Goal: Task Accomplishment & Management: Manage account settings

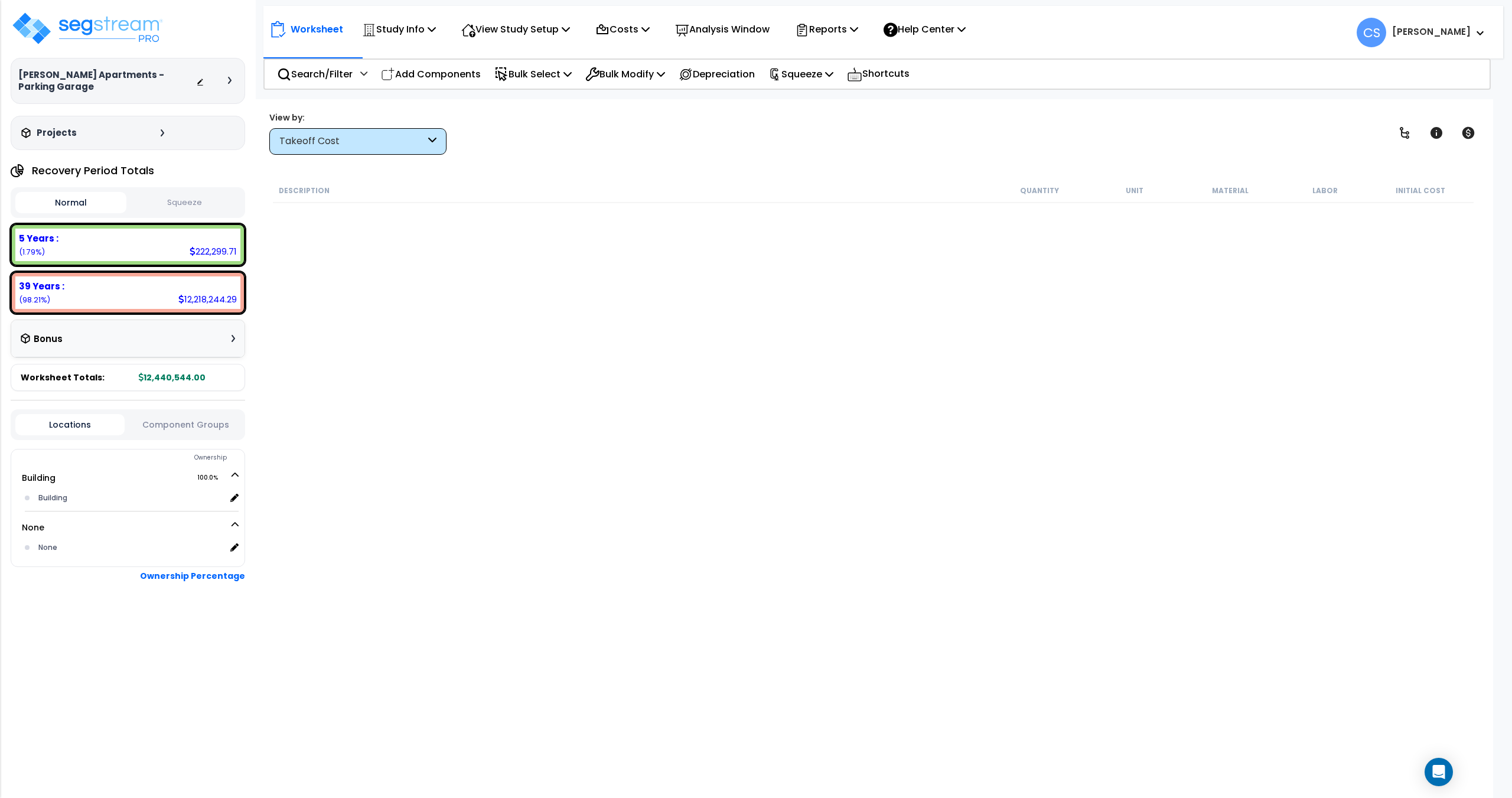
click at [598, 212] on div "Description Quantity Unit Material Labor Initial Cost" at bounding box center [873, 445] width 1204 height 534
click at [634, 22] on p "Costs" at bounding box center [623, 29] width 54 height 16
click at [644, 60] on link "Indirect Costs" at bounding box center [648, 56] width 117 height 23
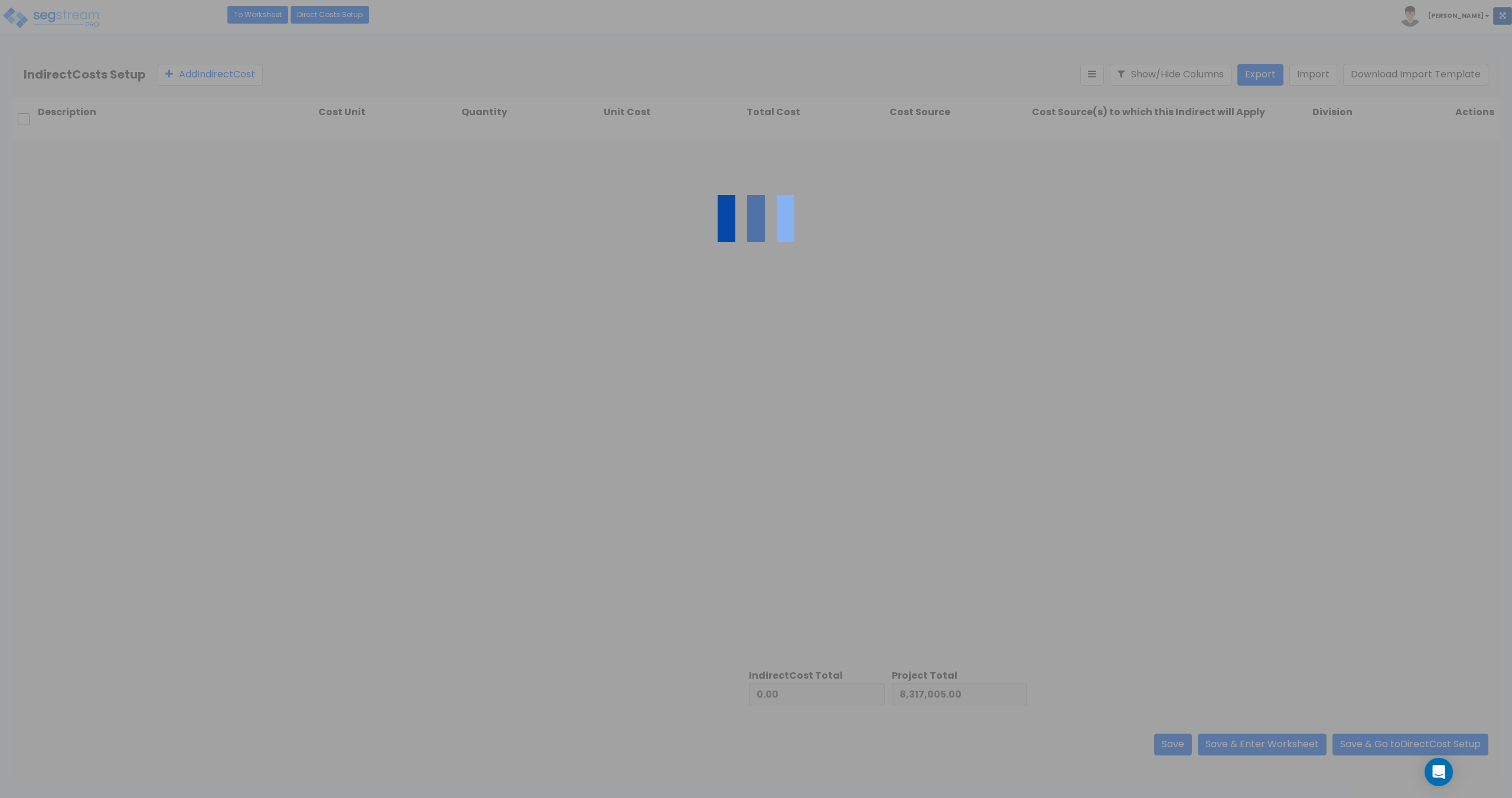
type input "4,123,539.00"
type input "12,440,544.00"
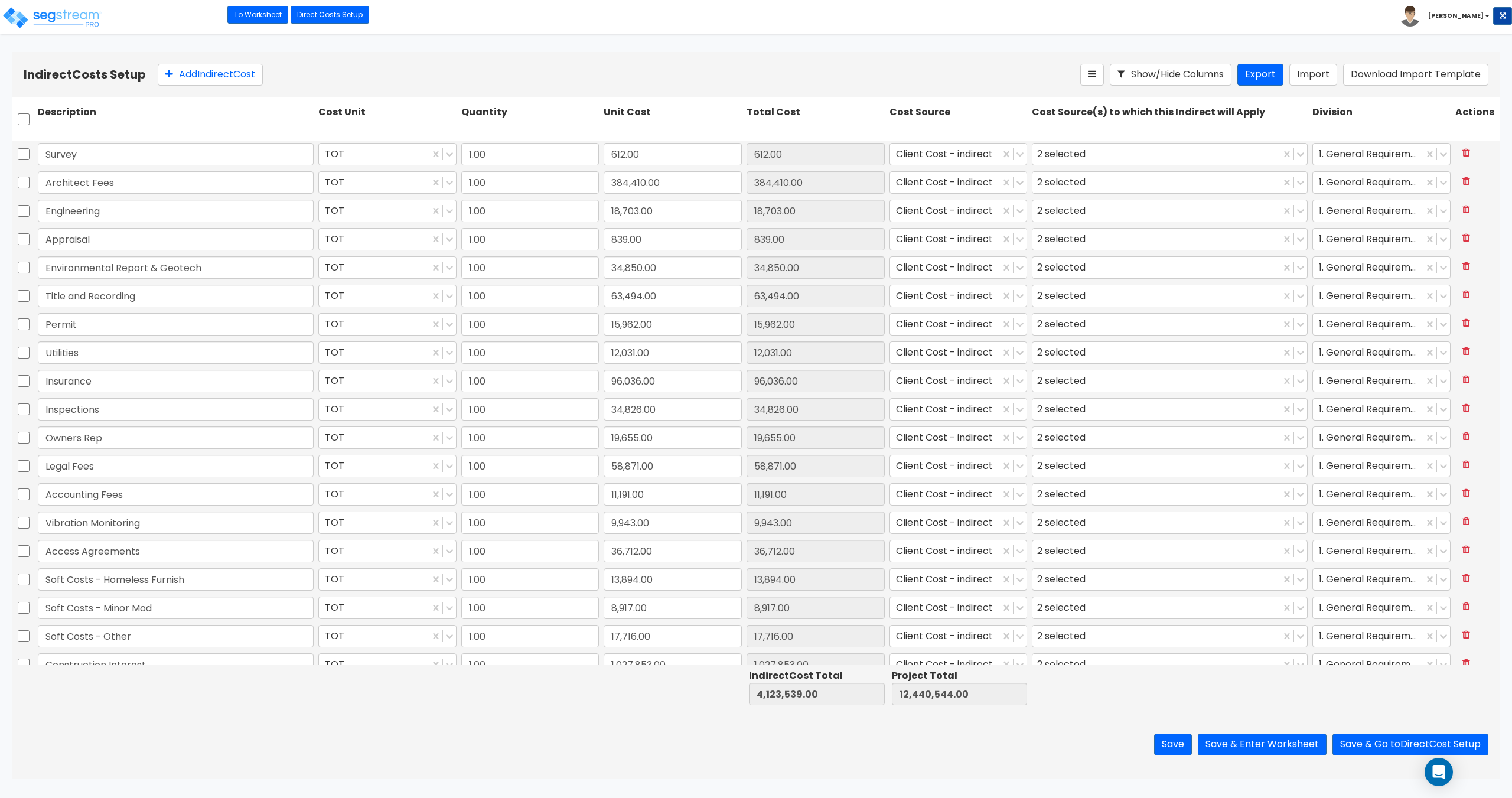
click at [484, 50] on html "Toggle navigation To Worksheet Indirect Costs Setup Direct Costs Setup [PERSON_…" at bounding box center [756, 389] width 1512 height 779
click at [1258, 66] on button "Export" at bounding box center [1260, 74] width 46 height 22
drag, startPoint x: 504, startPoint y: 43, endPoint x: 497, endPoint y: 48, distance: 8.6
click at [504, 43] on html "Toggle navigation To Worksheet Indirect Costs Setup Direct Costs Setup Craig x" at bounding box center [756, 389] width 1512 height 779
click at [20, 116] on input "checkbox" at bounding box center [23, 119] width 12 height 23
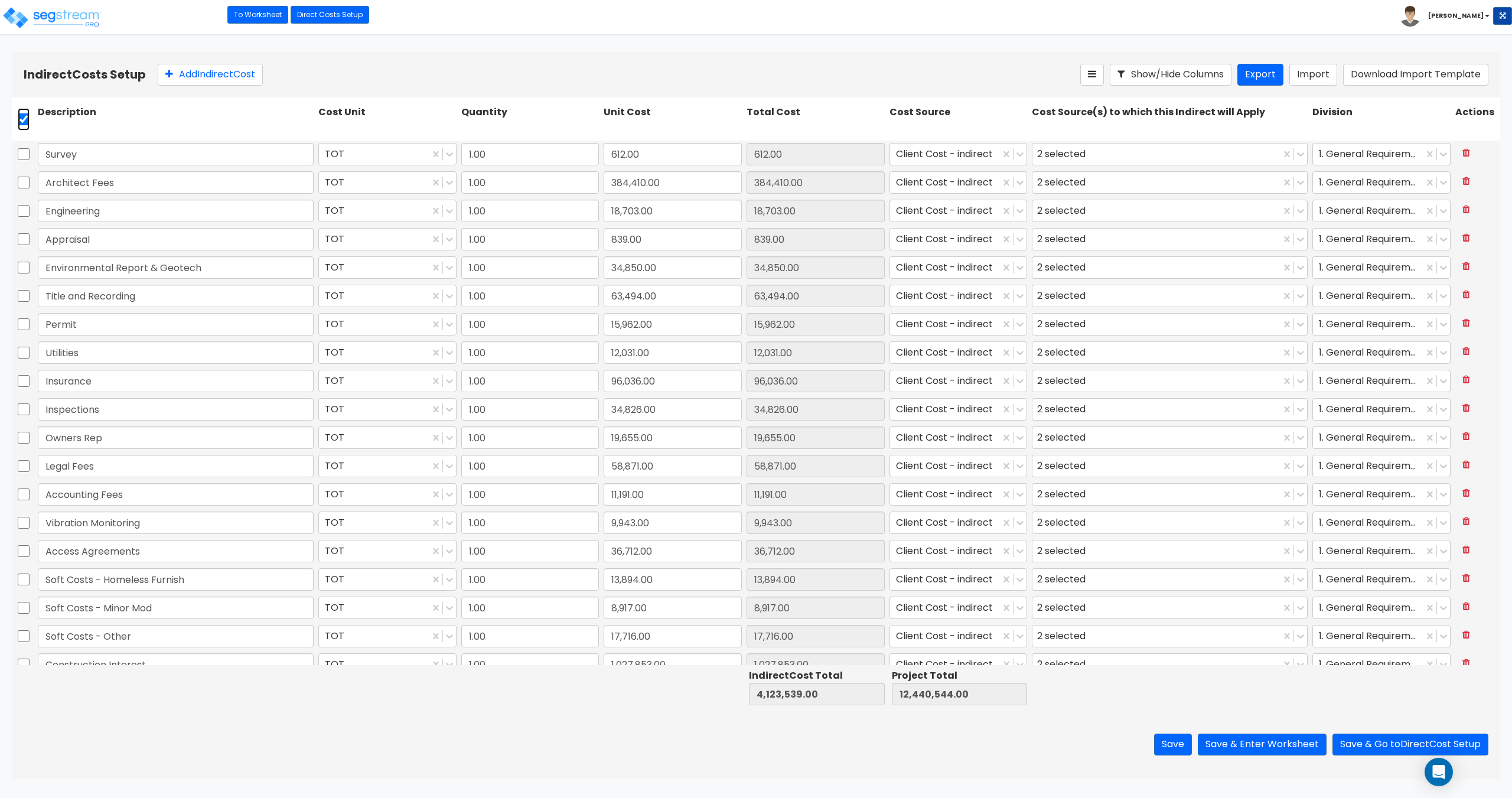
checkbox input "true"
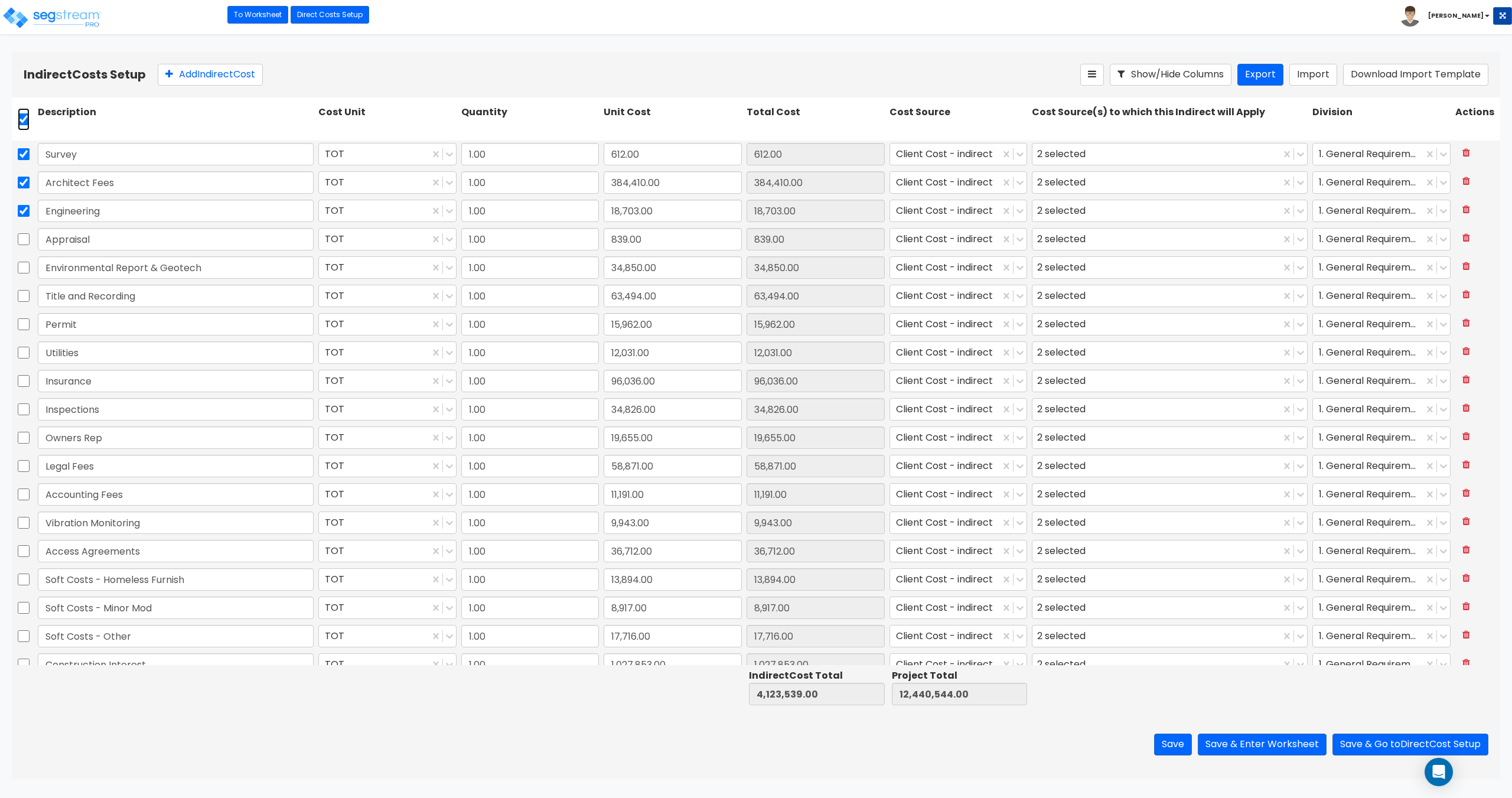
checkbox input "true"
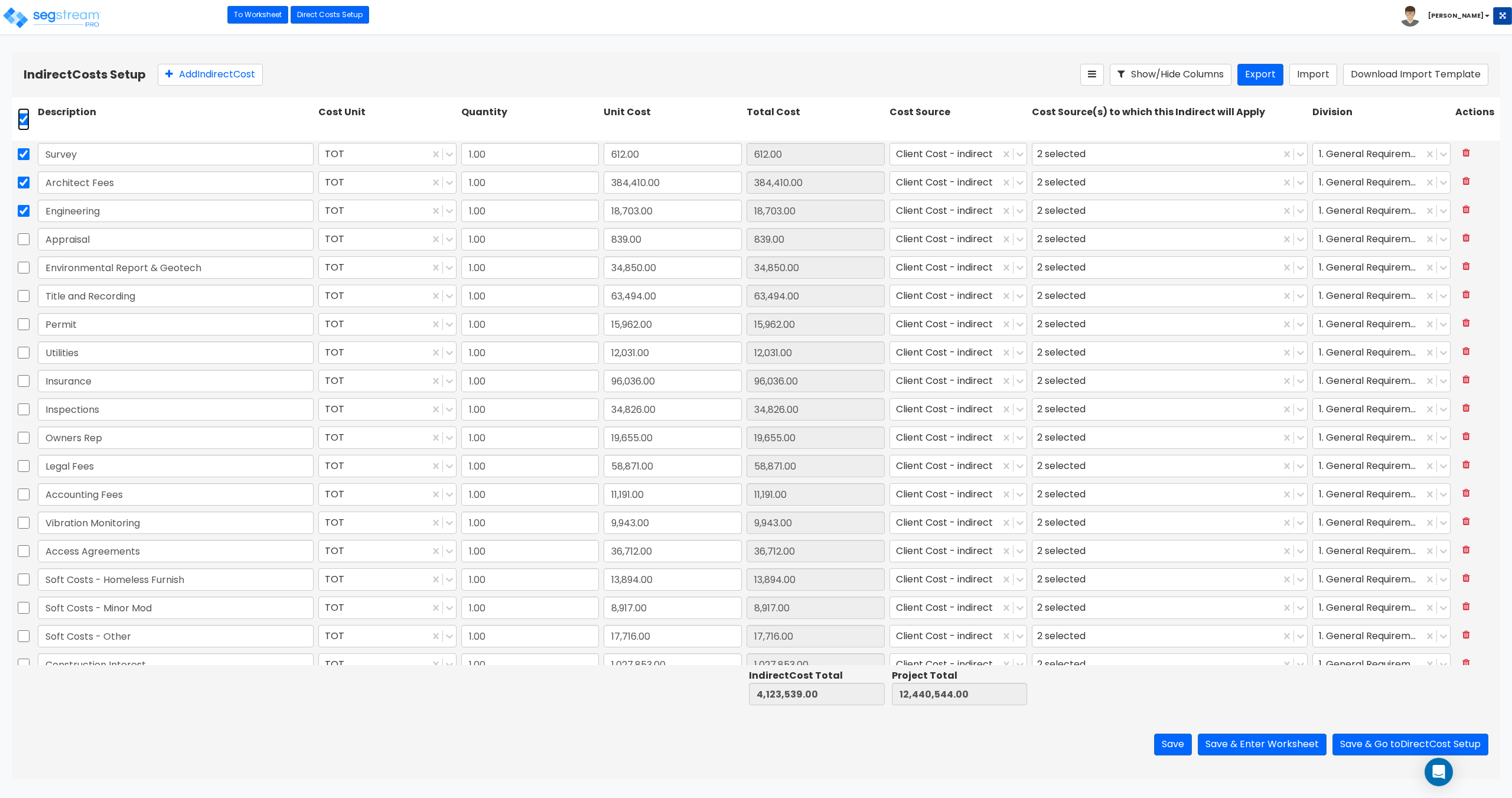
checkbox input "true"
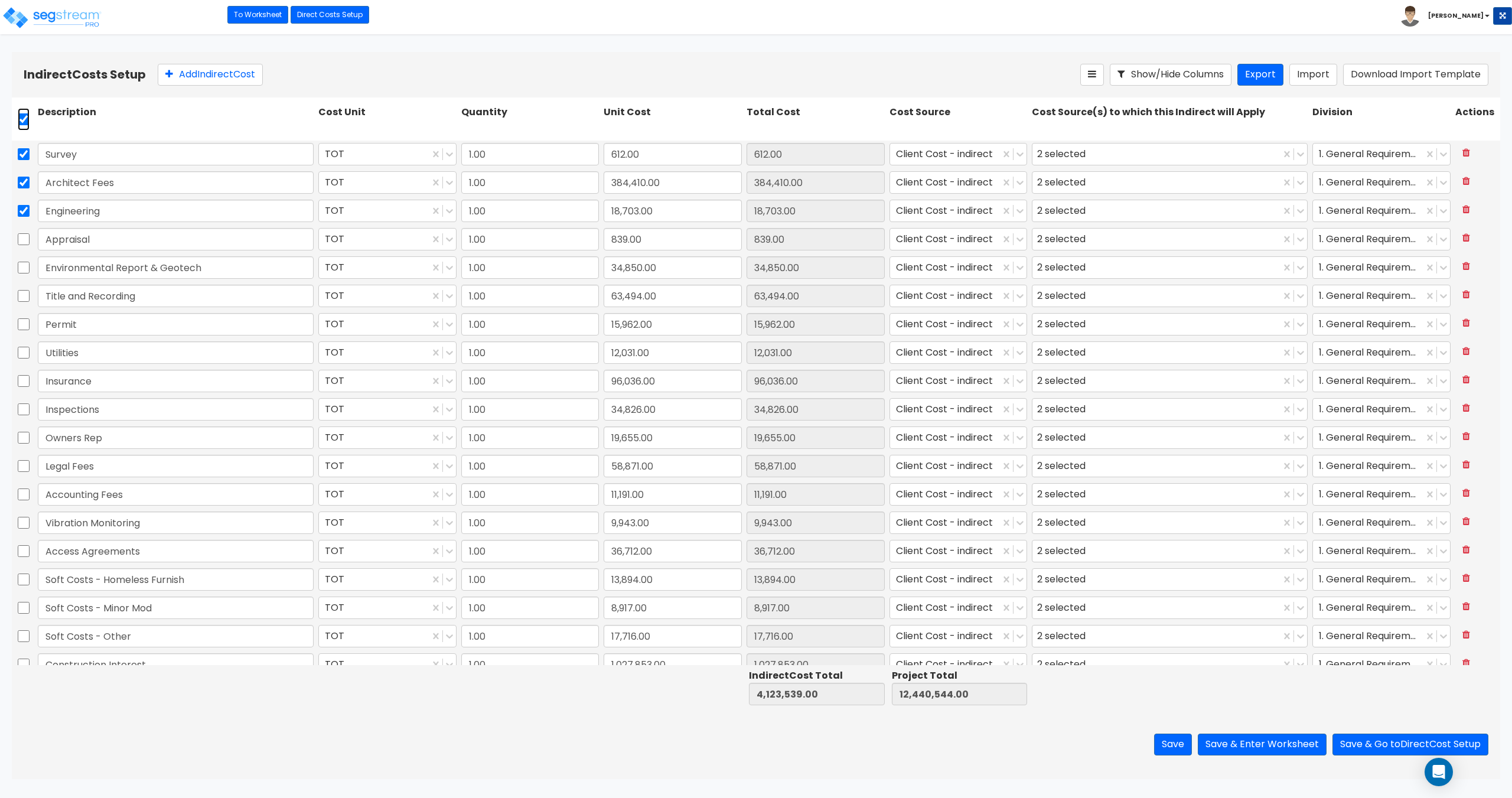
checkbox input "true"
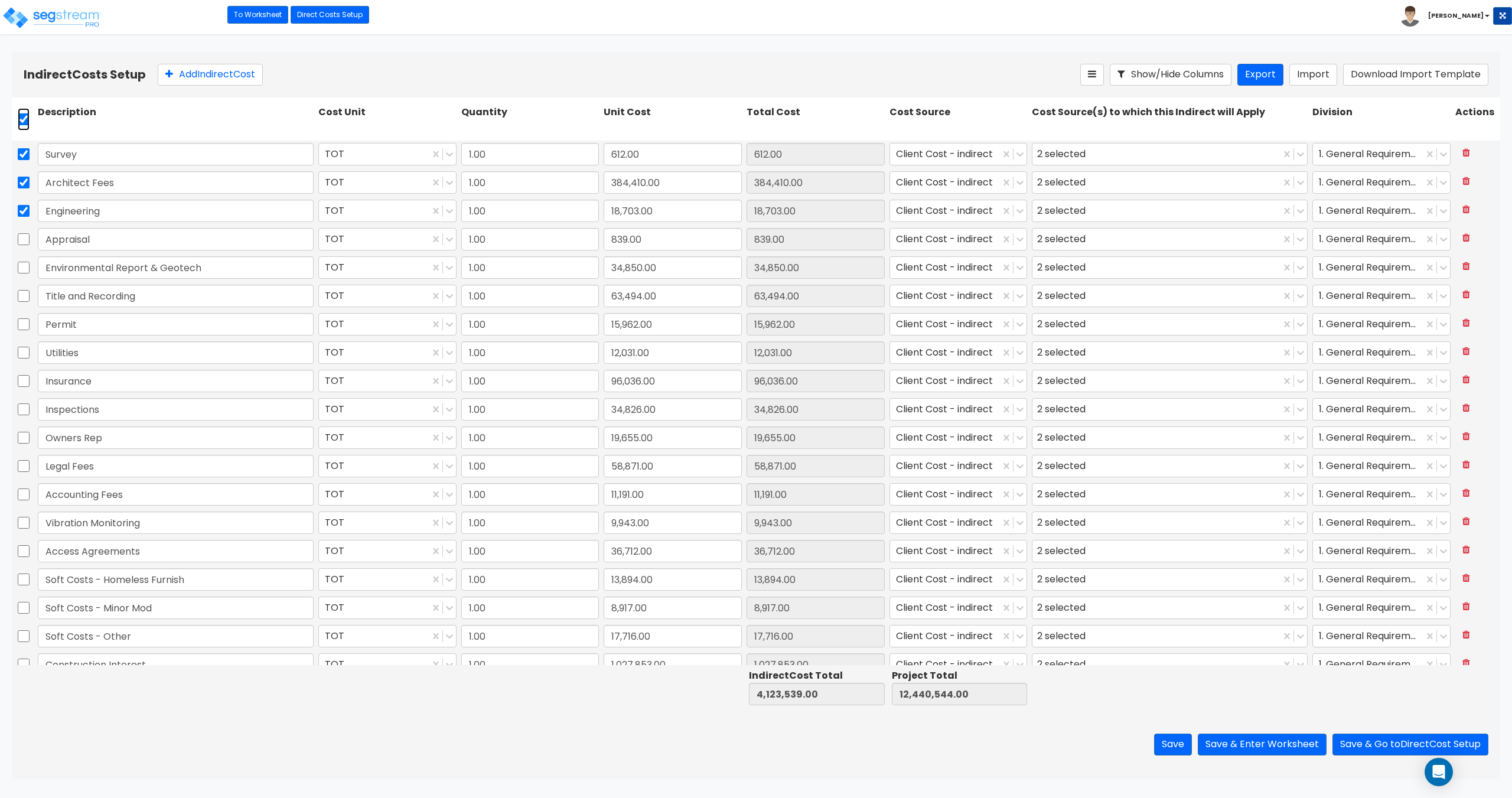
checkbox input "true"
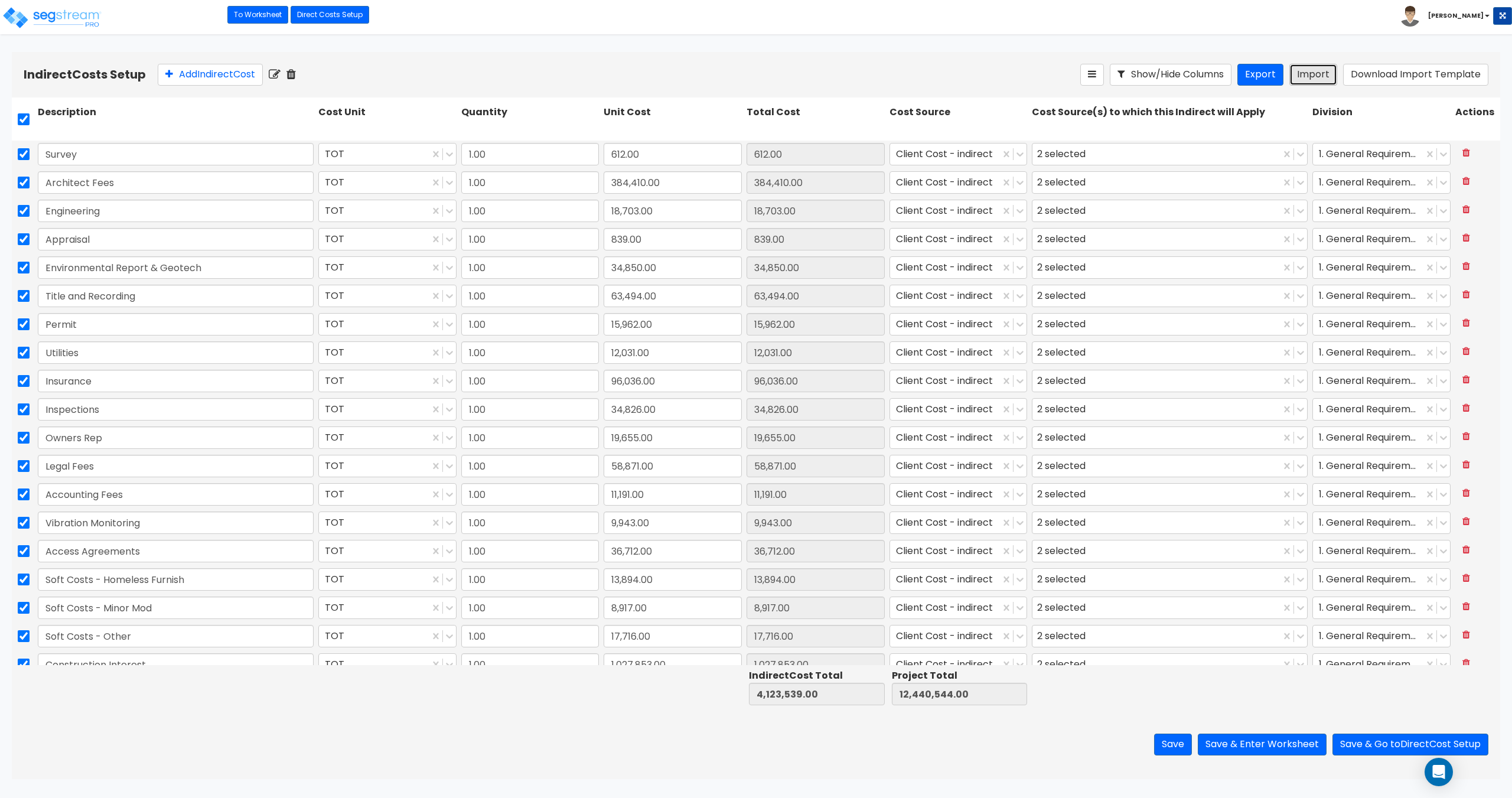
click at [1320, 73] on button "Import" at bounding box center [1313, 74] width 48 height 22
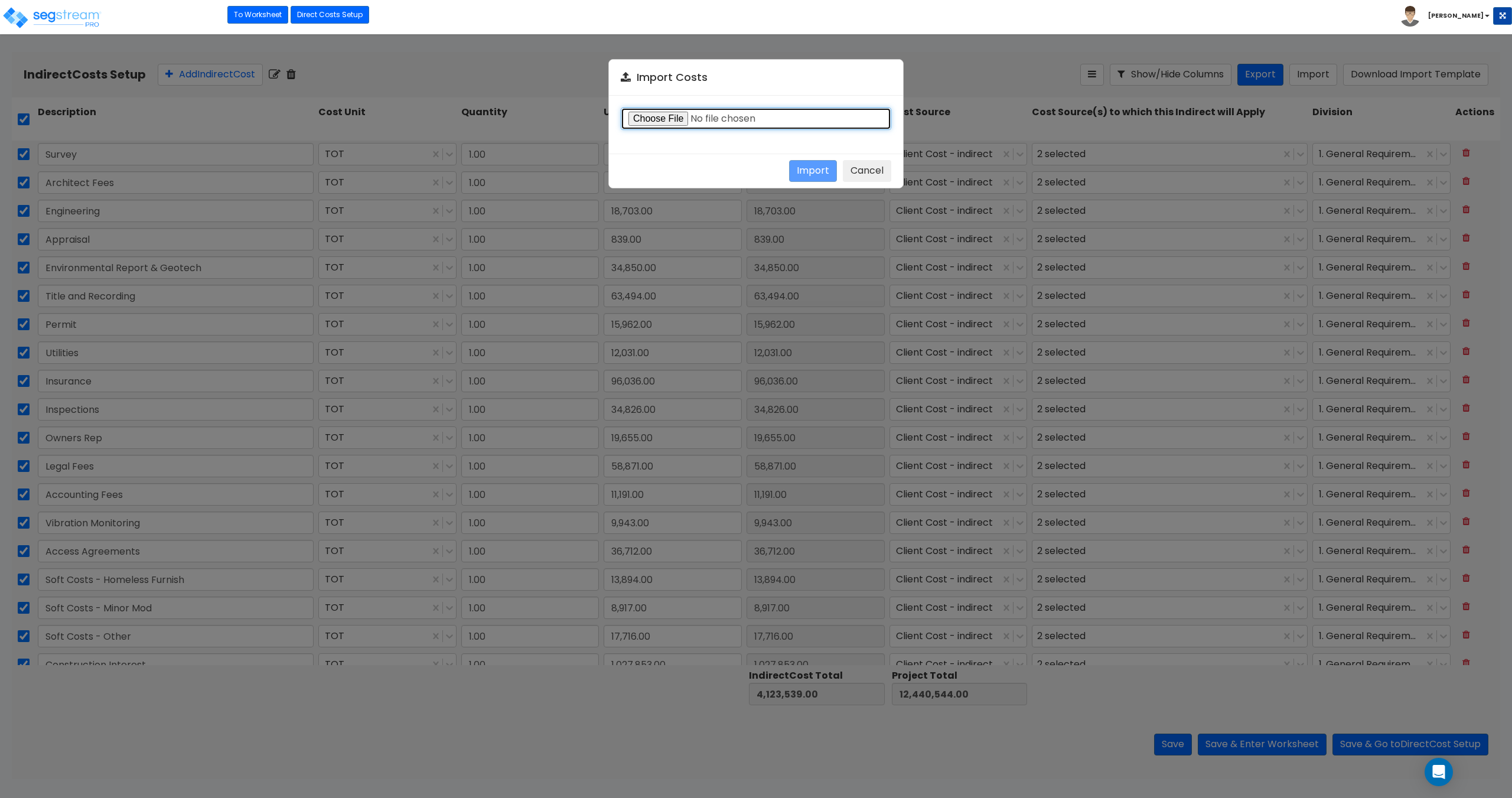
click at [634, 118] on input "file" at bounding box center [756, 119] width 271 height 23
click at [859, 172] on button "Cancel" at bounding box center [867, 171] width 48 height 22
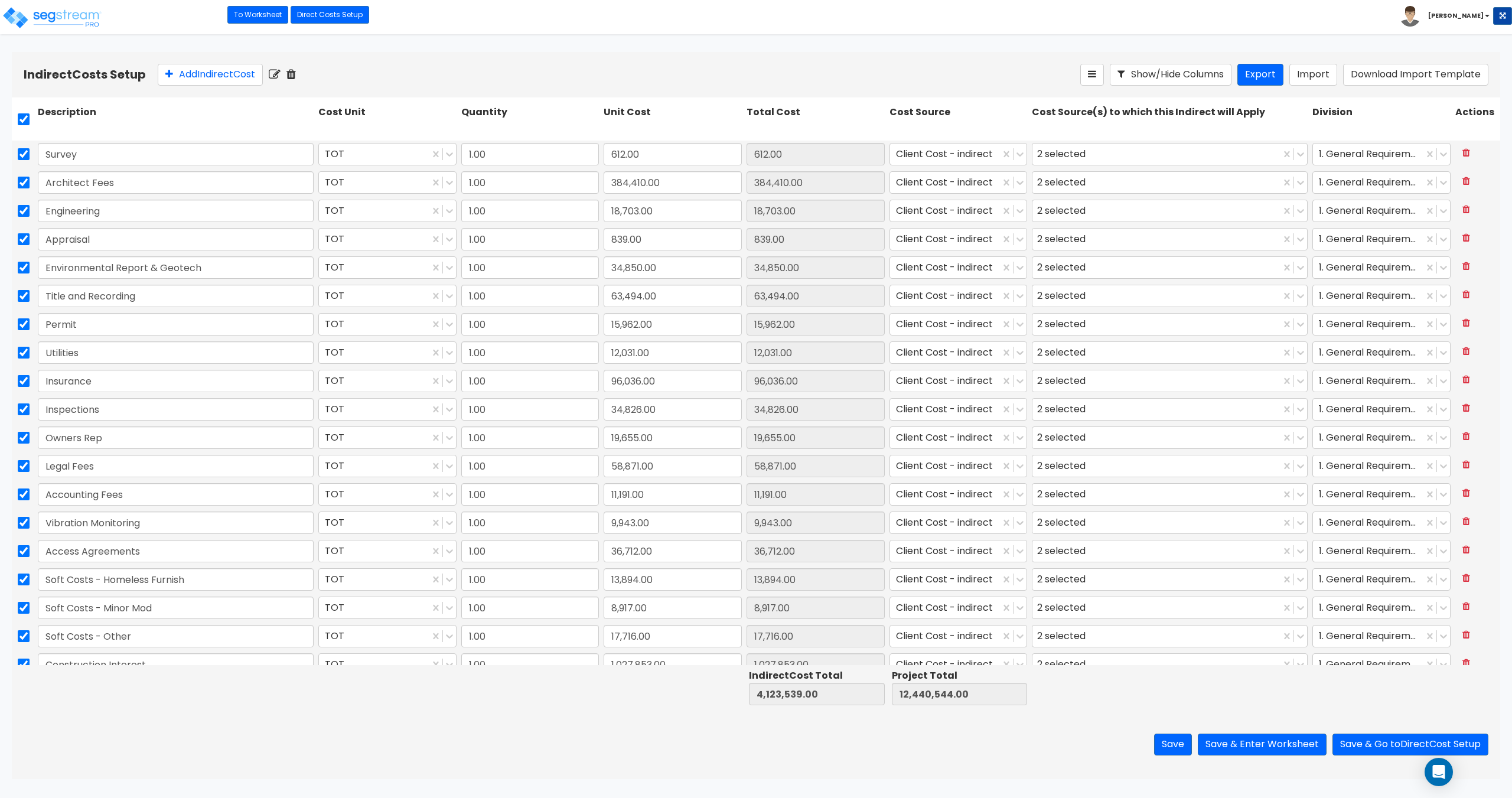
click at [296, 76] on icon at bounding box center [291, 75] width 10 height 12
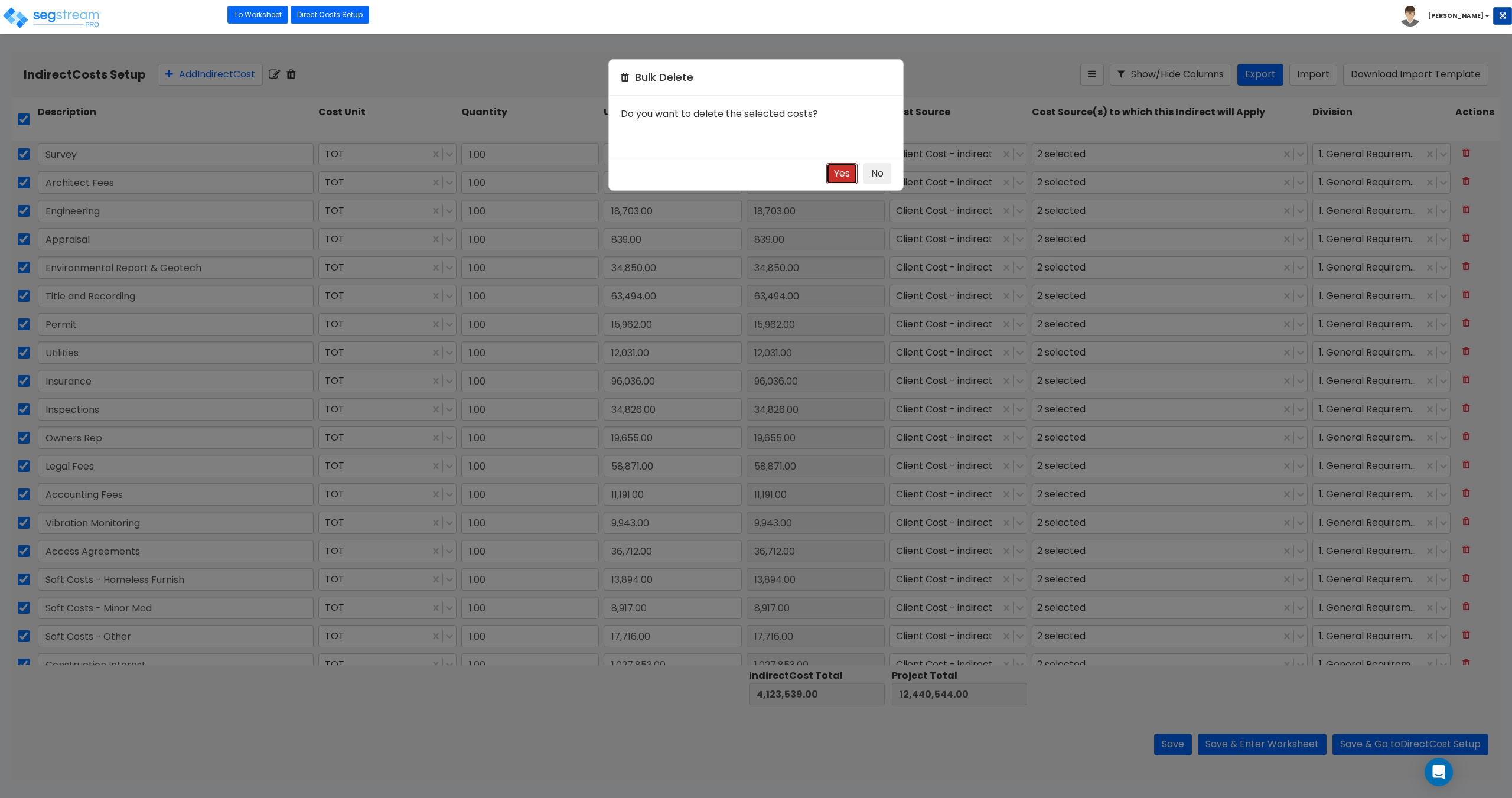
click at [842, 180] on button "Yes" at bounding box center [842, 174] width 31 height 22
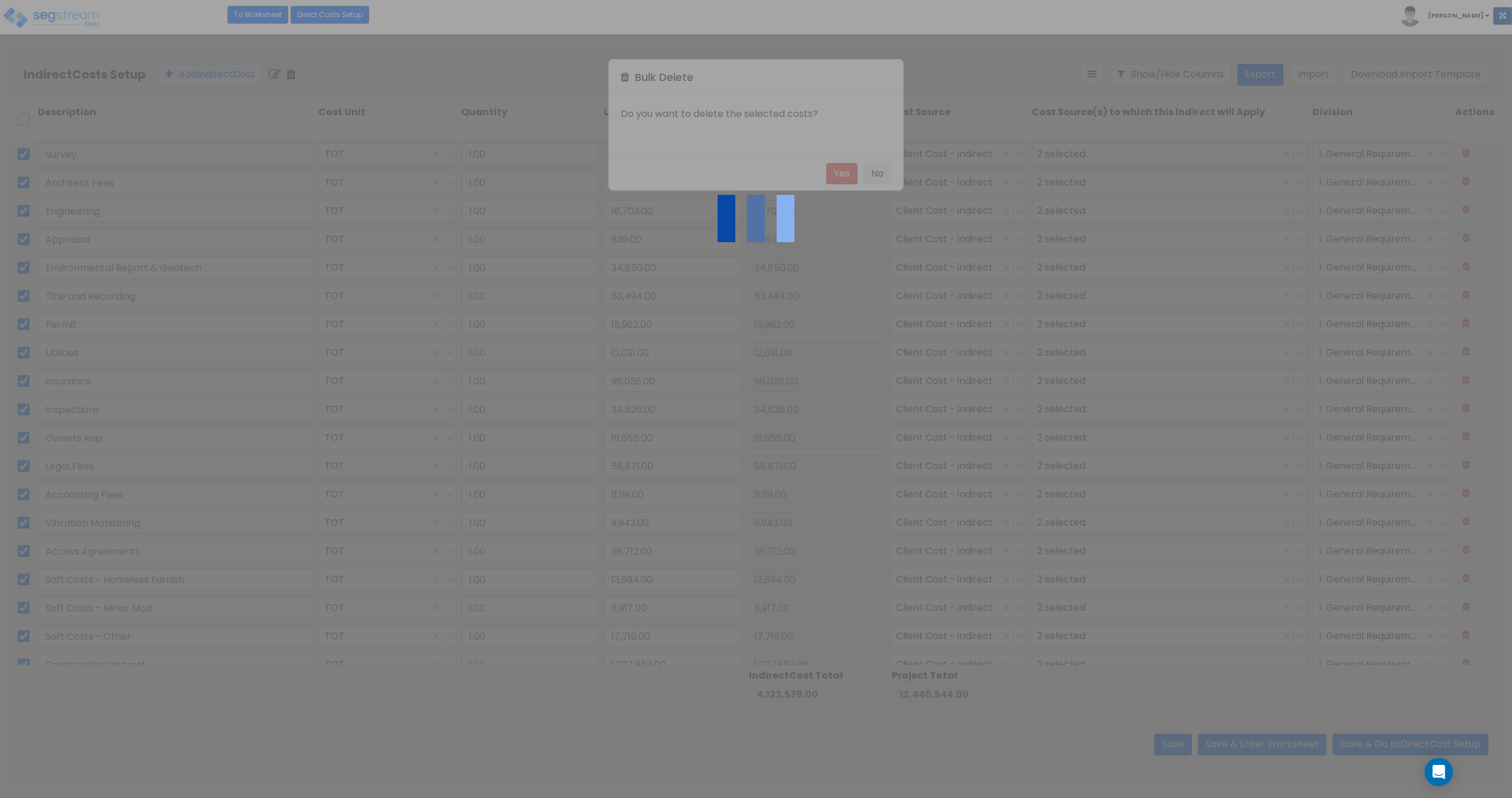
checkbox input "false"
type input "0.00"
type input "8,317,005.00"
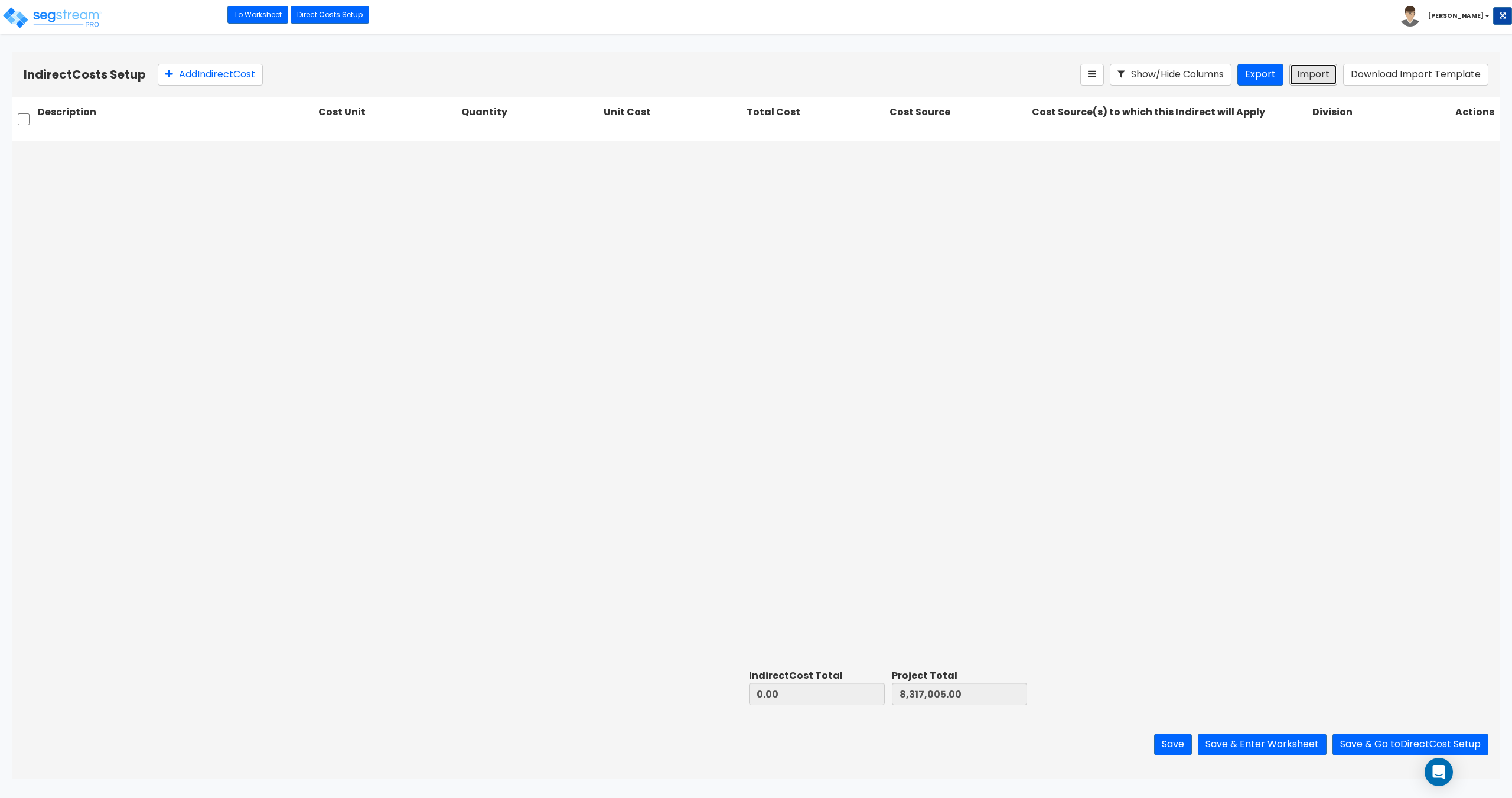
click at [1313, 79] on button "Import" at bounding box center [1313, 74] width 48 height 22
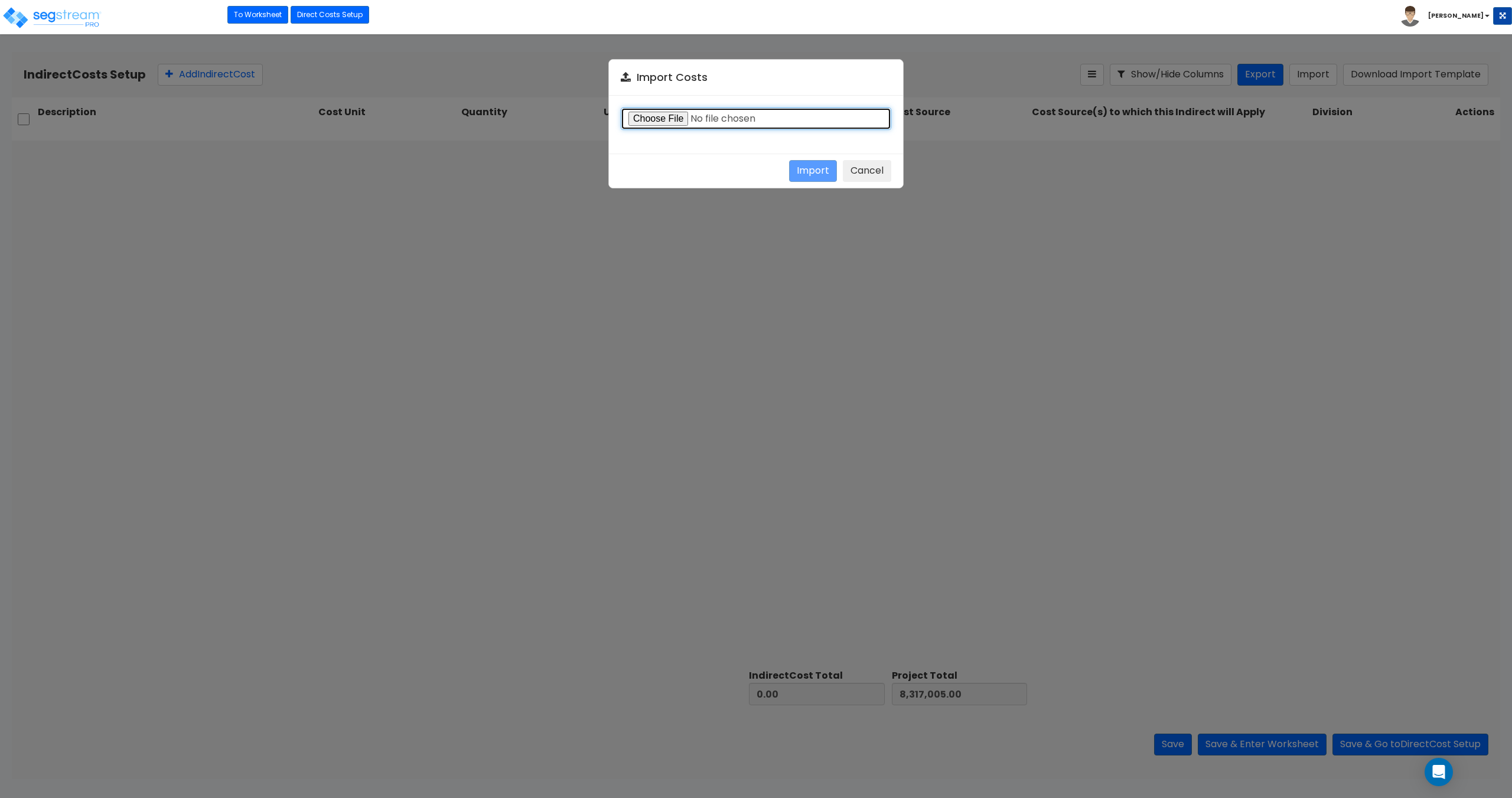
click at [642, 119] on input "file" at bounding box center [756, 119] width 271 height 23
type input "C:\fakepath\Indirect costs 37194.csv"
click at [805, 172] on button "Import" at bounding box center [812, 171] width 48 height 22
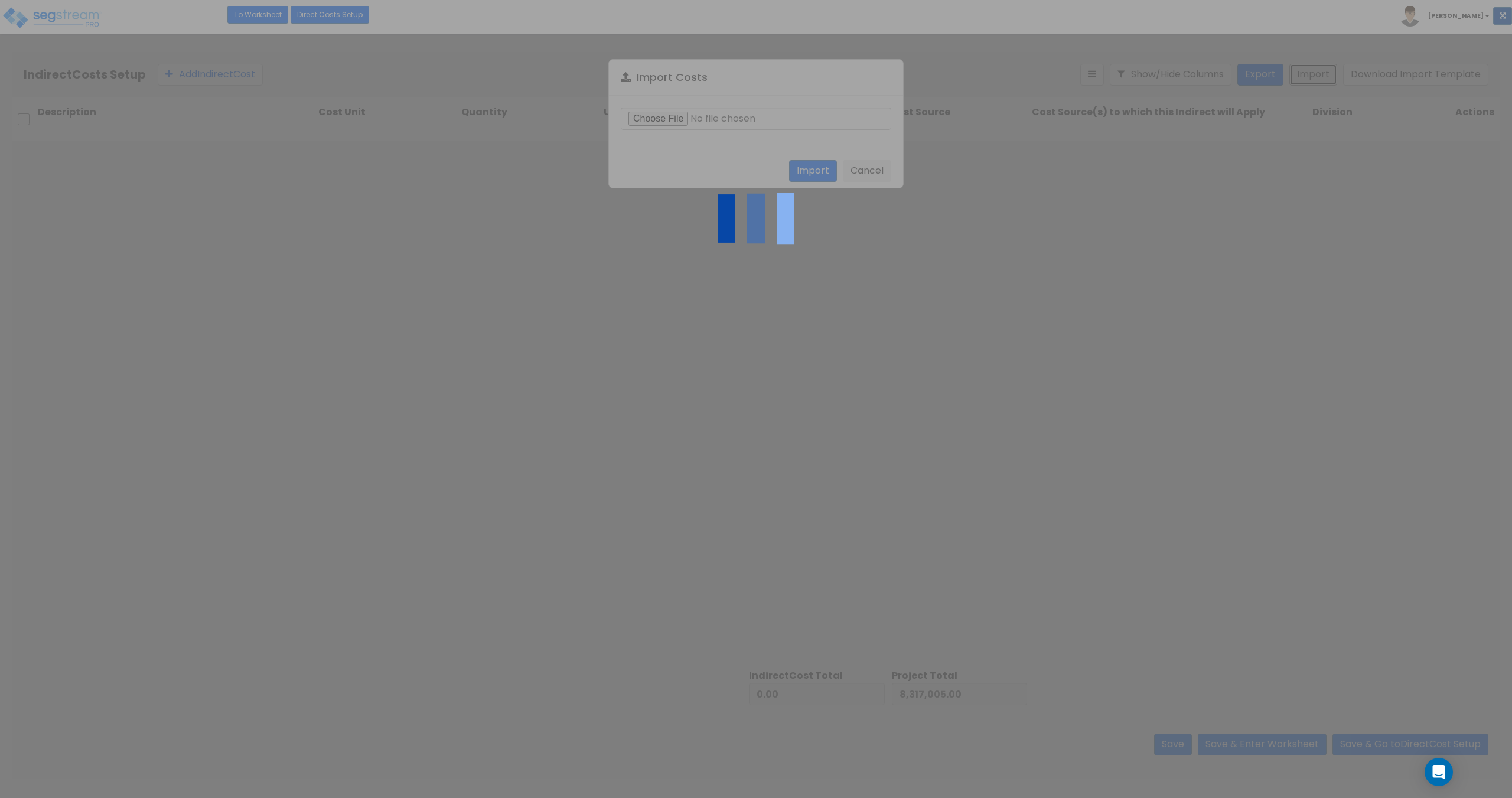
type input "4,064,346.00"
type input "12,381,351.00"
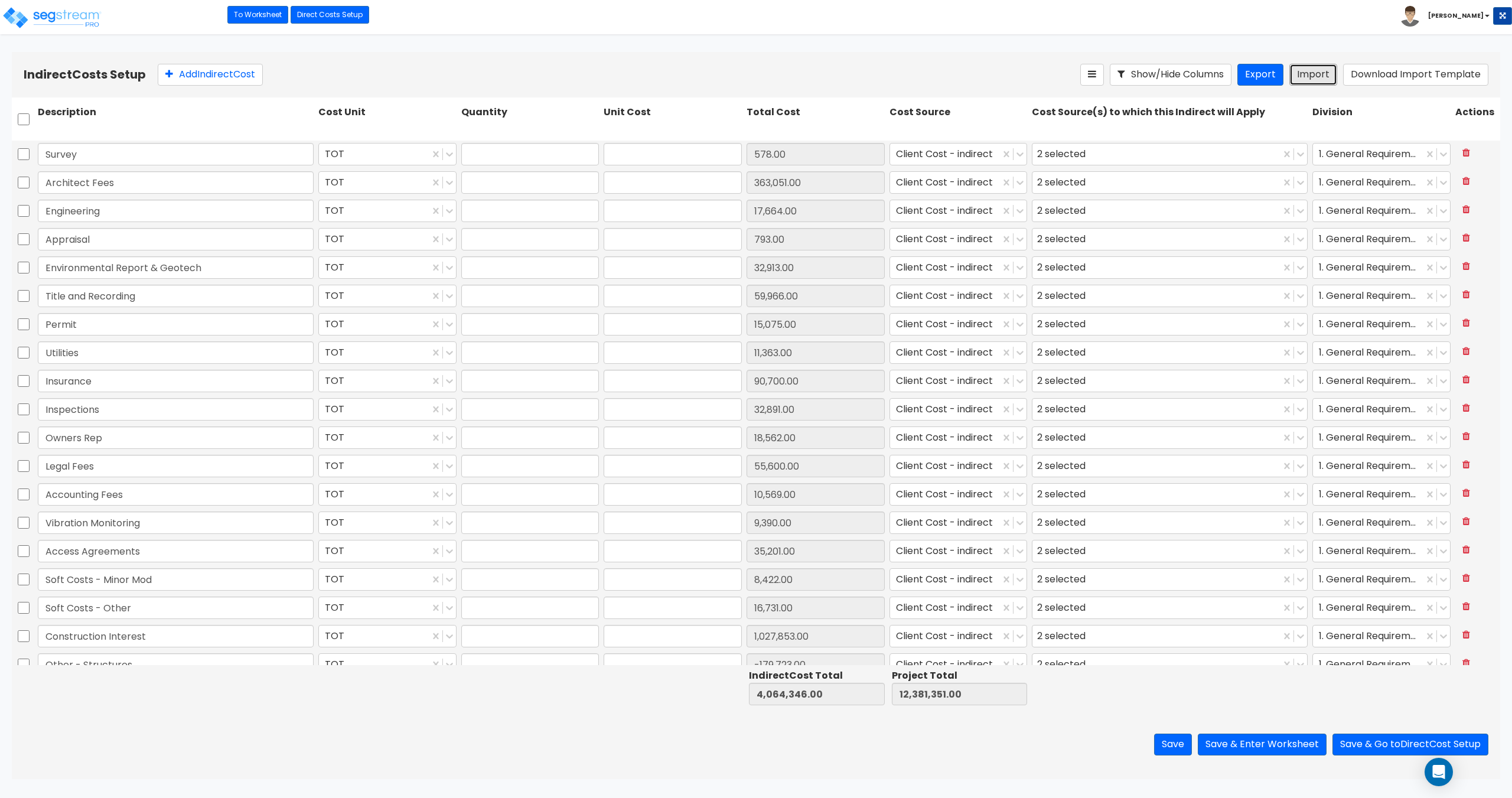
type input "1"
type input "578"
type input "1"
type input "363,051"
type input "1"
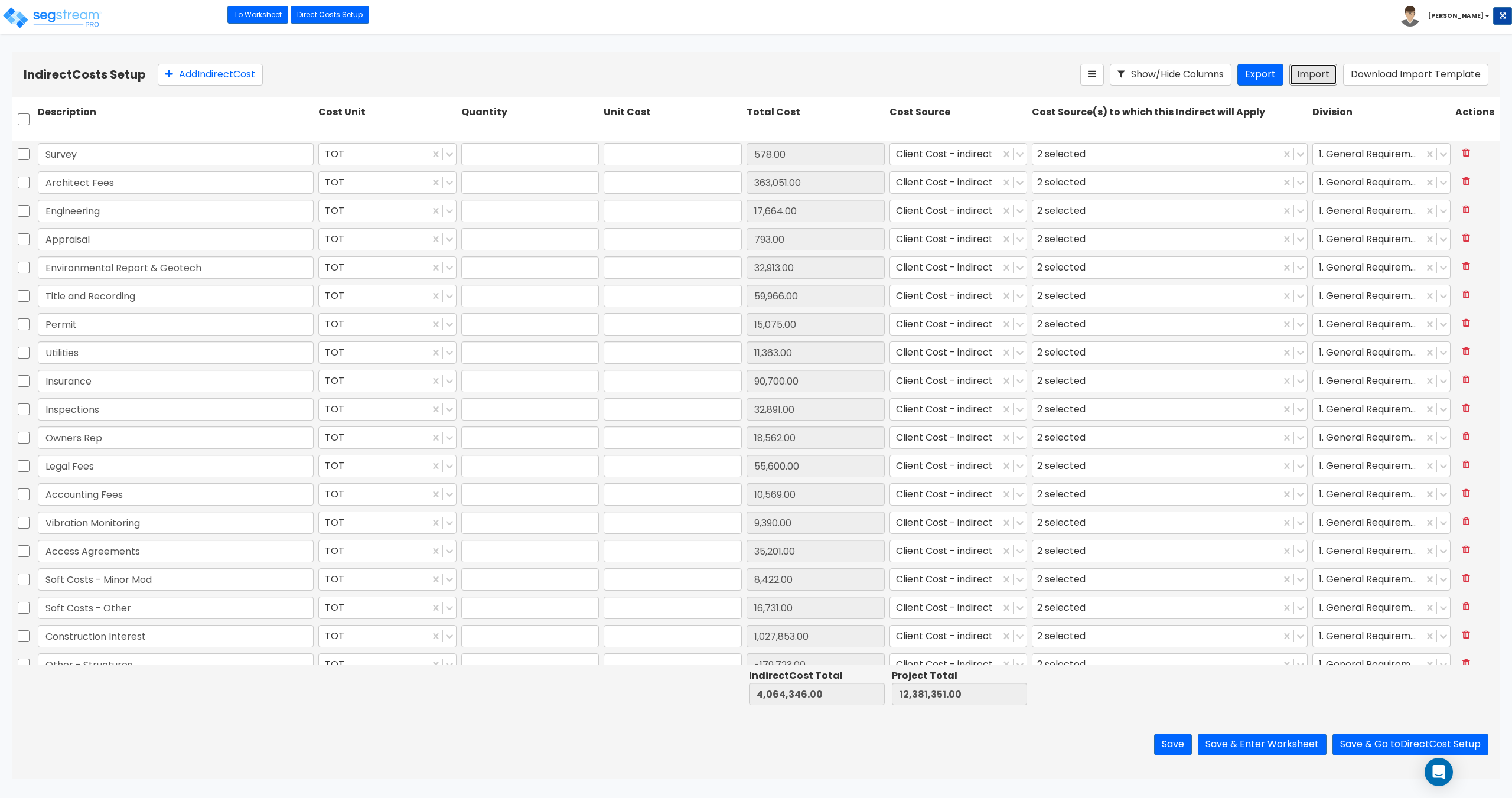
type input "17,664"
type input "1"
type input "793"
type input "1"
type input "32,913"
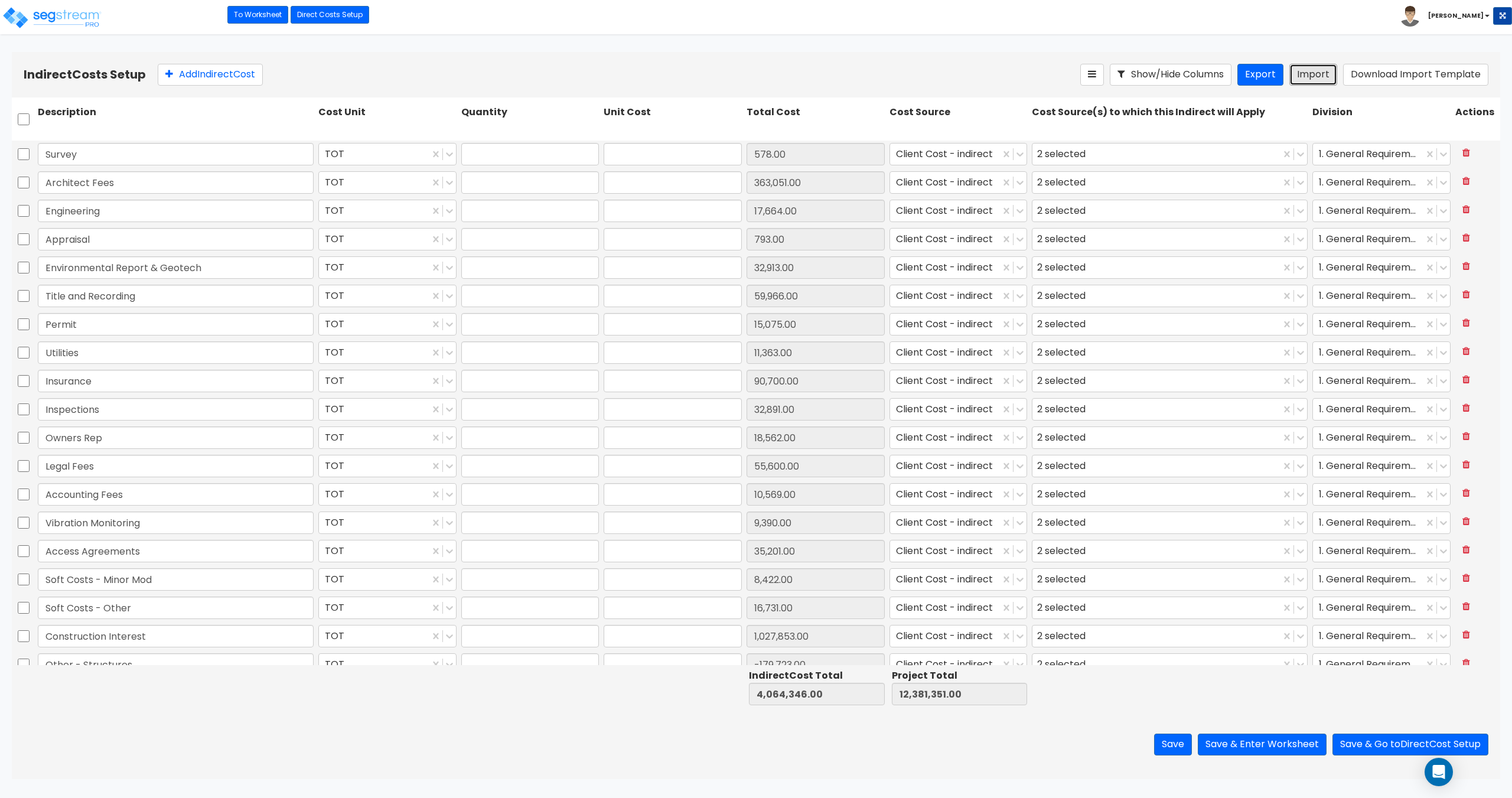
type input "1"
type input "59,966"
type input "1"
type input "15,075"
type input "1"
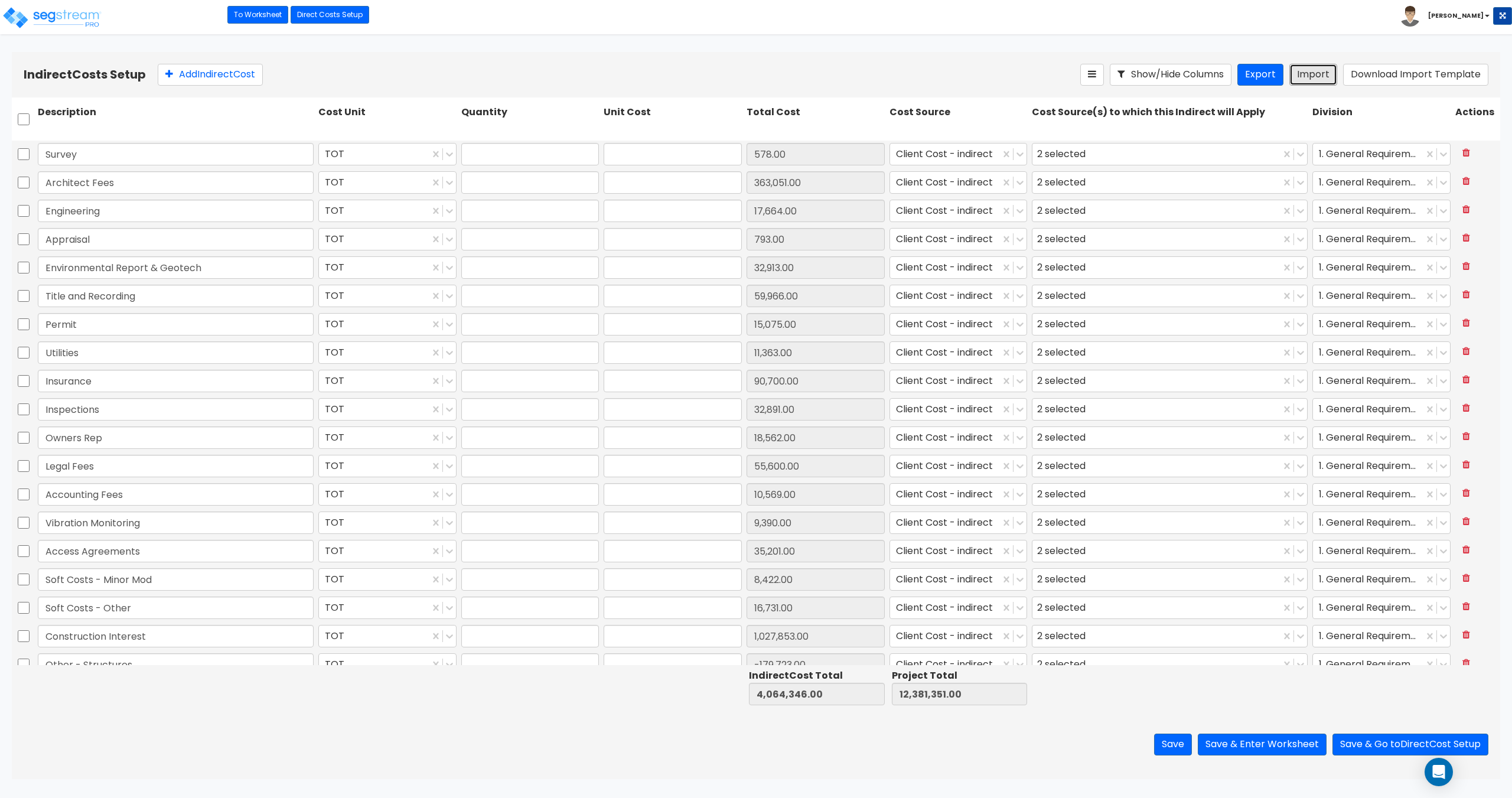
type input "11,363"
type input "1"
type input "90,700"
type input "1"
type input "32,891"
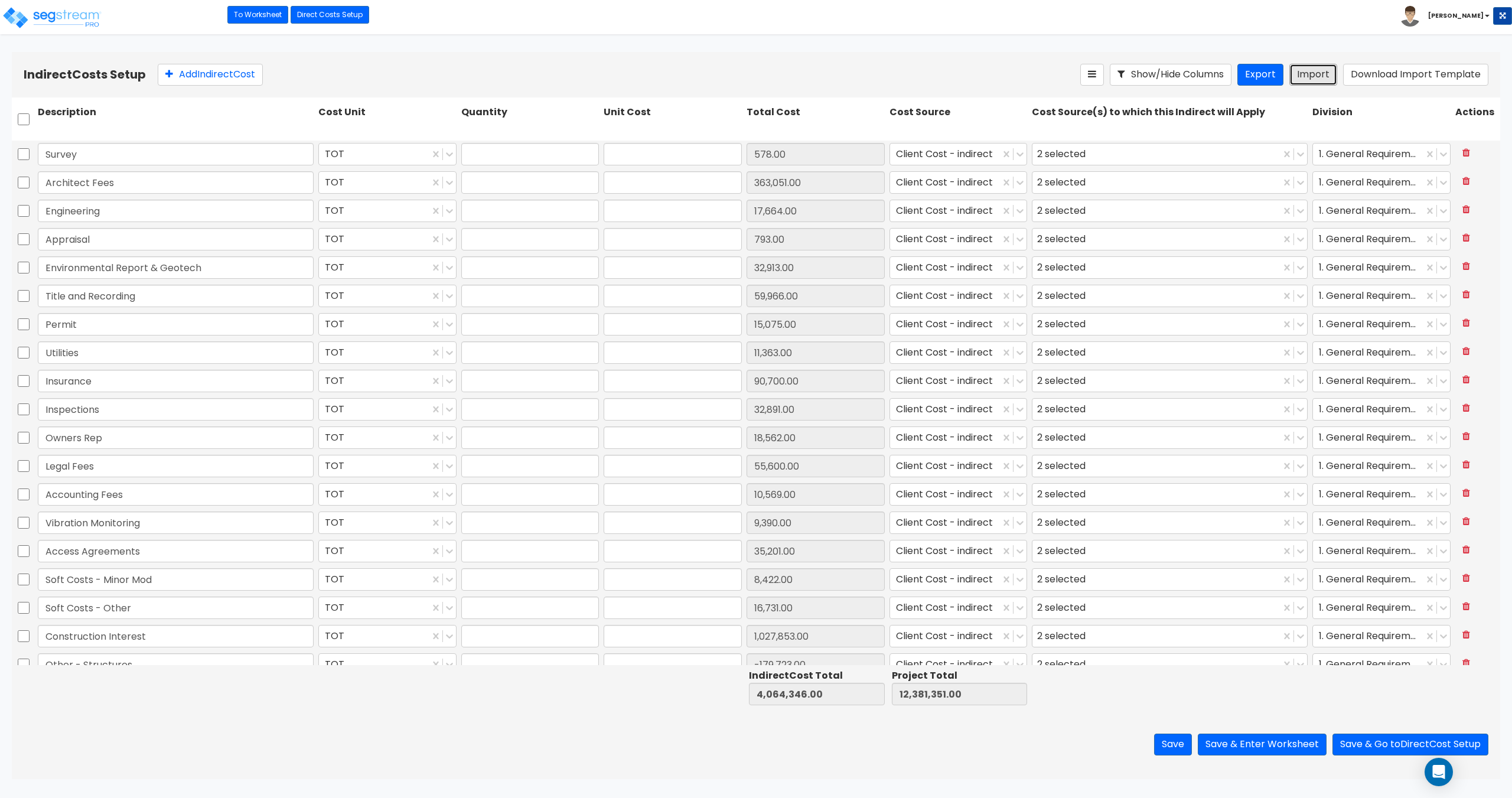
type input "1"
type input "18,562"
type input "1"
type input "55,600"
type input "1"
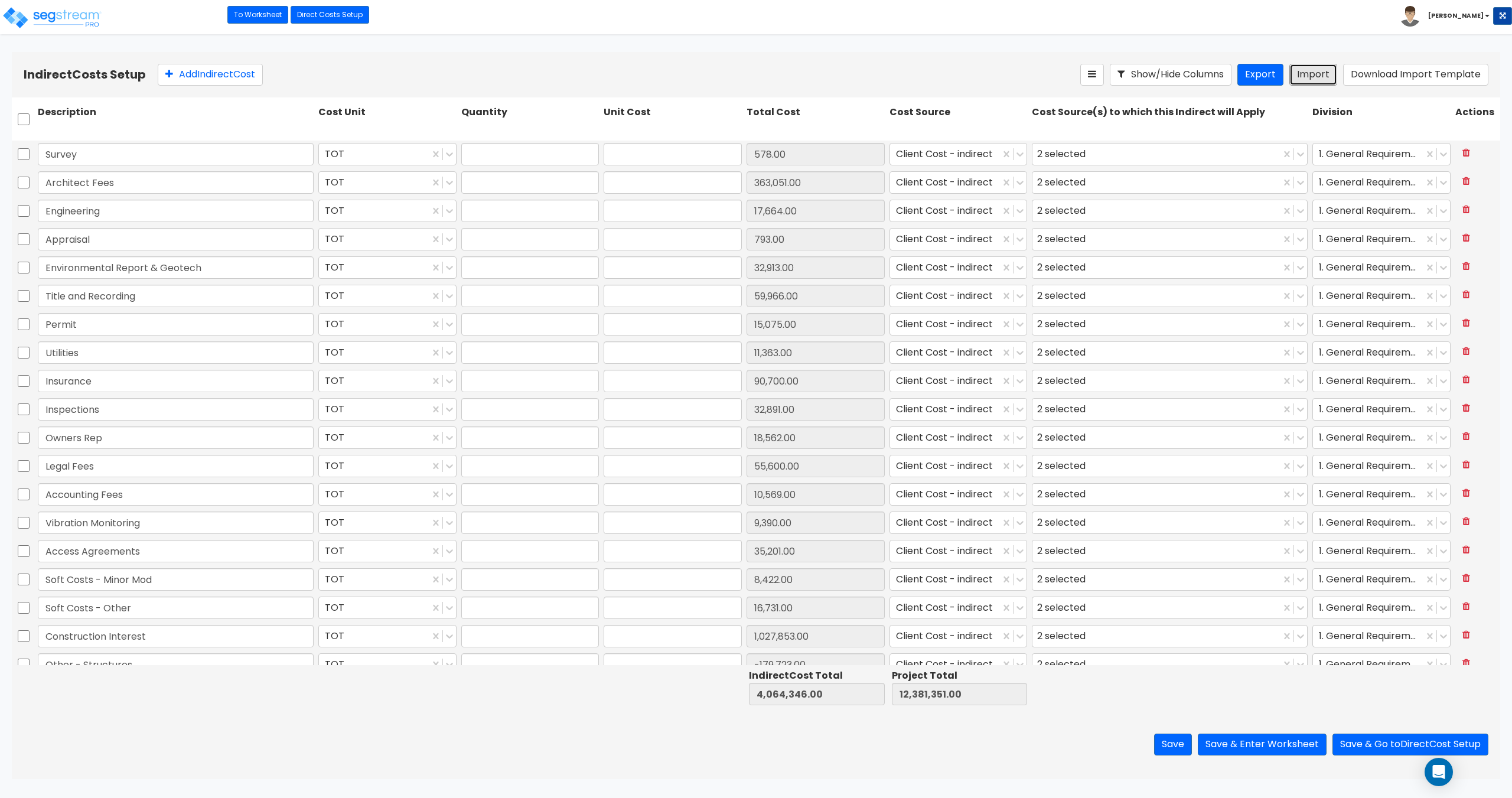
type input "10,569"
type input "1"
type input "9,390"
type input "1"
type input "35,201"
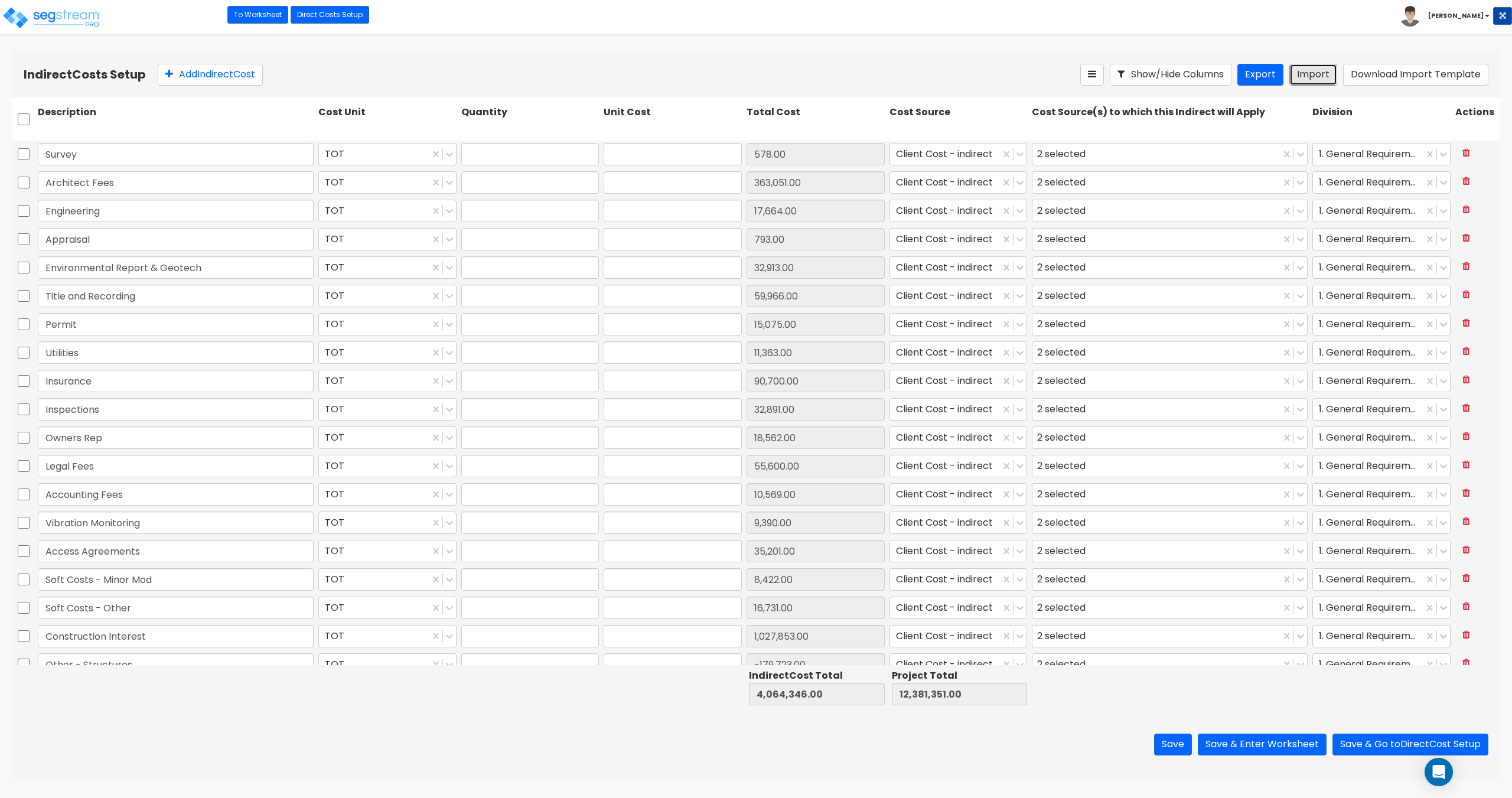
type input "1"
type input "8,422"
type input "1"
type input "16,731"
type input "1"
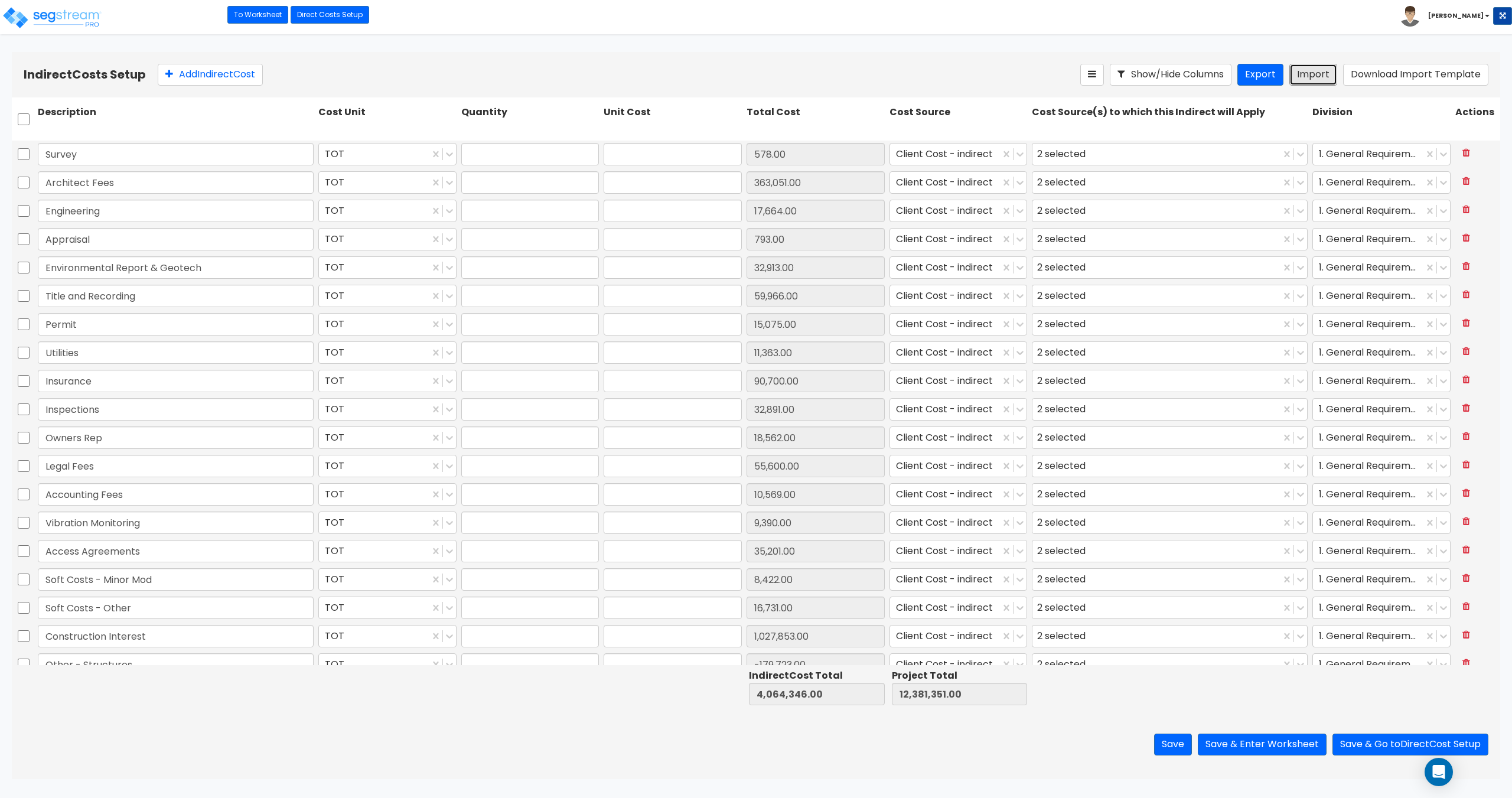
type input "1,027,853"
type input "1"
type input "-179,723"
type input "1"
type input "16,000"
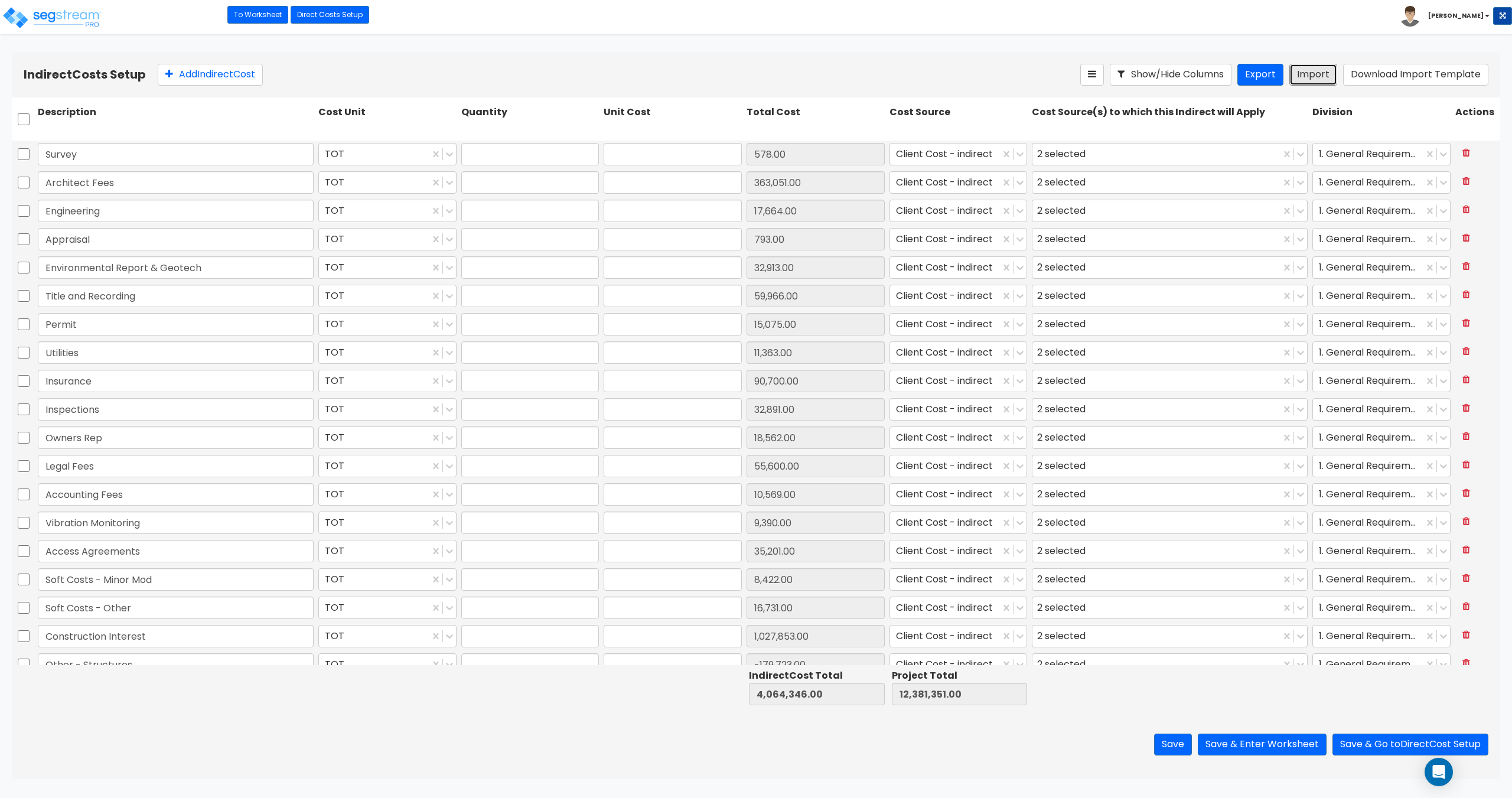
type input "1"
type input "859,796"
type input "1"
type input "777,026"
type input "1"
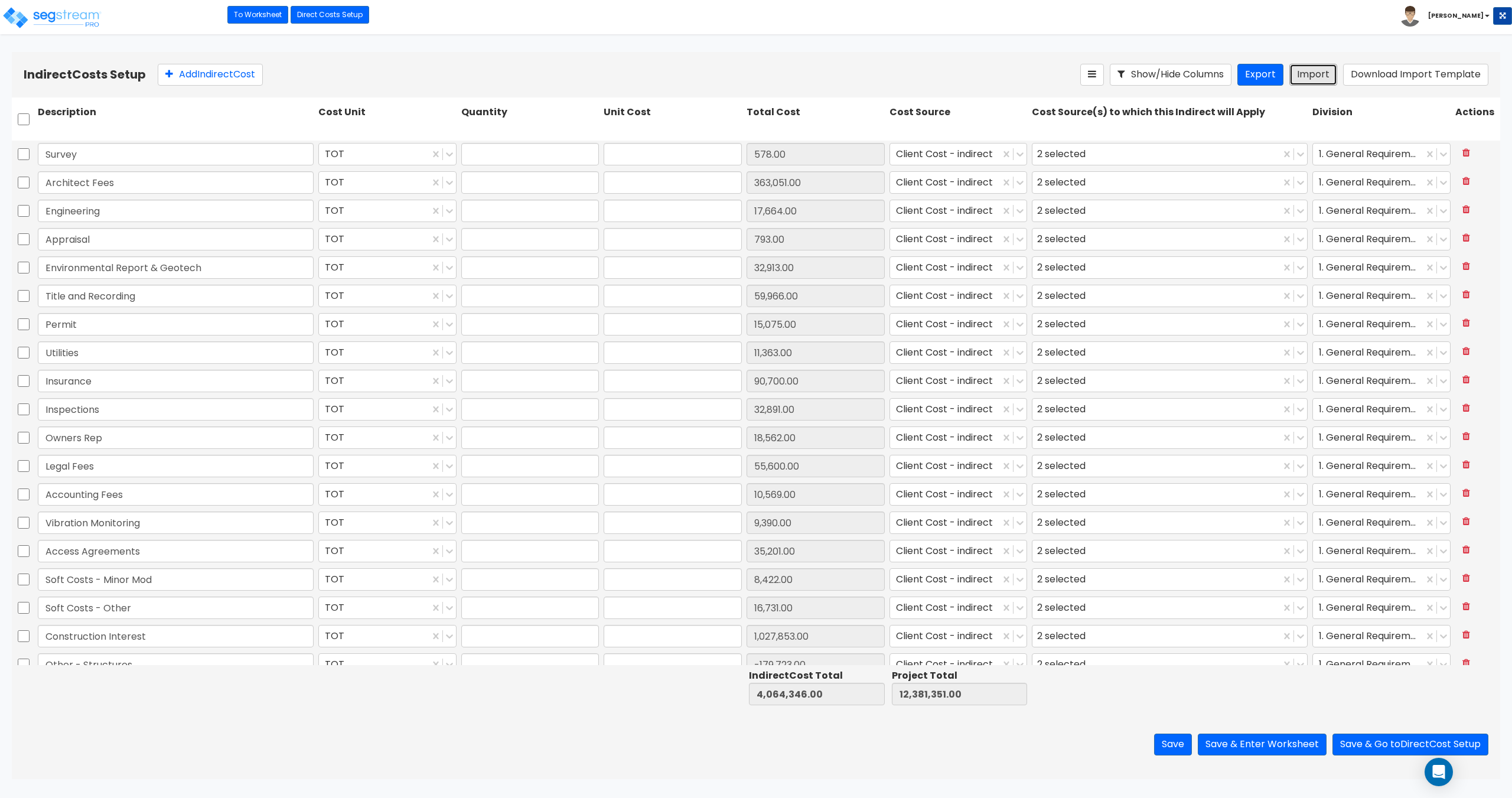
type input "720,515"
type input "1"
type input "63,410"
click at [1377, 739] on button "Save & Go to Direct Cost Setup" at bounding box center [1410, 744] width 156 height 22
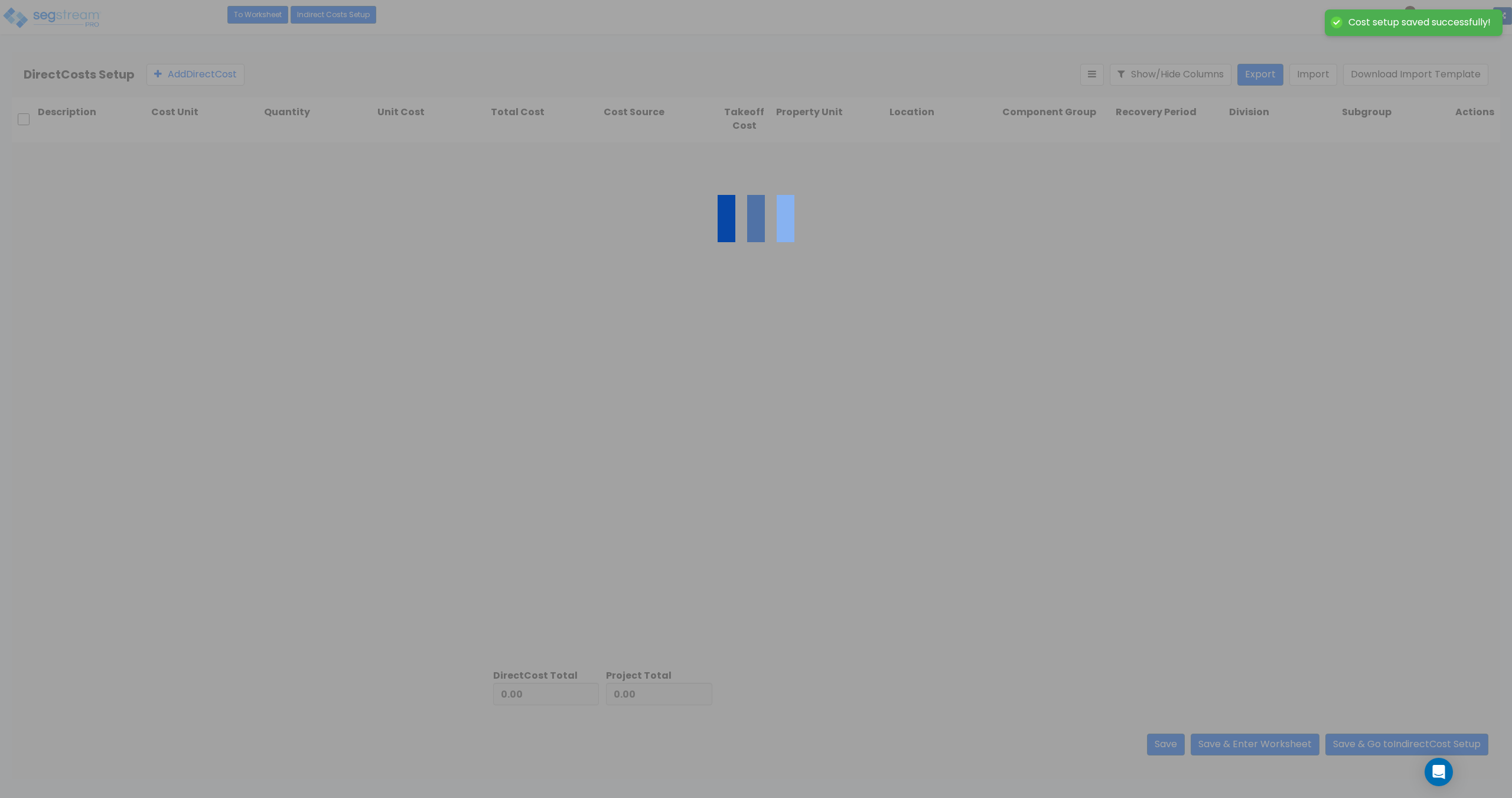
type input "4,064,346.00"
type input "8,317,005.00"
type input "12,381,351.00"
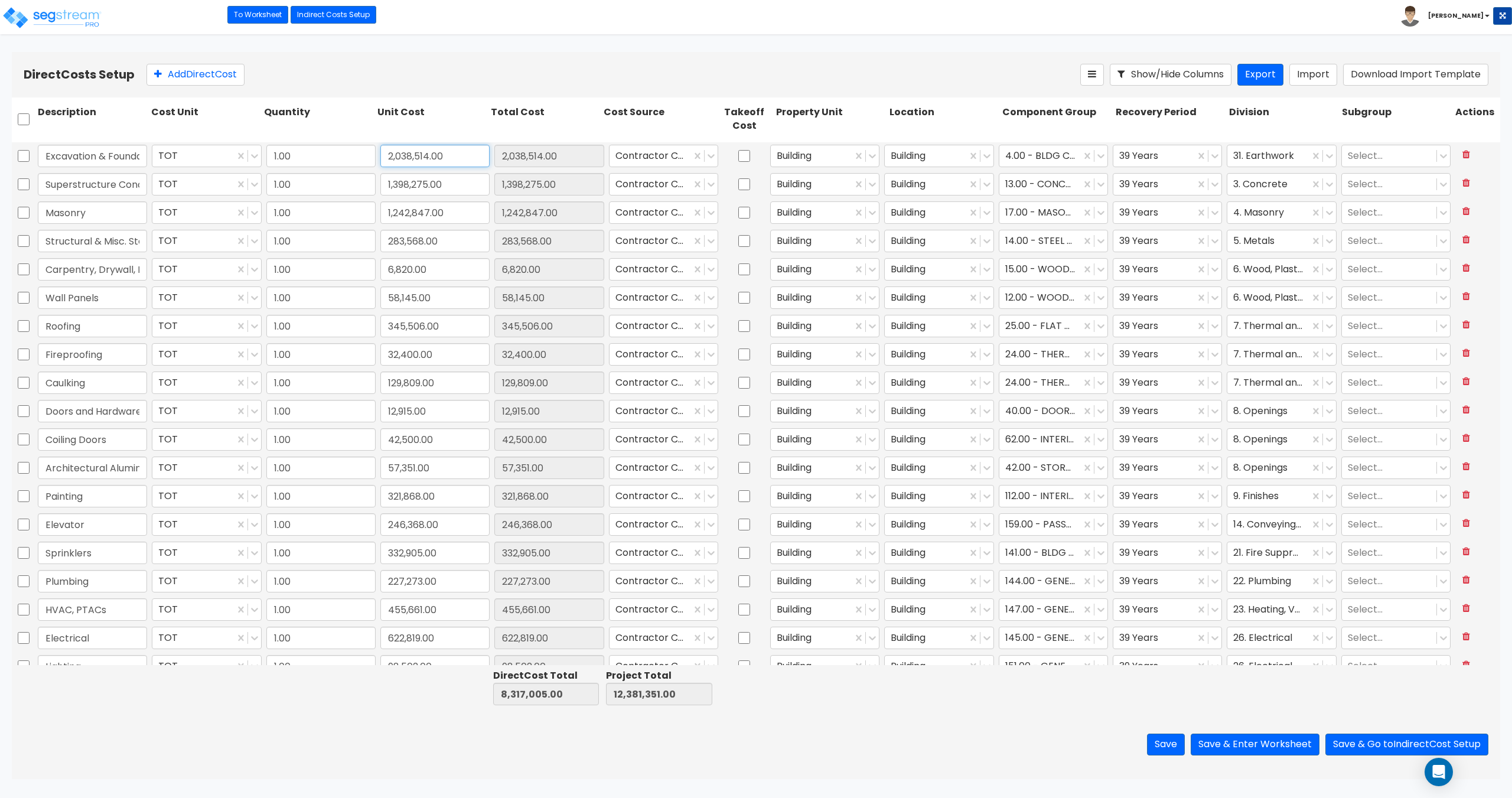
click at [434, 161] on input "2,038,514.00" at bounding box center [434, 156] width 110 height 23
paste input "1,021,385"
type input "1,021,385"
type input "7,299,876.00"
type input "11,364,222.00"
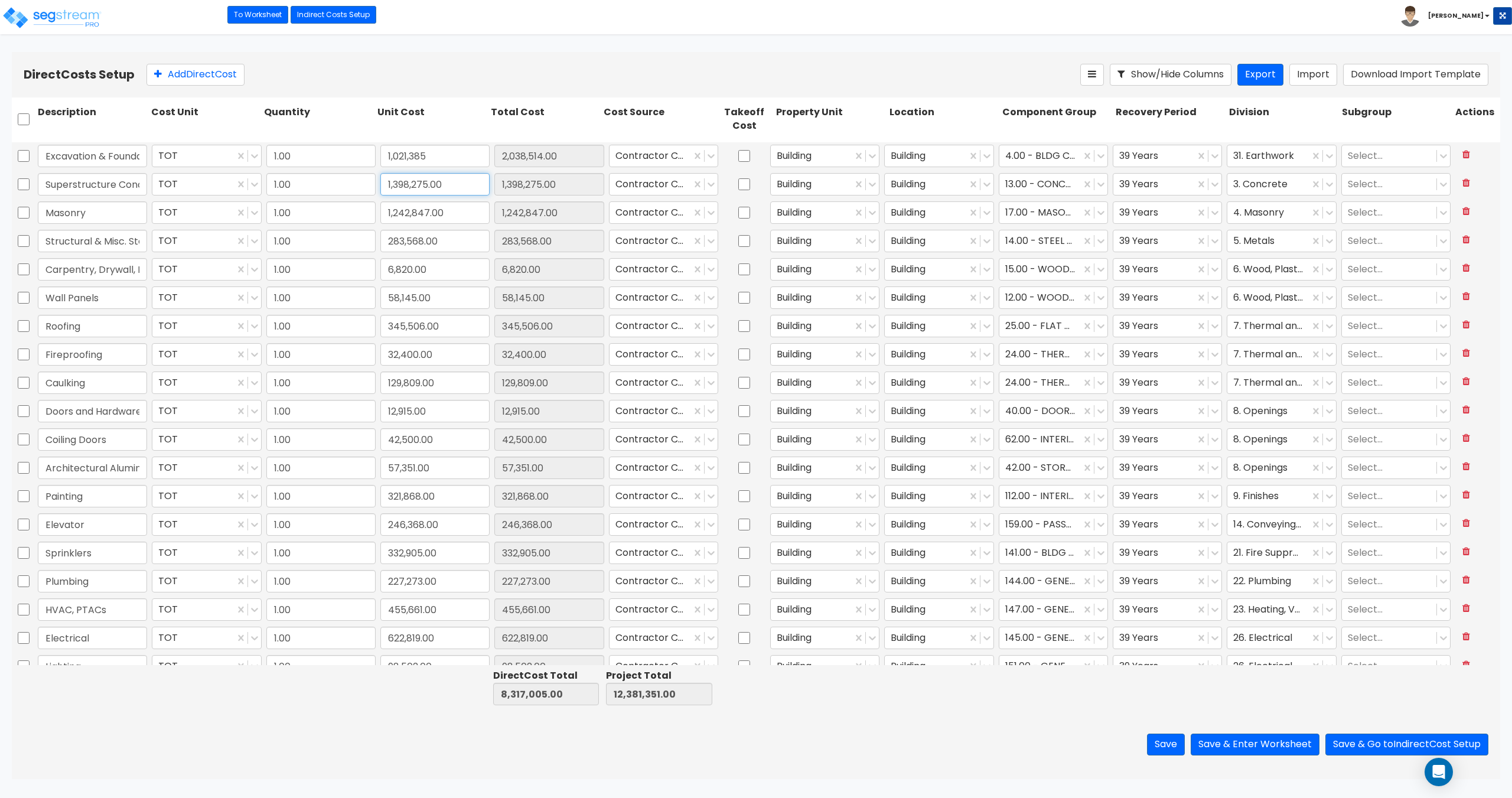
type input "1,021,385.00"
click at [448, 188] on input "1,398,275.00" at bounding box center [434, 184] width 110 height 23
type input "1.00"
type input "7,972.00"
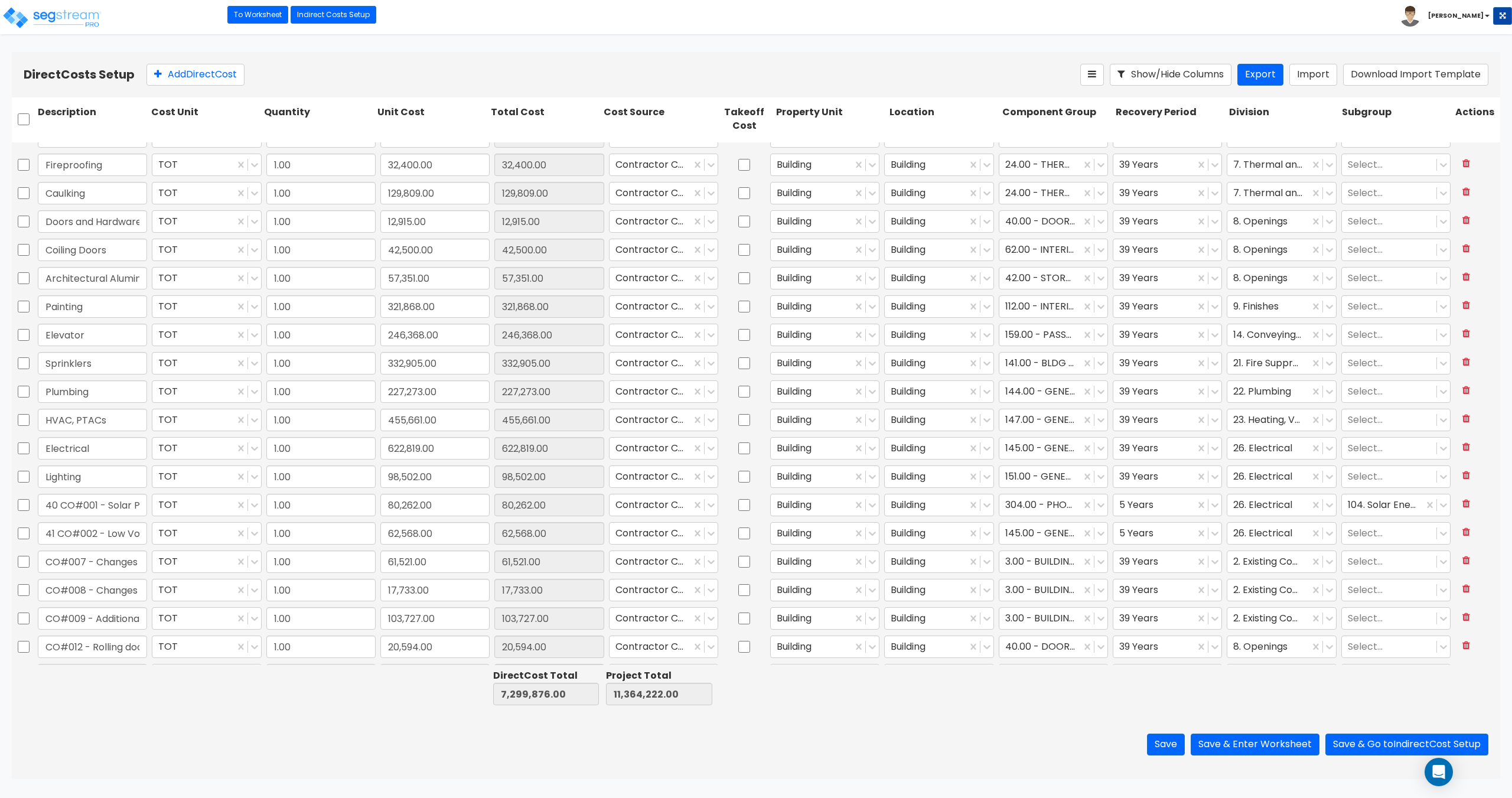
scroll to position [243, 0]
click at [209, 72] on button "Add Direct Cost" at bounding box center [196, 74] width 98 height 22
click at [664, 656] on div at bounding box center [651, 650] width 70 height 16
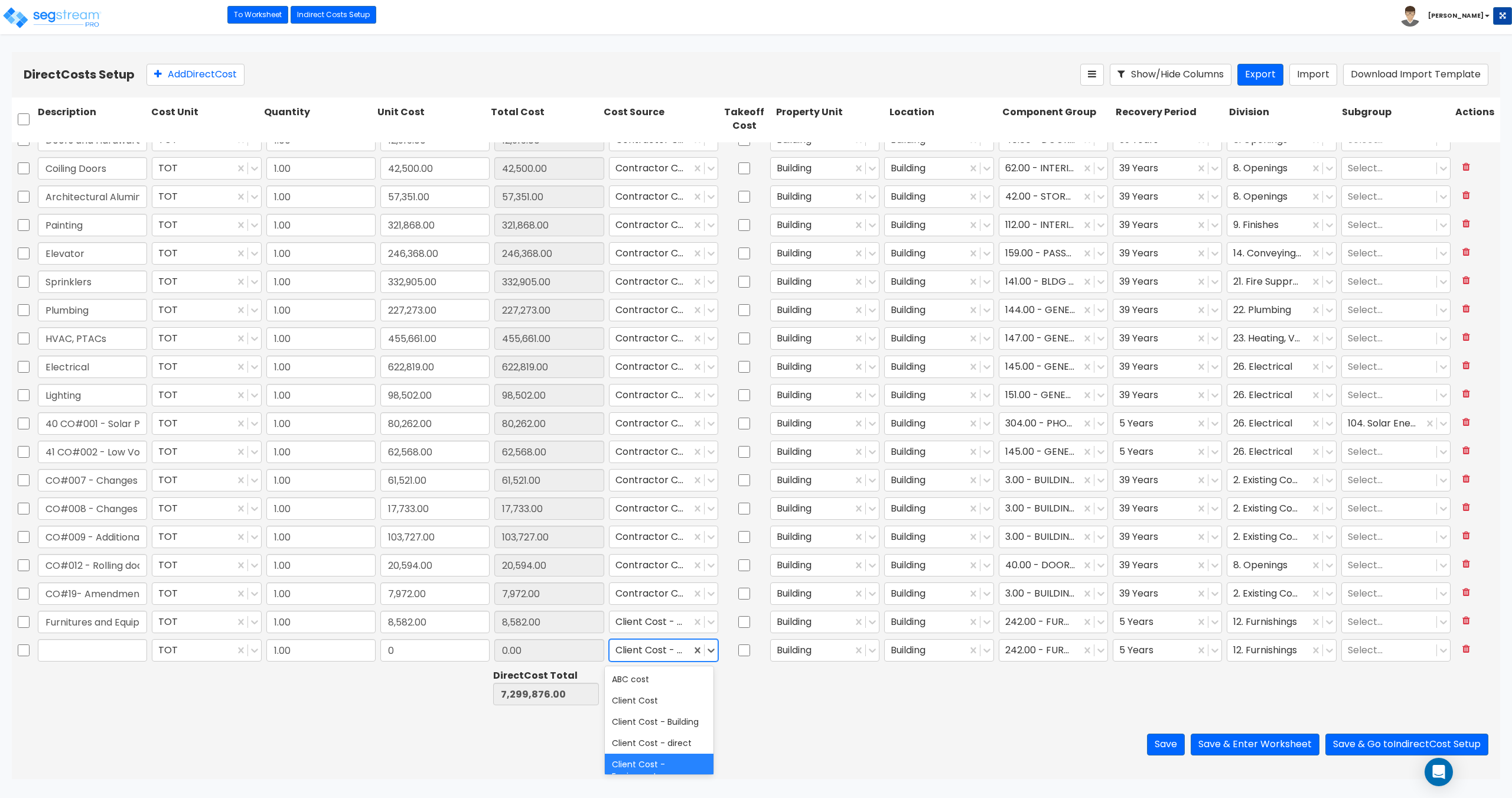
click at [638, 658] on div at bounding box center [651, 650] width 70 height 16
drag, startPoint x: 65, startPoint y: 623, endPoint x: 187, endPoint y: 614, distance: 122.3
click at [187, 614] on div "Furnitures and Equipment TOT 1.00 8,582.00 8,582.00 Client Cost - Equipment Bui…" at bounding box center [756, 622] width 1489 height 27
click at [110, 616] on input "Furnitures and Equipment" at bounding box center [92, 622] width 110 height 23
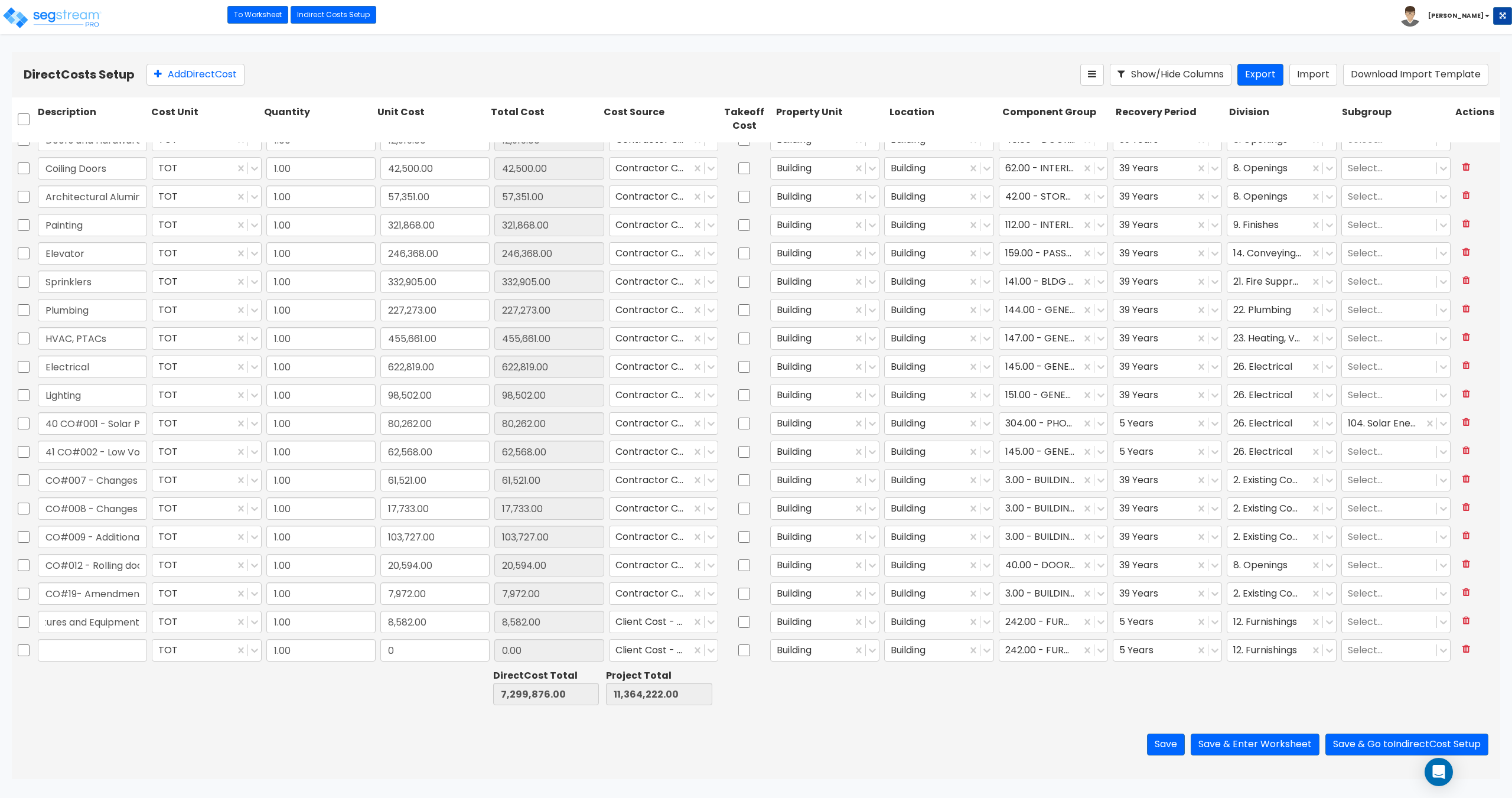
scroll to position [0, 0]
click at [1462, 621] on icon at bounding box center [1466, 620] width 8 height 10
type input "7,291,294.00"
type input "11,355,640.00"
type input "0.00"
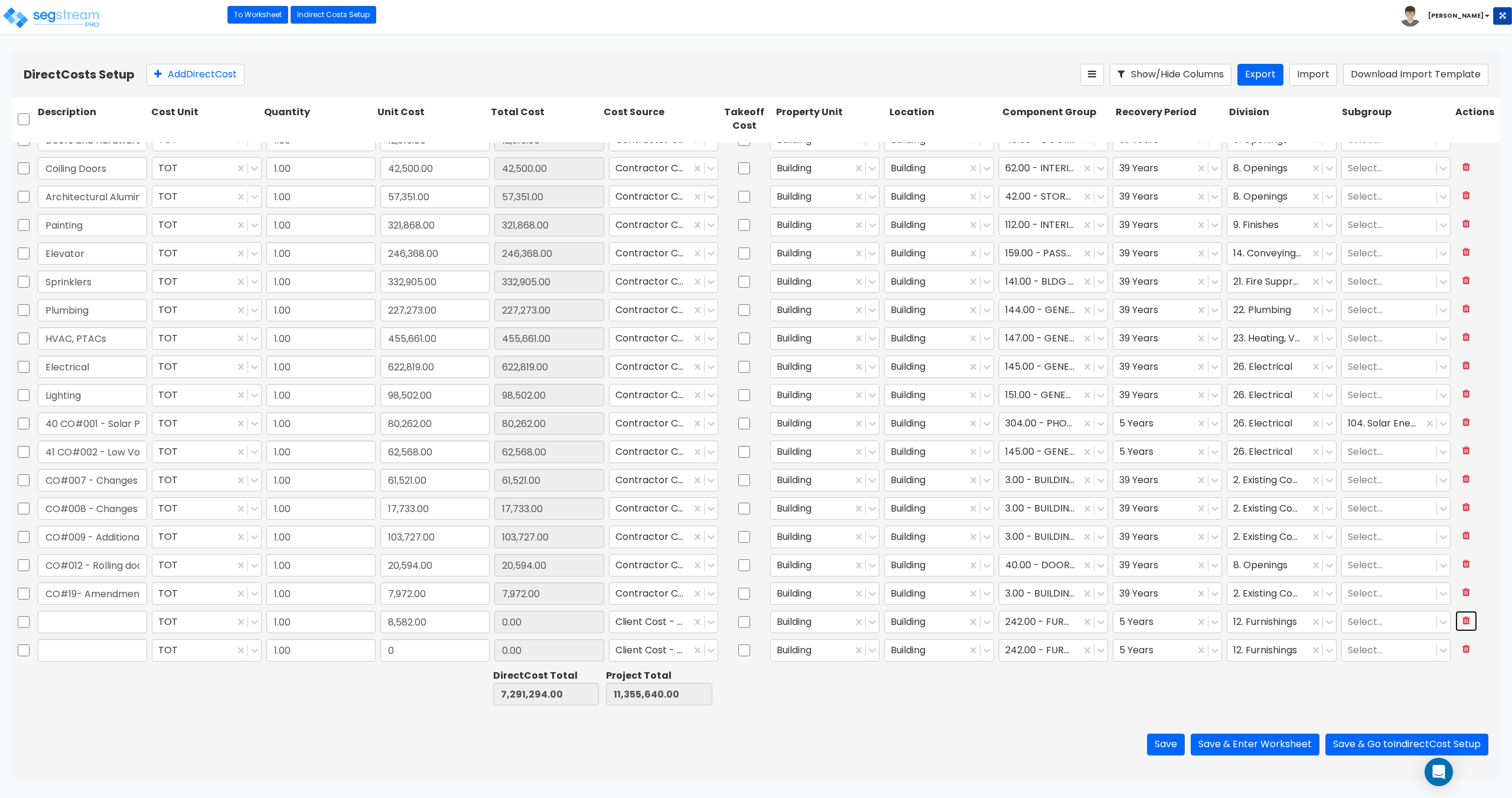
type input "0"
click at [658, 653] on div at bounding box center [651, 650] width 70 height 16
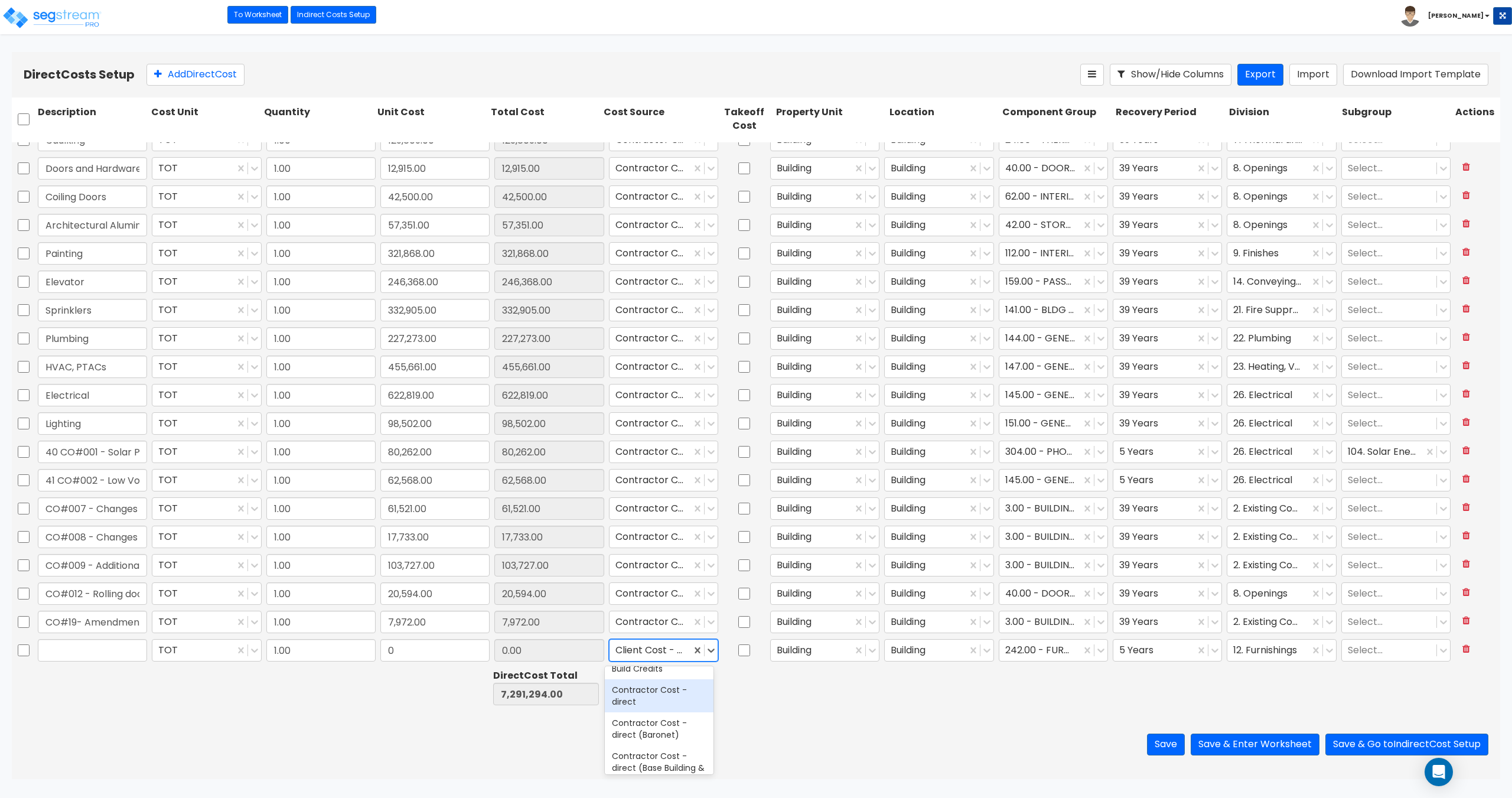
scroll to position [237, 0]
click at [663, 713] on div "Contractor Cost - direct" at bounding box center [659, 697] width 109 height 33
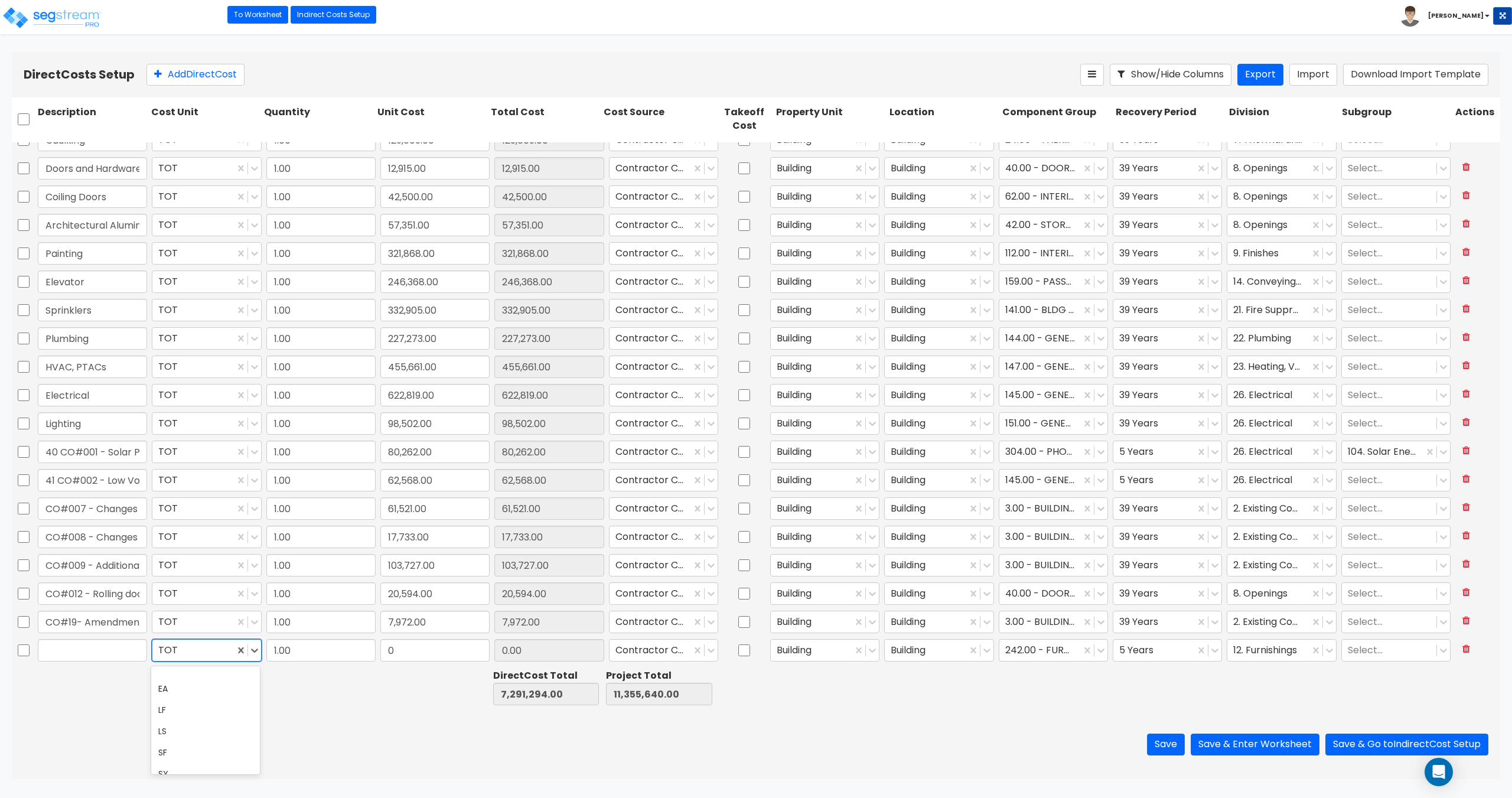
click at [157, 657] on div "TOT" at bounding box center [193, 650] width 82 height 20
click at [129, 654] on input "text" at bounding box center [92, 651] width 110 height 23
type input "Other - Structures"
click at [413, 651] on input "0" at bounding box center [434, 651] width 110 height 23
click at [418, 654] on input "0" at bounding box center [434, 651] width 110 height 23
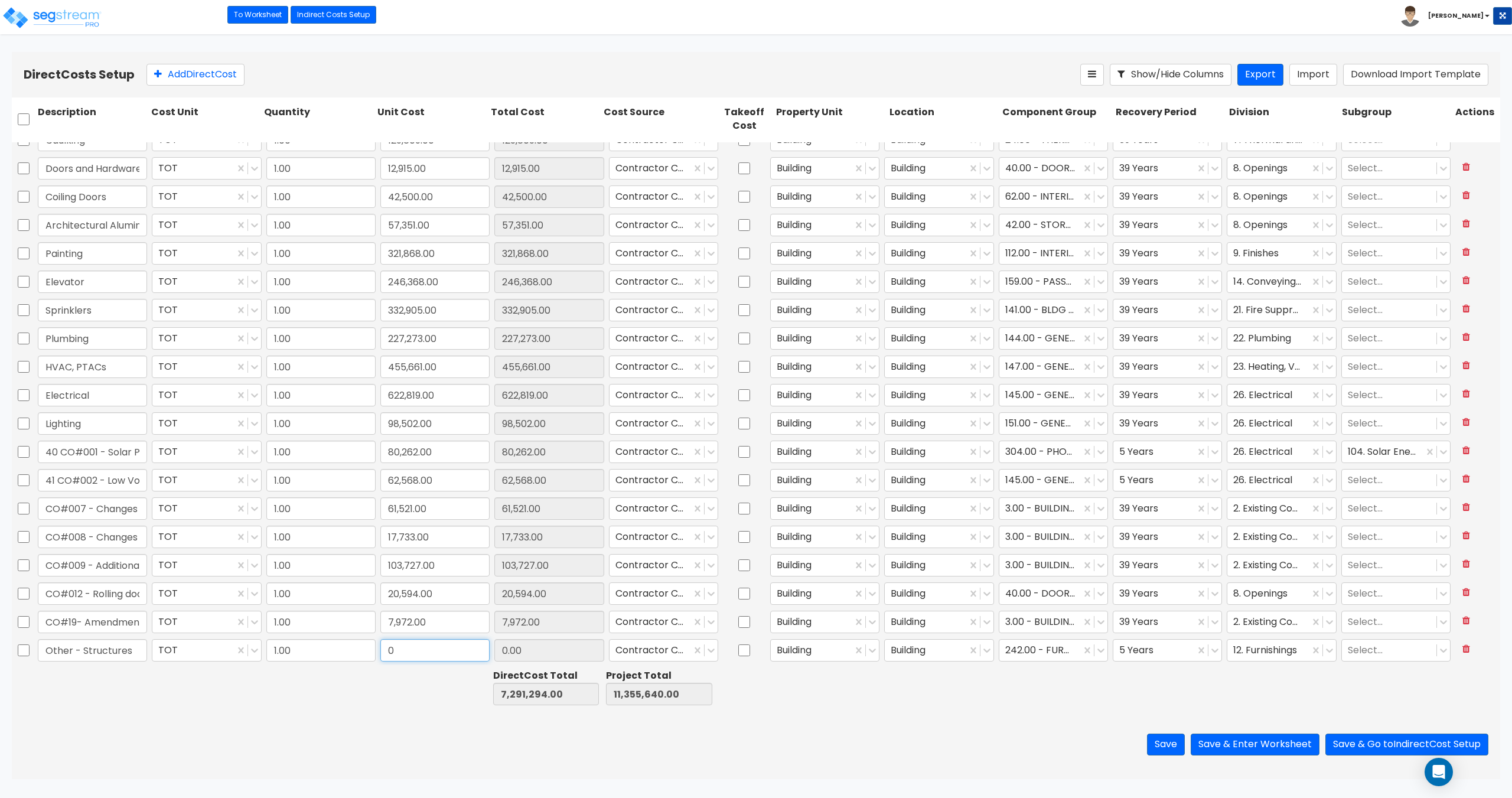
drag, startPoint x: 440, startPoint y: 648, endPoint x: 337, endPoint y: 651, distance: 103.0
click at [338, 651] on div "Other - Structures TOT 1.00 0 0.00 Contractor Cost - direct Building Building 2…" at bounding box center [756, 651] width 1489 height 27
paste input "320,727"
type input "320,727"
click at [1031, 649] on div at bounding box center [1040, 650] width 70 height 16
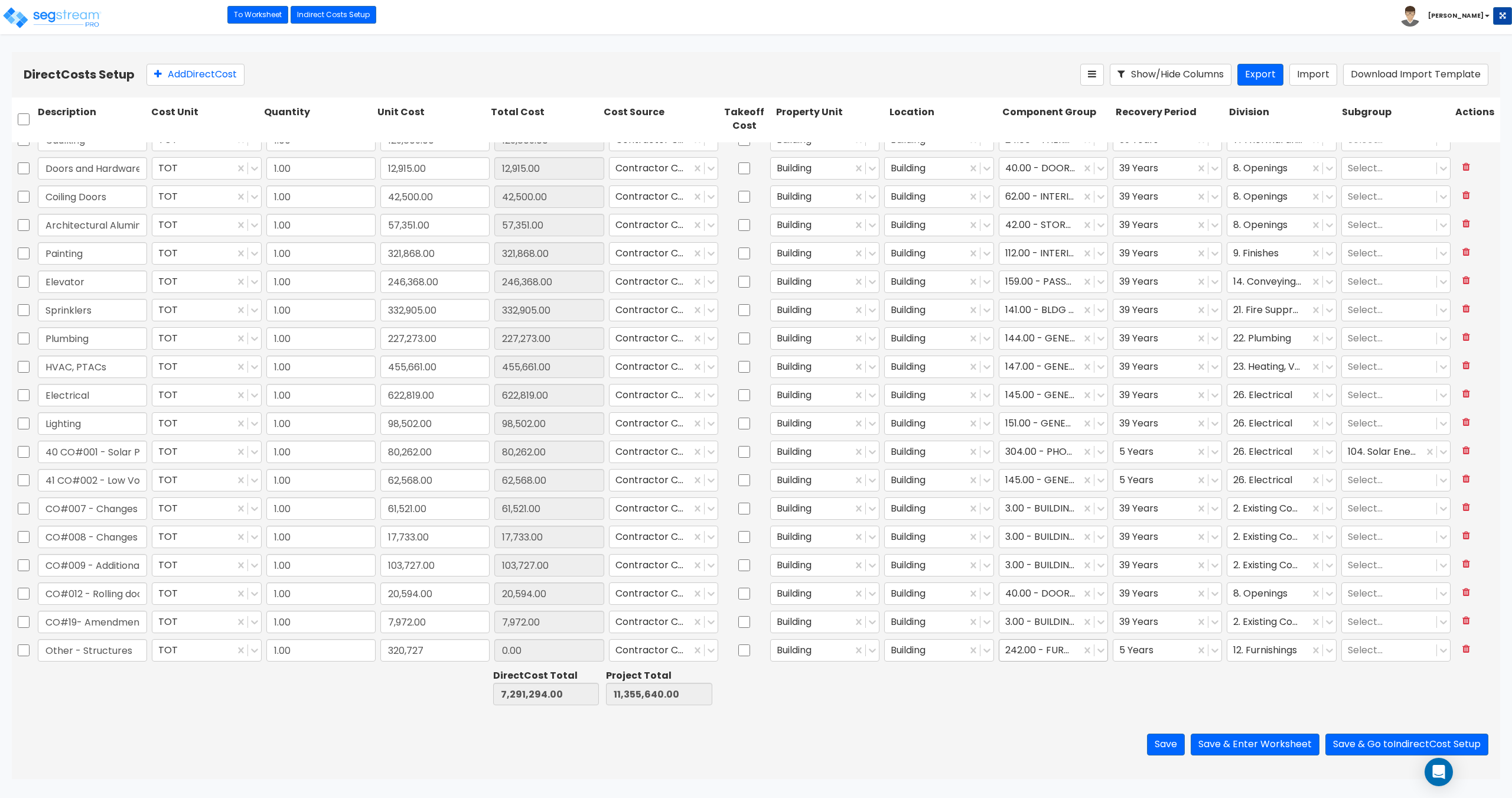
type input "7,612,021.00"
type input "11,676,367.00"
type input "320,727.00"
click at [1048, 705] on div "3.00 - BUILDING-RELATED SITEWORK" at bounding box center [1047, 702] width 109 height 33
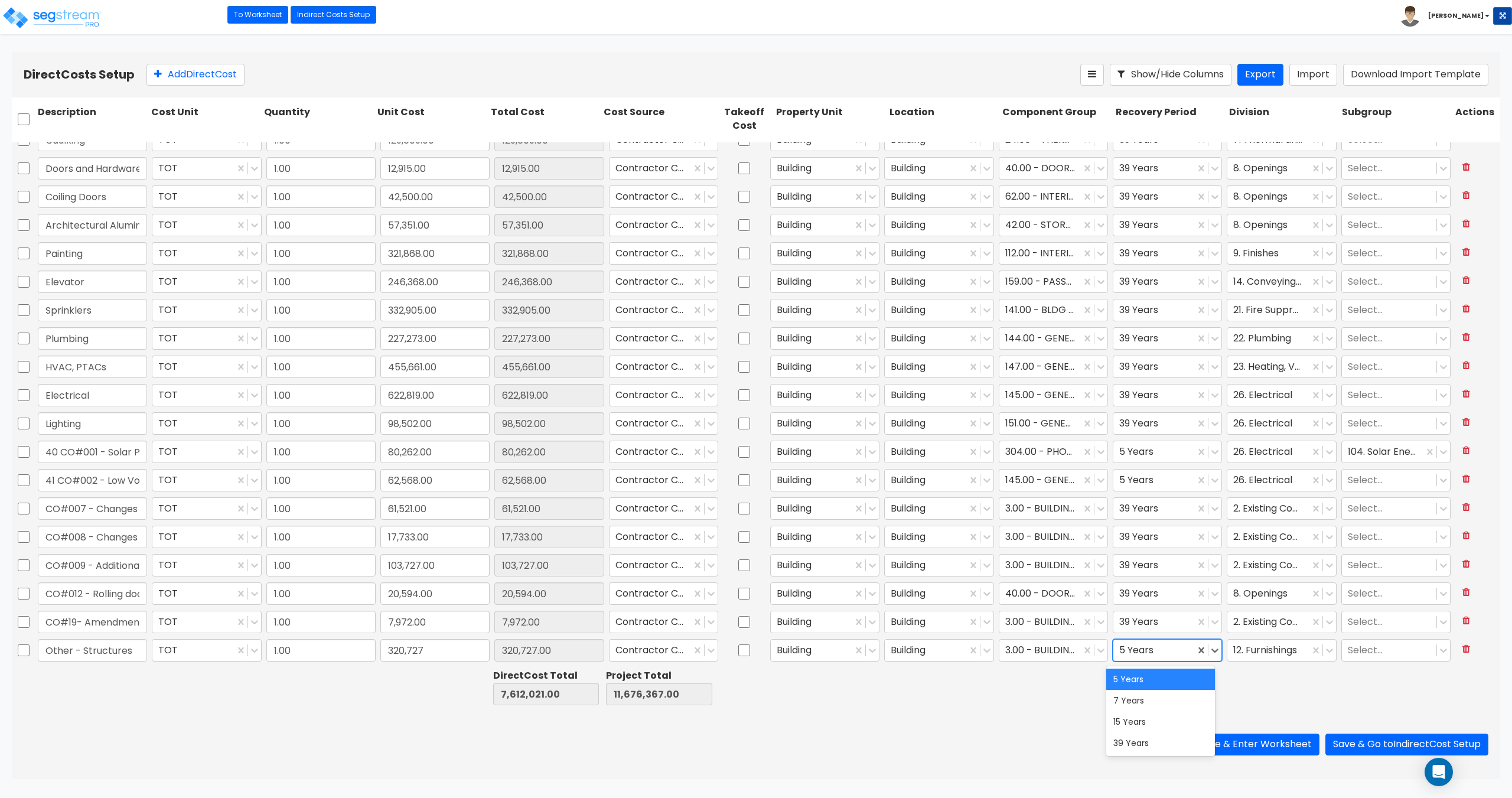
click at [1178, 644] on div at bounding box center [1154, 650] width 70 height 16
click at [1142, 743] on div "39 Years" at bounding box center [1161, 743] width 109 height 21
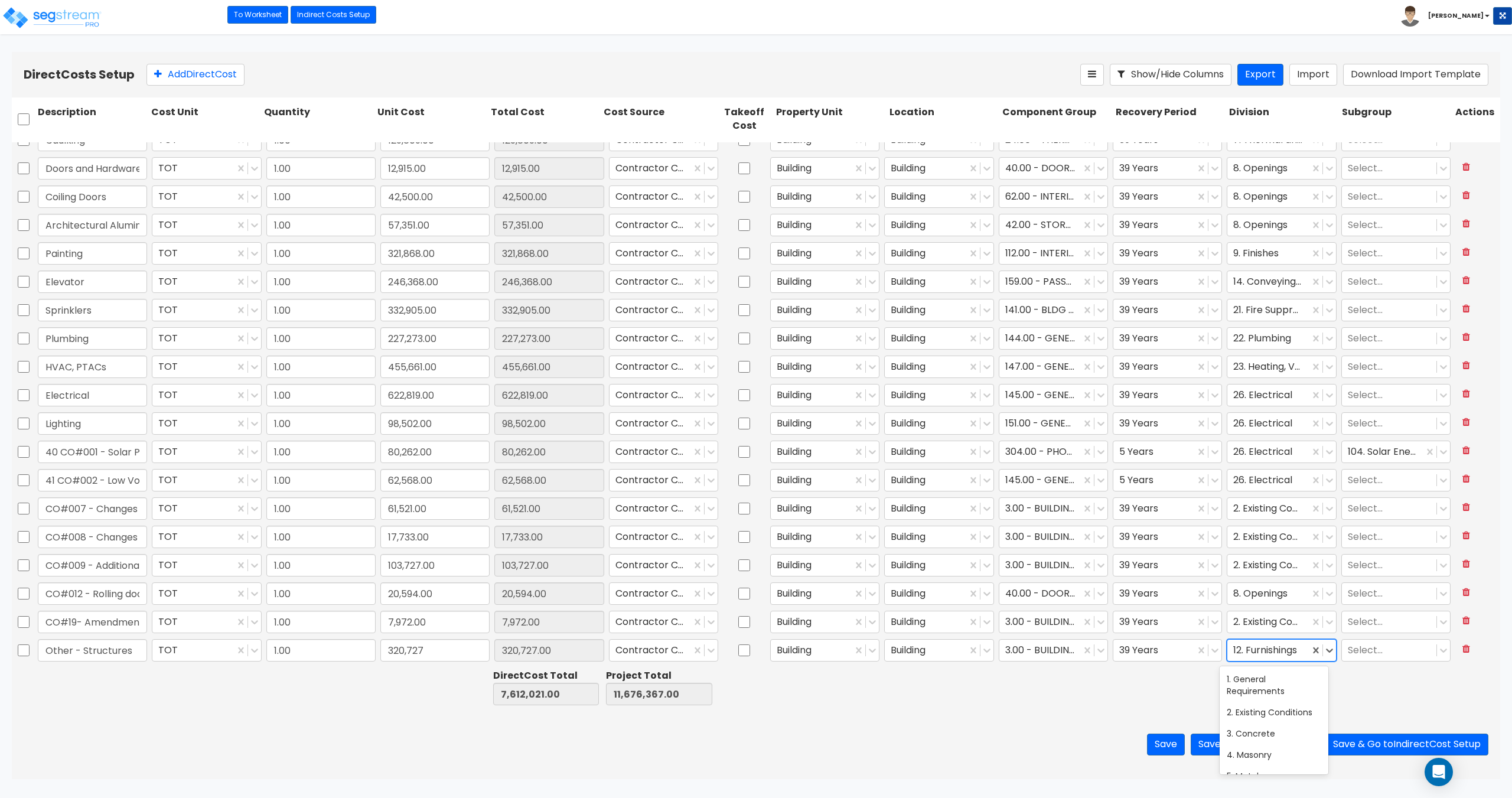
click at [1263, 653] on div at bounding box center [1268, 650] width 70 height 16
click at [1263, 719] on div "2. Existing Conditions" at bounding box center [1274, 713] width 109 height 21
click at [1161, 748] on button "Save" at bounding box center [1166, 744] width 38 height 22
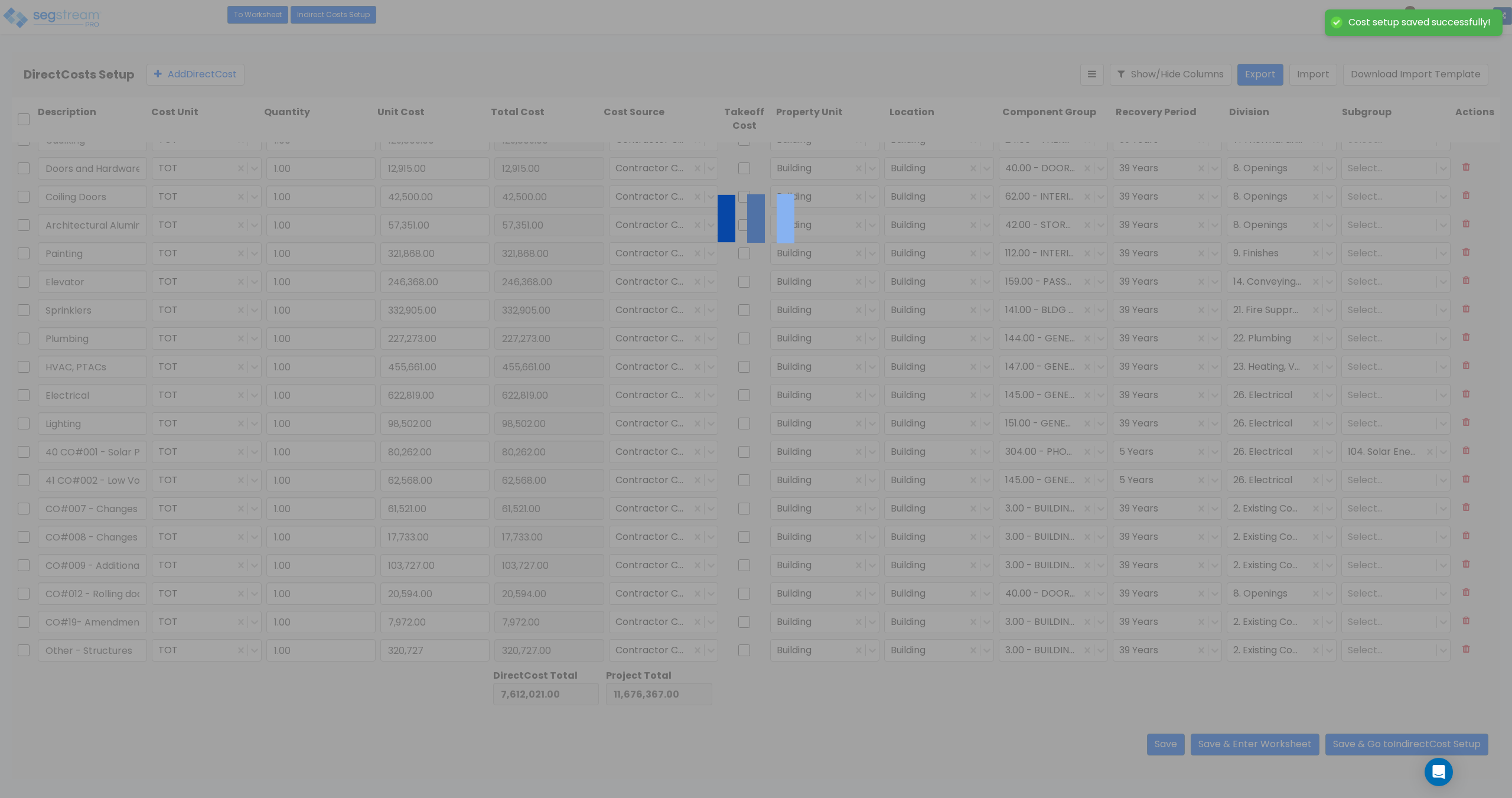
type input "320,727.00"
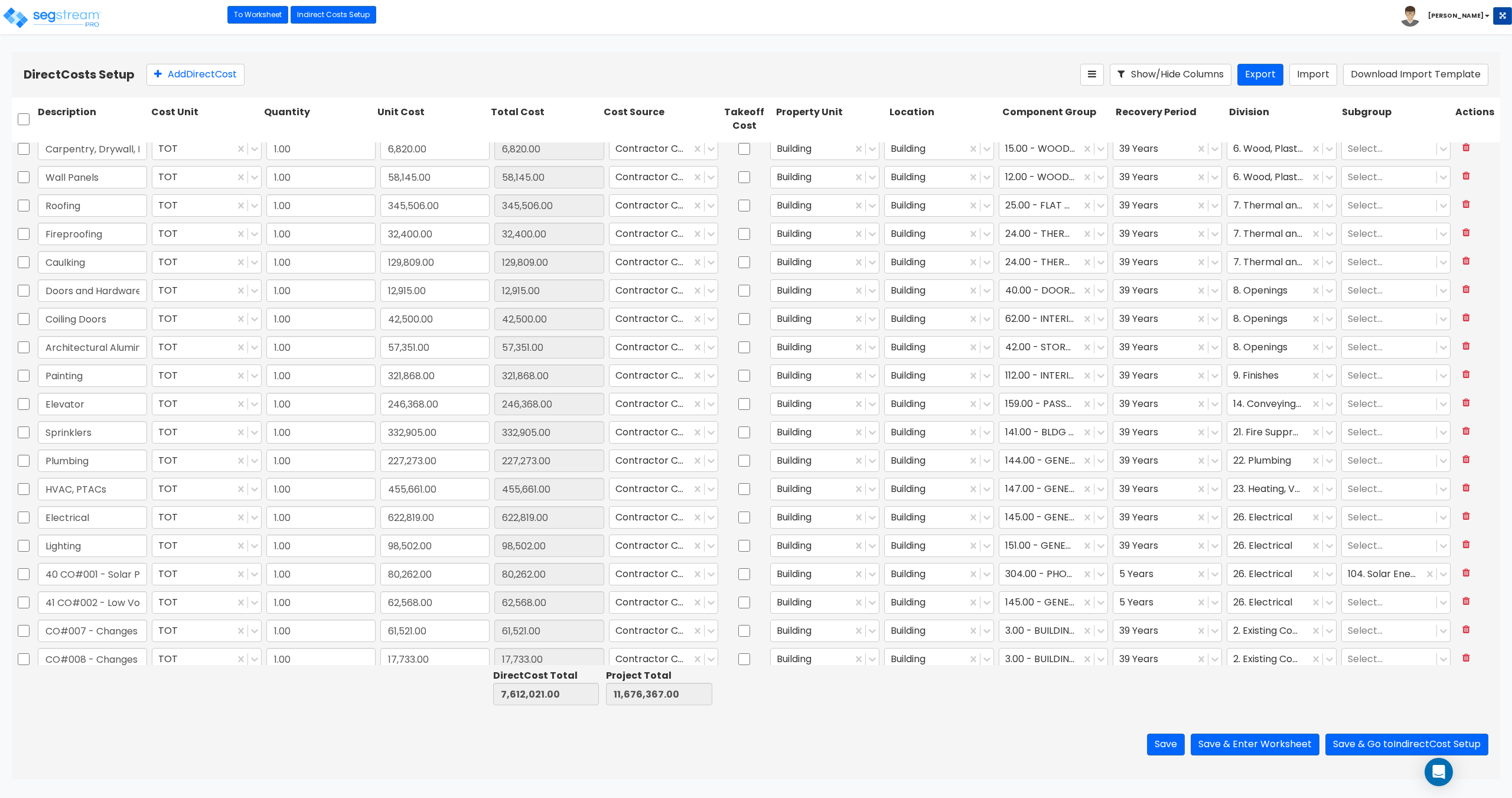
type input "1.00"
type input "1,021,385.00"
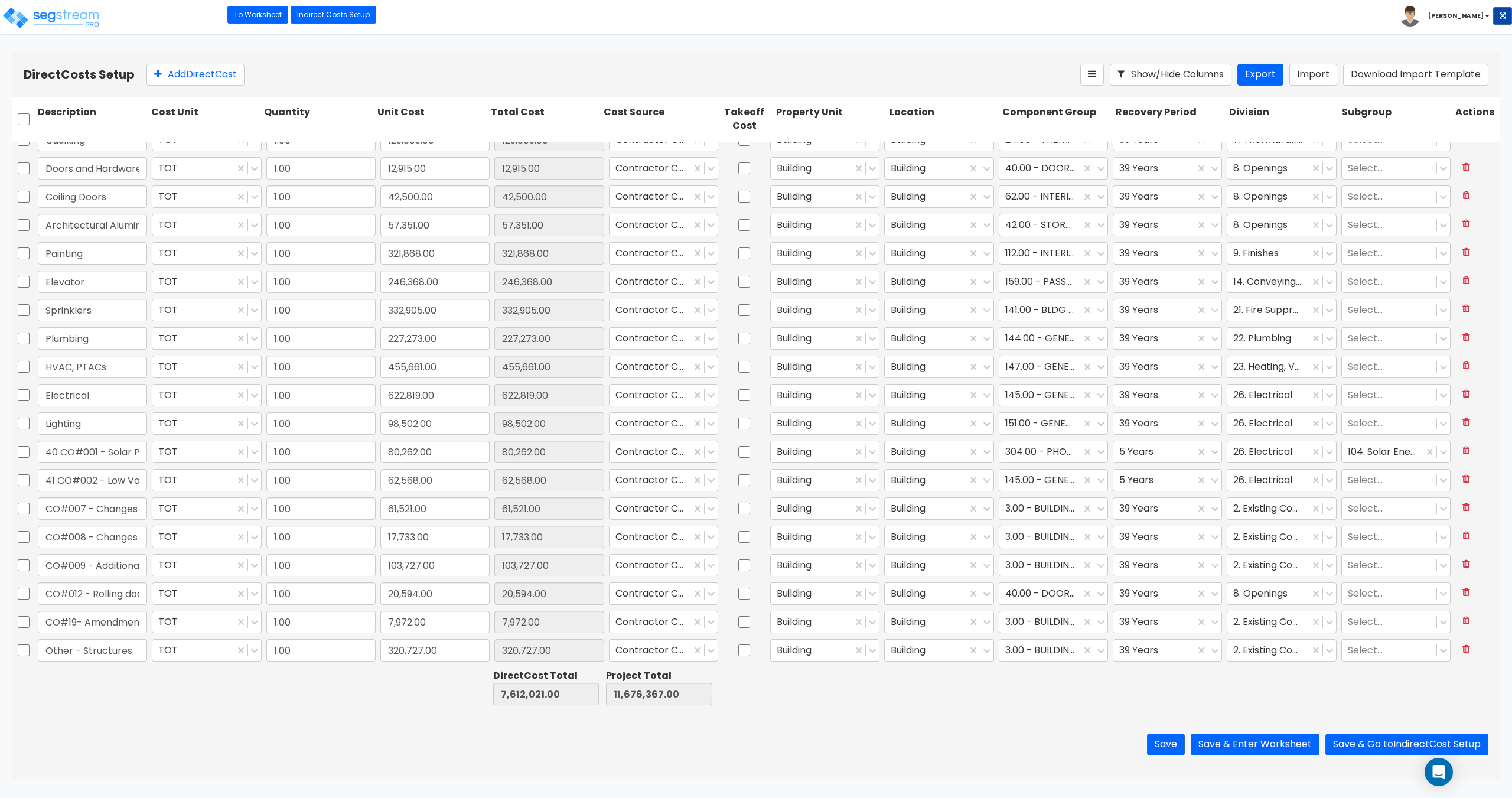
click at [548, 30] on div "Toggle navigation To Worksheet Indirect Costs Setup Direct Costs Setup Craig" at bounding box center [756, 17] width 1512 height 34
click at [1378, 745] on button "Save & Go to Indirect Cost Setup" at bounding box center [1407, 744] width 163 height 22
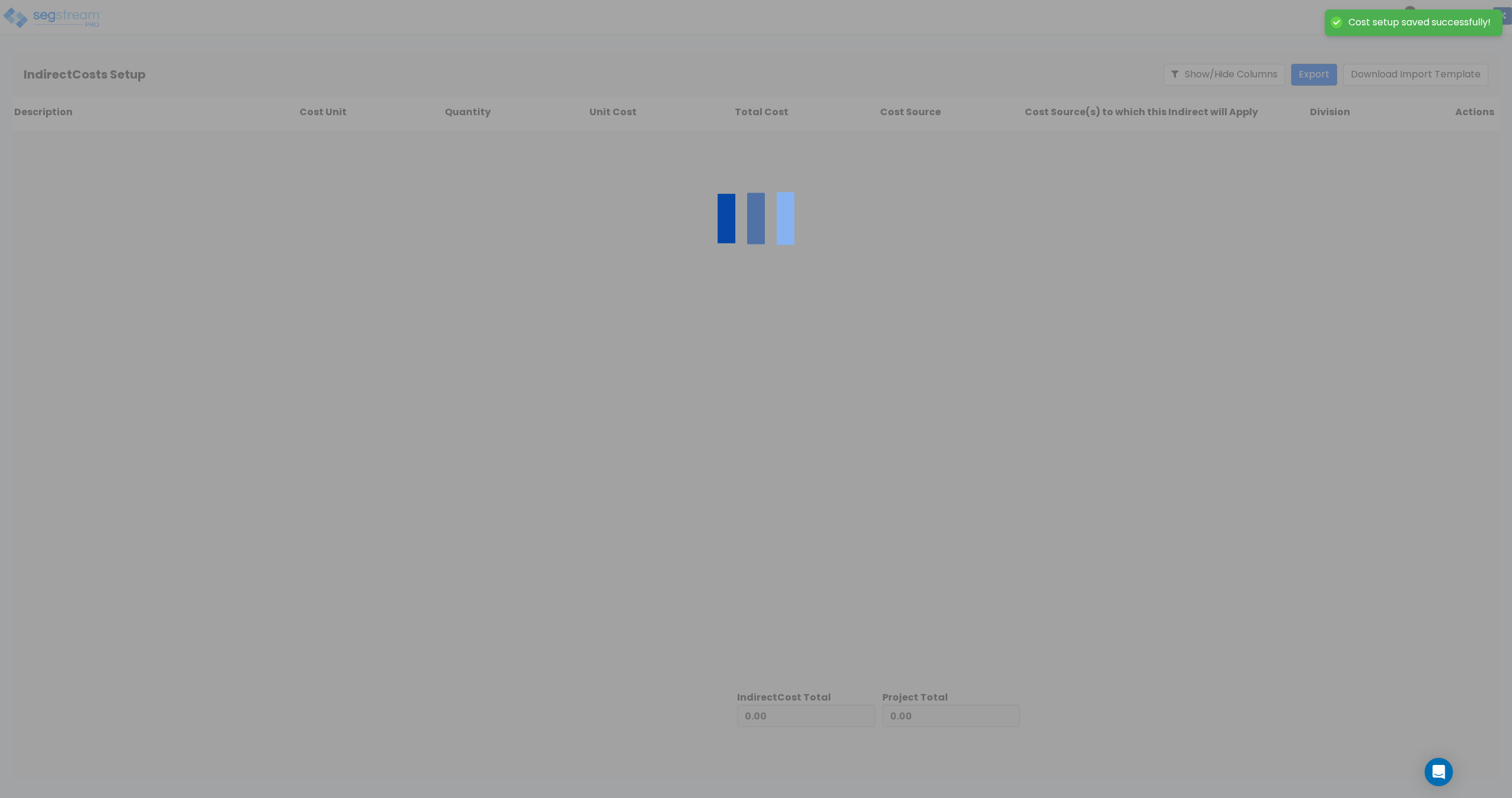
type input "7,612,021.00"
type input "4,064,346.00"
type input "11,676,367.00"
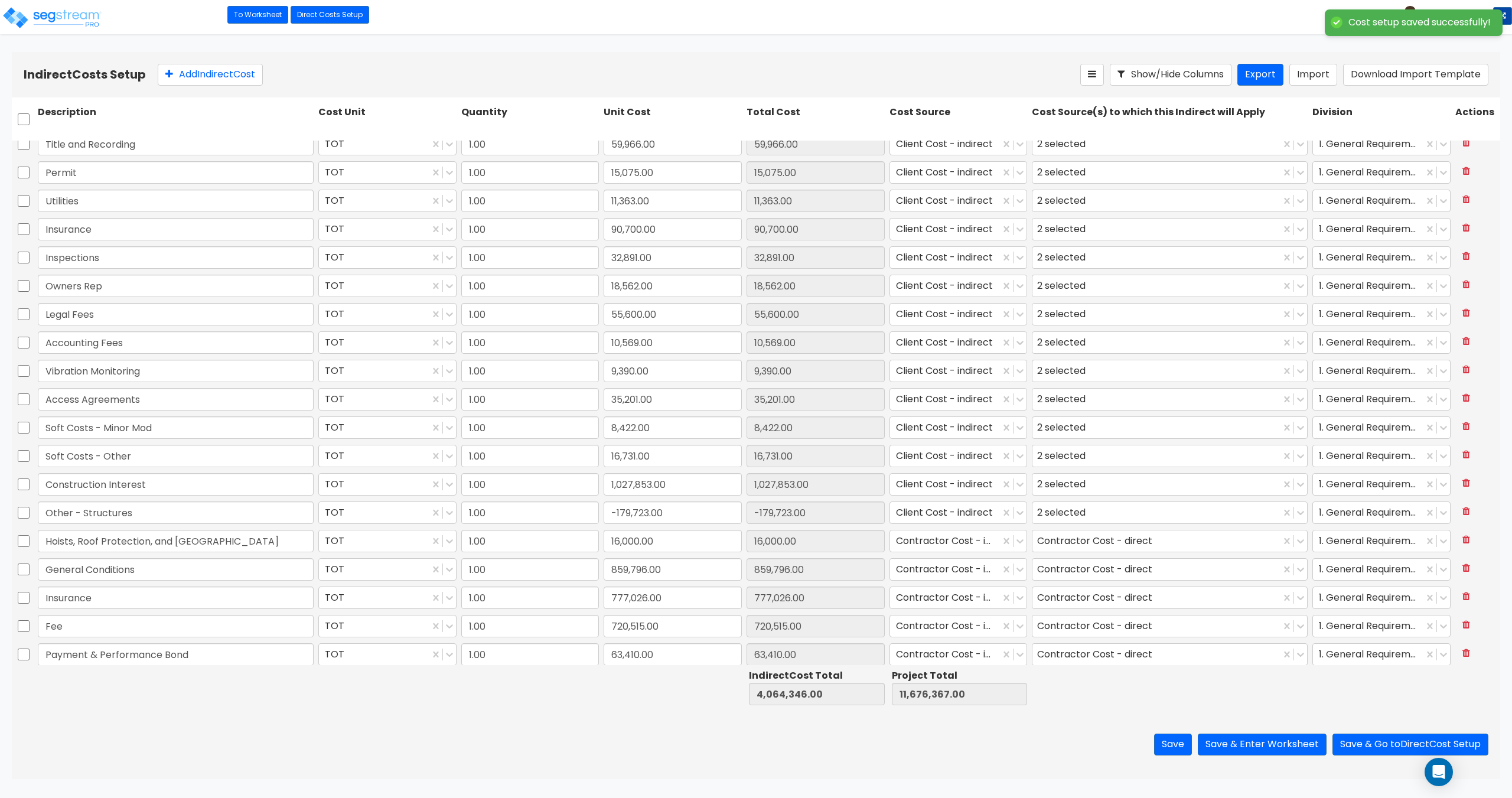
scroll to position [156, 0]
click at [598, 712] on div "Save Save & Enter Worksheet Save & Go to Direct Cost Setup" at bounding box center [756, 744] width 1489 height 69
click at [1462, 505] on icon at bounding box center [1466, 506] width 8 height 10
type input "4,244,069.00"
type input "11,856,090.00"
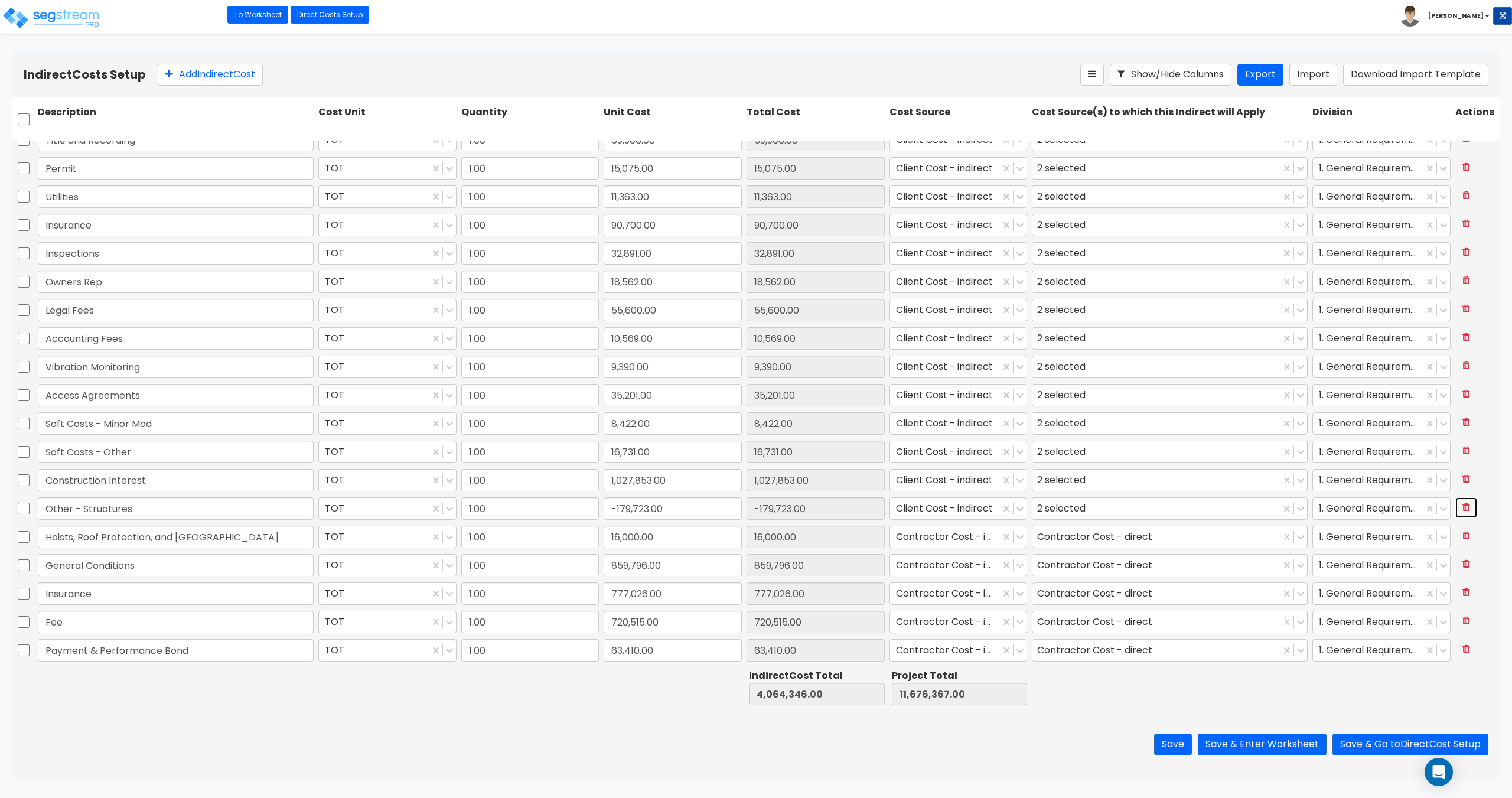
type input "Hoists, Roof Protection, and Sidewalk Bridge"
type input "16,000.00"
type input "General Conditions"
type input "859,796.00"
type input "Insurance"
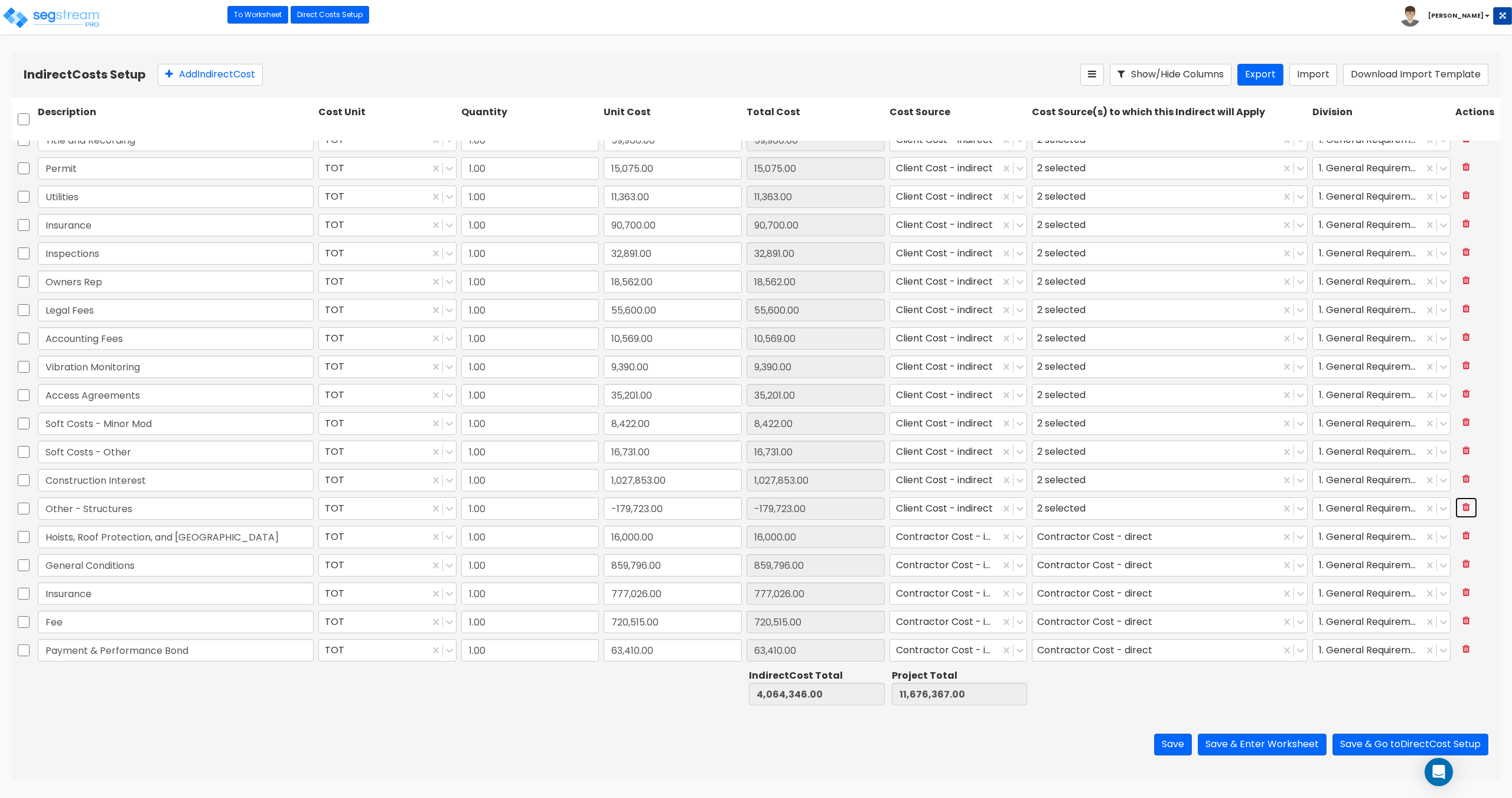
type input "777,026.00"
type input "Fee"
type input "720,515.00"
type input "Payment & Performance Bond"
type input "63,410.00"
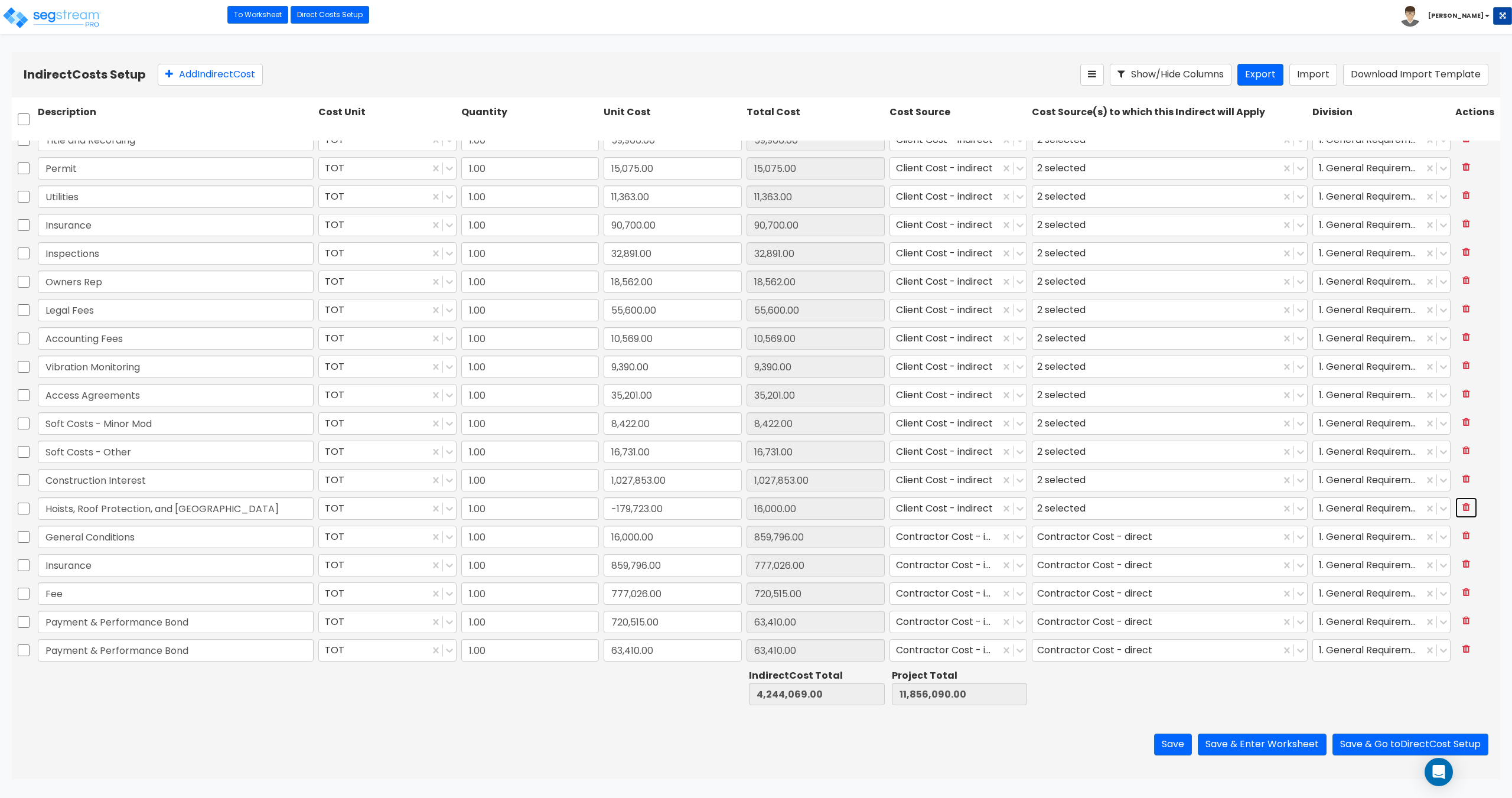
type input "16,000.00"
type input "859,796.00"
type input "777,026.00"
type input "720,515.00"
type input "63,410.00"
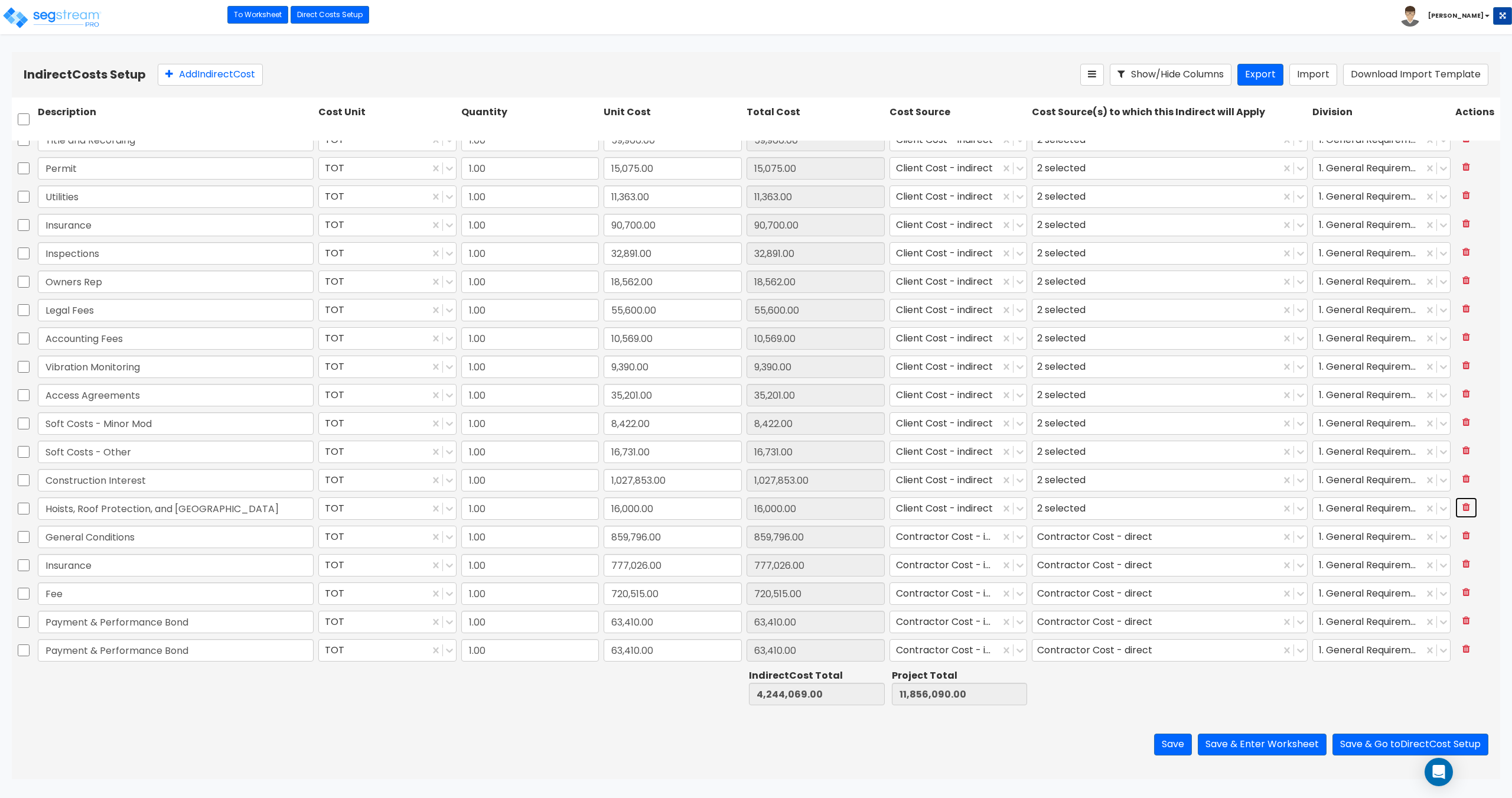
scroll to position [128, 0]
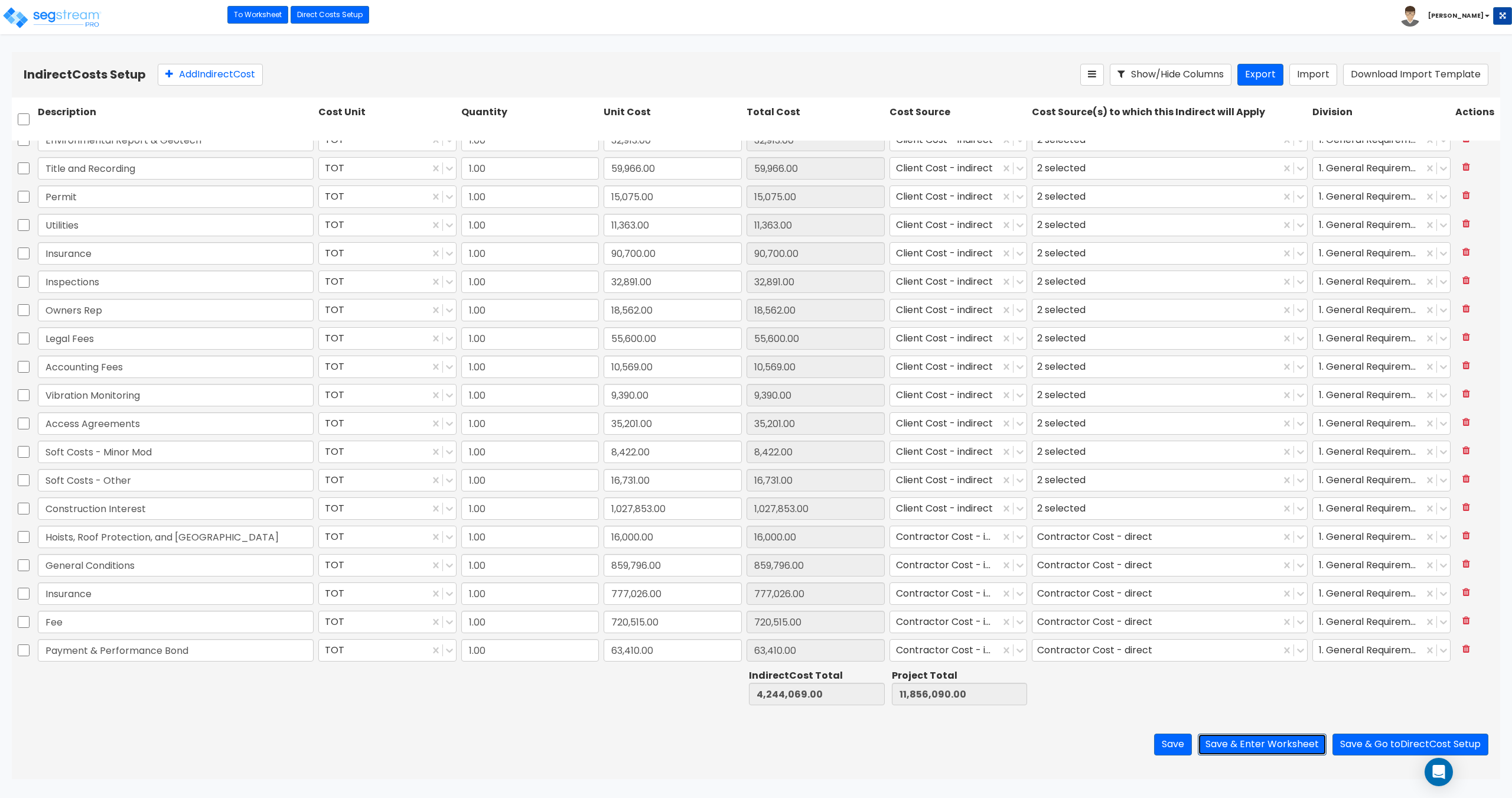
click at [1275, 745] on button "Save & Enter Worksheet" at bounding box center [1262, 744] width 128 height 22
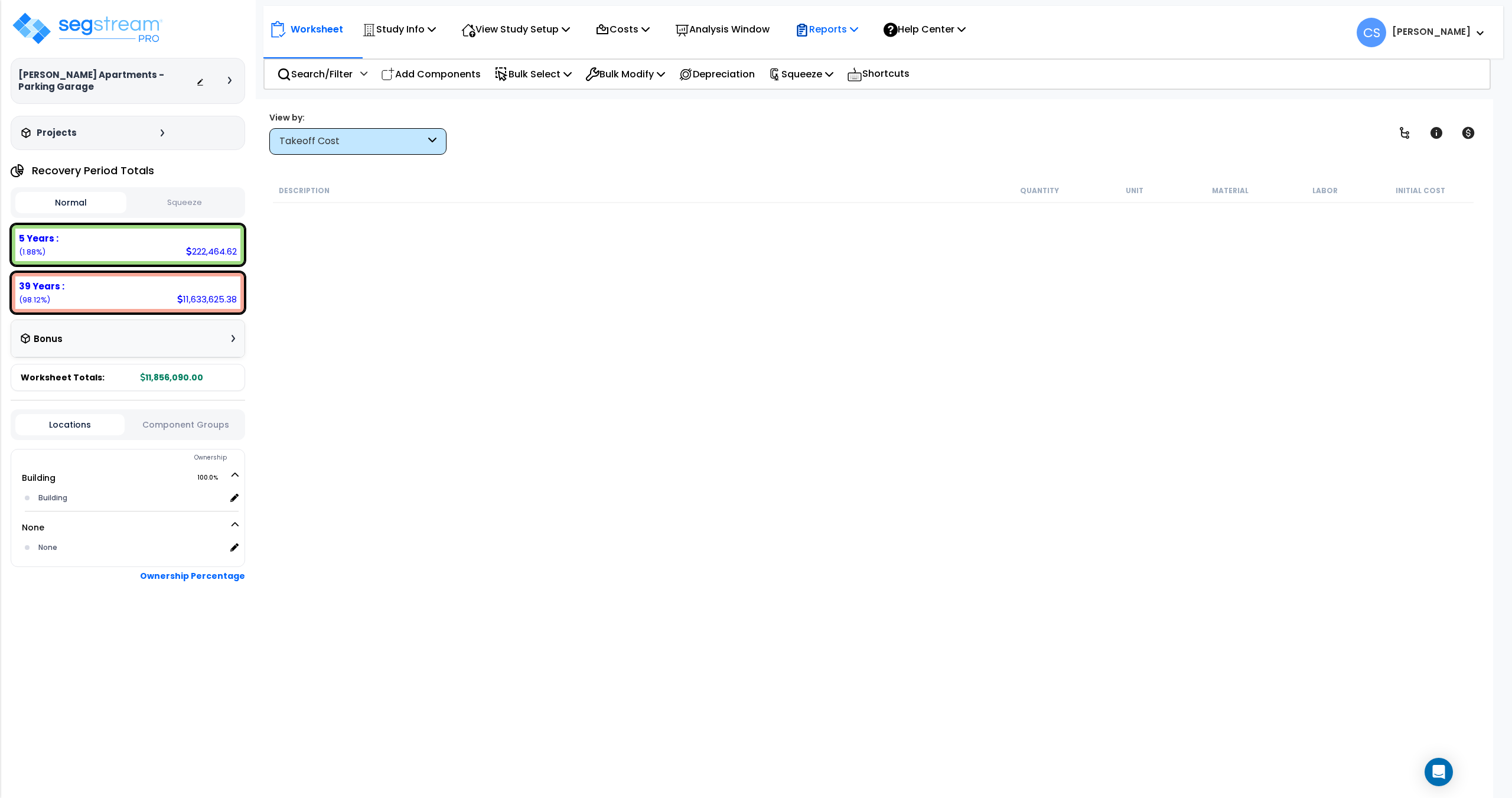
click at [858, 34] on p "Reports" at bounding box center [827, 29] width 63 height 16
click at [845, 52] on link "Get Report" at bounding box center [847, 56] width 117 height 23
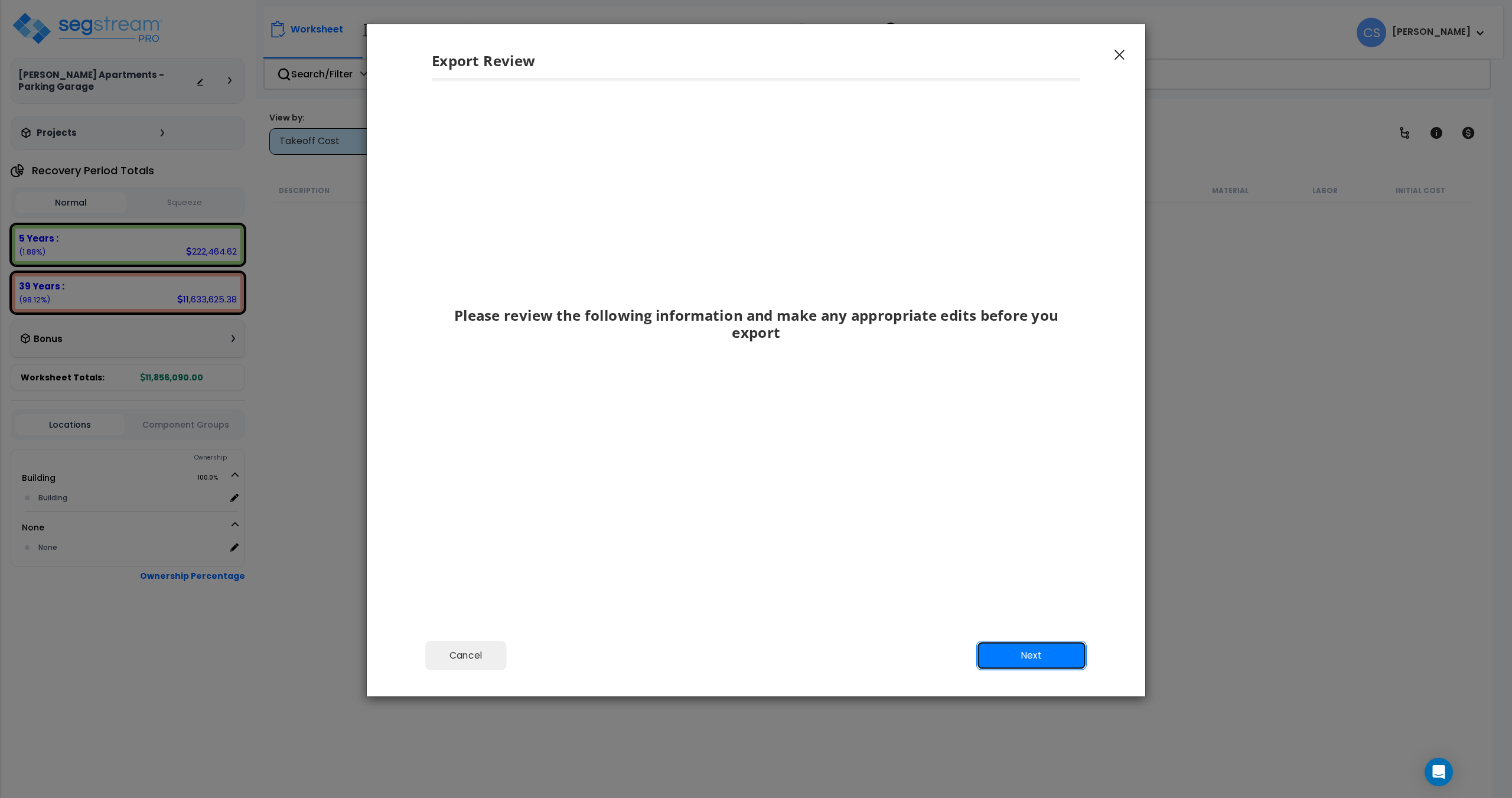
click at [1026, 648] on button "Next" at bounding box center [1031, 655] width 110 height 29
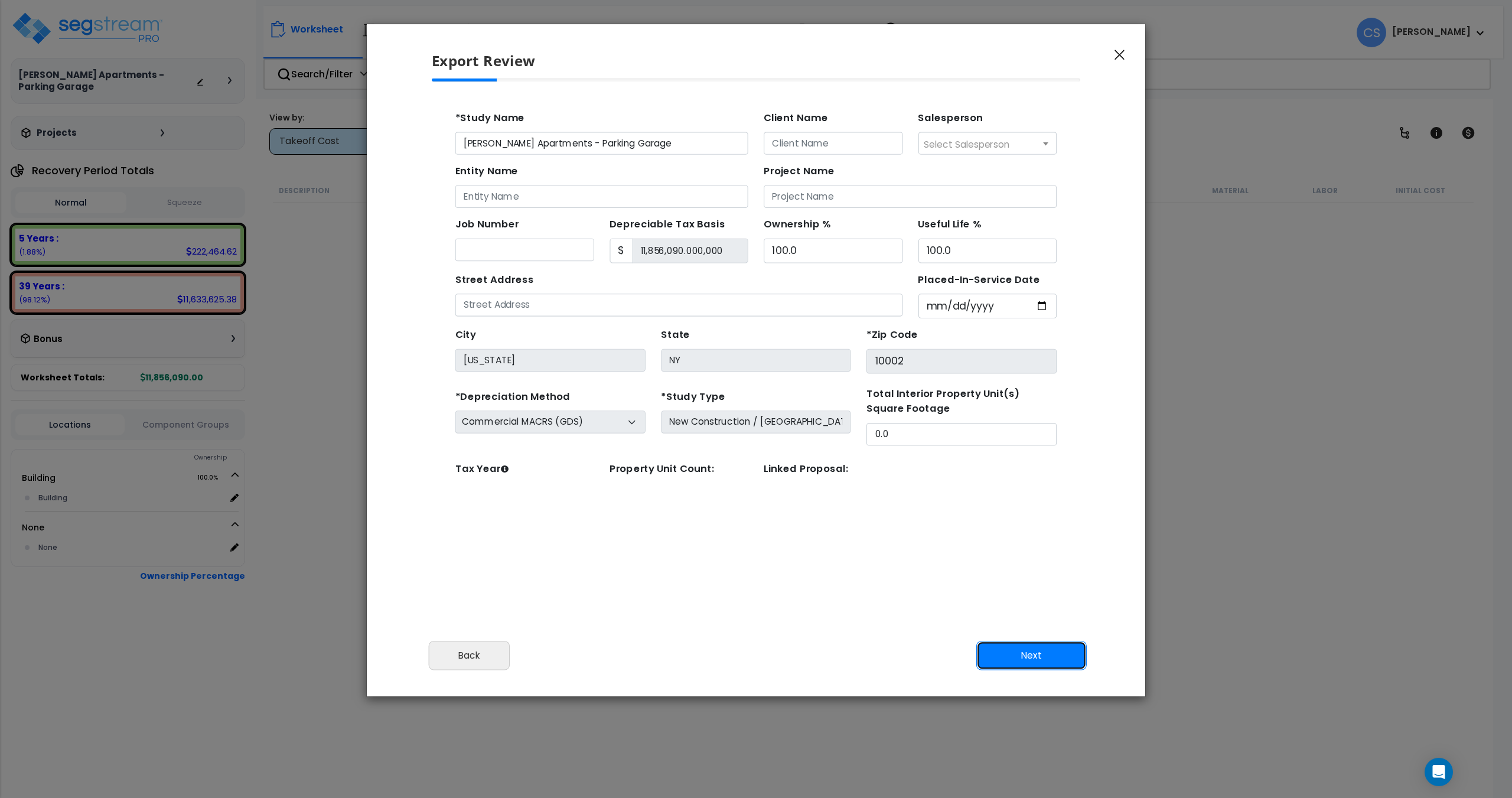
click at [1027, 652] on button "Next" at bounding box center [1031, 655] width 110 height 29
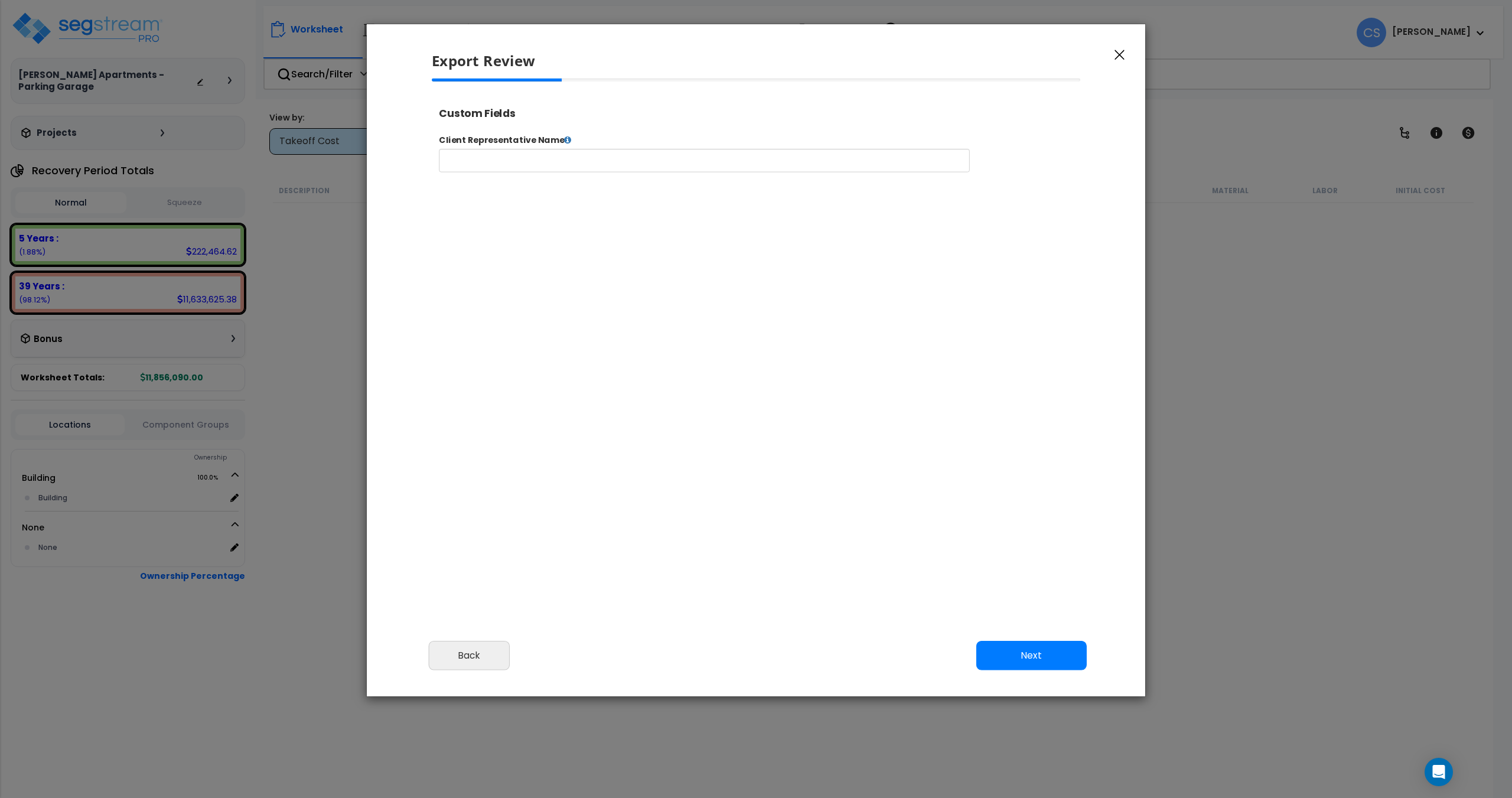
select select "2025"
click at [1027, 652] on button "Next" at bounding box center [1031, 655] width 110 height 29
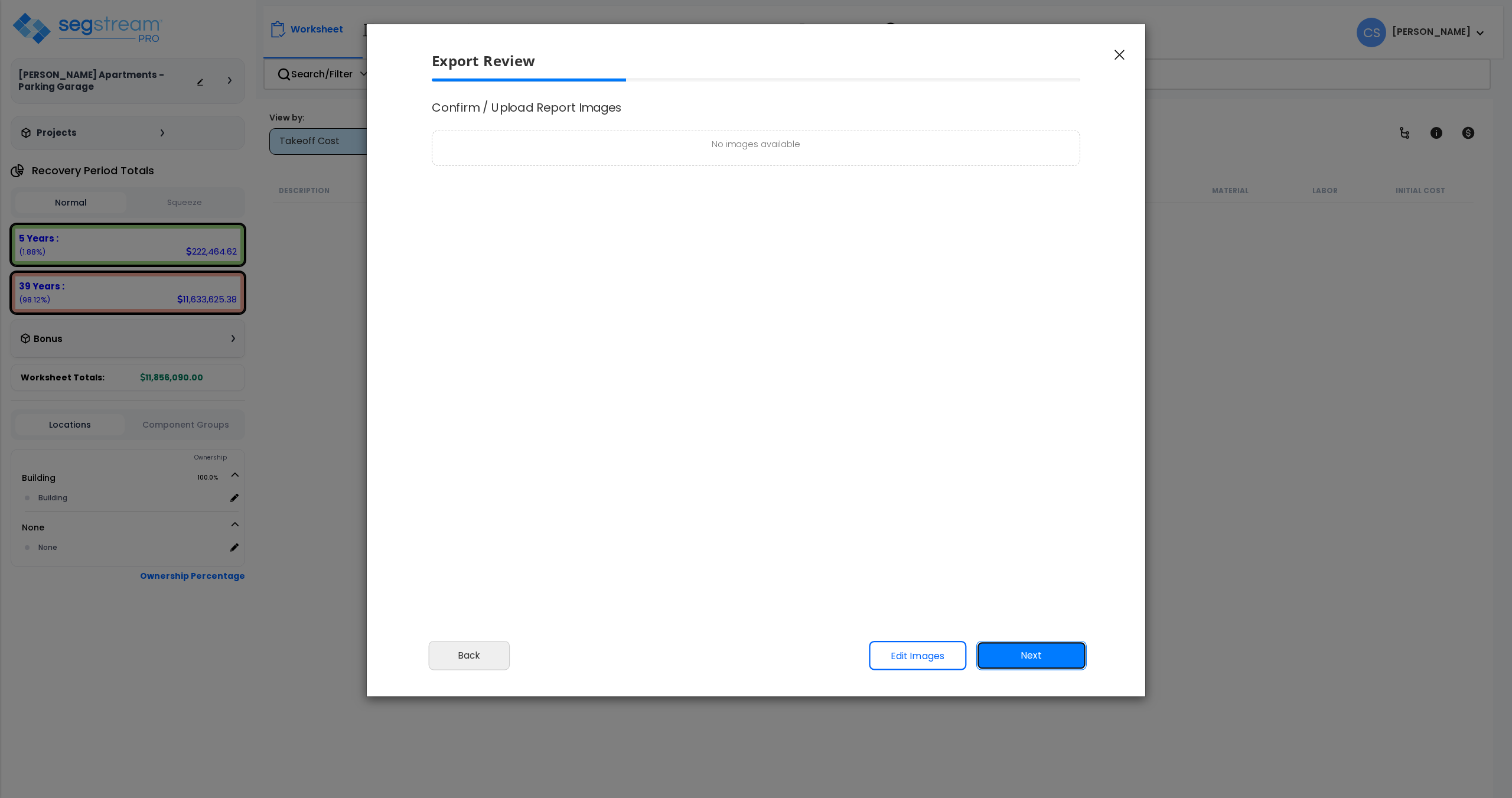
click at [1027, 652] on button "Next" at bounding box center [1031, 655] width 110 height 29
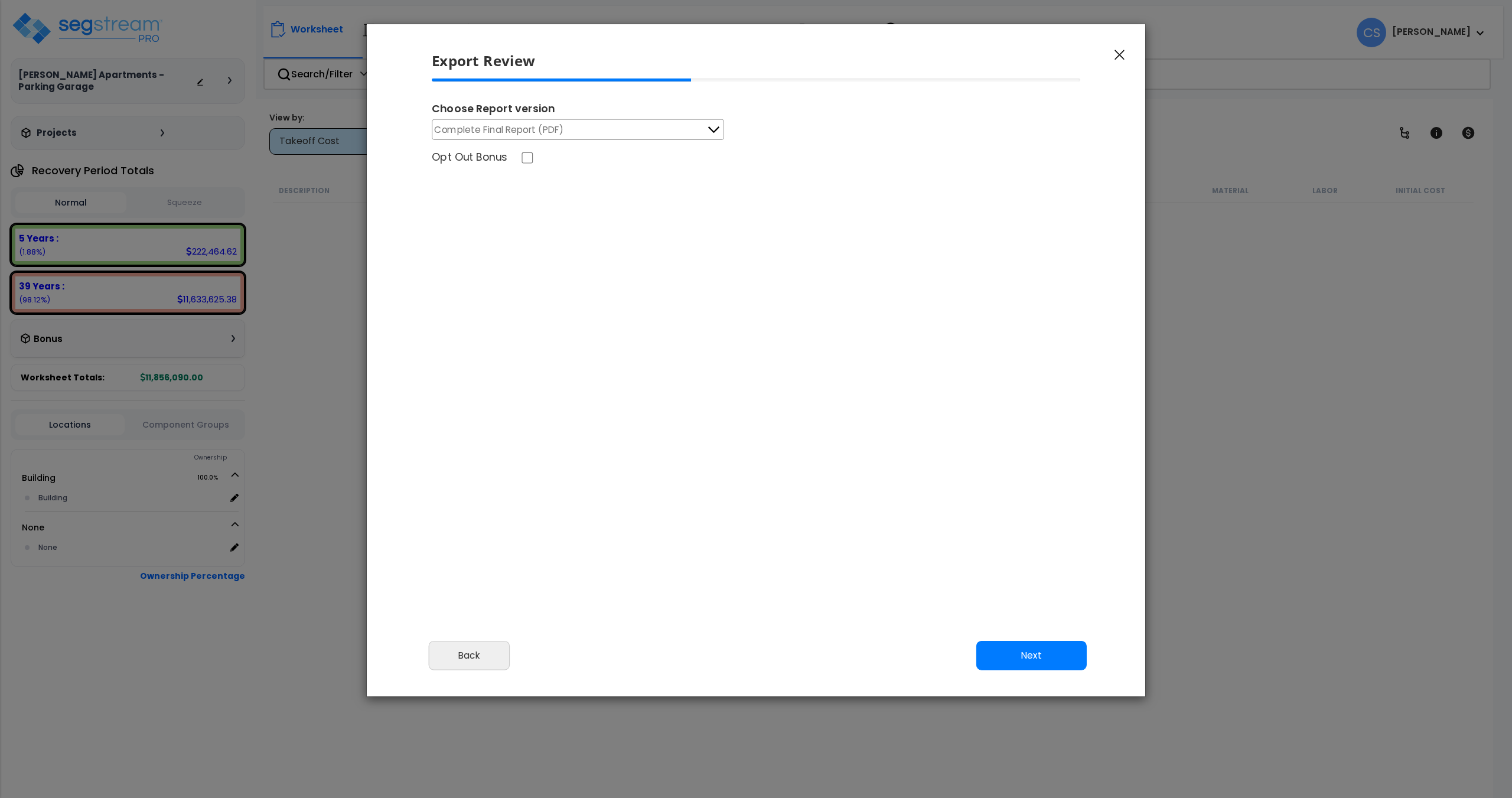
click at [581, 139] on button "Complete Final Report (PDF)" at bounding box center [577, 129] width 292 height 20
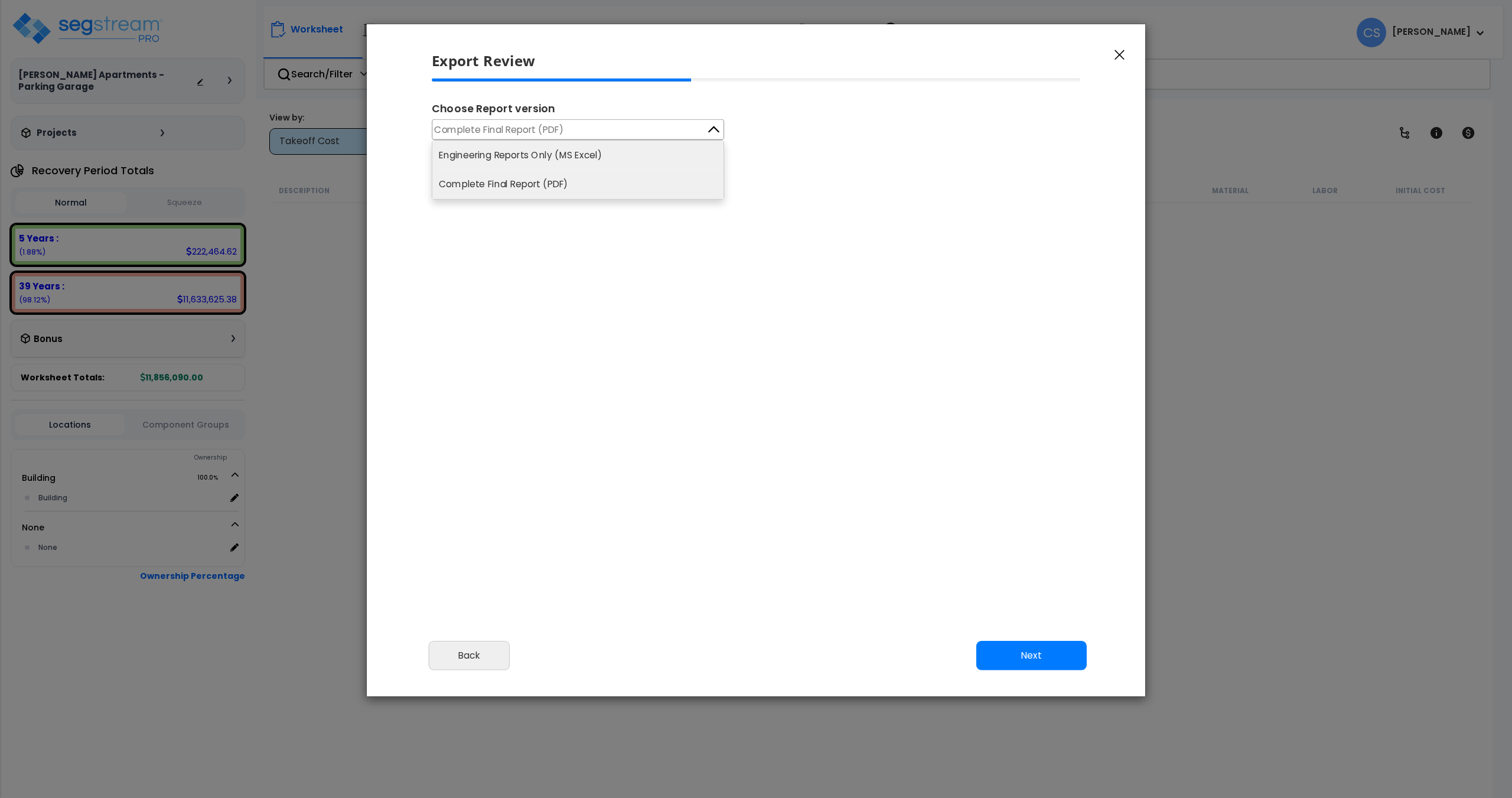
click at [577, 154] on li "Engineering Reports Only (MS Excel)" at bounding box center [577, 155] width 291 height 29
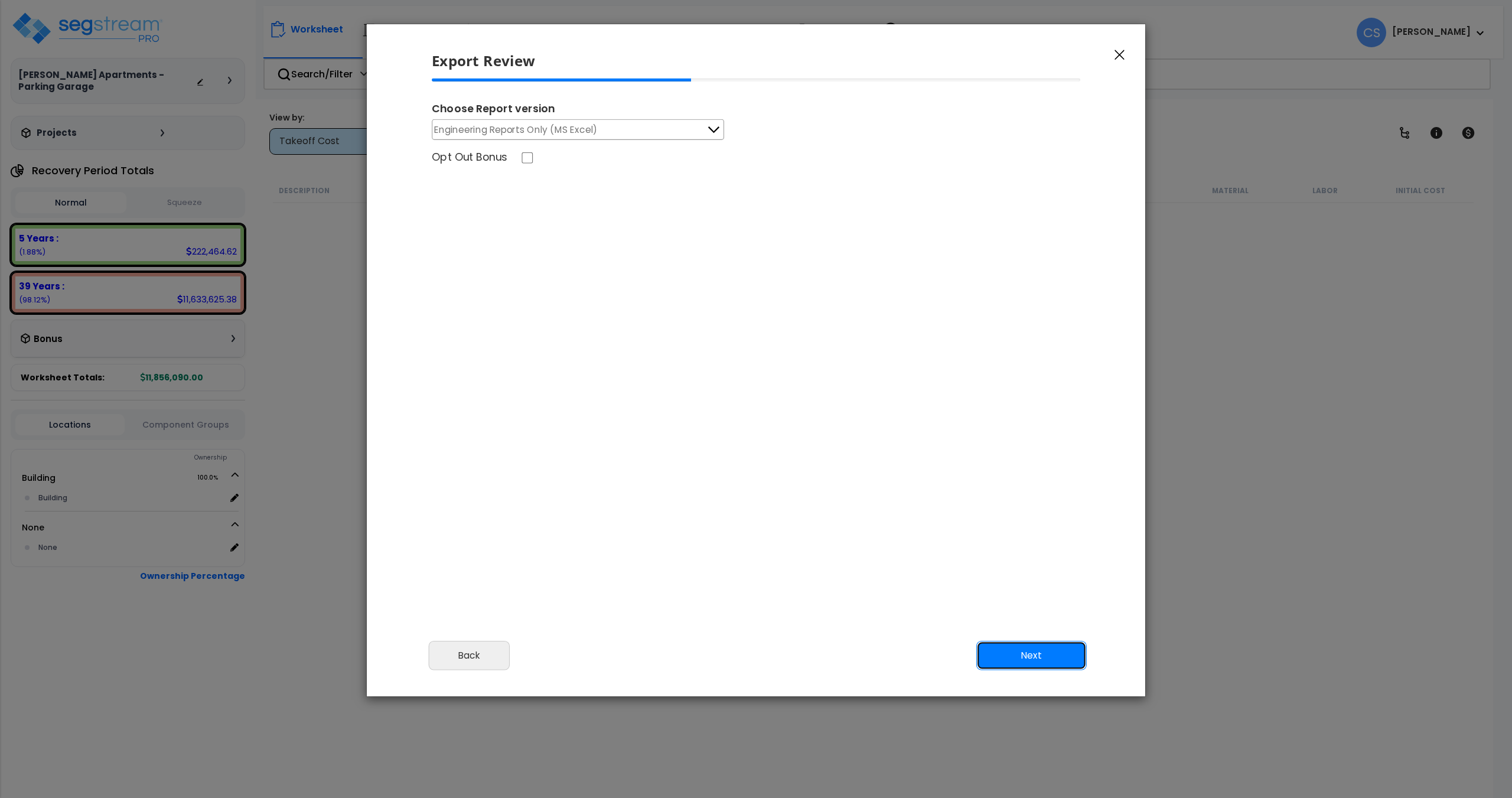
click at [1048, 658] on button "Next" at bounding box center [1031, 655] width 110 height 29
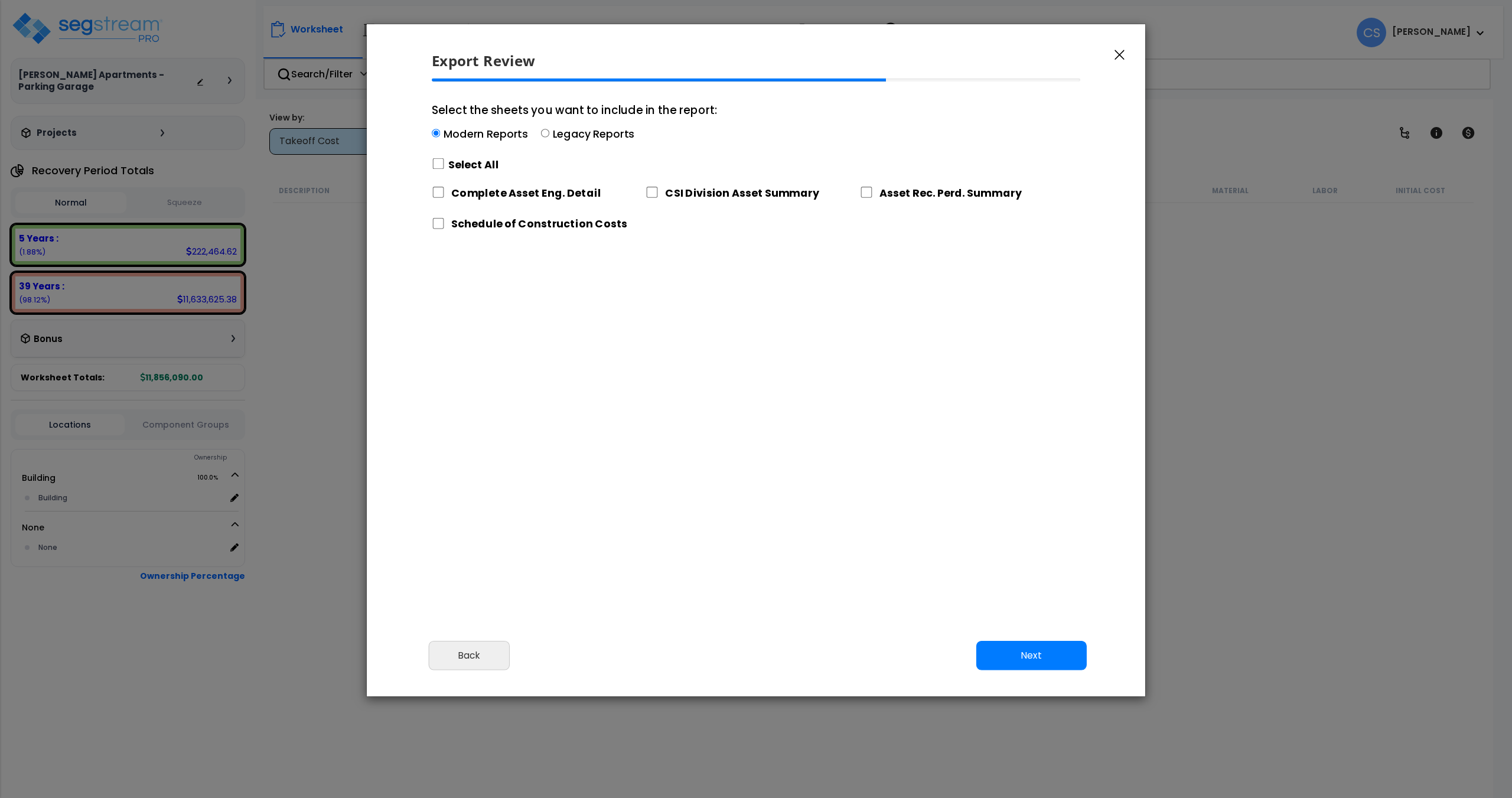
click at [434, 158] on div "Select All" at bounding box center [574, 164] width 286 height 20
click at [434, 138] on input "Select the sheets you want to include in the report: Modern Reports Legacy Repo…" at bounding box center [435, 133] width 8 height 8
click at [445, 162] on input "Select the sheets you want to include in the report: Modern Reports Legacy Repo…" at bounding box center [438, 163] width 13 height 11
checkbox input "true"
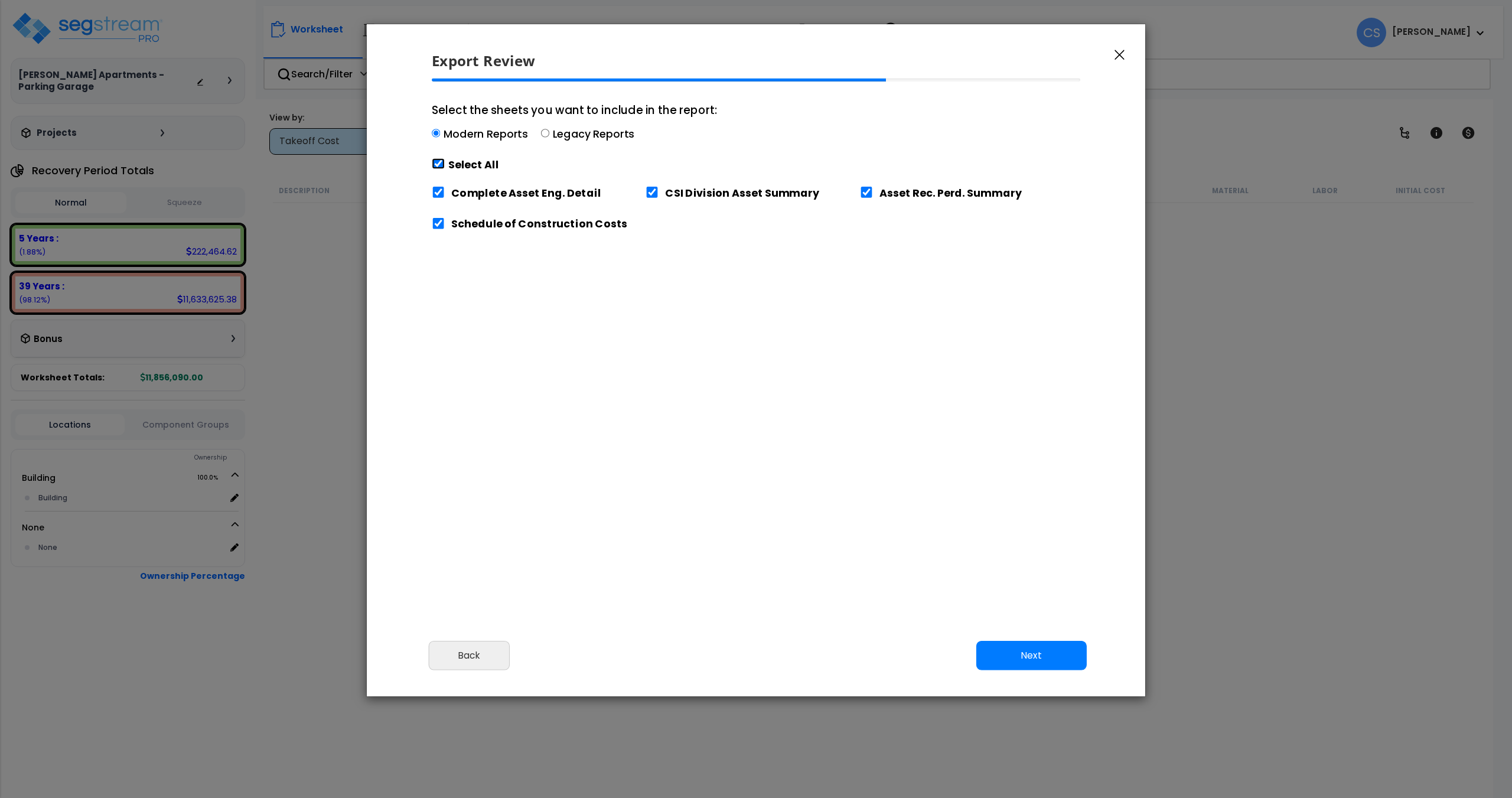
checkbox input "true"
click at [1047, 660] on button "Next" at bounding box center [1031, 655] width 110 height 29
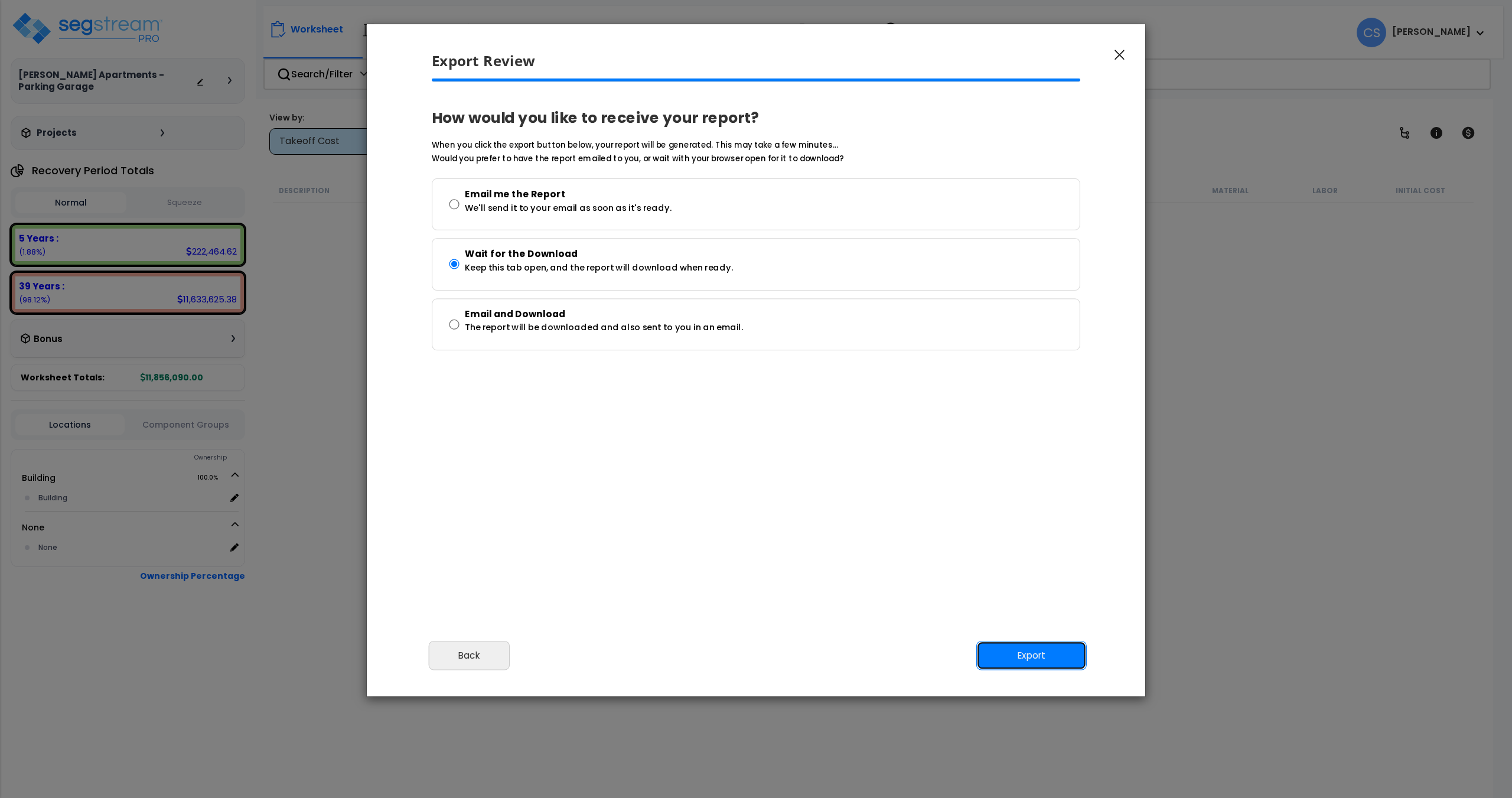
click at [1047, 663] on button "Export" at bounding box center [1031, 655] width 110 height 29
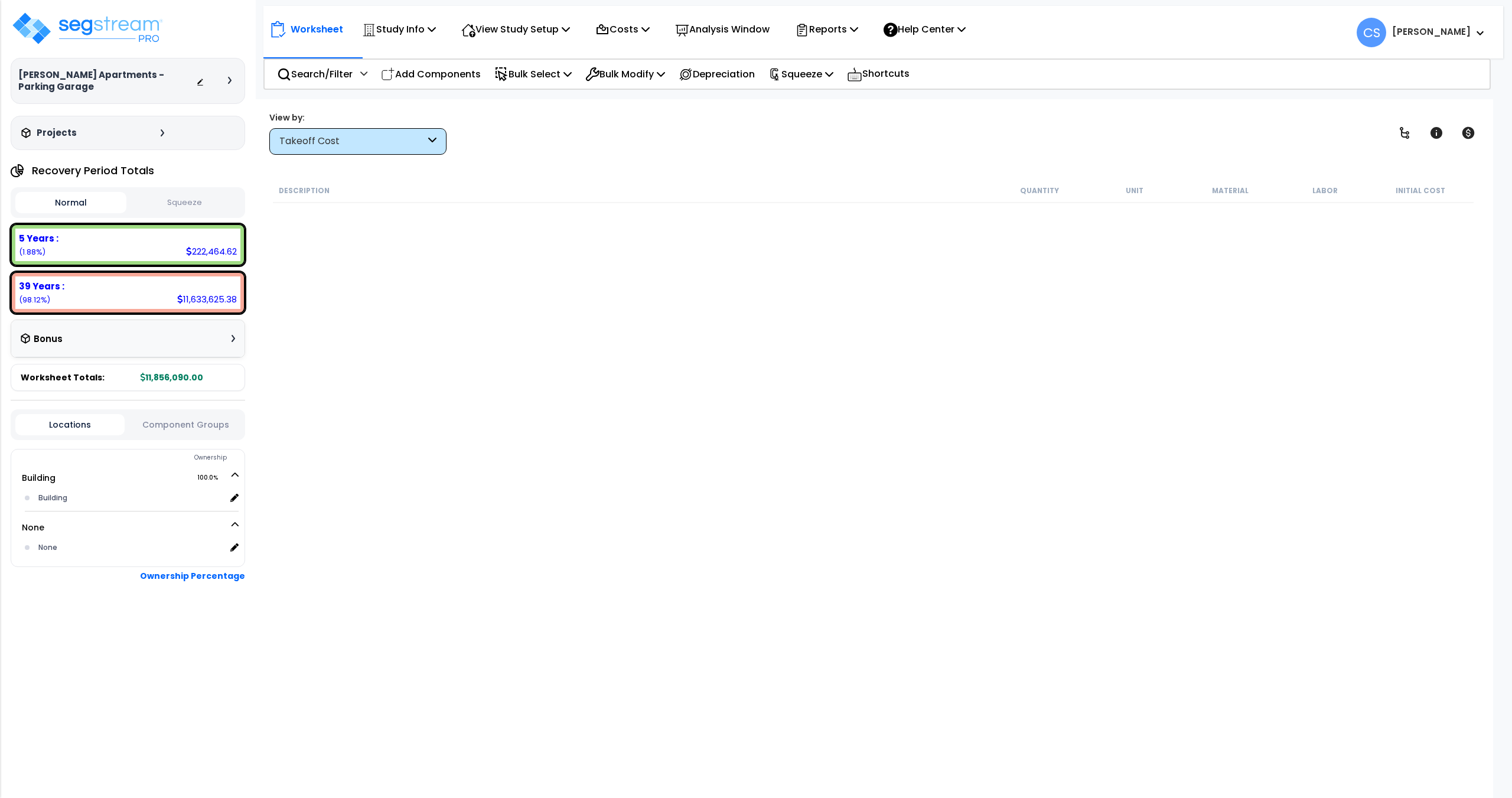
click at [240, 23] on div "Clinton Broome Apartments - Parking Garage Depreciable Tax Basis : $11,856,090.…" at bounding box center [128, 80] width 234 height 139
click at [117, 28] on img at bounding box center [87, 28] width 153 height 36
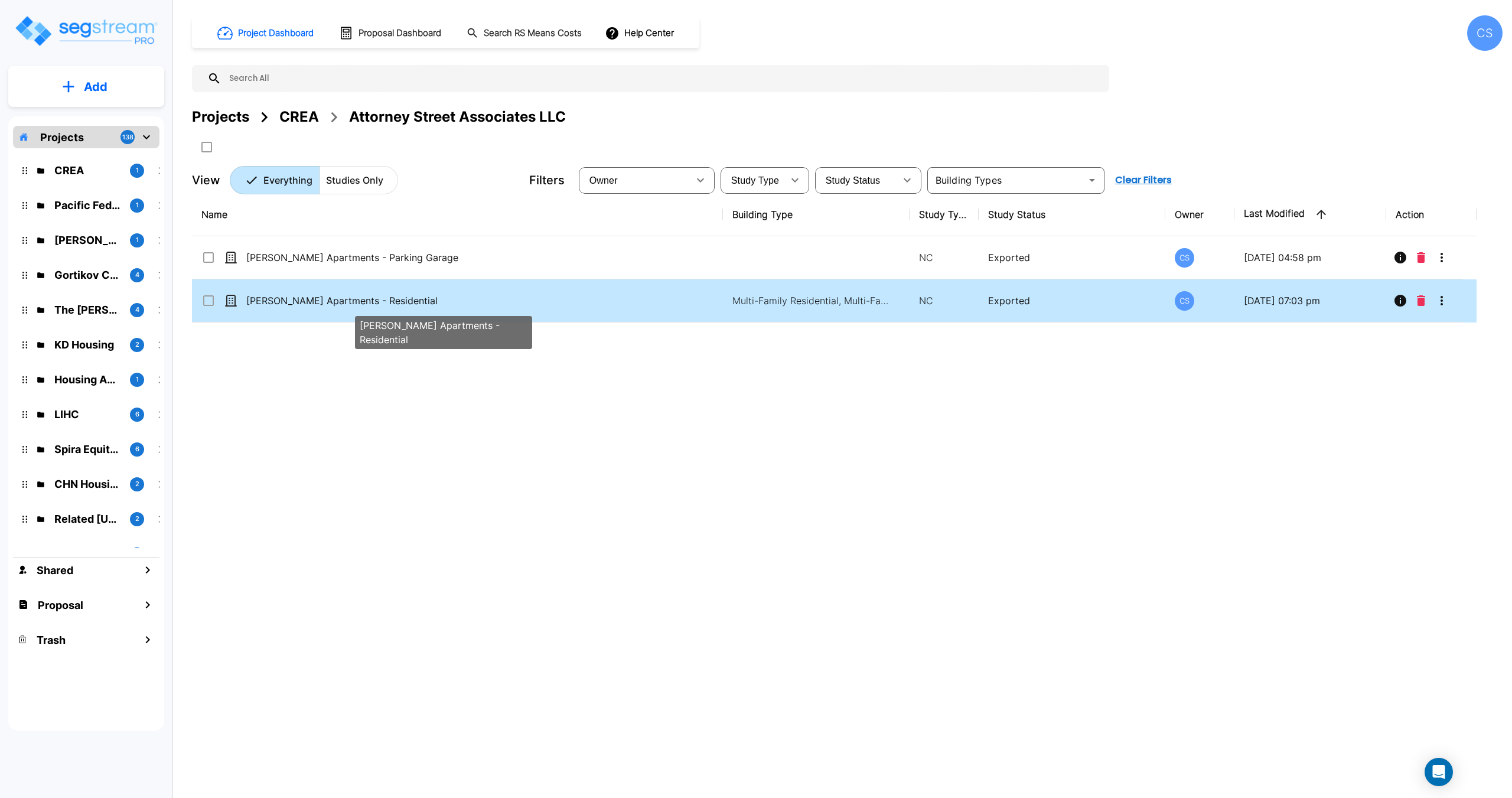
click at [295, 305] on p "Clinton Broome Apartments - Residential" at bounding box center [444, 300] width 394 height 14
checkbox input "false"
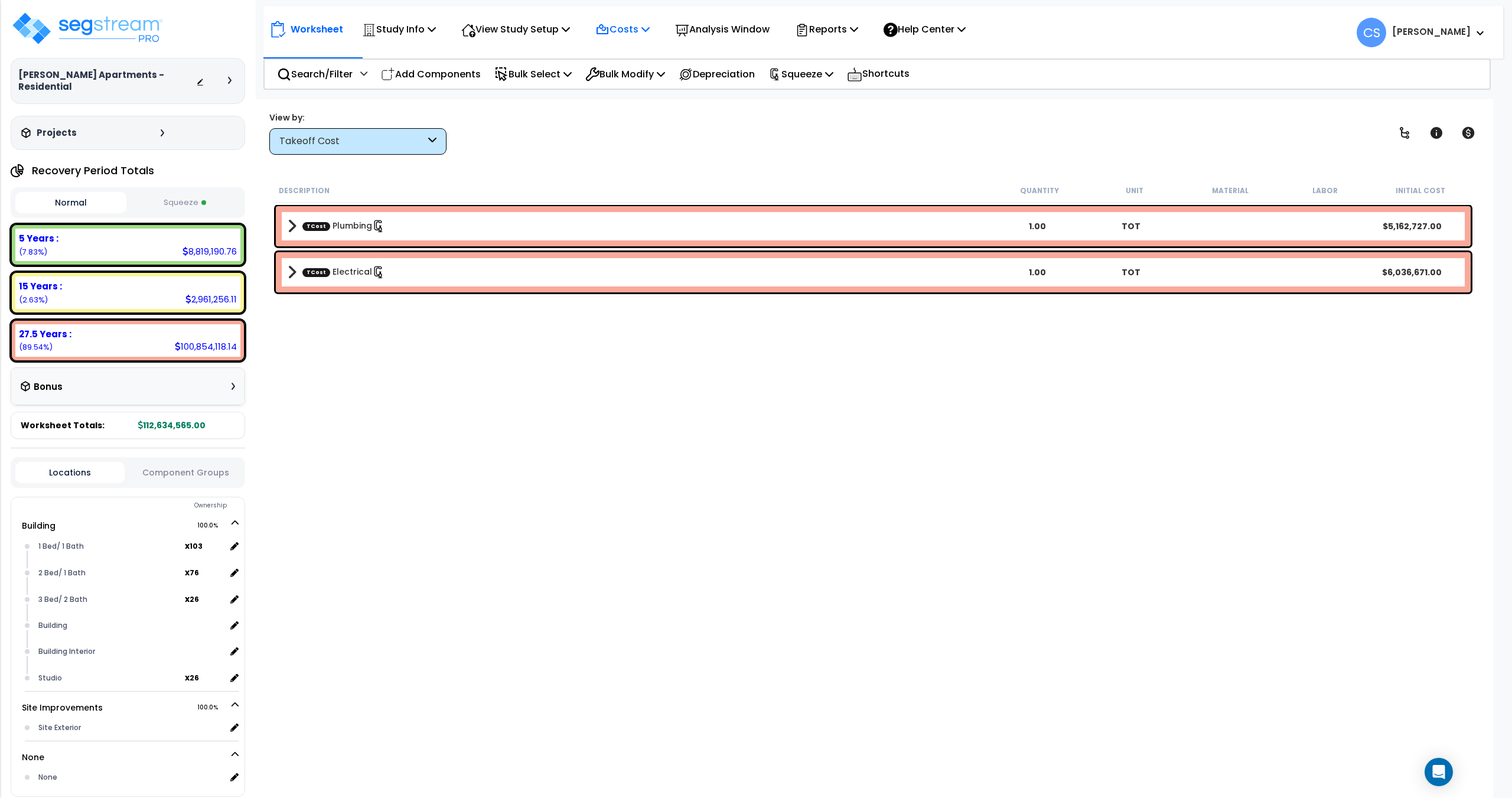
click at [640, 32] on p "Costs" at bounding box center [623, 29] width 54 height 16
click at [635, 57] on link "Indirect Costs" at bounding box center [648, 56] width 117 height 23
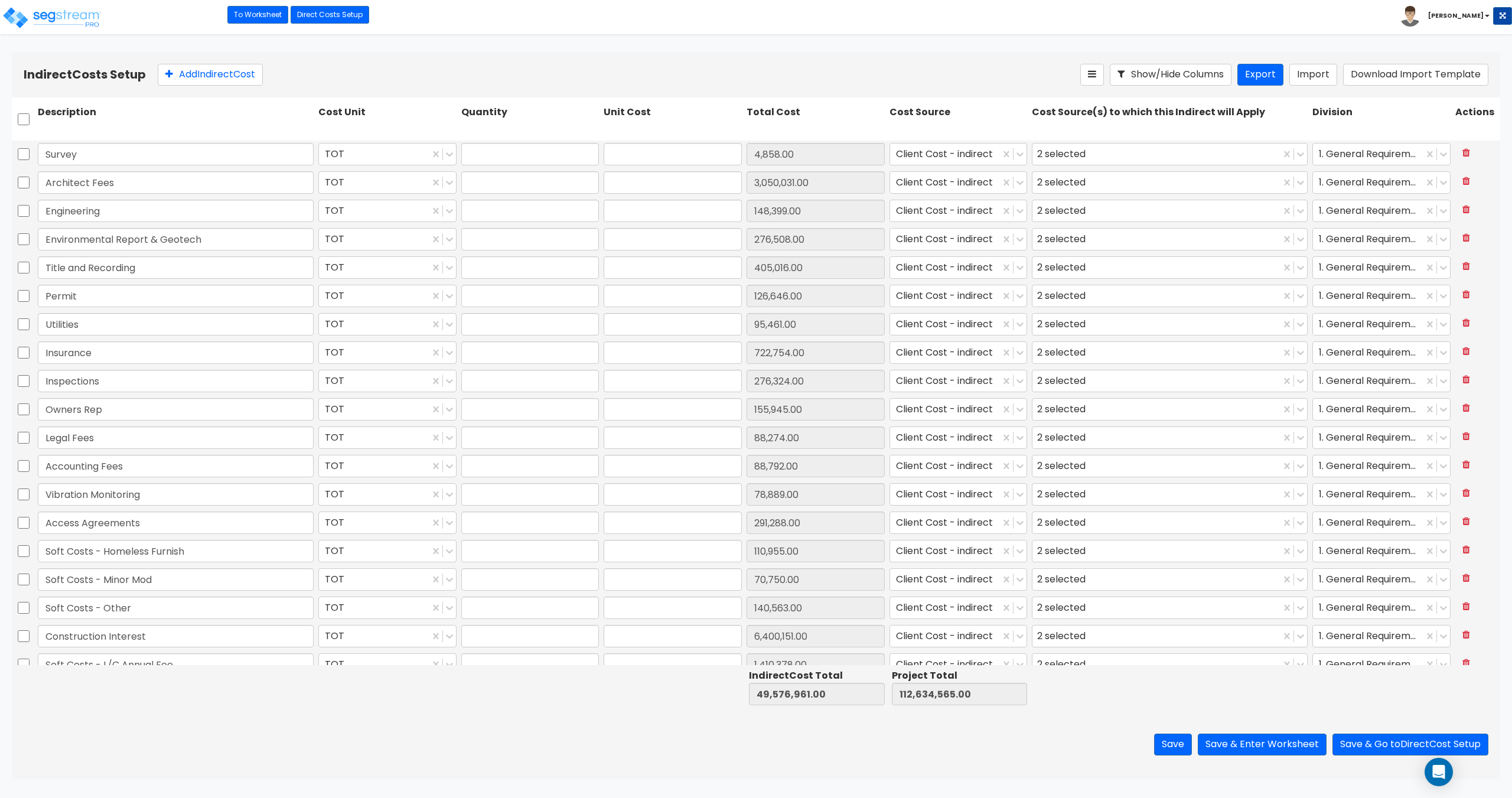
type input "1.00"
type input "4,858.00"
type input "1.00"
type input "3,050,031.00"
type input "1.00"
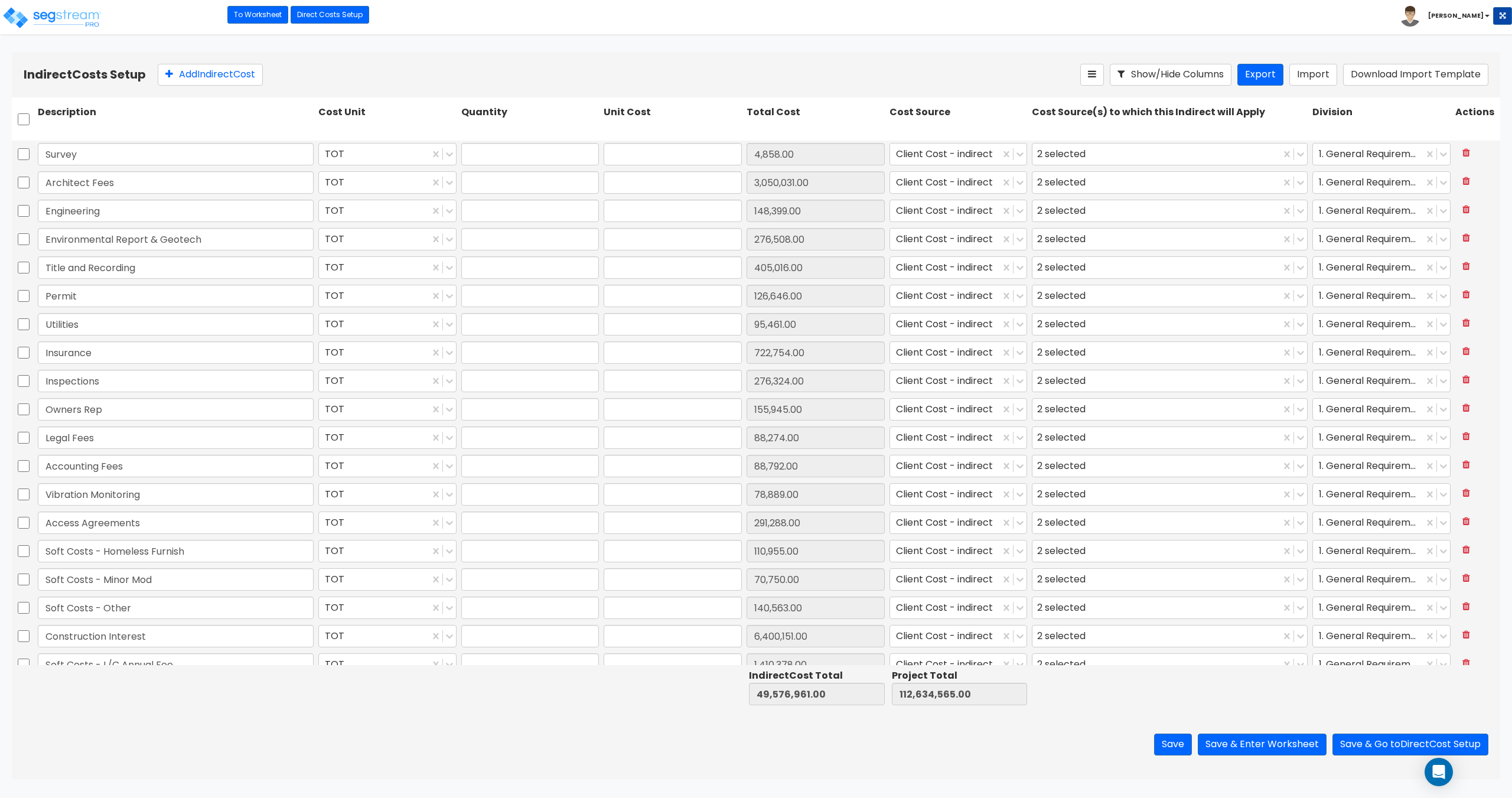
type input "148,399.00"
type input "1.00"
type input "276,508.00"
type input "1.00"
type input "405,016.00"
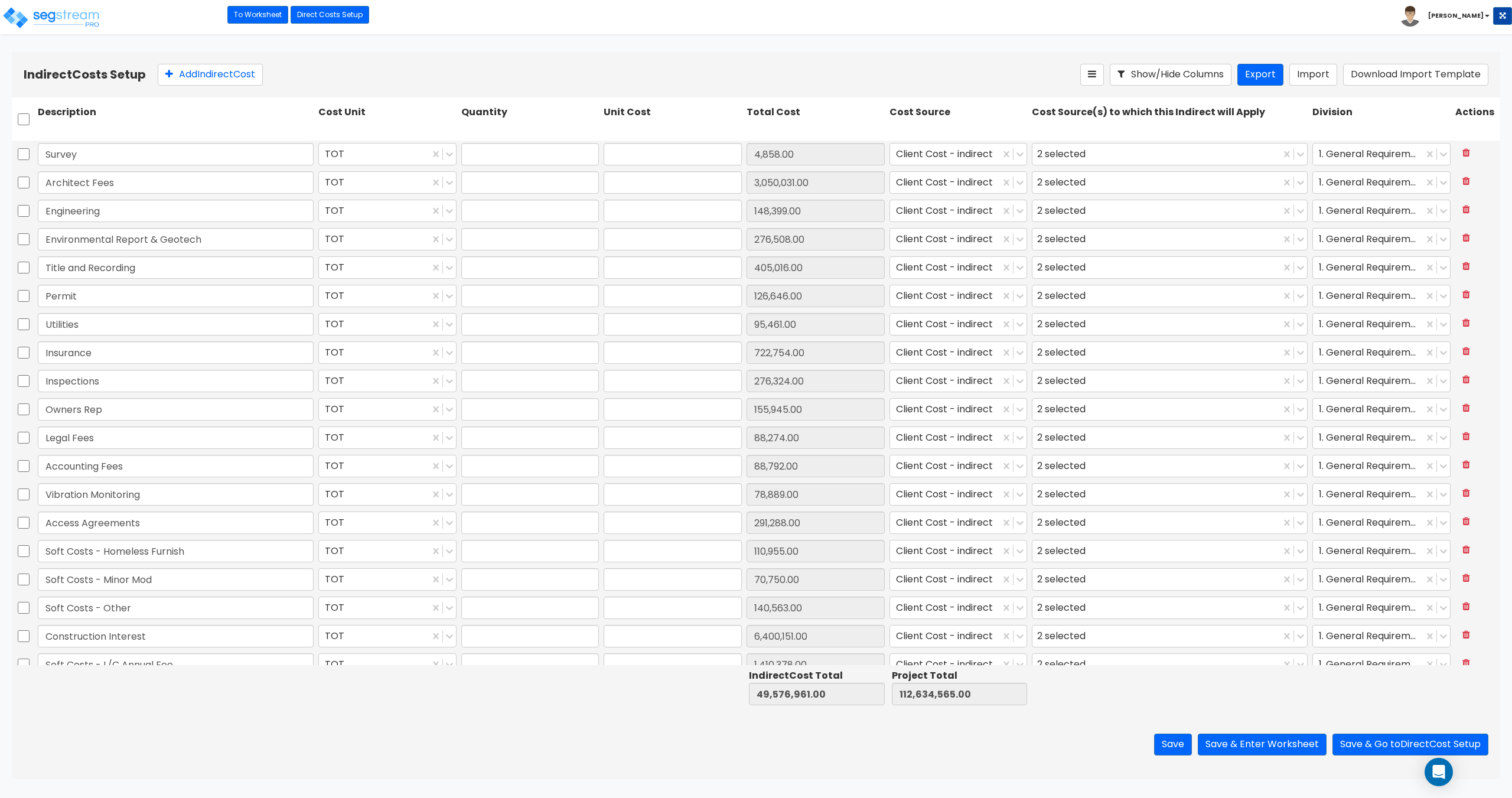
type input "1.00"
type input "126,646.00"
type input "1.00"
type input "95,461.00"
type input "1.00"
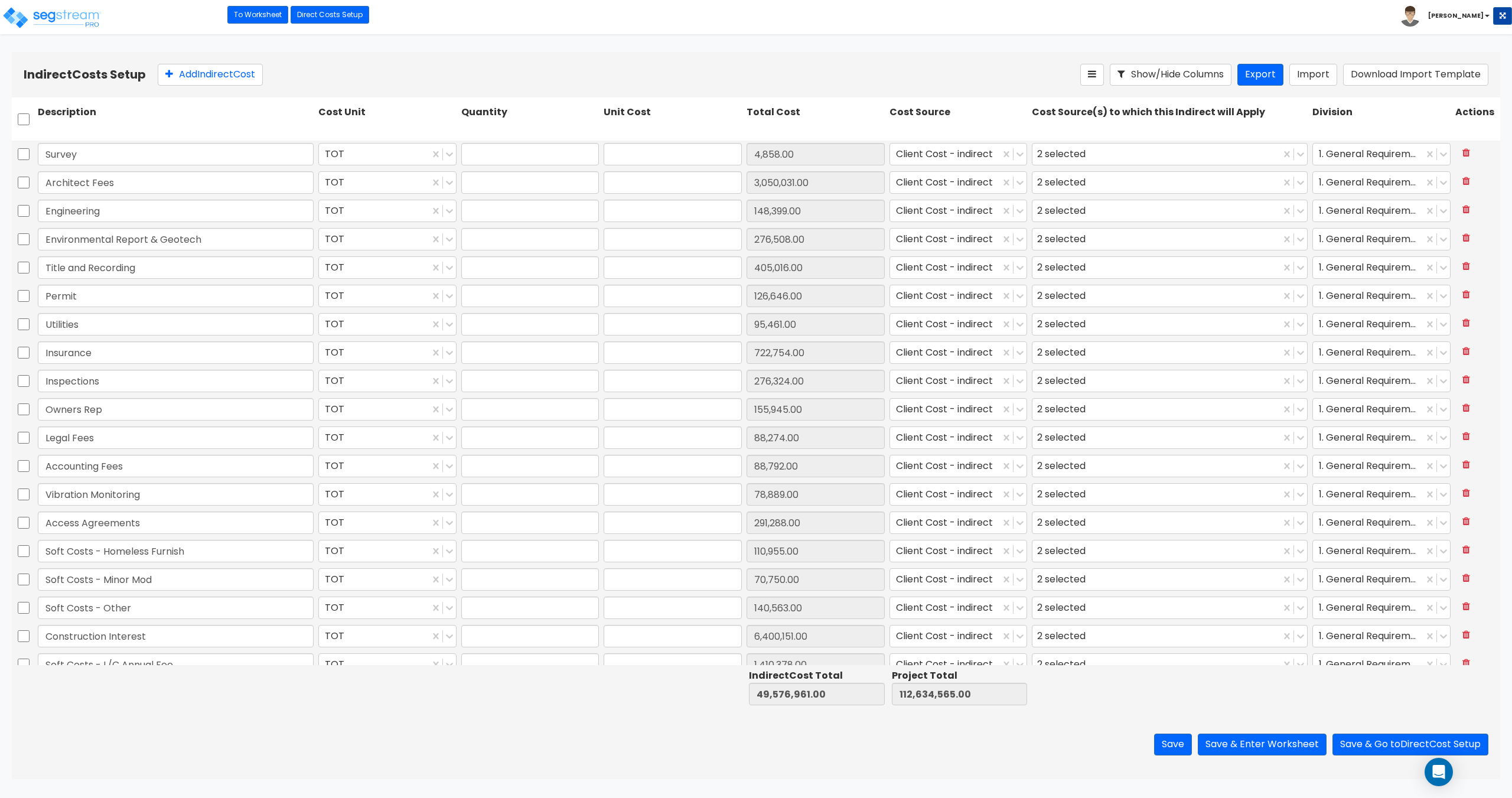
type input "722,754.00"
type input "1.00"
type input "276,324.00"
type input "1.00"
type input "155,945.00"
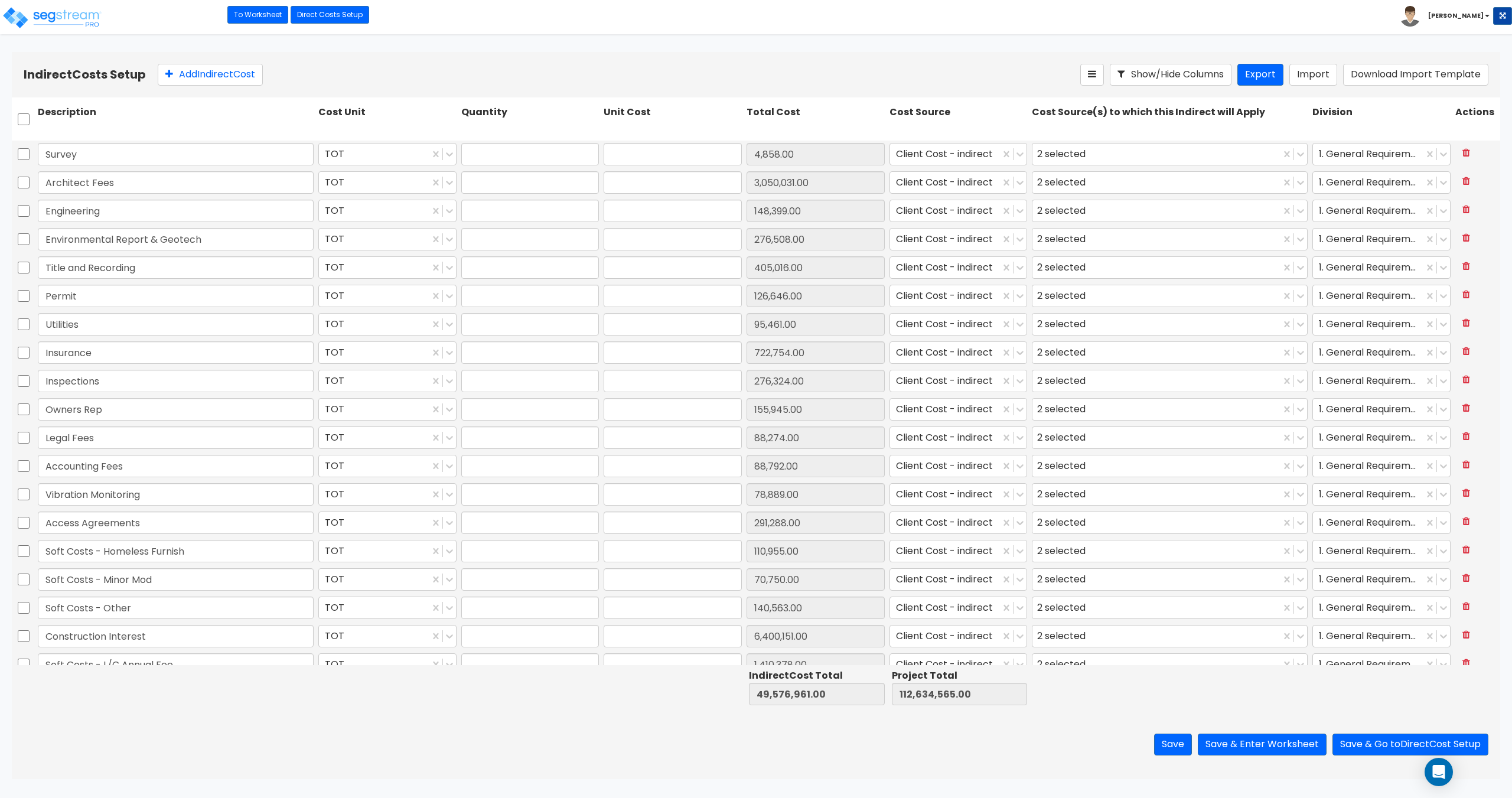
type input "1.00"
type input "88,274.00"
type input "1.00"
type input "88,792.00"
type input "1.00"
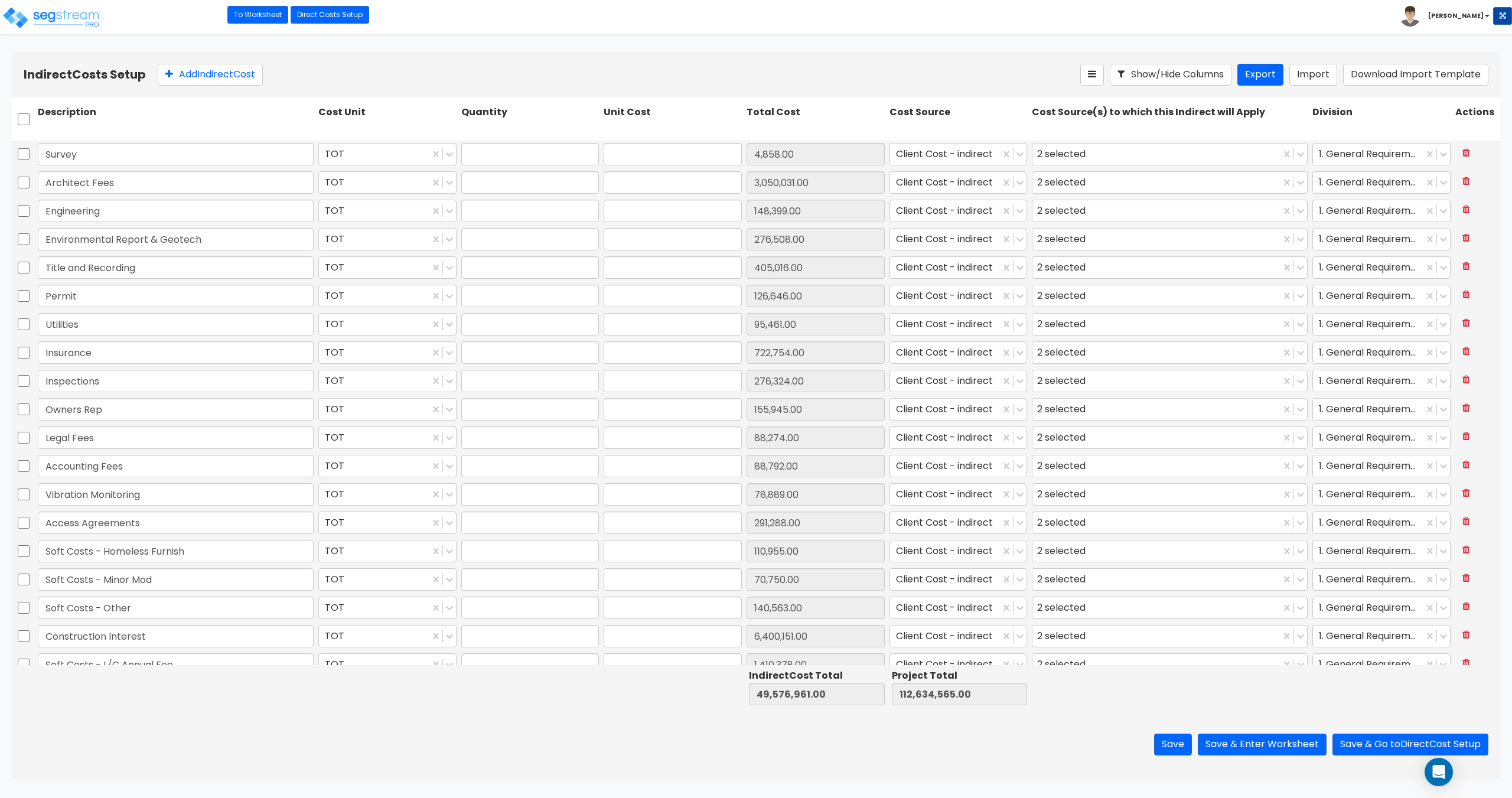
type input "78,889.00"
type input "1.00"
type input "291,288.00"
type input "1.00"
type input "110,955.00"
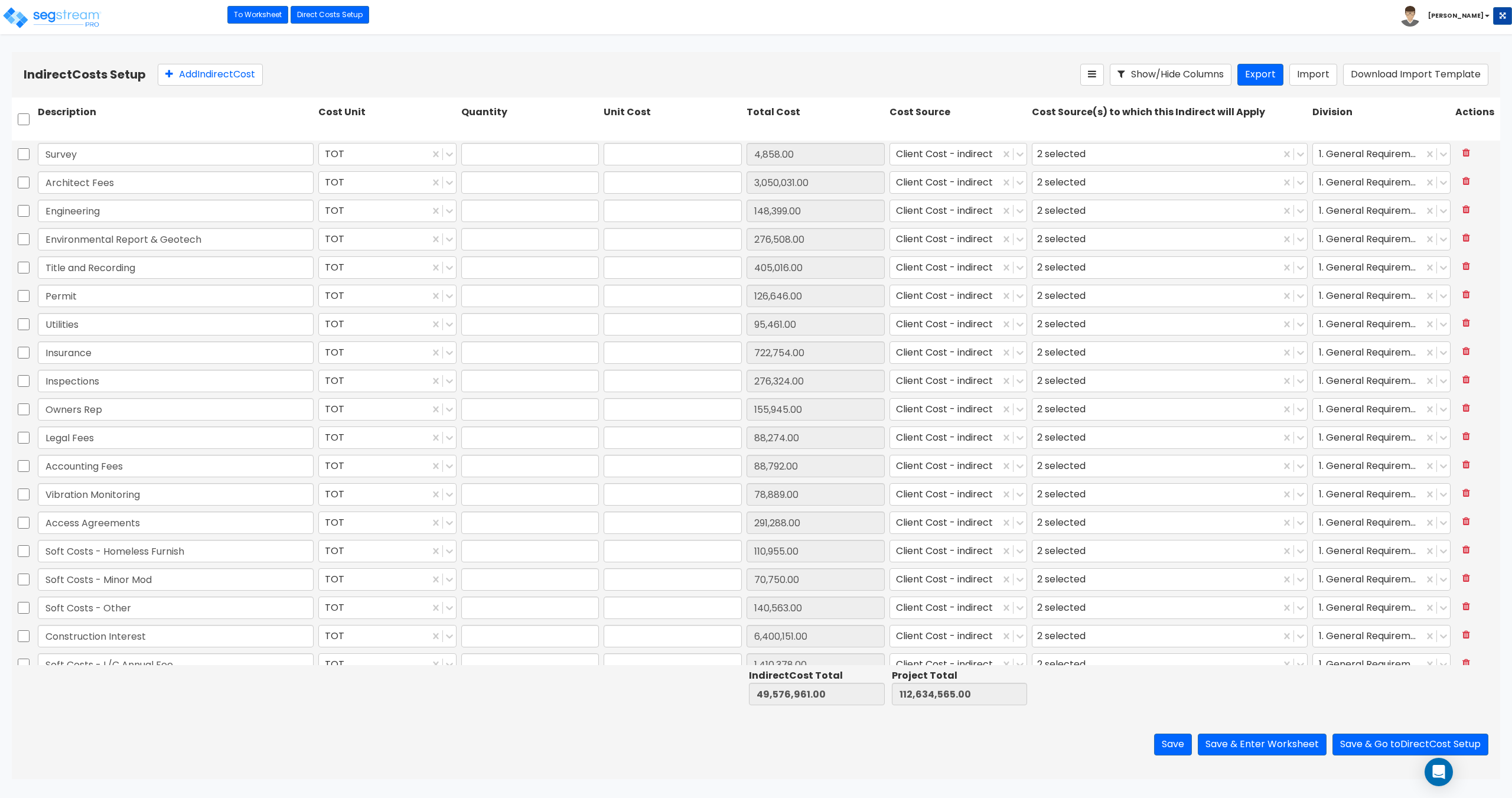
type input "1.00"
type input "70,750.00"
type input "1.00"
type input "140,563.00"
type input "1.00"
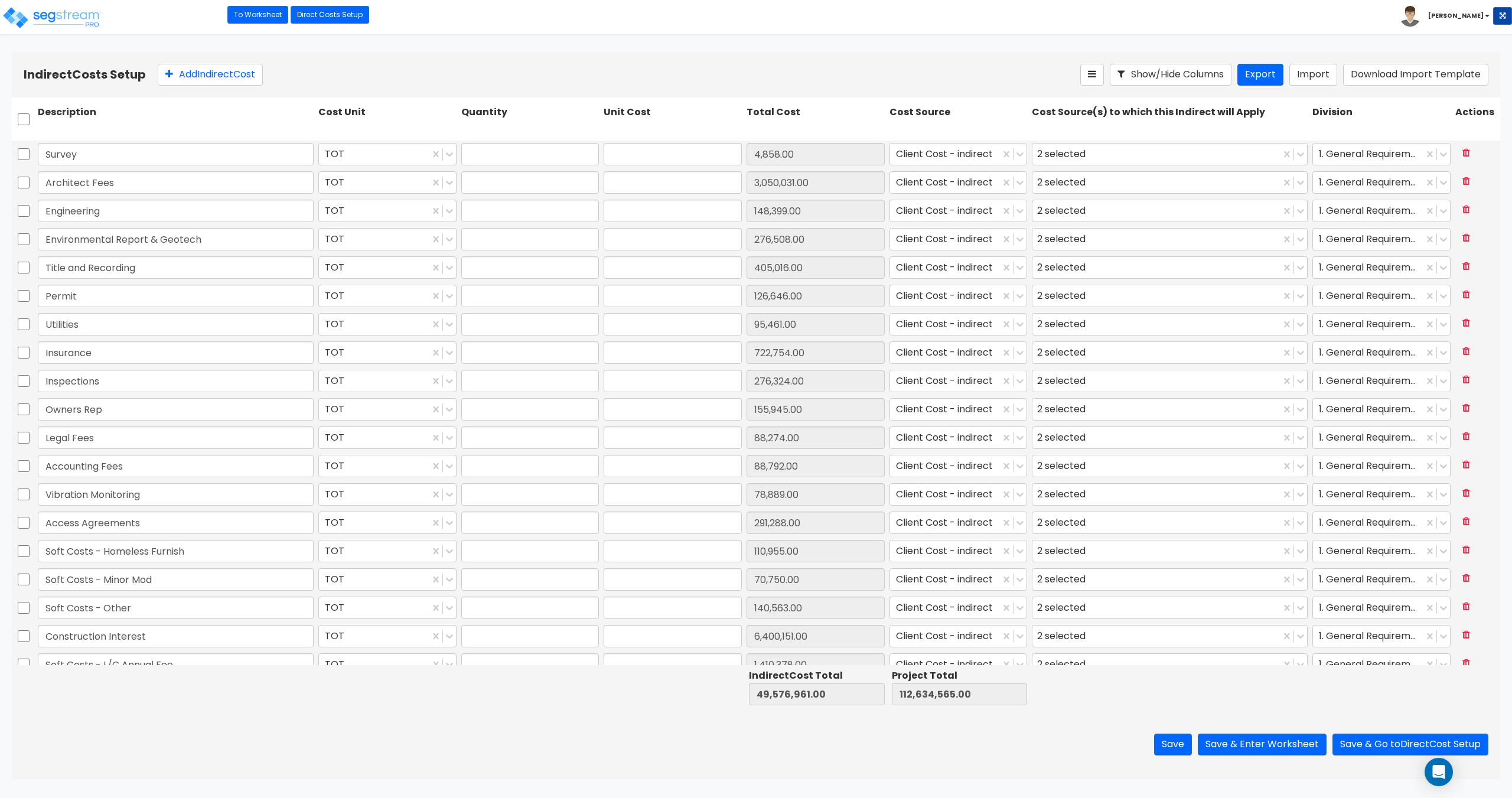
type input "6,400,151.00"
type input "1.00"
type input "1,410,378.00"
type input "1.00"
type input "372,675.00"
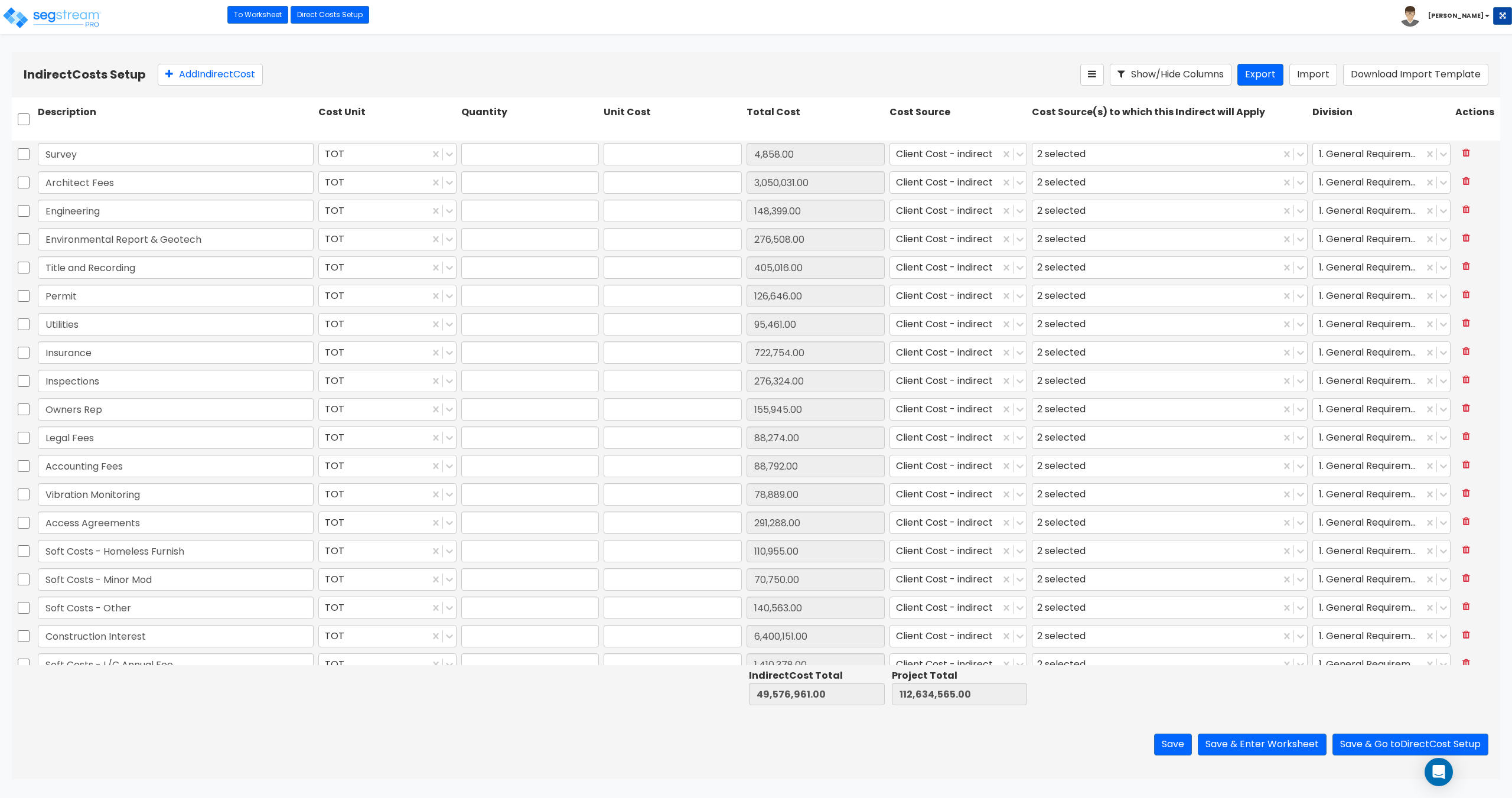
type input "1.00"
type input "35,465.00"
type input "1.00"
type input "63,331.00"
type input "1.00"
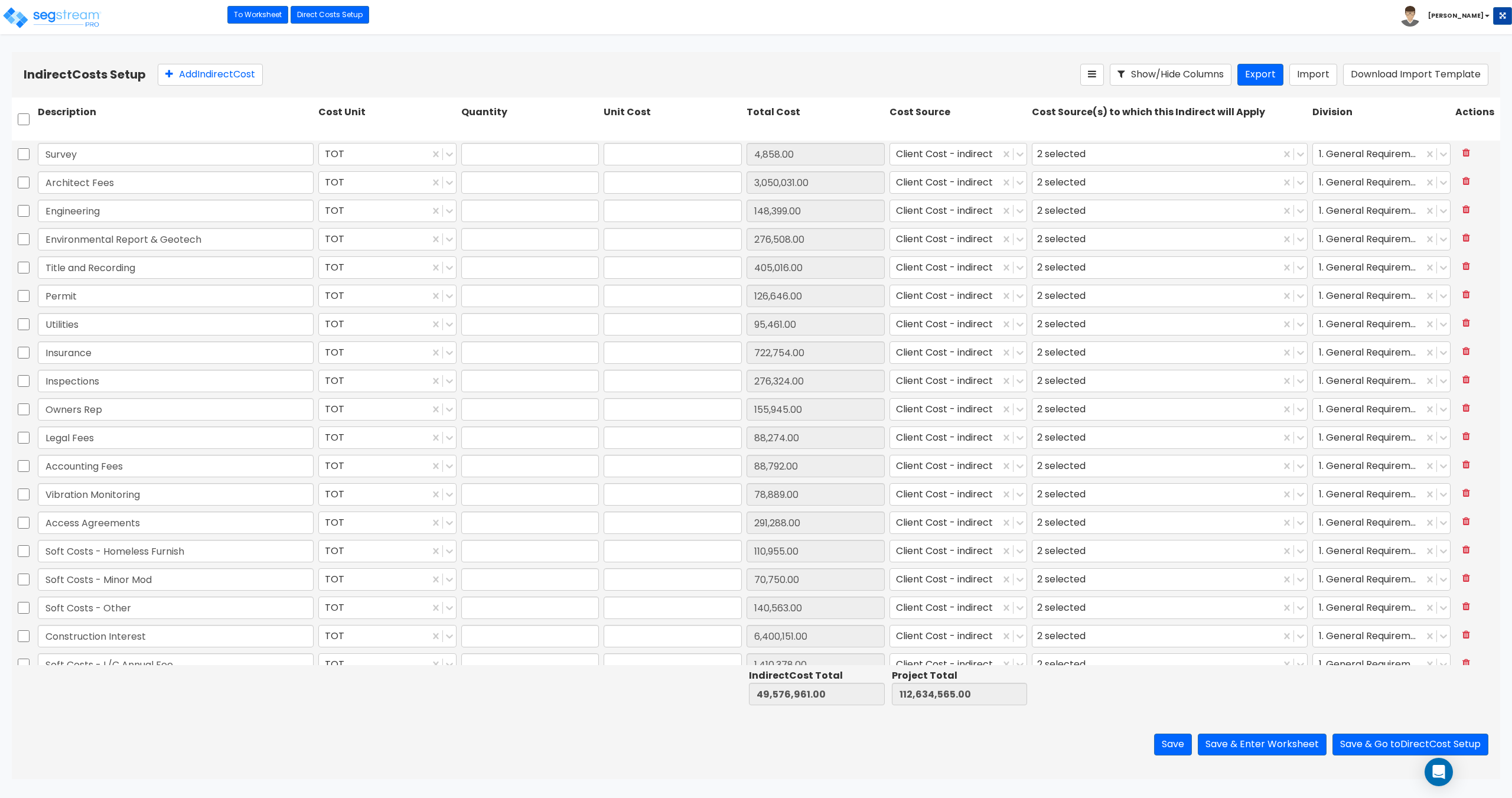
type input "31,665.00"
type input "1.00"
type input "6.00"
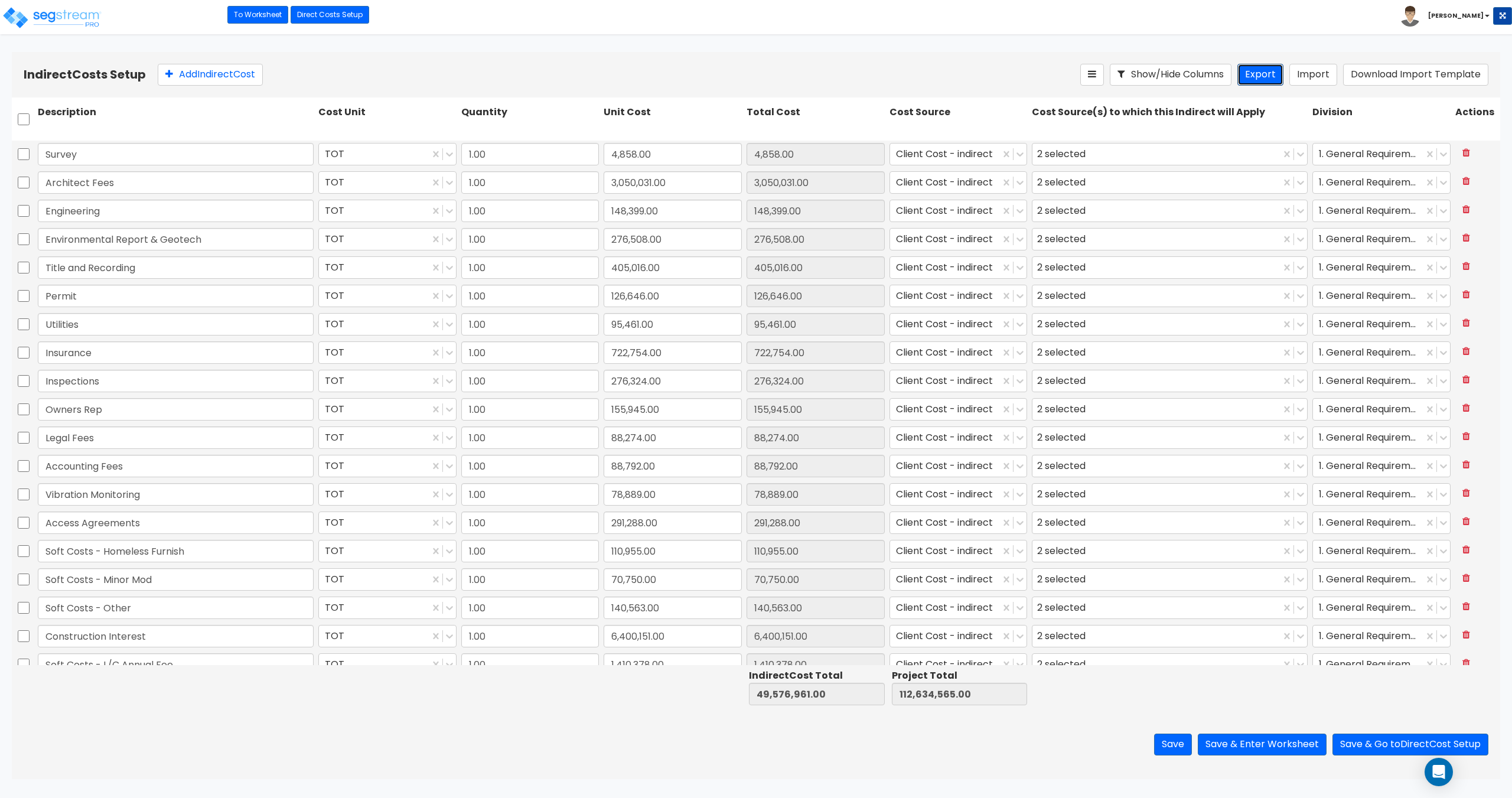
click at [1269, 73] on button "Export" at bounding box center [1260, 74] width 46 height 22
drag, startPoint x: 460, startPoint y: 44, endPoint x: 347, endPoint y: 63, distance: 114.6
click at [460, 44] on html "Toggle navigation To Worksheet Indirect Costs Setup Direct Costs Setup Craig x" at bounding box center [756, 389] width 1512 height 779
click at [21, 119] on input "checkbox" at bounding box center [23, 119] width 12 height 23
checkbox input "true"
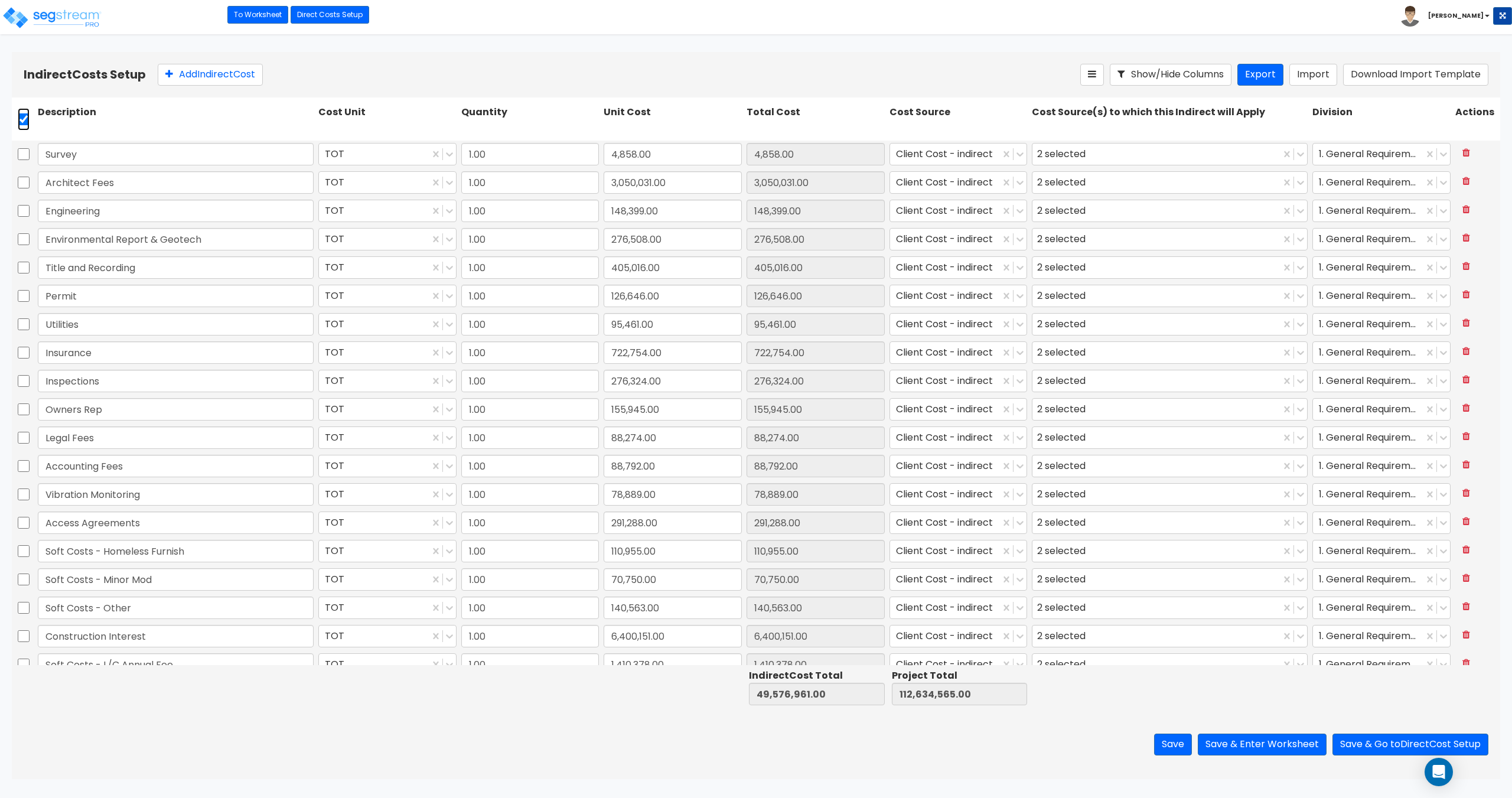
checkbox input "true"
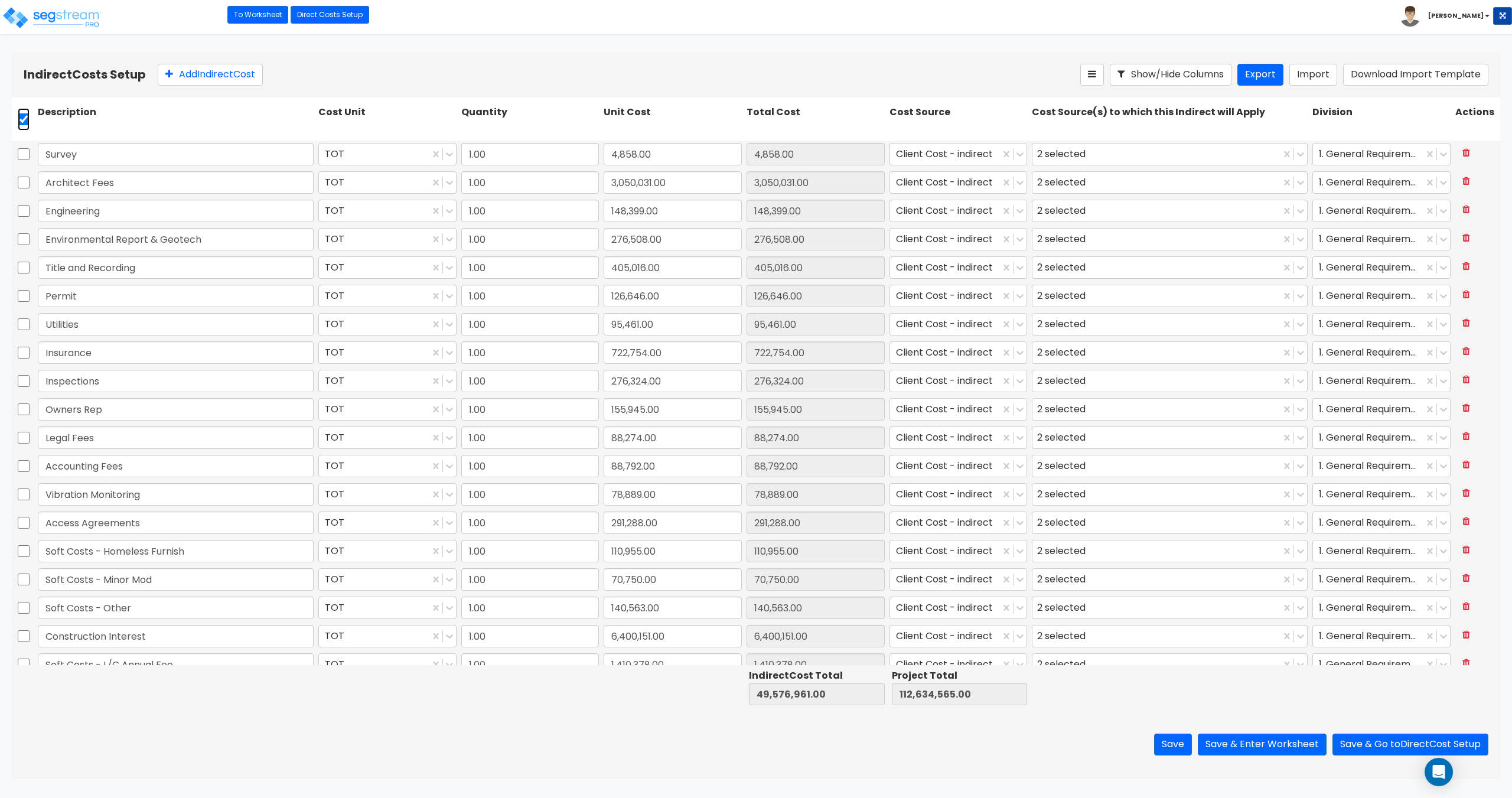
checkbox input "true"
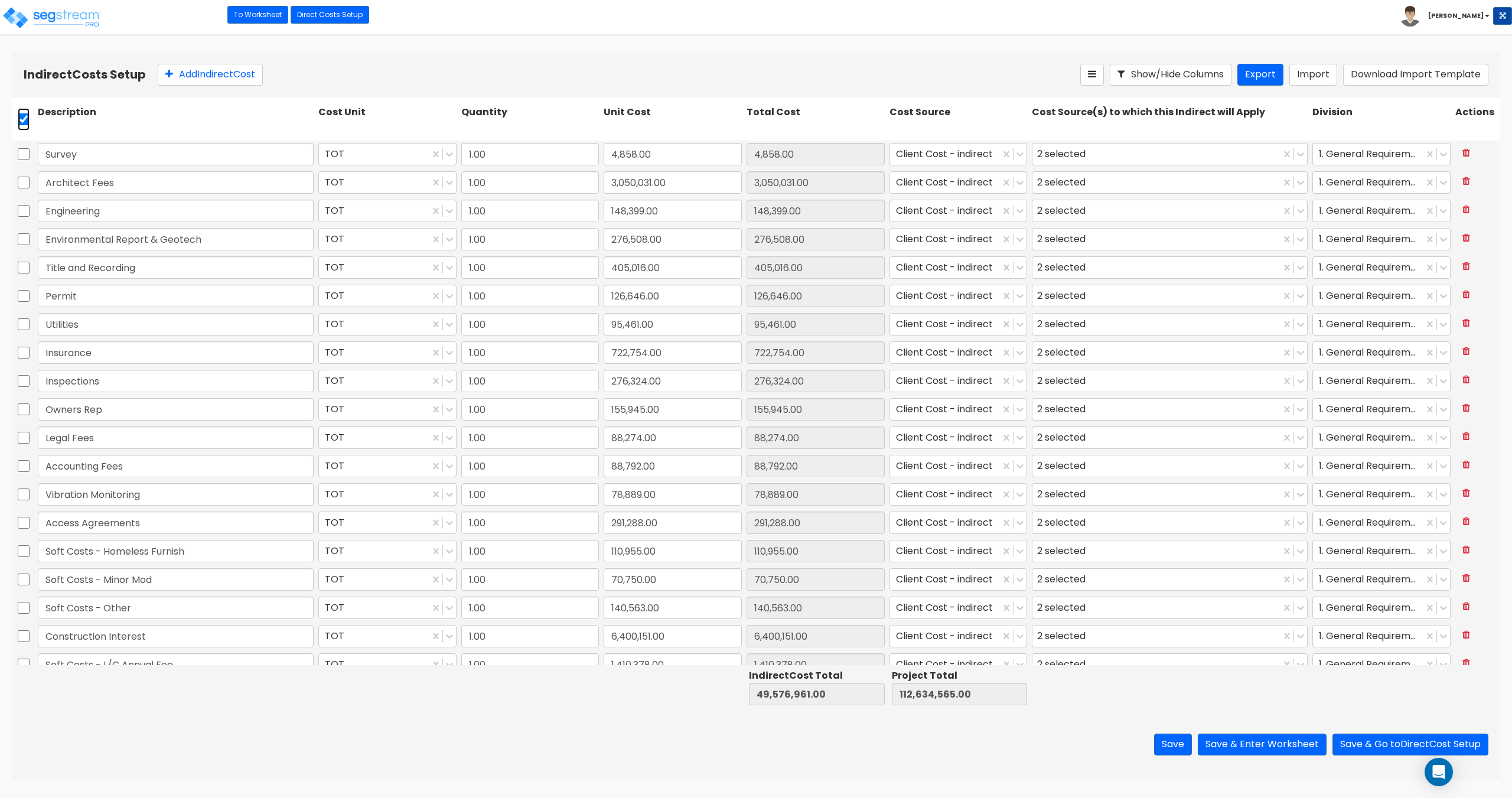
checkbox input "true"
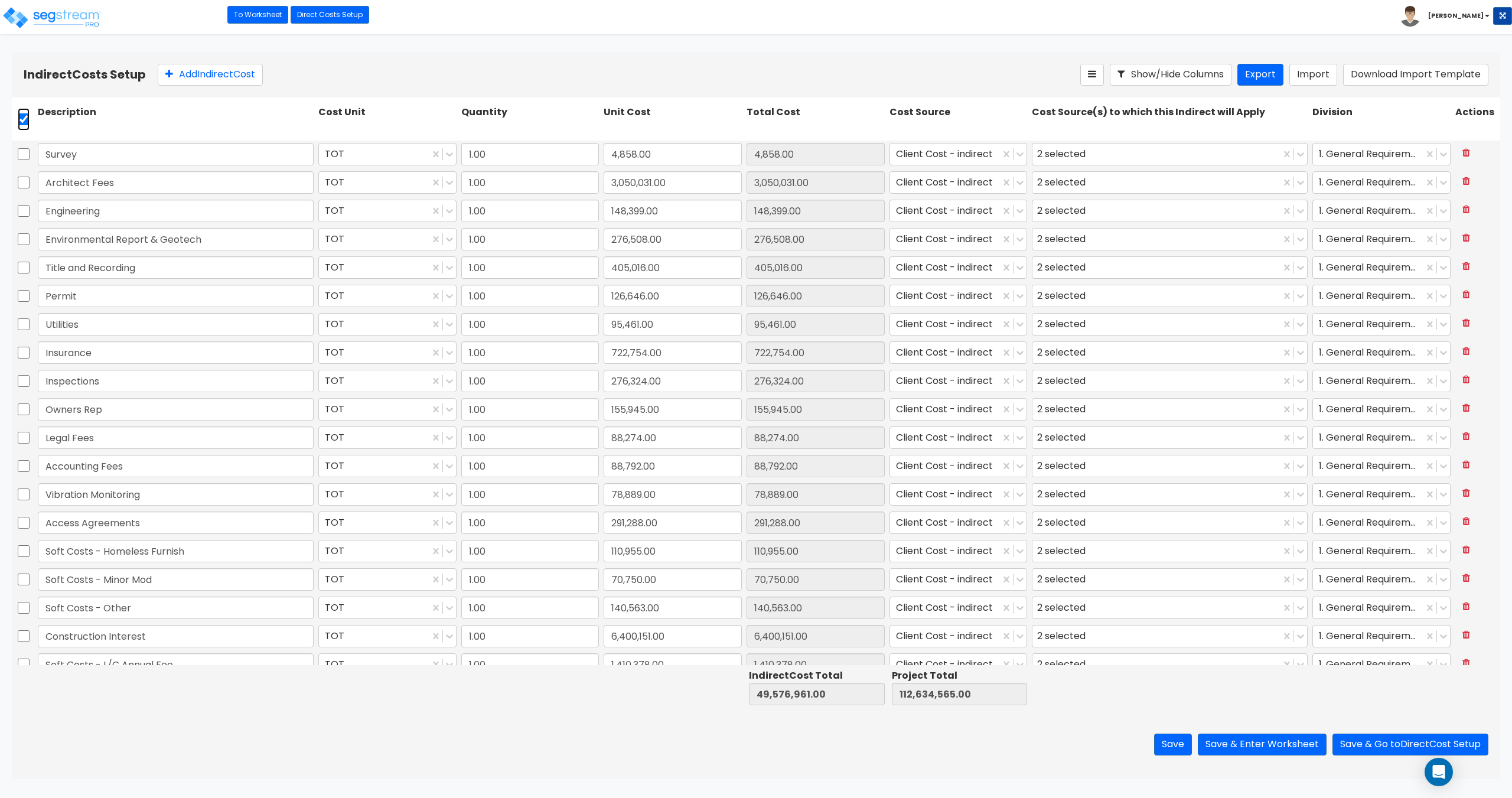
checkbox input "true"
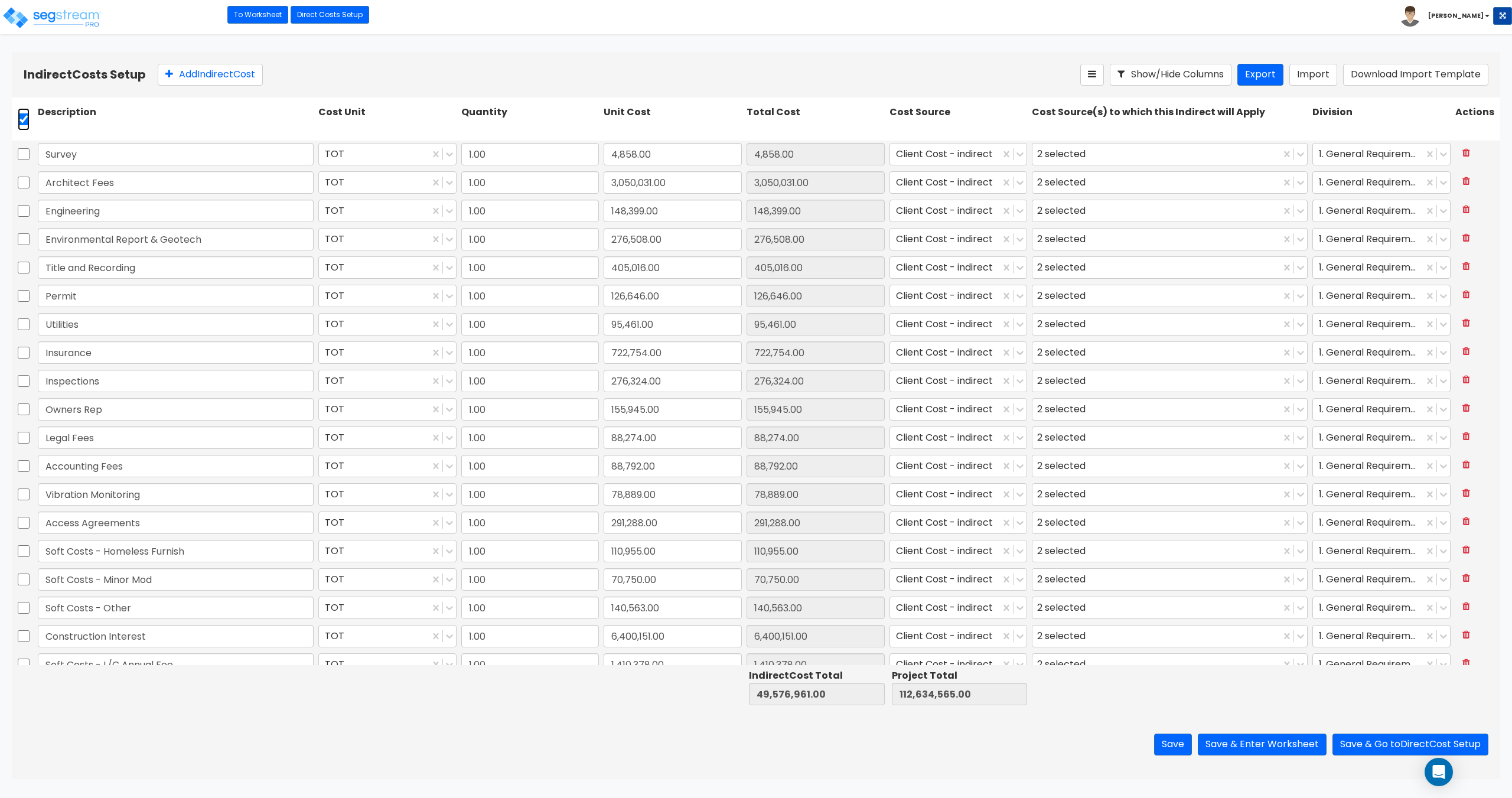
checkbox input "true"
click at [296, 75] on icon at bounding box center [291, 75] width 10 height 12
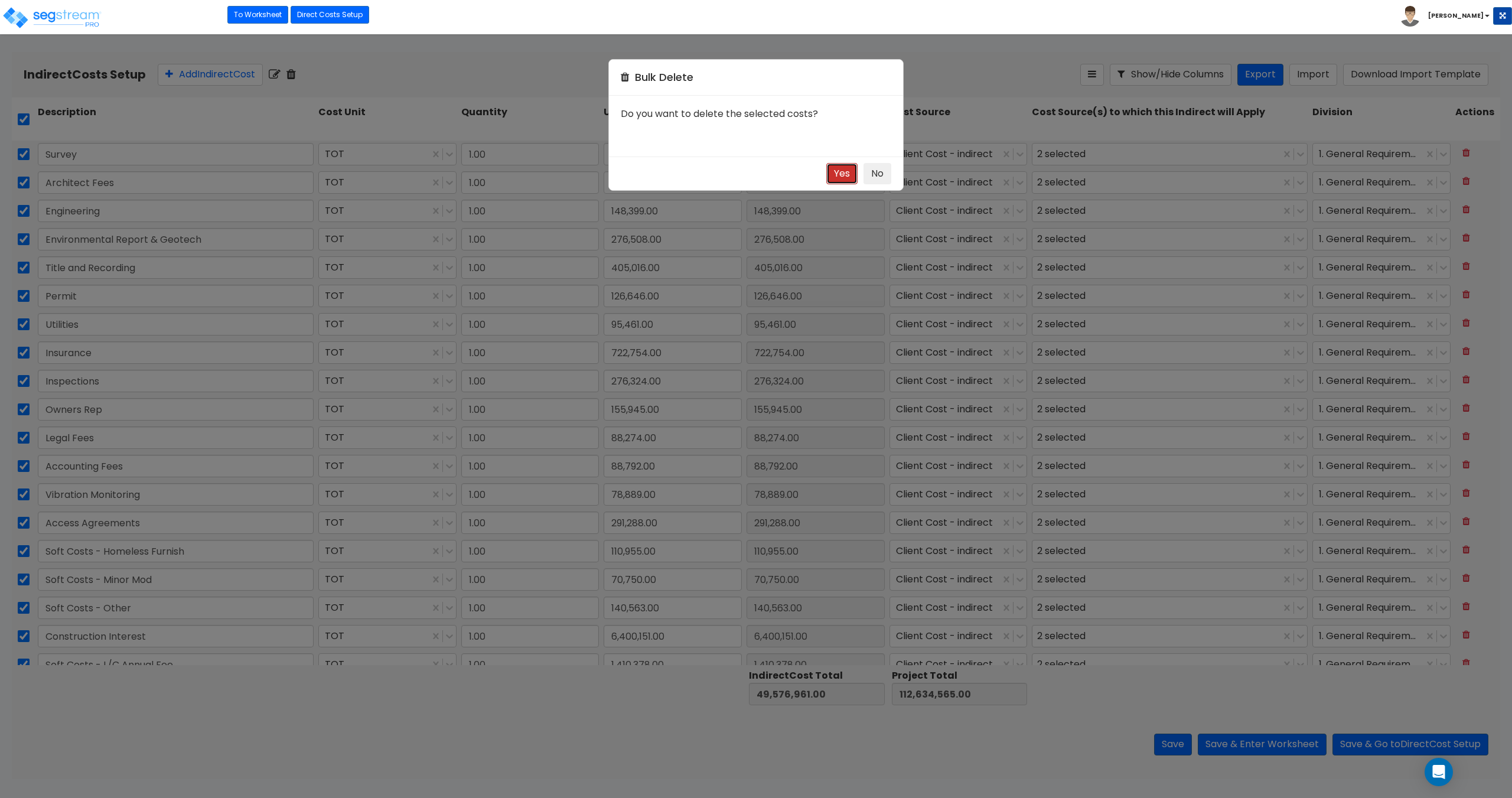
click at [843, 172] on button "Yes" at bounding box center [842, 174] width 31 height 22
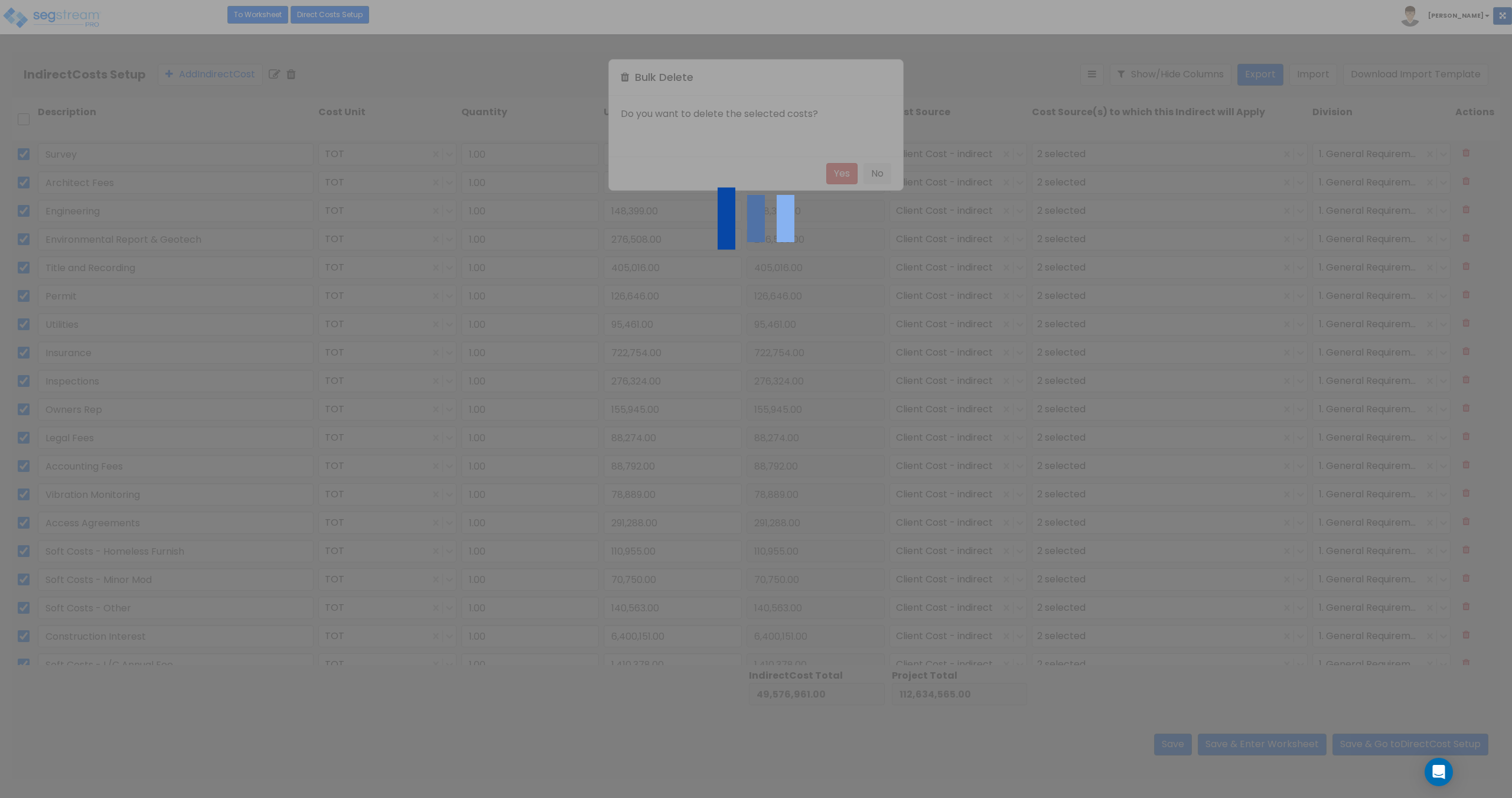
checkbox input "false"
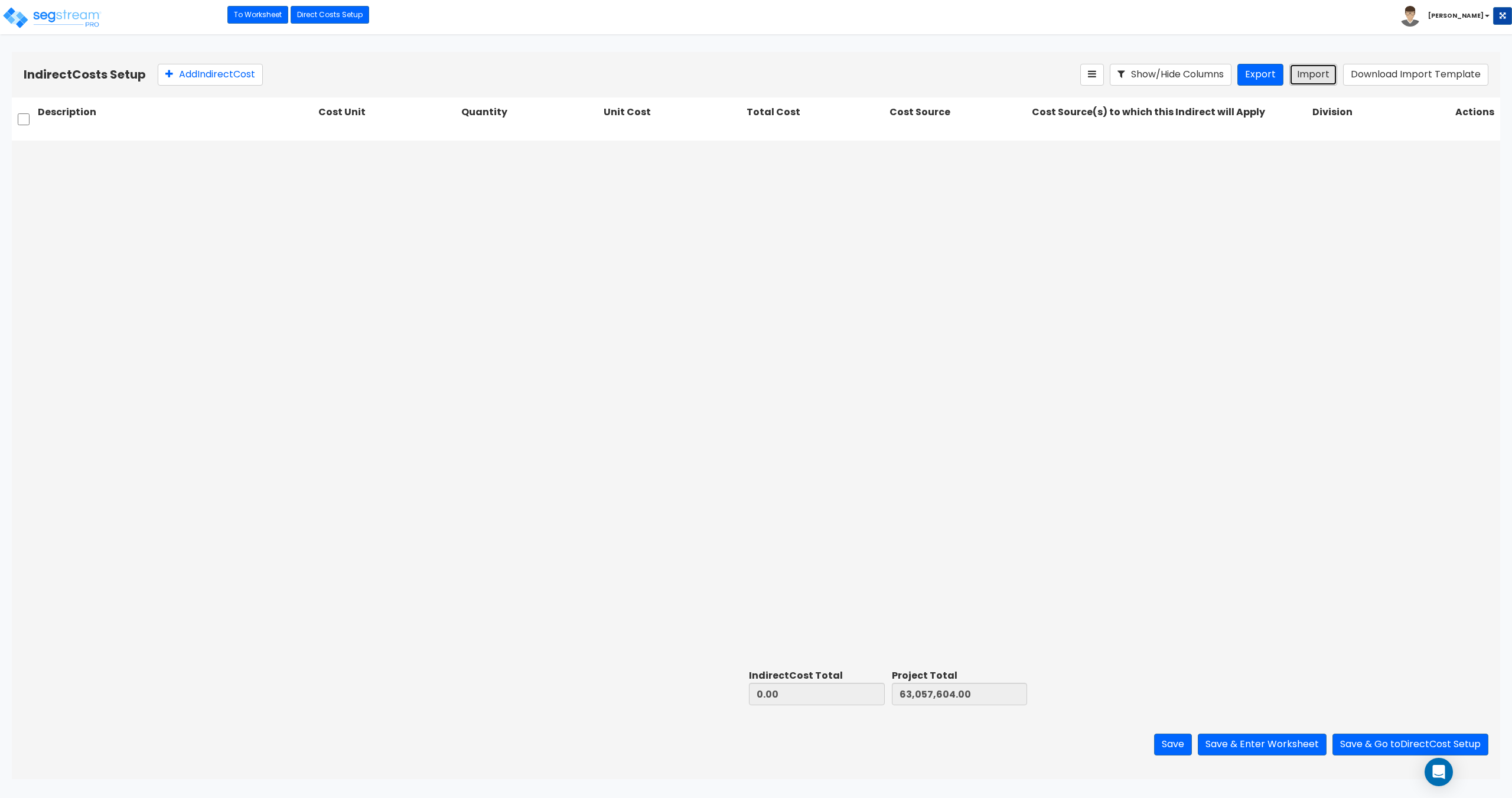
click at [1322, 79] on button "Import" at bounding box center [1313, 74] width 48 height 22
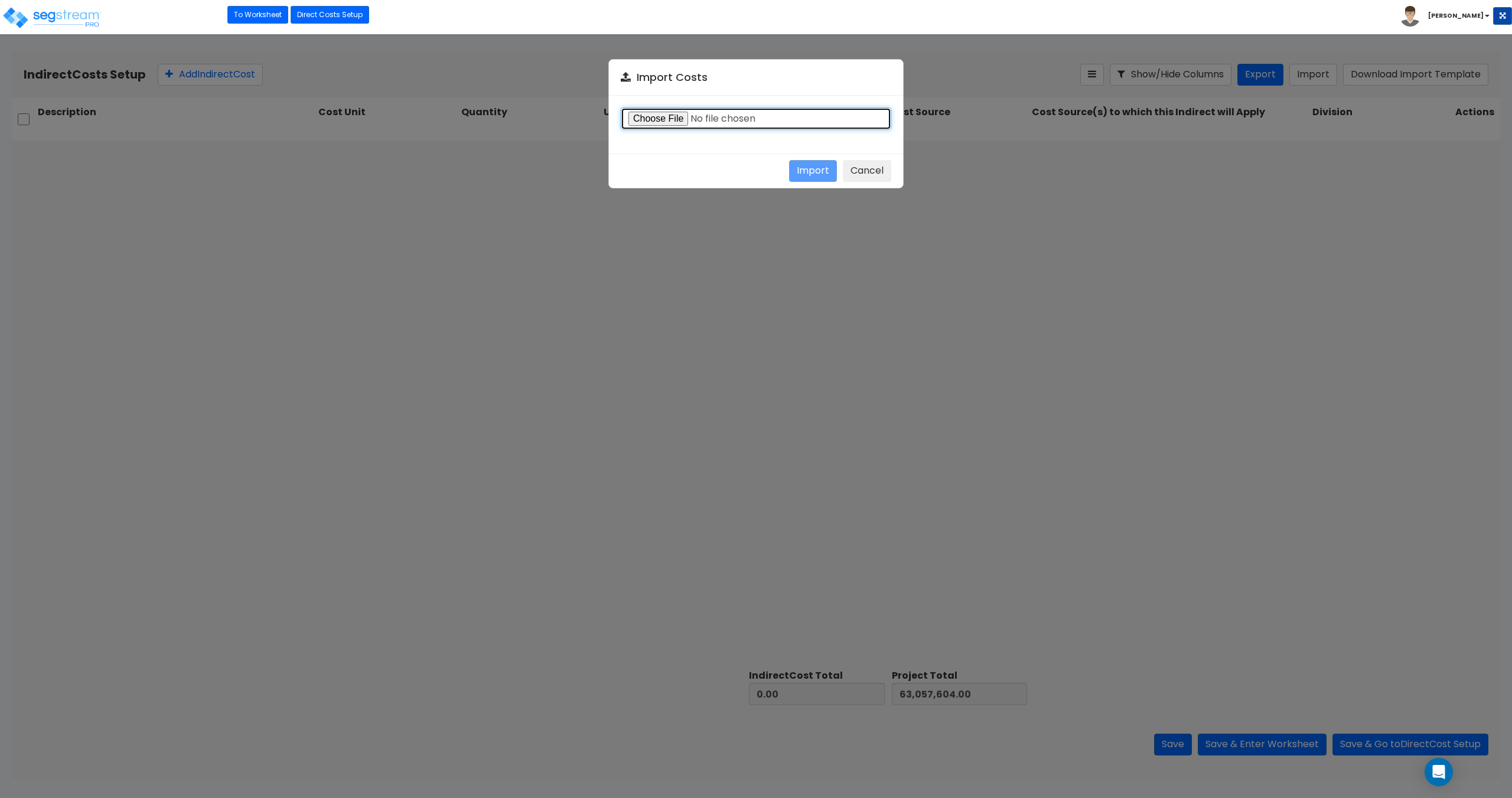
click at [640, 118] on input "file" at bounding box center [756, 119] width 271 height 23
type input "C:\fakepath\Indirect costs 37190.csv"
click at [821, 185] on div "Import Cancel" at bounding box center [756, 170] width 294 height 34
click at [821, 178] on button "Import" at bounding box center [812, 171] width 48 height 22
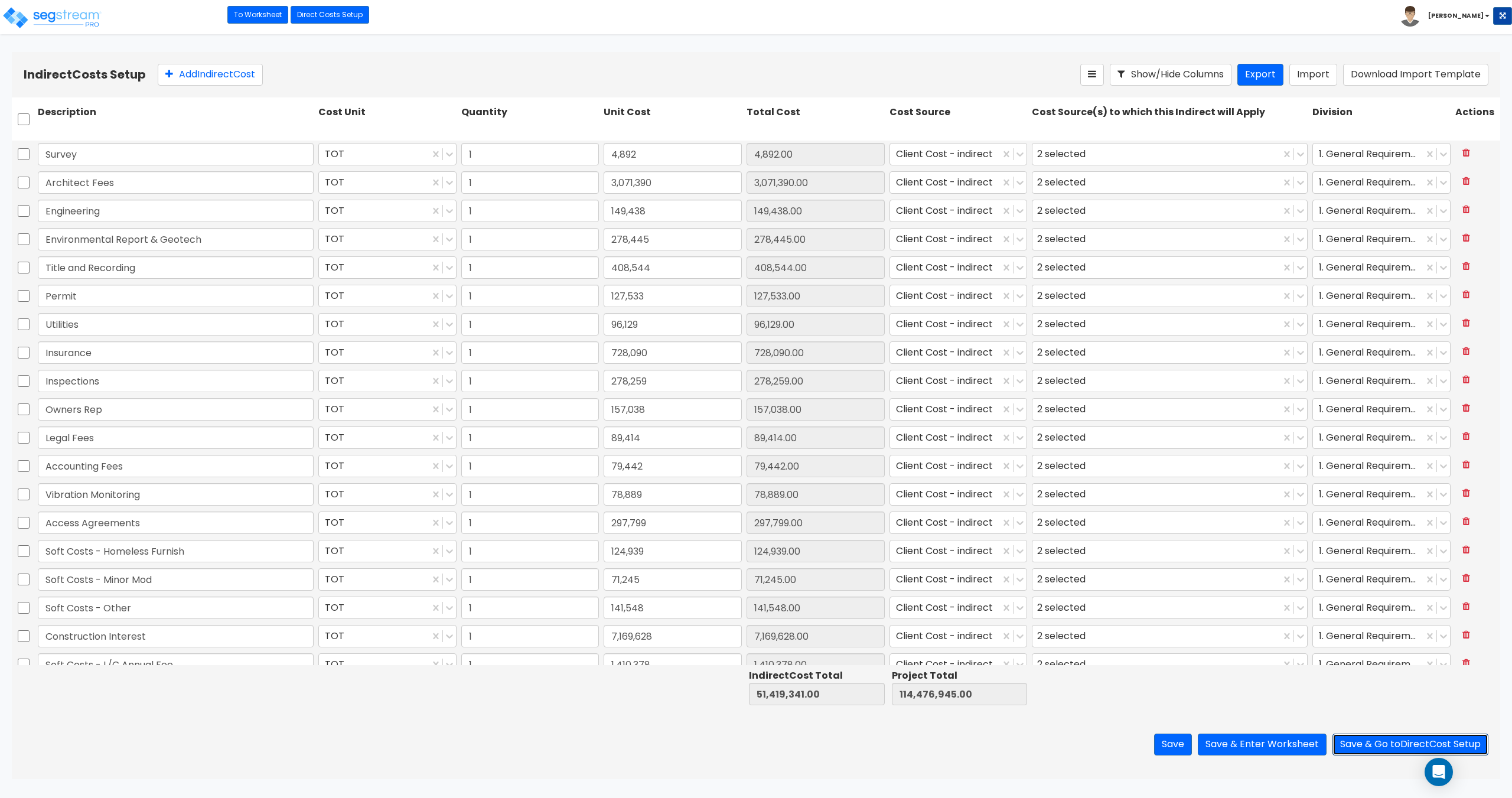
click at [1365, 741] on button "Save & Go to Direct Cost Setup" at bounding box center [1410, 744] width 156 height 22
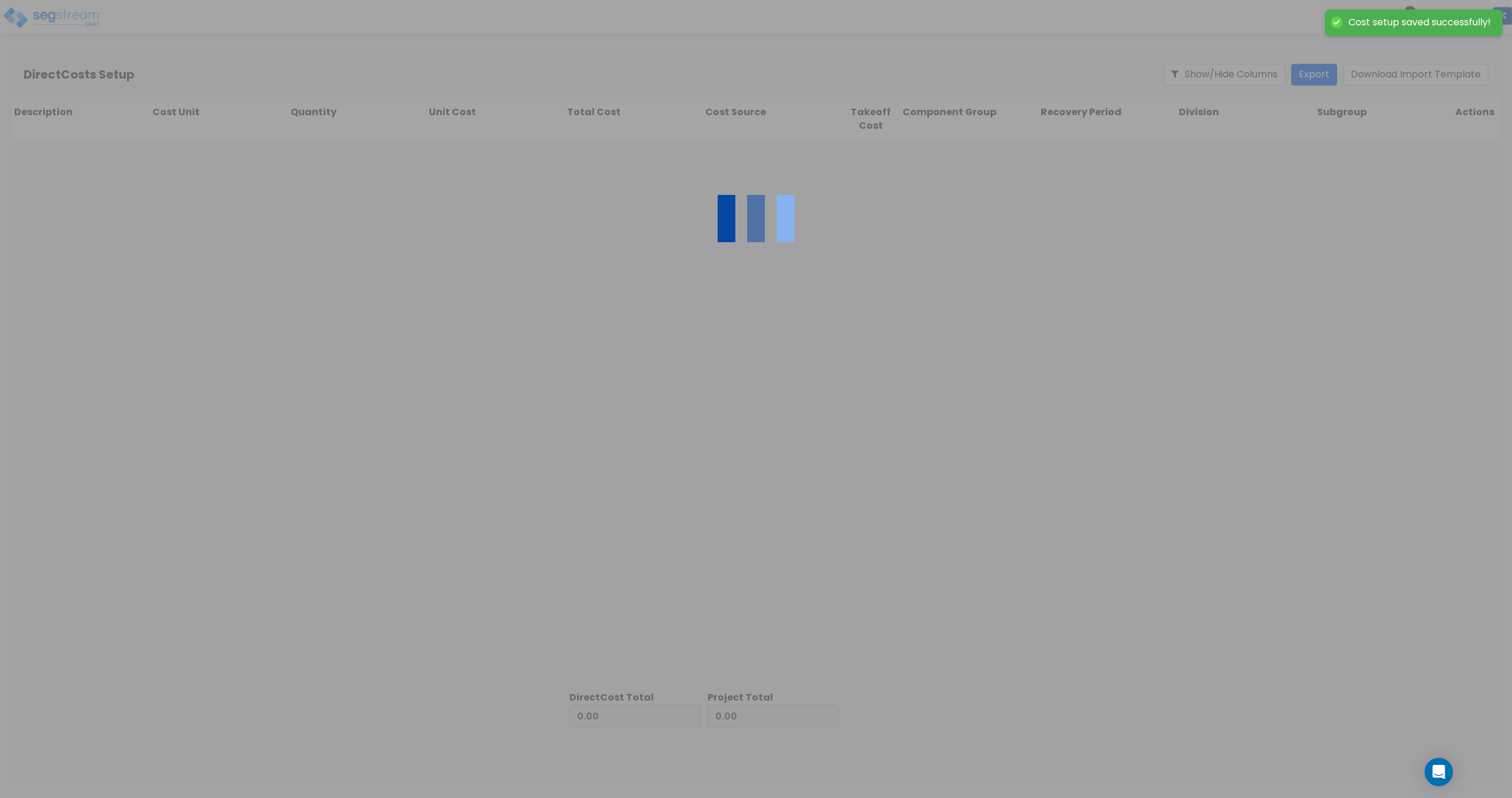
type input "51,419,341.00"
type input "63,057,604.00"
type input "114,476,945.00"
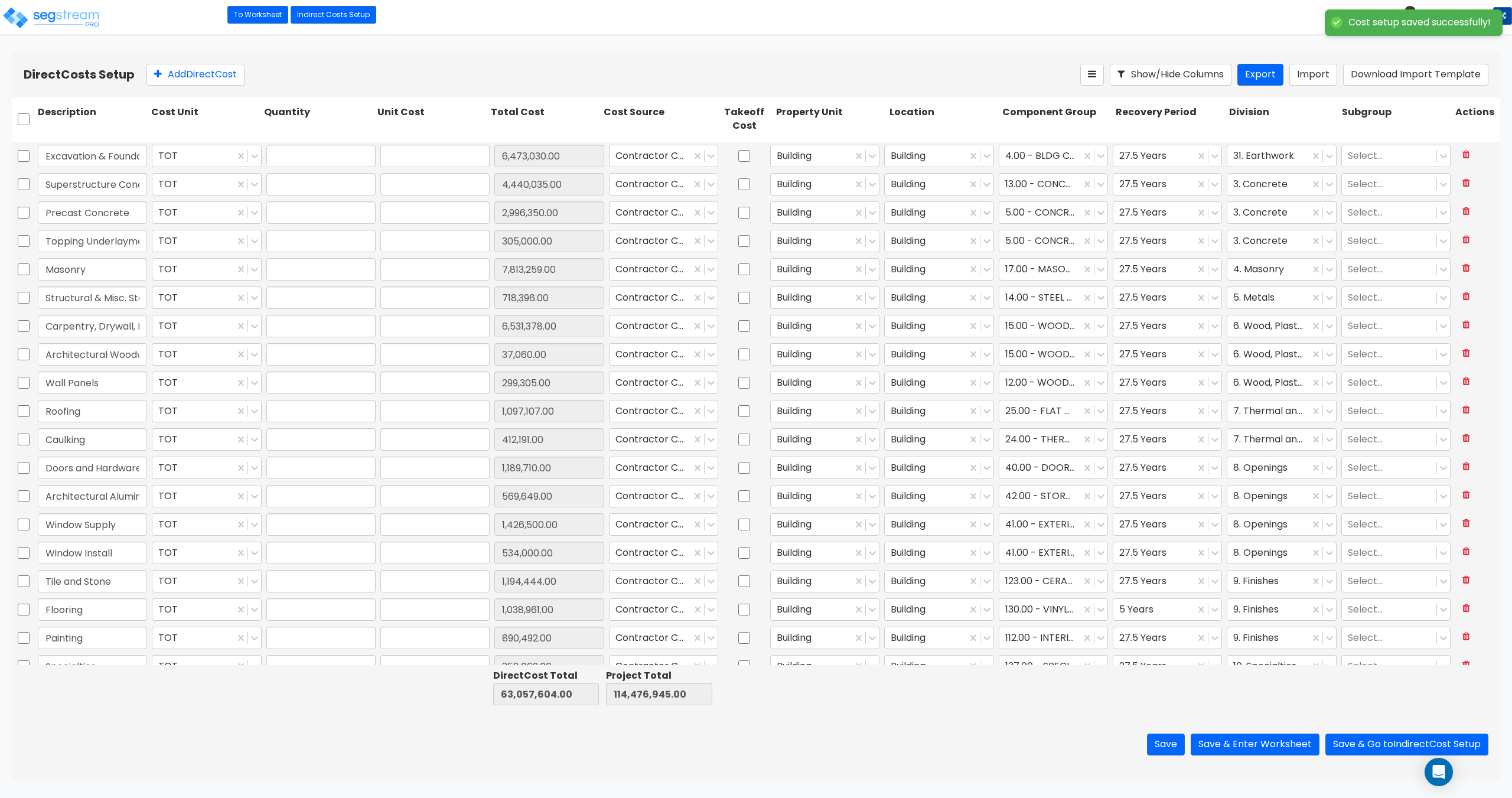
type input "1.00"
type input "6,473,030.00"
type input "1.00"
type input "4,440,035.00"
type input "1.00"
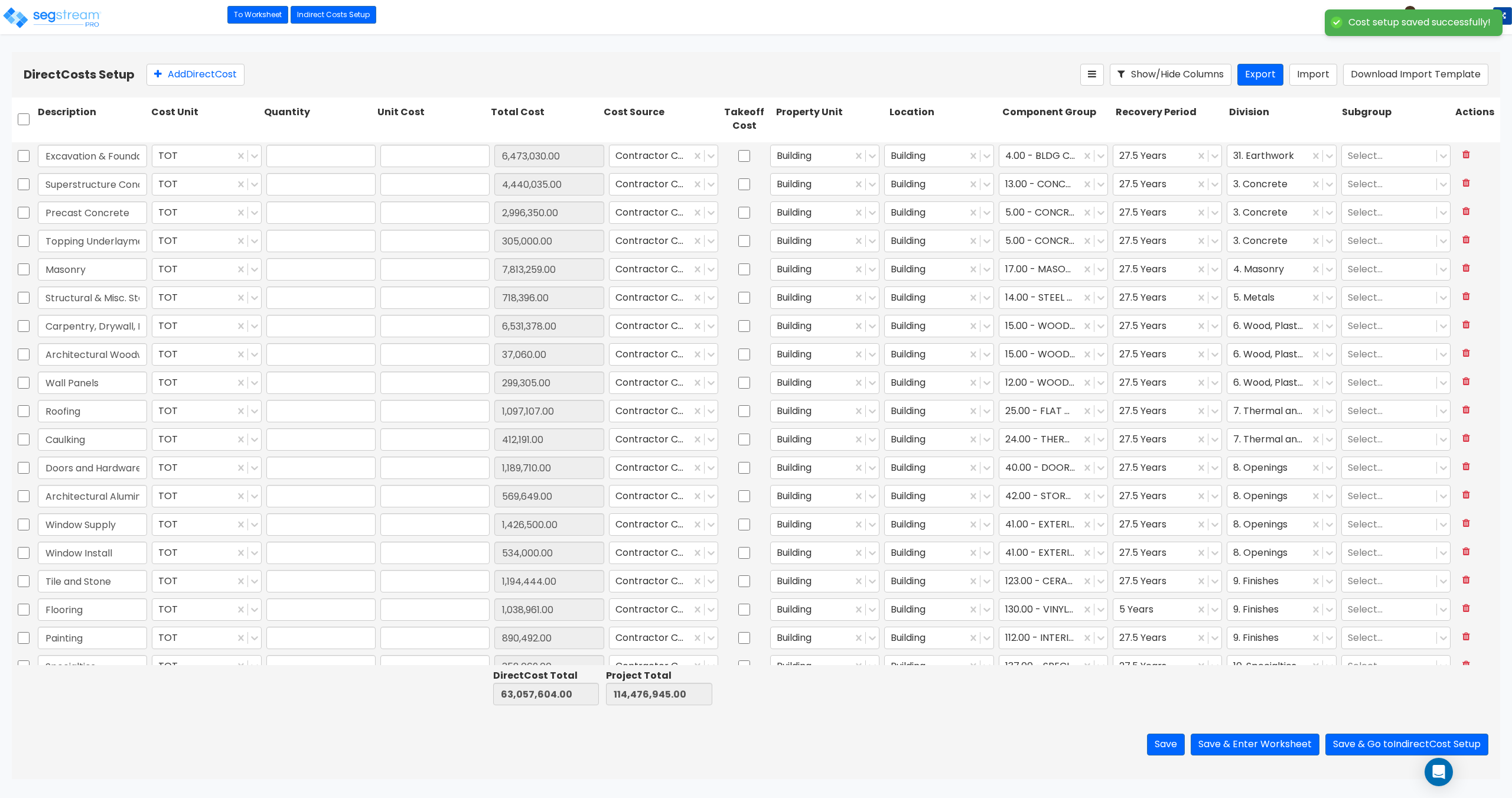
type input "2,996,350.00"
type input "1.00"
type input "305,000.00"
type input "1.00"
type input "7,813,259.00"
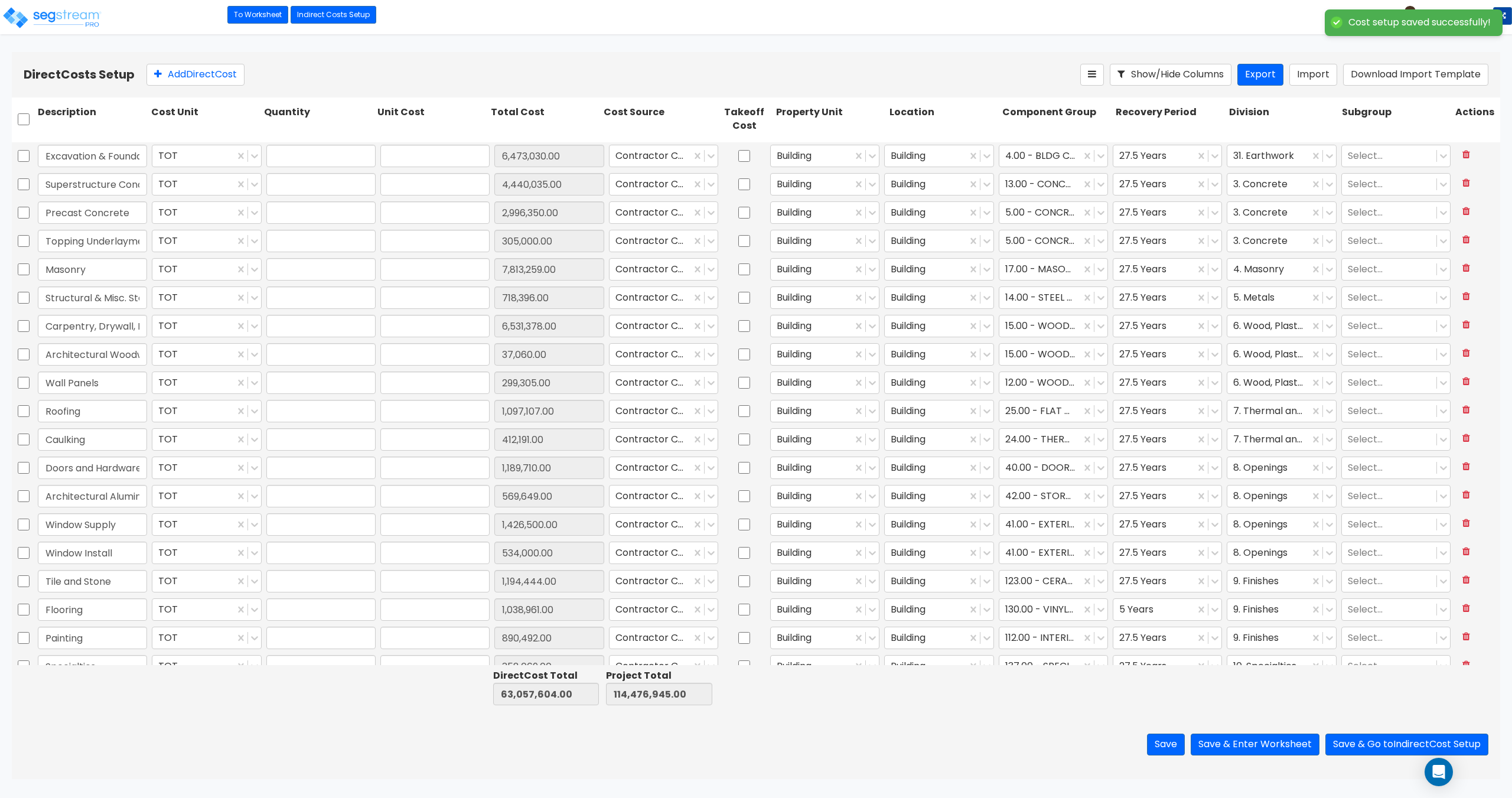
type input "1.00"
type input "718,396.00"
type input "1.00"
type input "6,531,378.00"
type input "1.00"
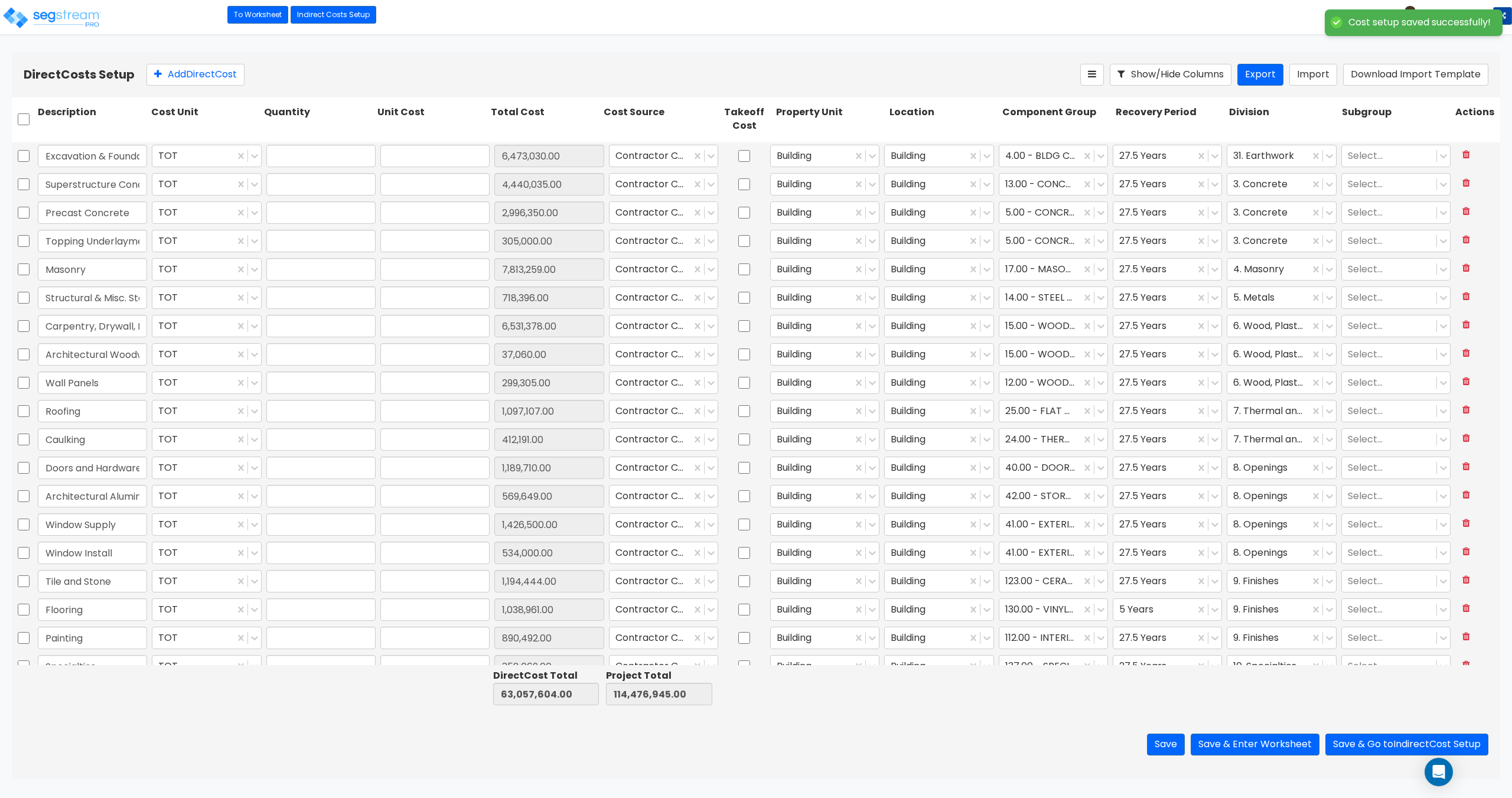
type input "37,060.00"
type input "1.00"
type input "299,305.00"
type input "1.00"
type input "1,097,107.00"
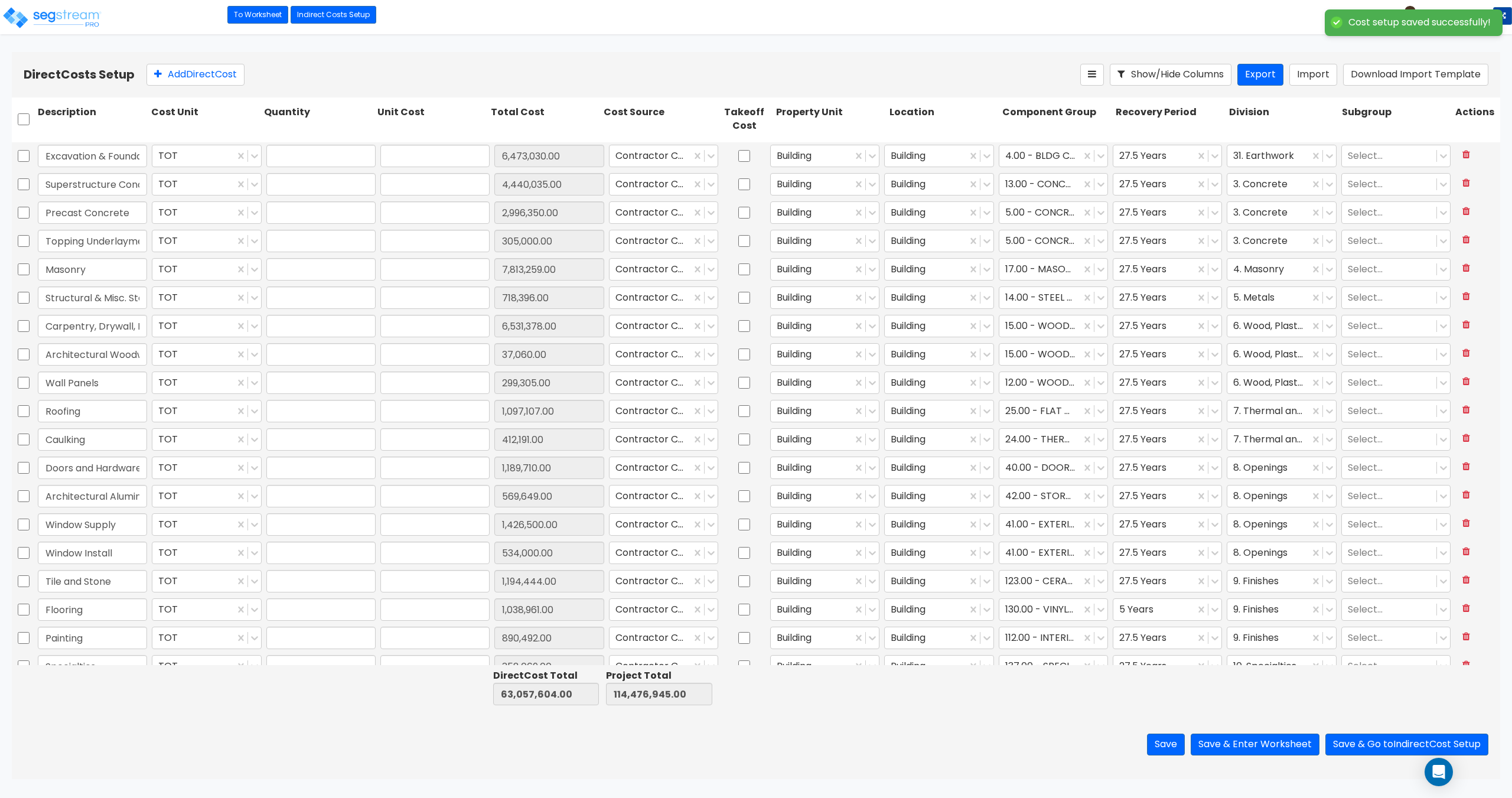
type input "1.00"
type input "412,191.00"
type input "1.00"
type input "1,189,710.00"
type input "1.00"
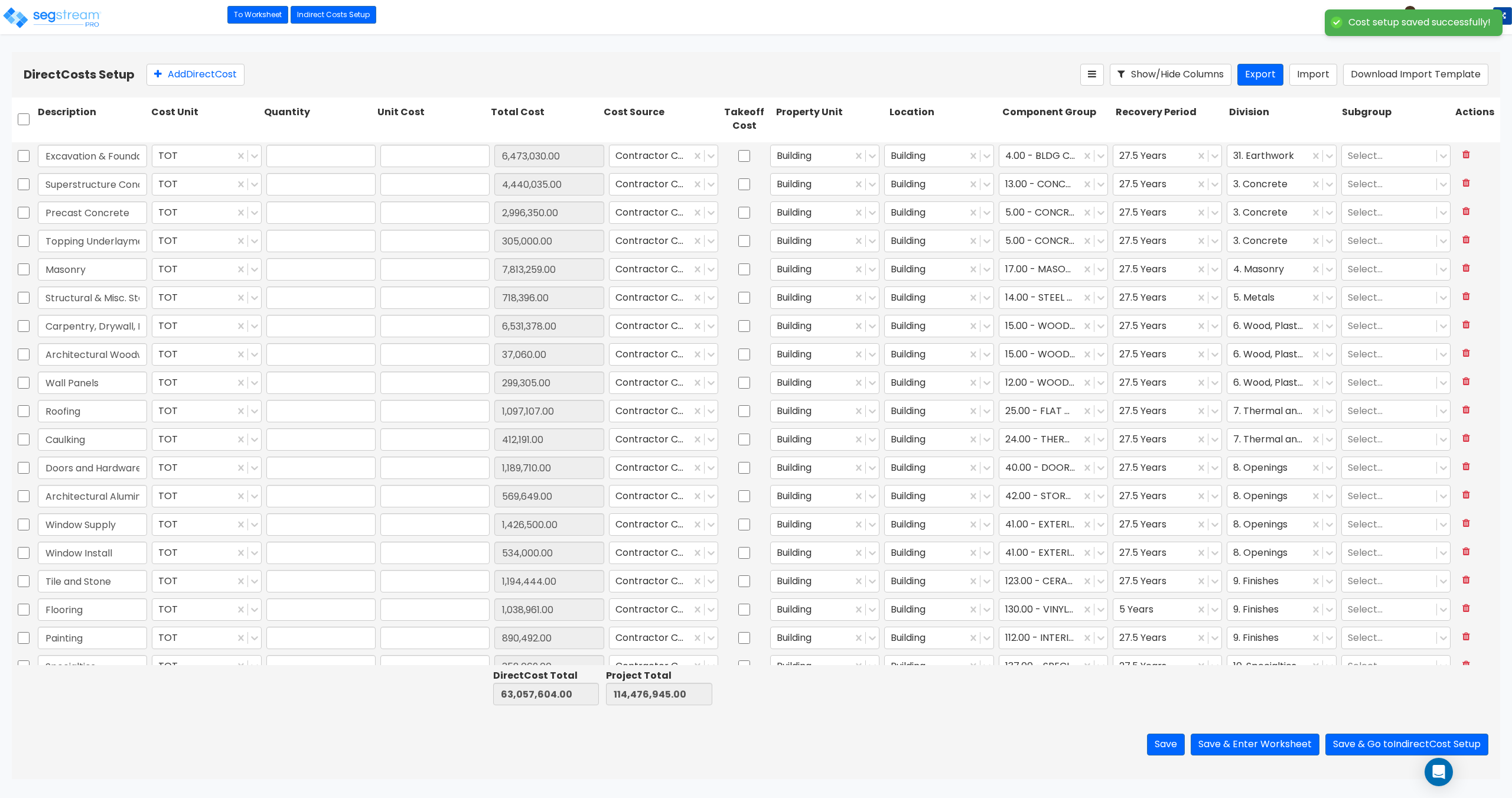
type input "569,649.00"
type input "1.00"
type input "1,426,500.00"
type input "1.00"
type input "534,000.00"
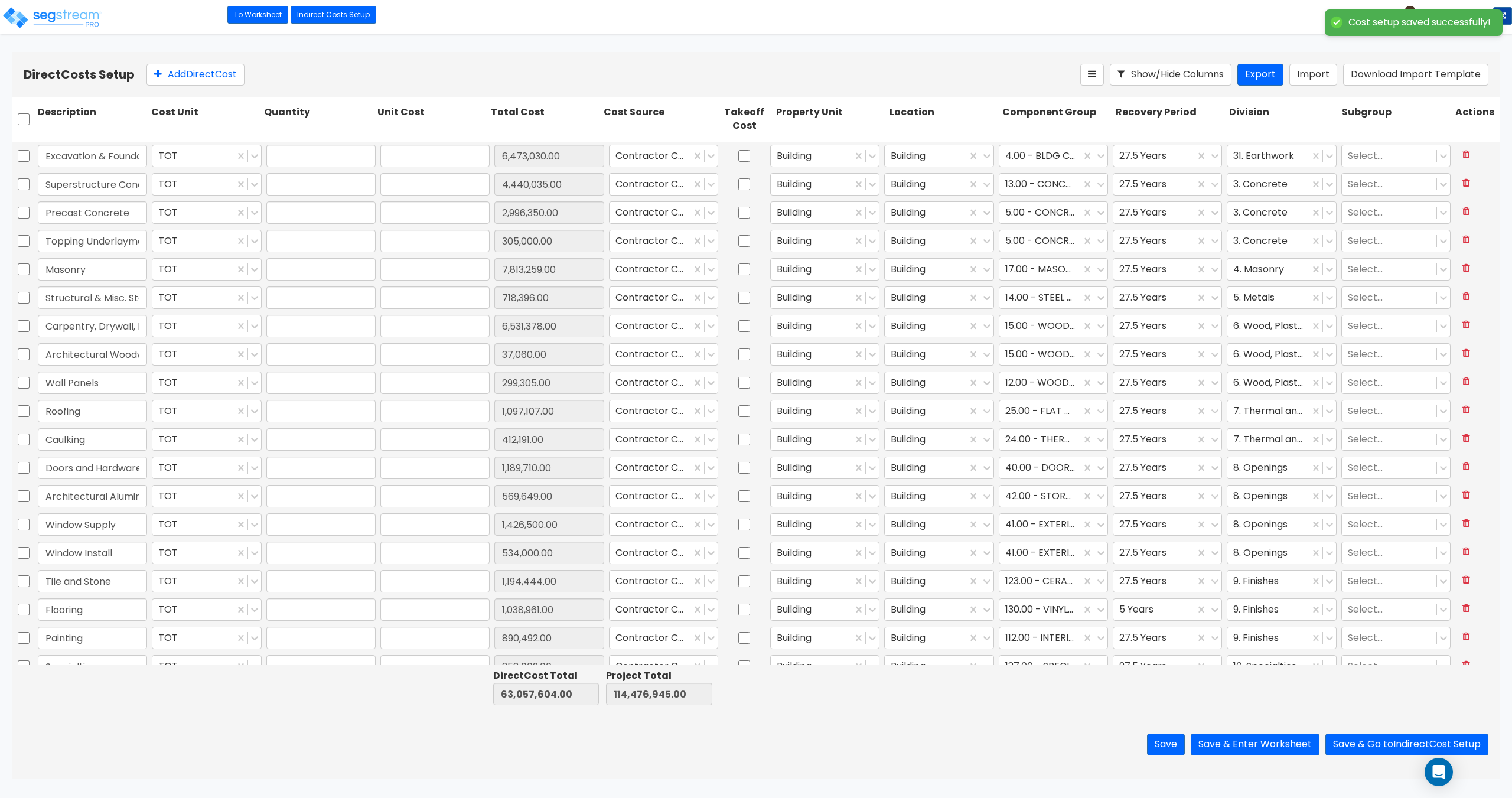
type input "1.00"
type input "1,194,444.00"
type input "1.00"
type input "1,038,961.00"
type input "1.00"
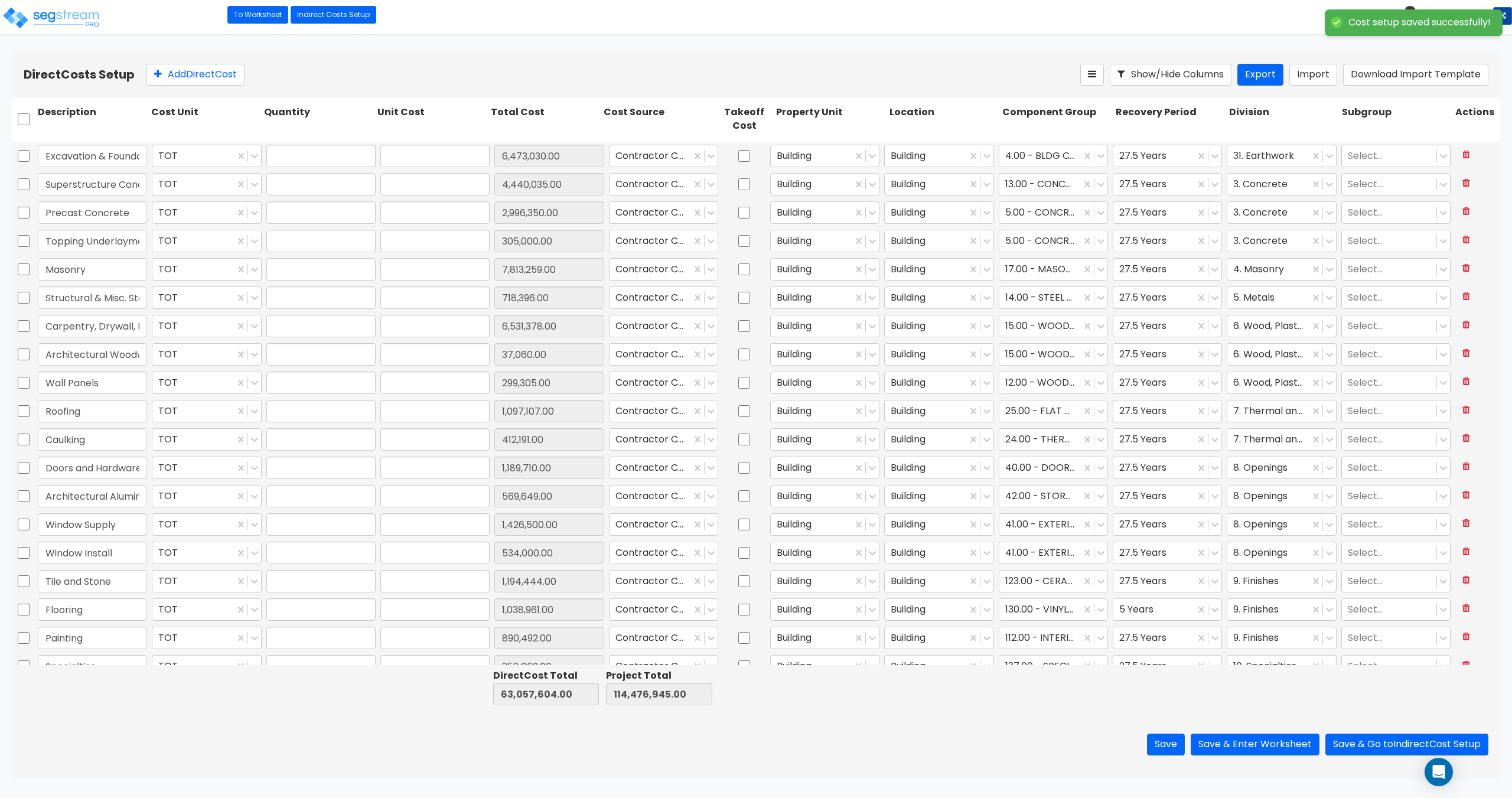
type input "890,492.00"
type input "1.00"
type input "358,069.00"
type input "1.00"
type input "47,900.00"
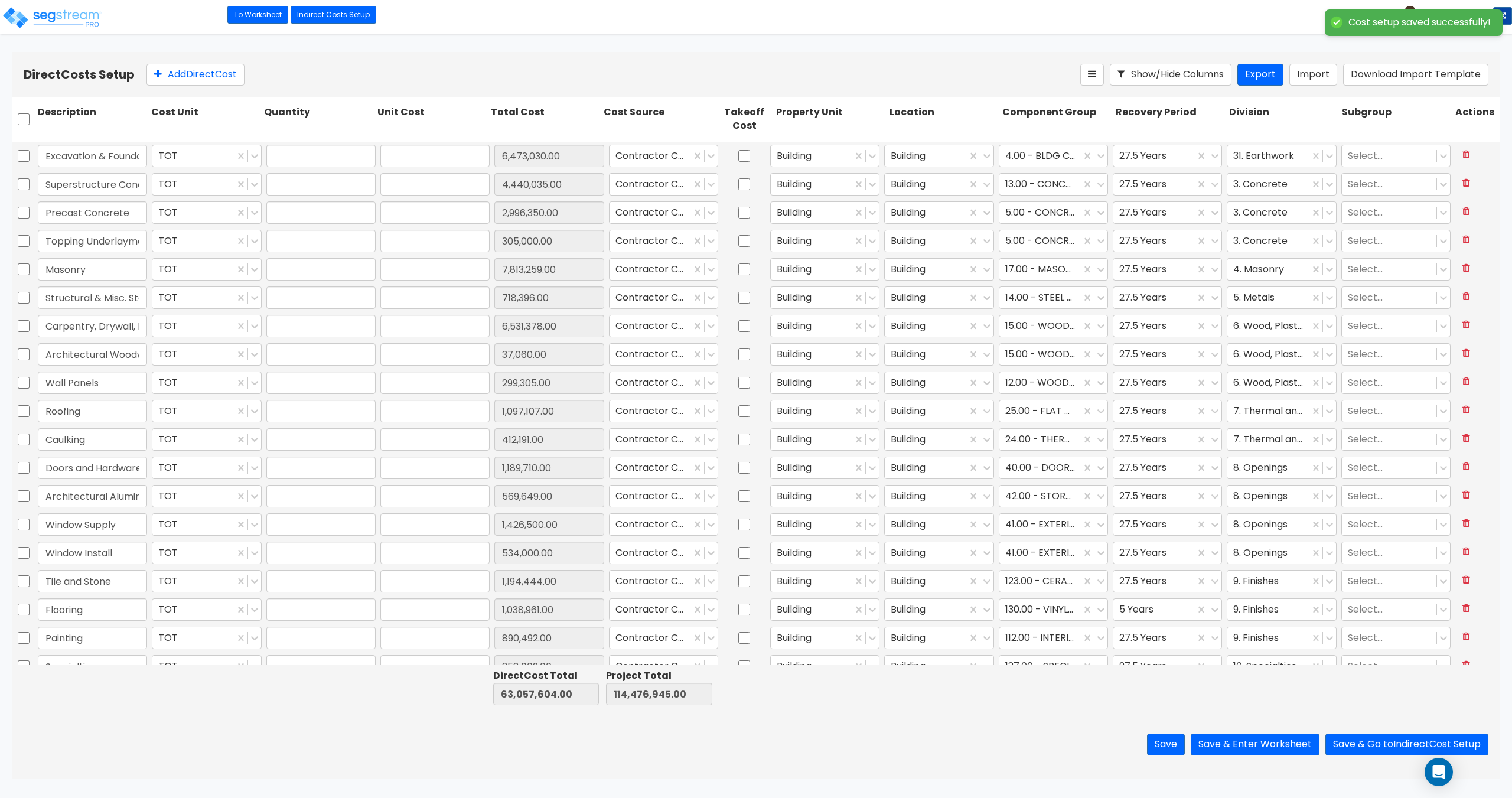
type input "1.00"
type input "144,500.00"
type input "1.00"
type input "115,996.00"
type input "1.00"
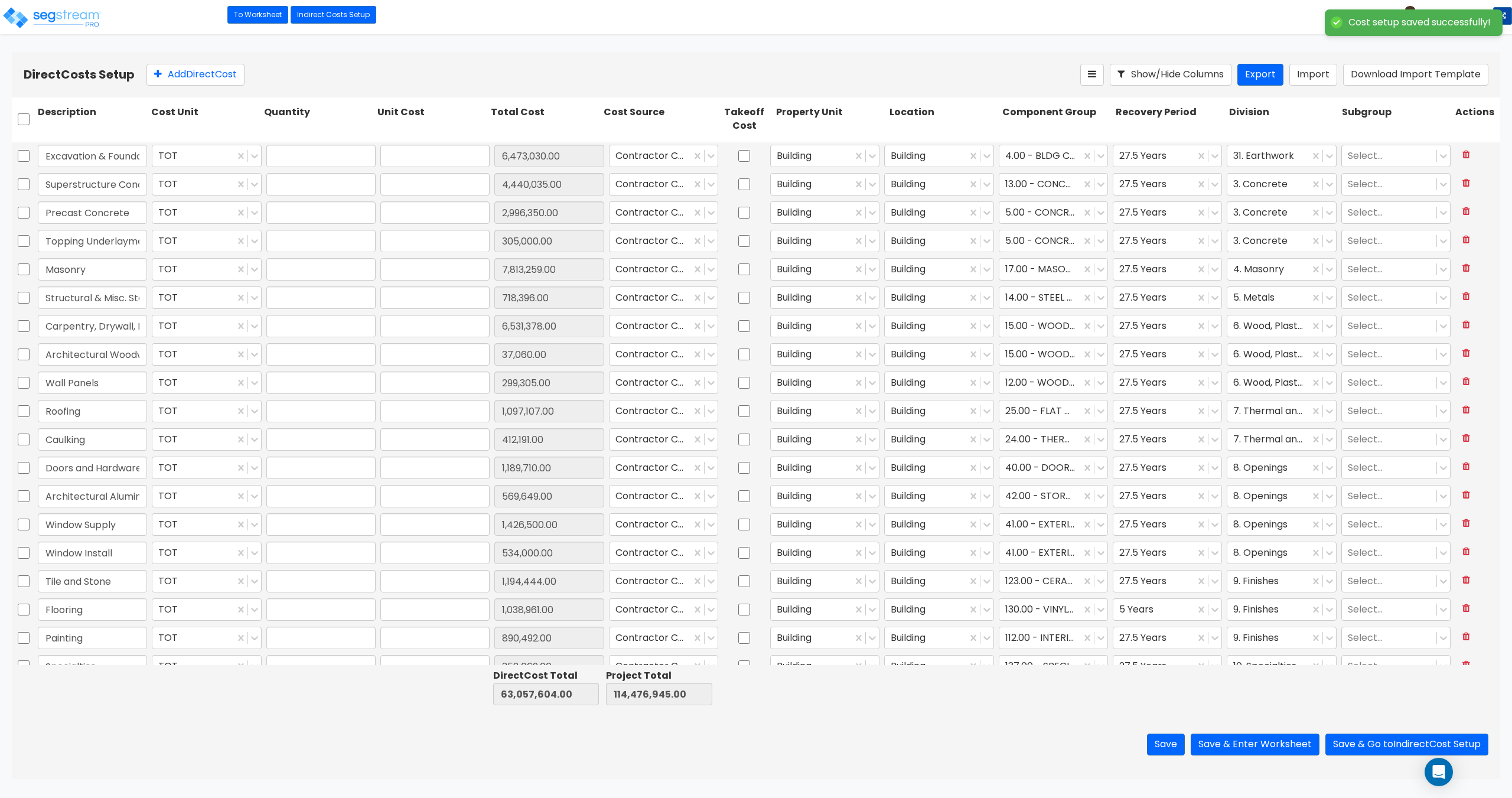
type input "657,310.00"
type input "1.00"
type input "1,293,432.00"
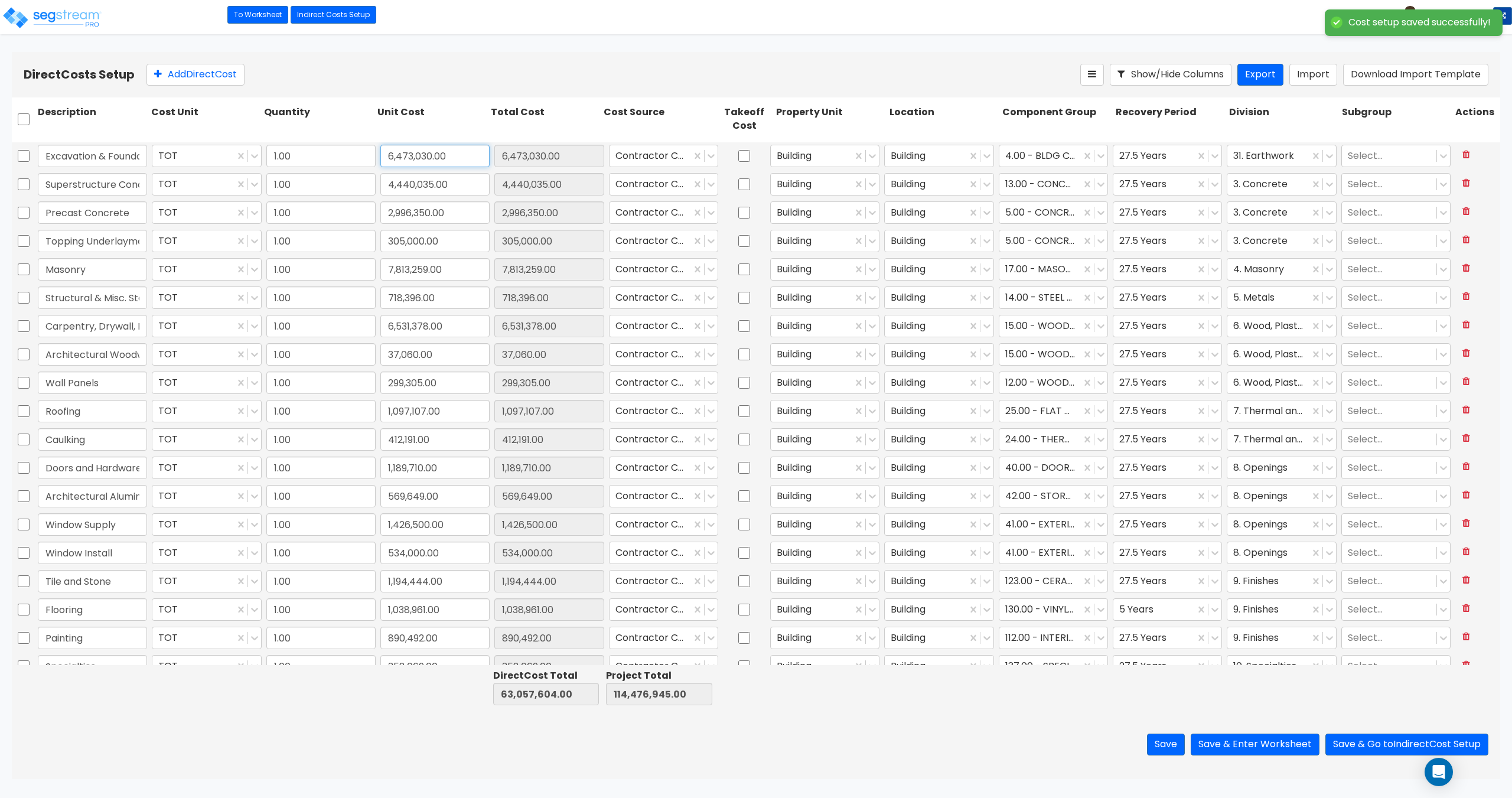
click at [449, 155] on input "6,473,030.00" at bounding box center [434, 156] width 110 height 23
paste input "7,490,159"
type input "7,490,159"
type input "64,074,733.00"
type input "115,494,074.00"
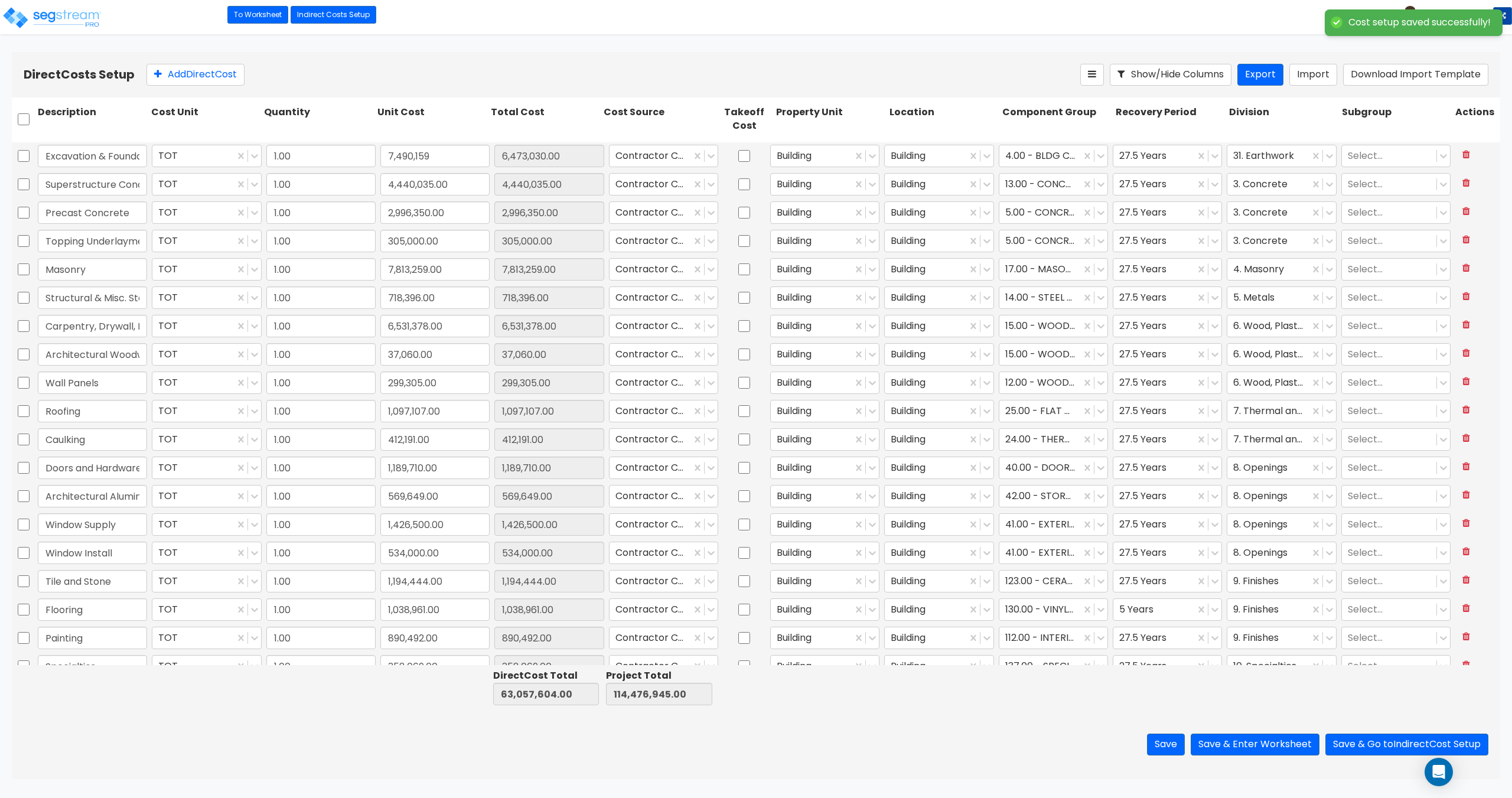
type input "7,490,159.00"
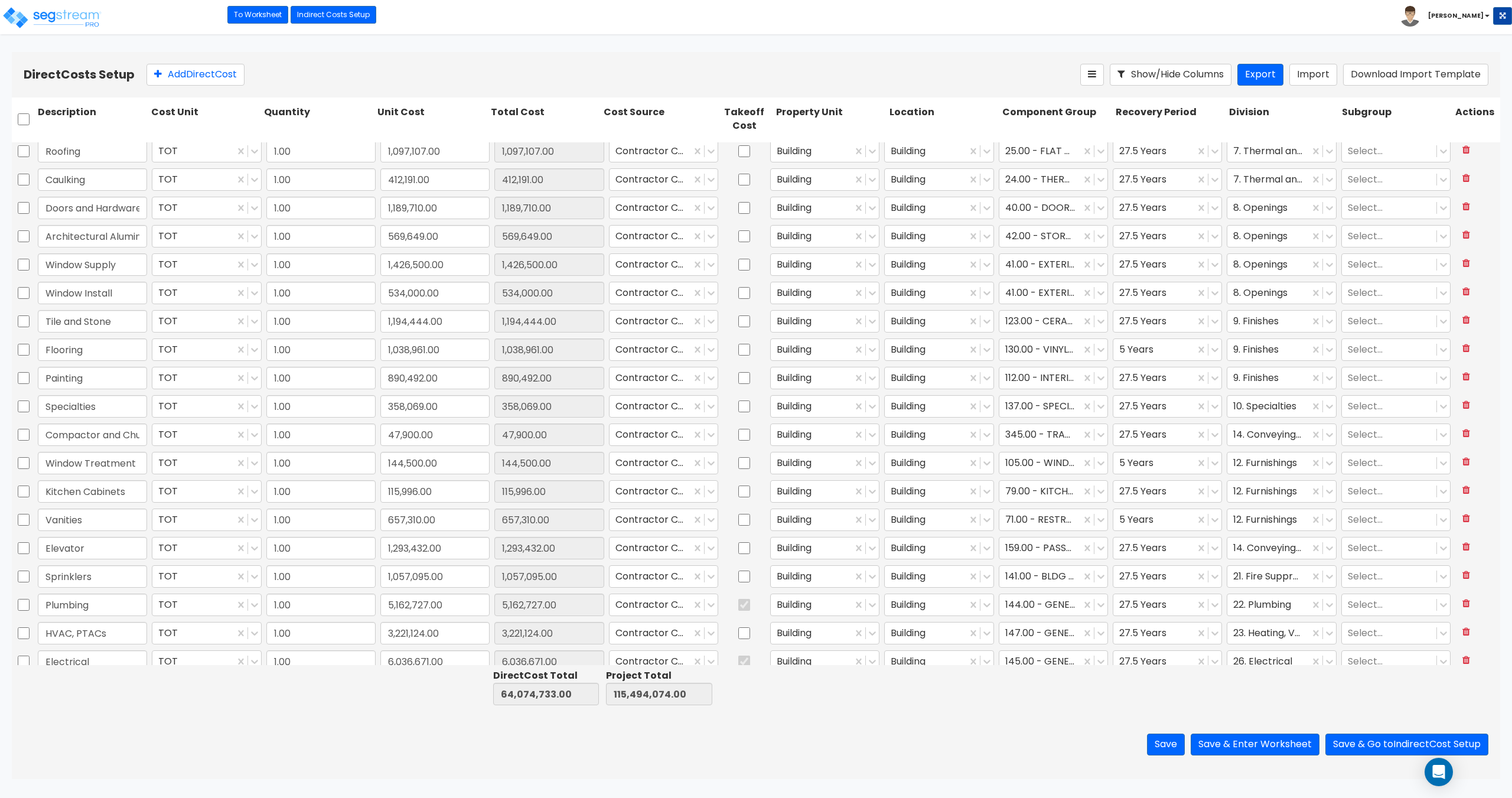
type input "1.00"
type input "220,370.00"
type input "1.00"
type input "598,512.00"
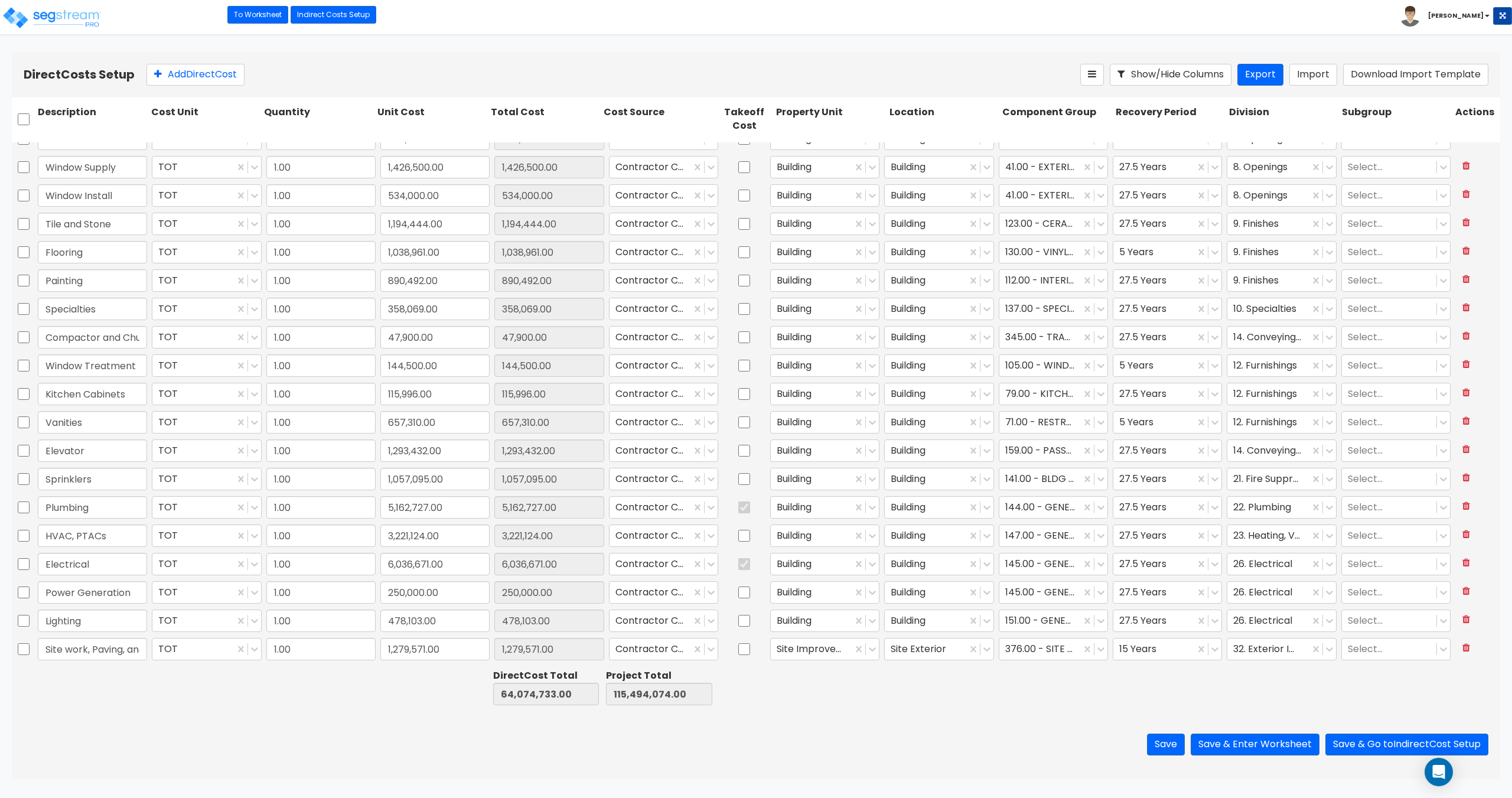
type input "1.00"
type input "452,052.00"
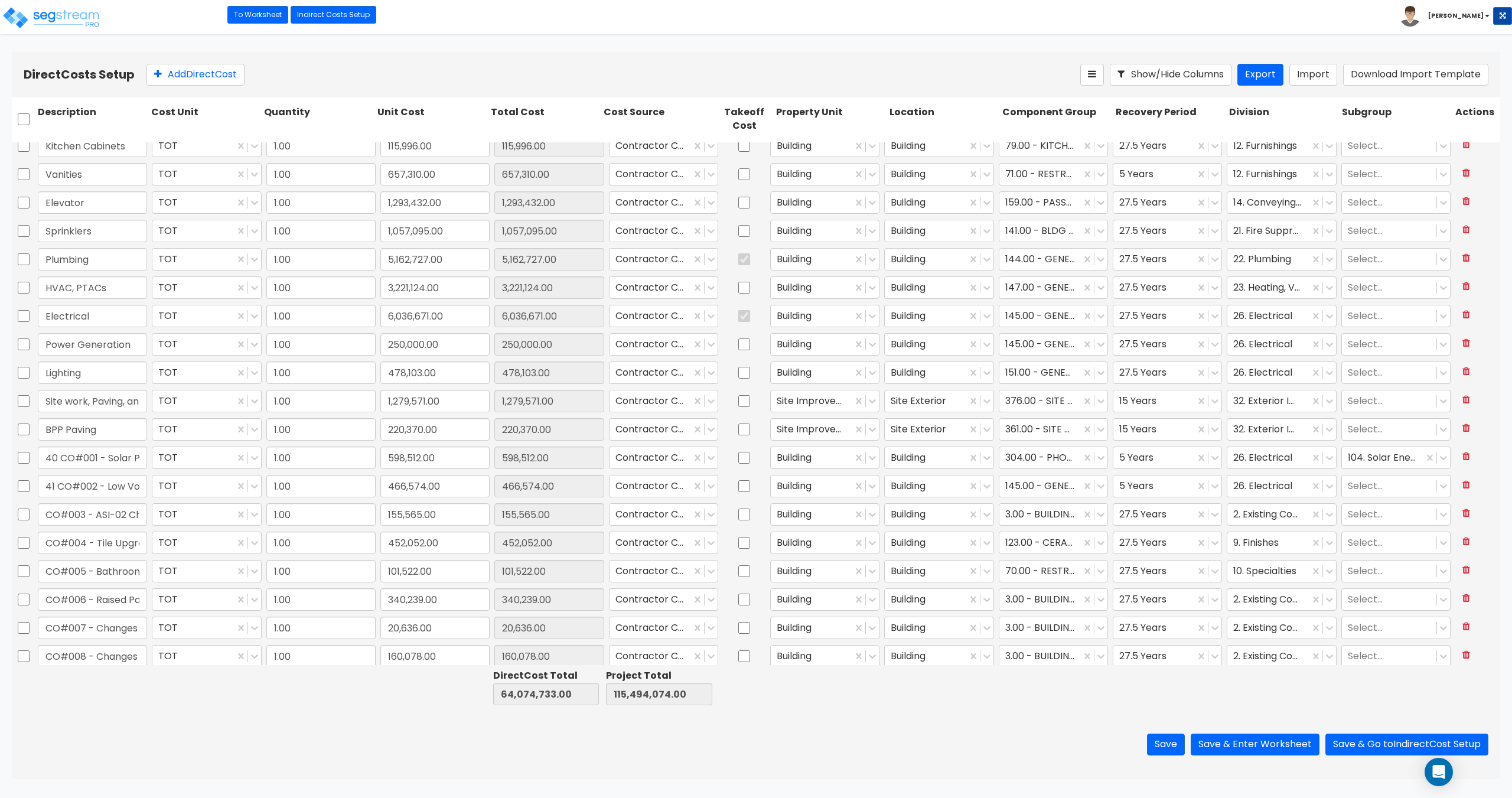
type input "1.00"
type input "149,772.00"
type input "1.00"
type input "49,553.00"
type input "1.00"
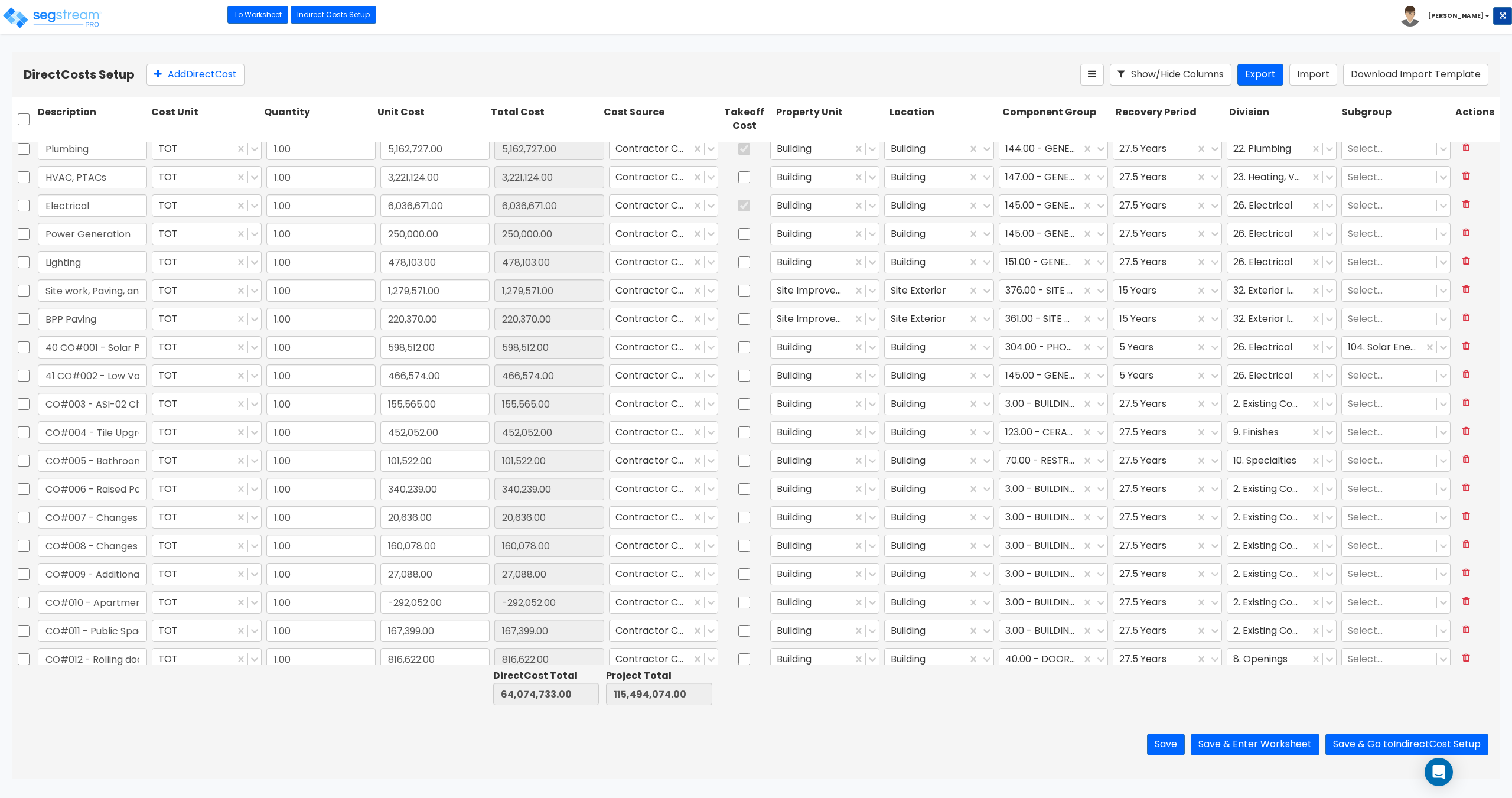
type input "42,315.00"
type input "1.00"
type input "68,092.00"
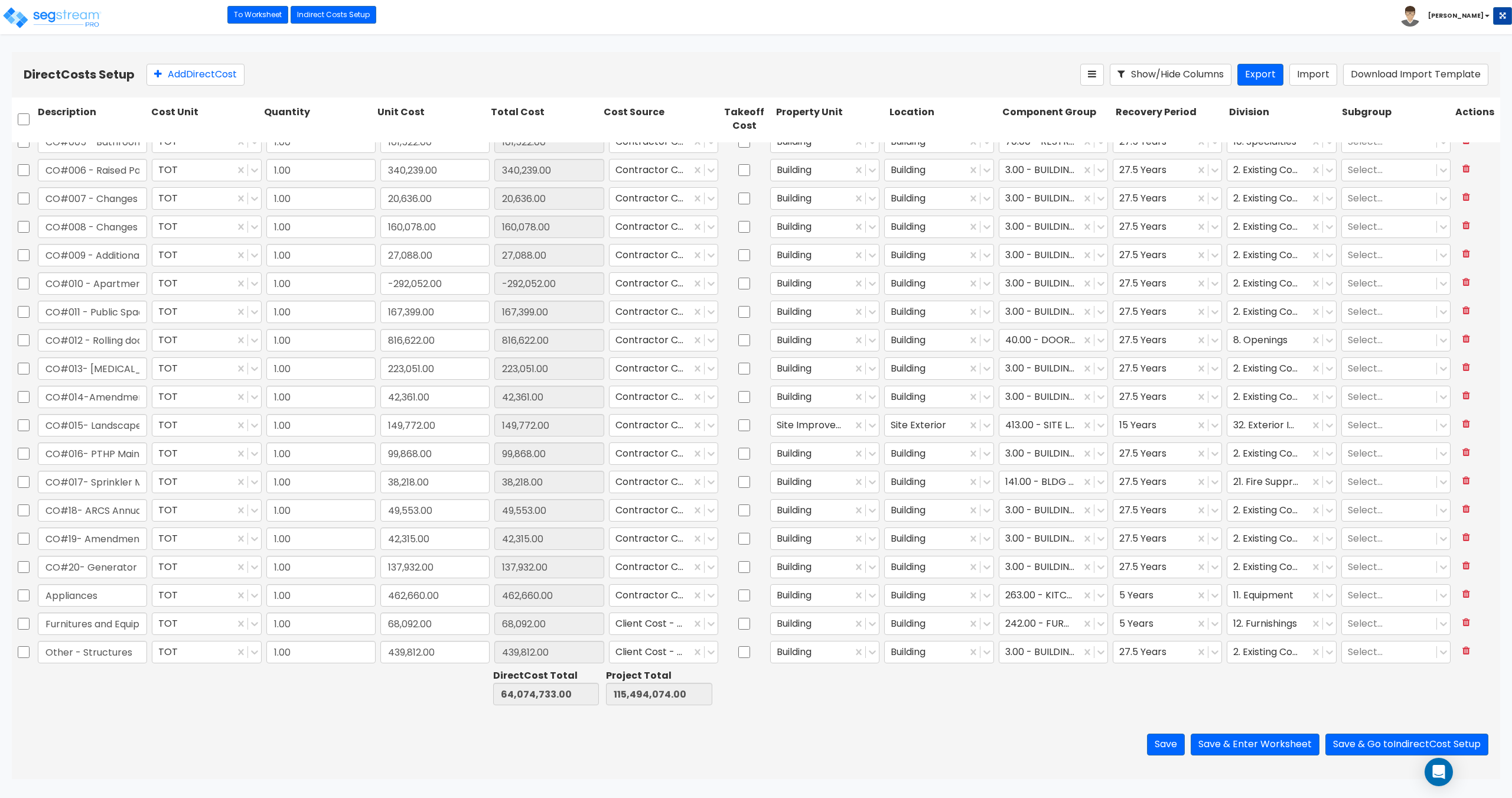
scroll to position [1037, 0]
click at [445, 642] on input "439,812.00" at bounding box center [434, 651] width 110 height 23
paste input "1,321"
type input "41,321"
type input "63,676,242.00"
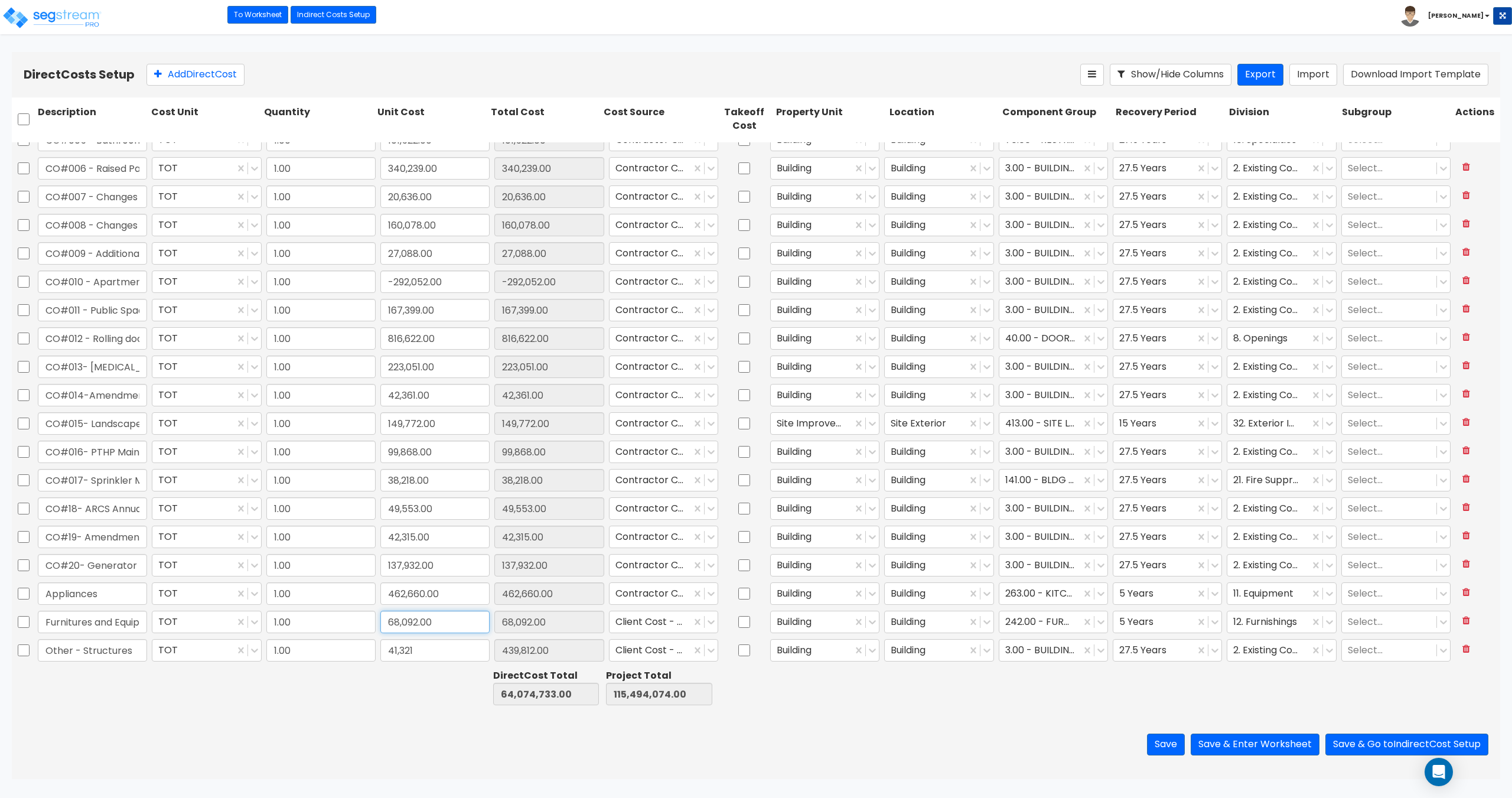
type input "115,095,583.00"
type input "41,321.00"
click at [444, 616] on input "68,092.00" at bounding box center [434, 622] width 110 height 23
drag, startPoint x: 422, startPoint y: 632, endPoint x: 452, endPoint y: 623, distance: 31.3
click at [422, 632] on input "68,092.00" at bounding box center [434, 622] width 110 height 23
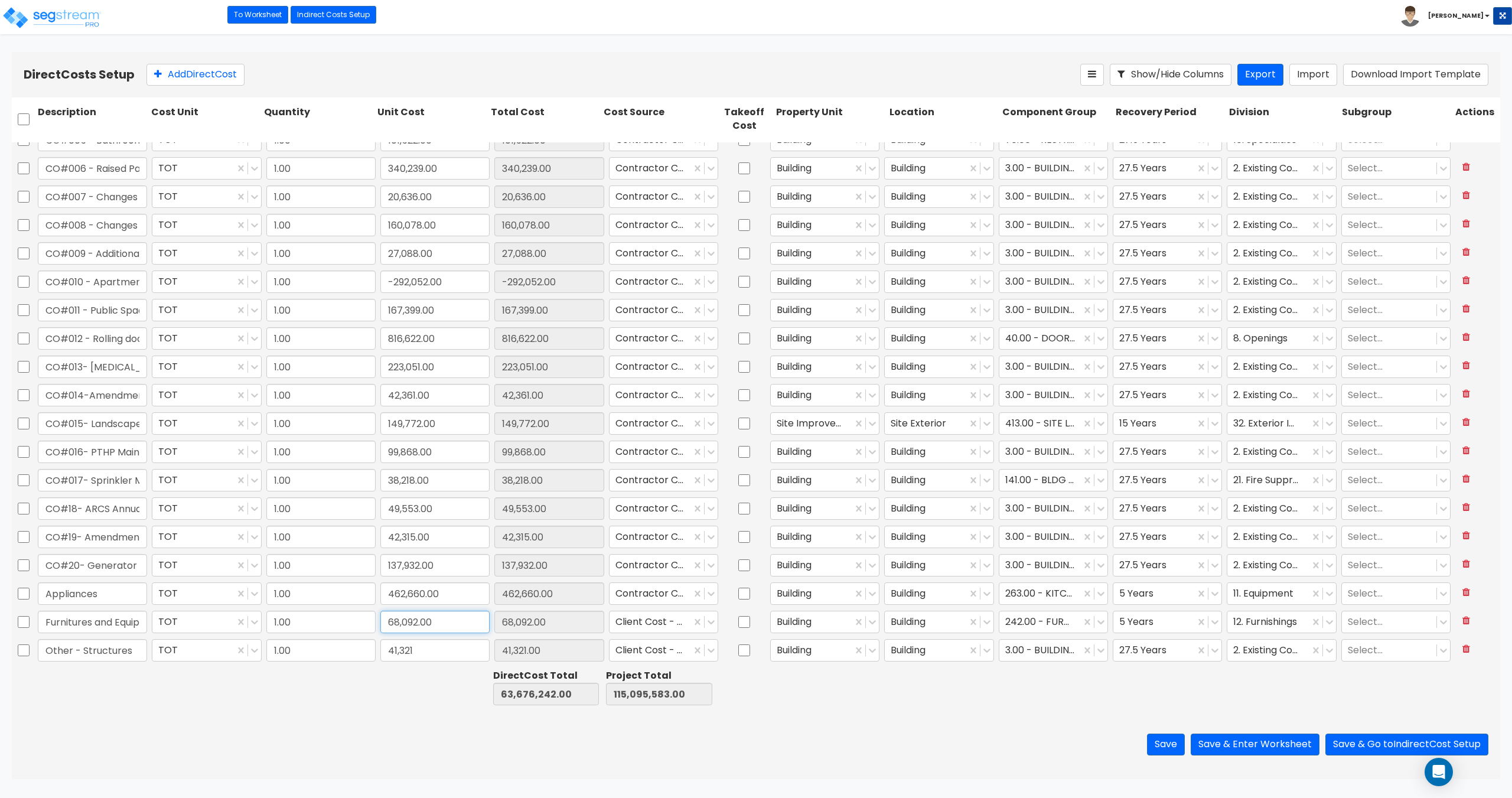
drag, startPoint x: 453, startPoint y: 622, endPoint x: 271, endPoint y: 611, distance: 182.3
click at [272, 611] on div "Furnitures and Equipment TOT 1.00 68,092.00 68,092.00 Client Cost - Equipment B…" at bounding box center [756, 622] width 1489 height 27
paste input "76,674"
type input "76,674"
type input "63,684,824.00"
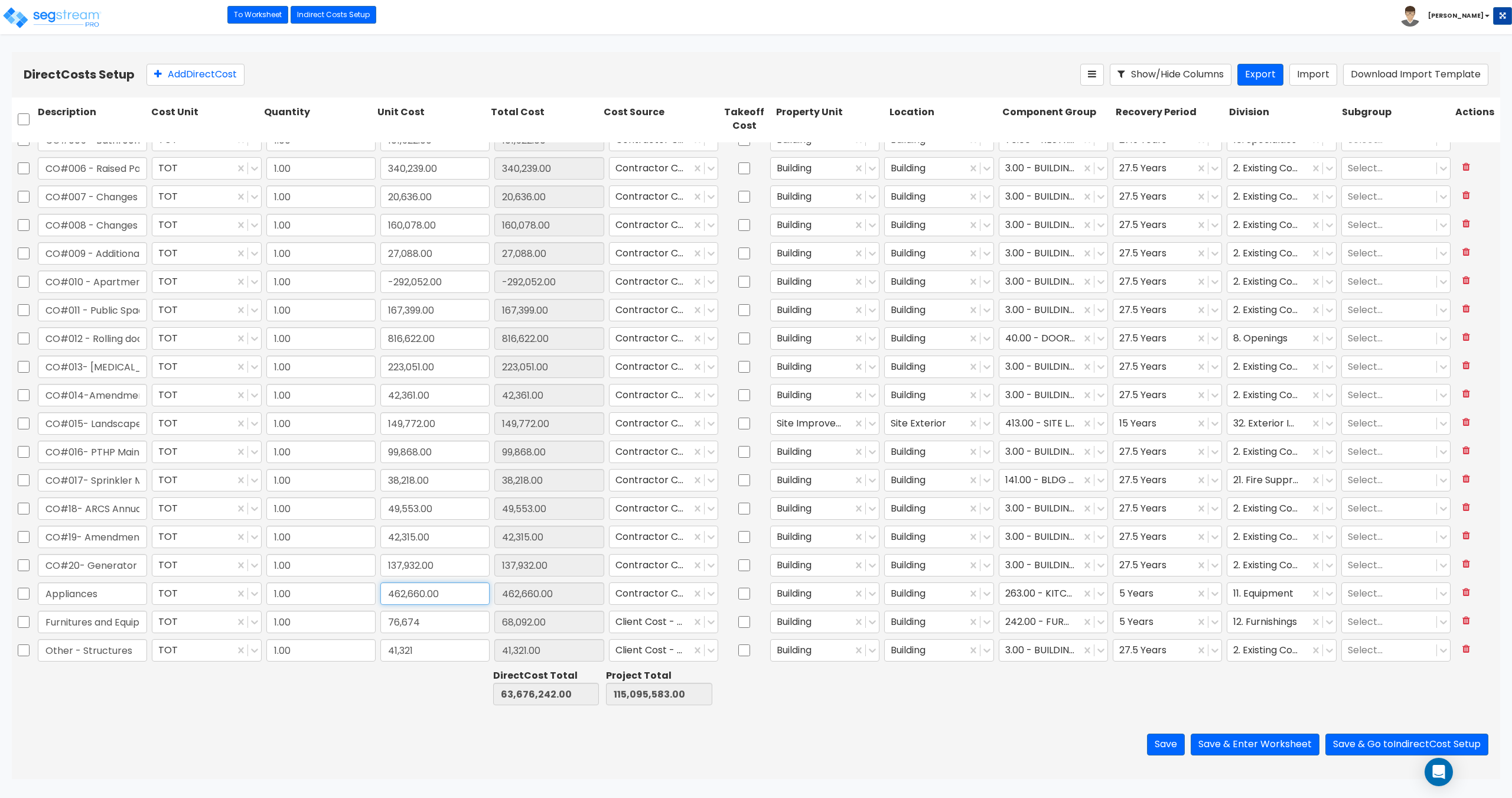
type input "115,104,165.00"
type input "76,674.00"
click at [424, 597] on input "462,660.00" at bounding box center [434, 594] width 110 height 23
click at [1290, 743] on button "Save & Enter Worksheet" at bounding box center [1255, 744] width 128 height 22
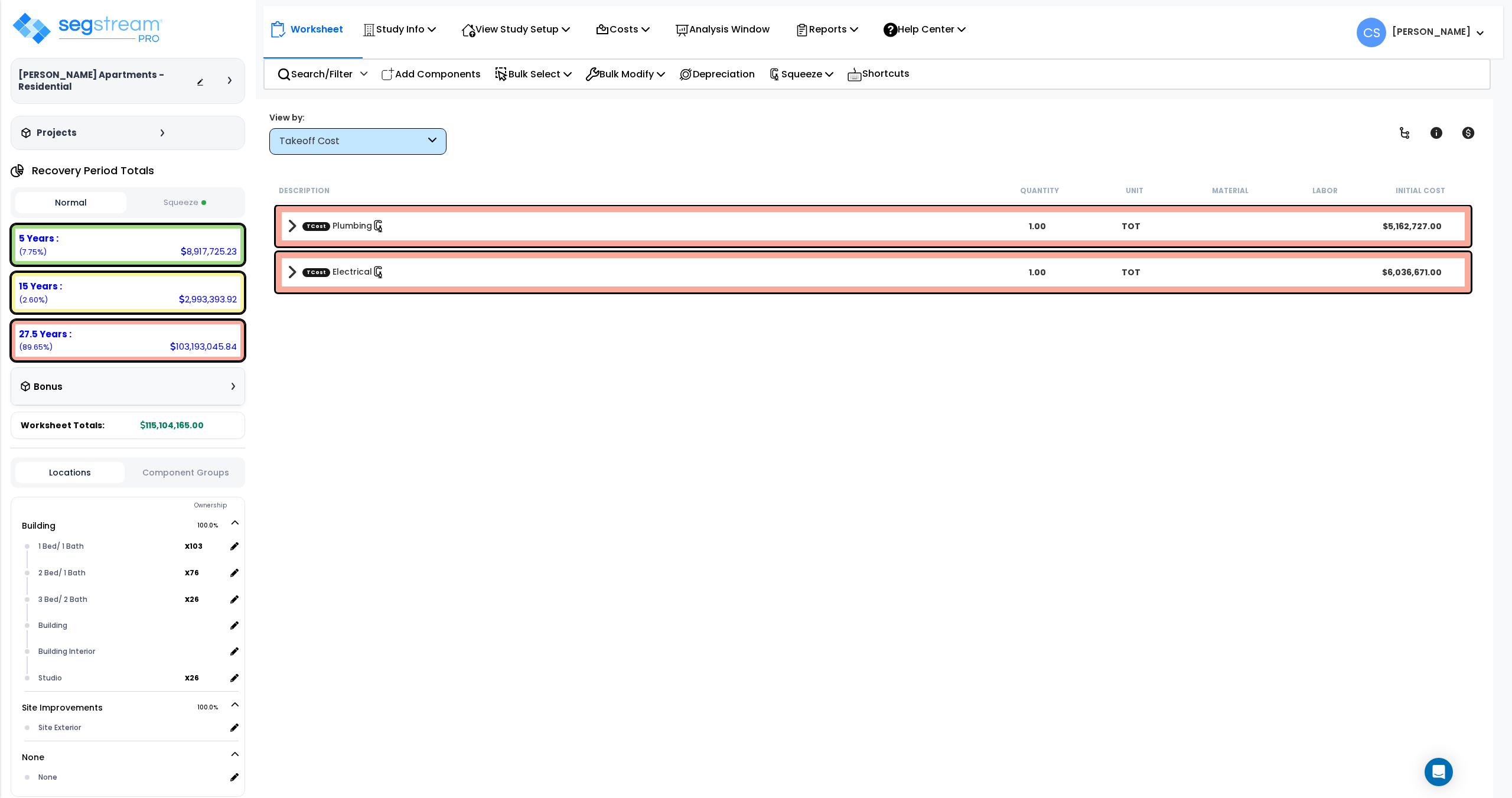
click at [623, 124] on div "View by: Takeoff Cost Takeoff Cost" at bounding box center [873, 133] width 1216 height 44
click at [858, 31] on icon at bounding box center [854, 29] width 8 height 10
click at [704, 123] on div "View by: Takeoff Cost Takeoff Cost" at bounding box center [873, 133] width 1216 height 44
click at [812, 72] on p "Squeeze" at bounding box center [801, 74] width 65 height 16
click at [802, 102] on link "Re-squeeze" at bounding box center [821, 100] width 117 height 23
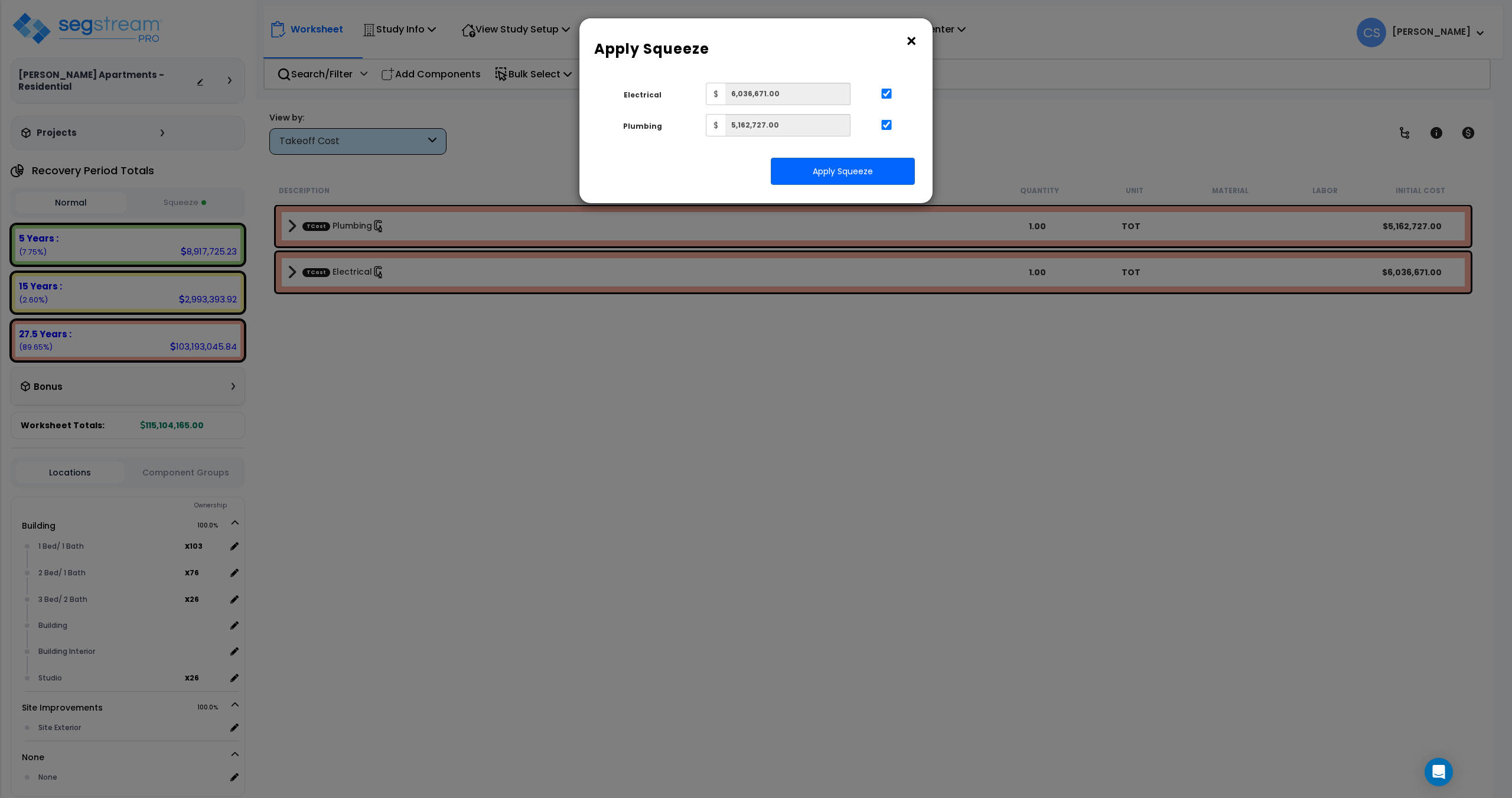
click at [906, 39] on button "×" at bounding box center [911, 41] width 13 height 19
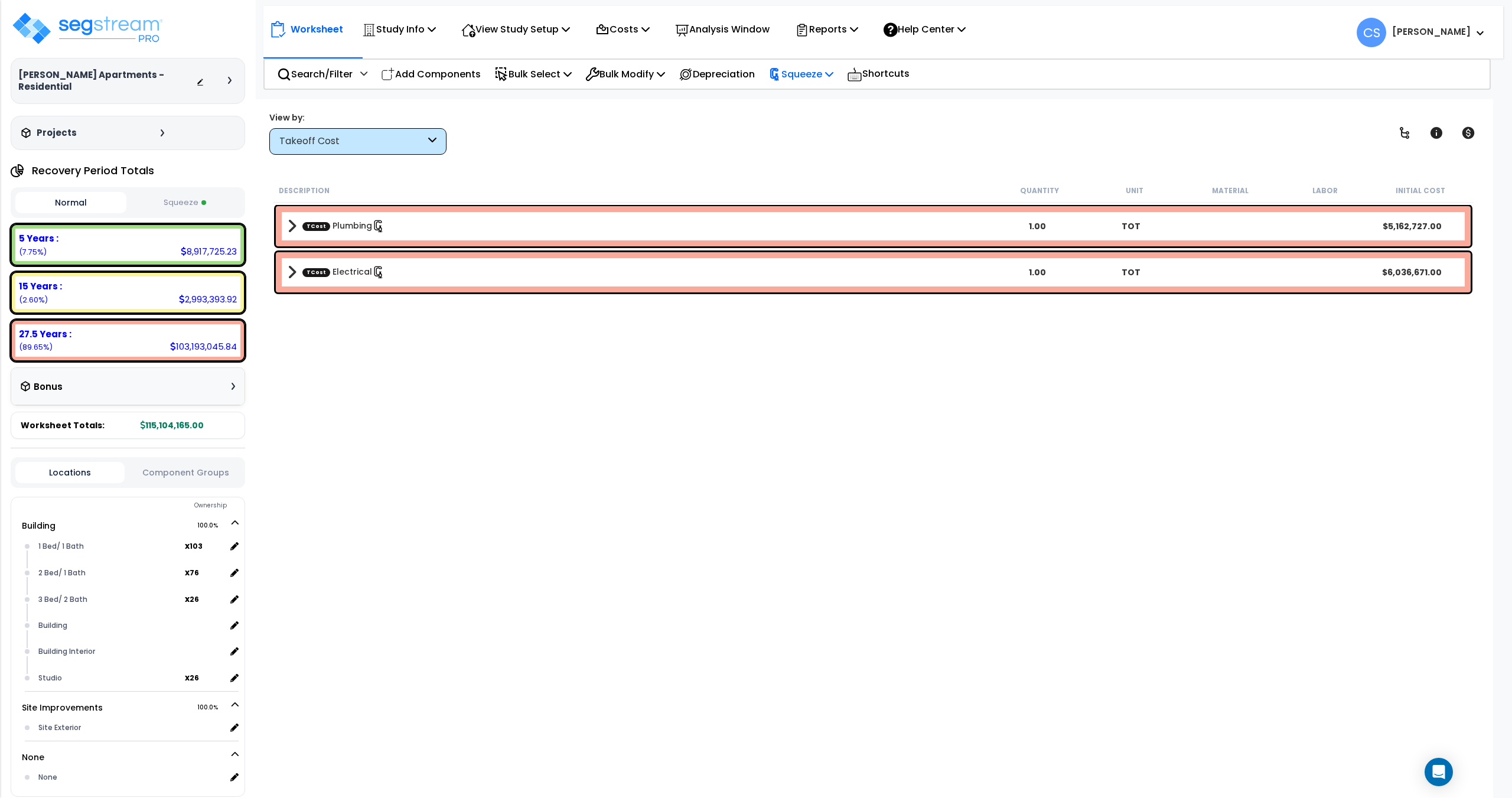
click at [822, 85] on div "Squeeze" at bounding box center [801, 74] width 65 height 28
click at [832, 94] on link "Re-squeeze" at bounding box center [821, 100] width 117 height 23
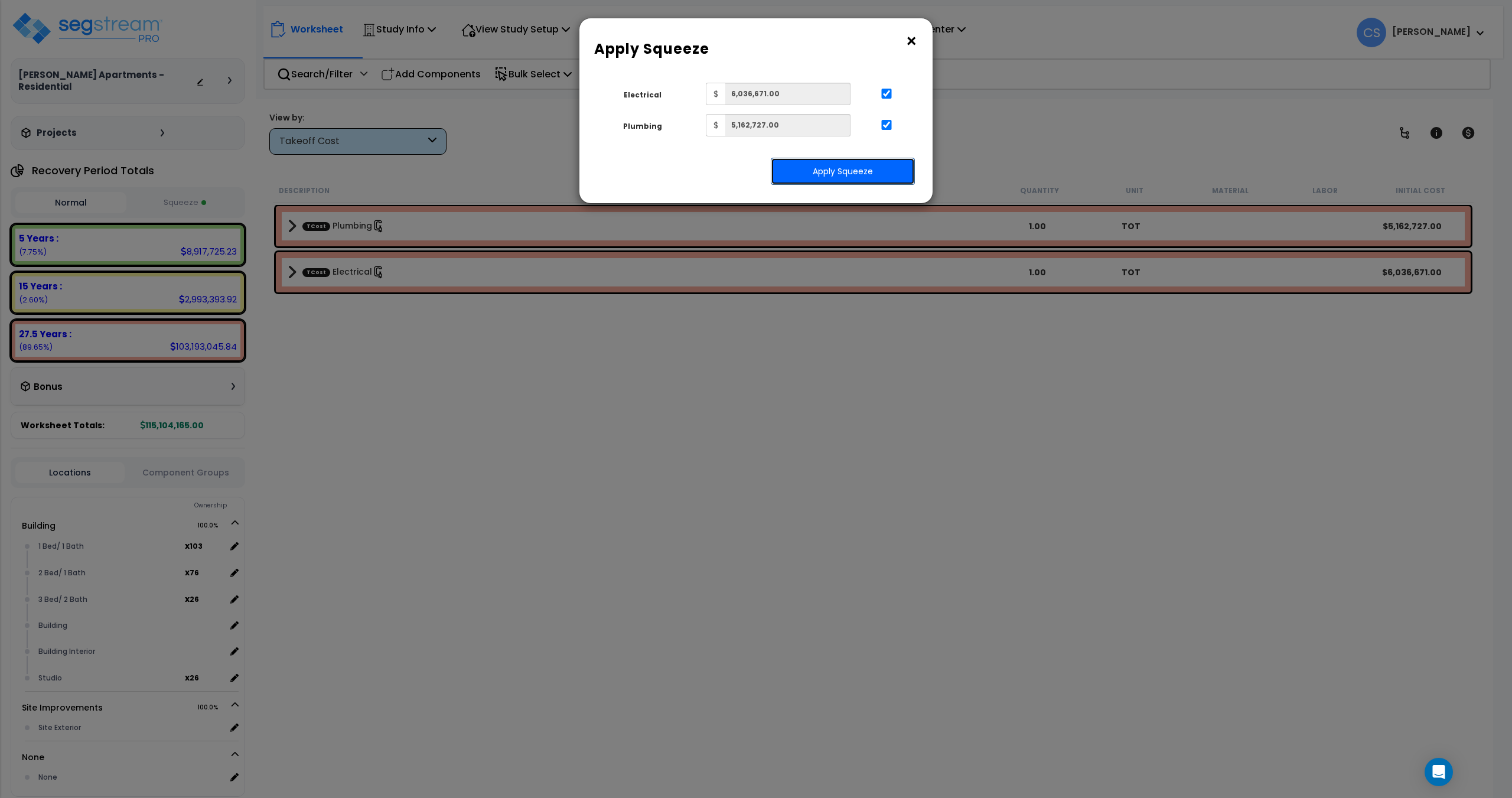
click at [852, 167] on button "Apply Squeeze" at bounding box center [843, 172] width 144 height 27
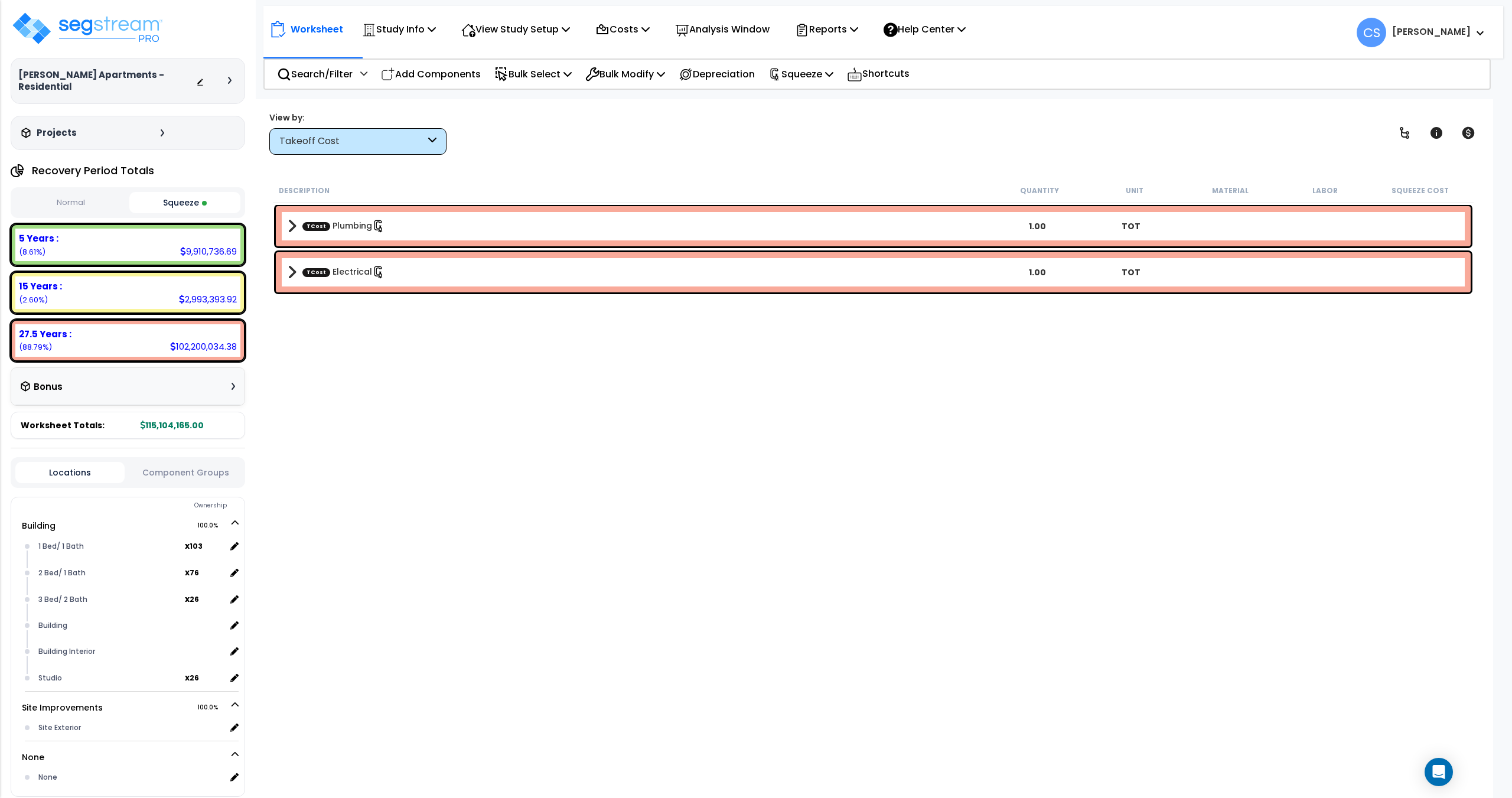
click at [85, 212] on button "Normal" at bounding box center [70, 203] width 111 height 20
click at [166, 206] on button "Squeeze" at bounding box center [184, 203] width 111 height 20
click at [61, 204] on button "Normal" at bounding box center [70, 203] width 111 height 20
click at [165, 206] on button "Squeeze" at bounding box center [184, 203] width 111 height 20
click at [73, 209] on button "Normal" at bounding box center [70, 203] width 111 height 20
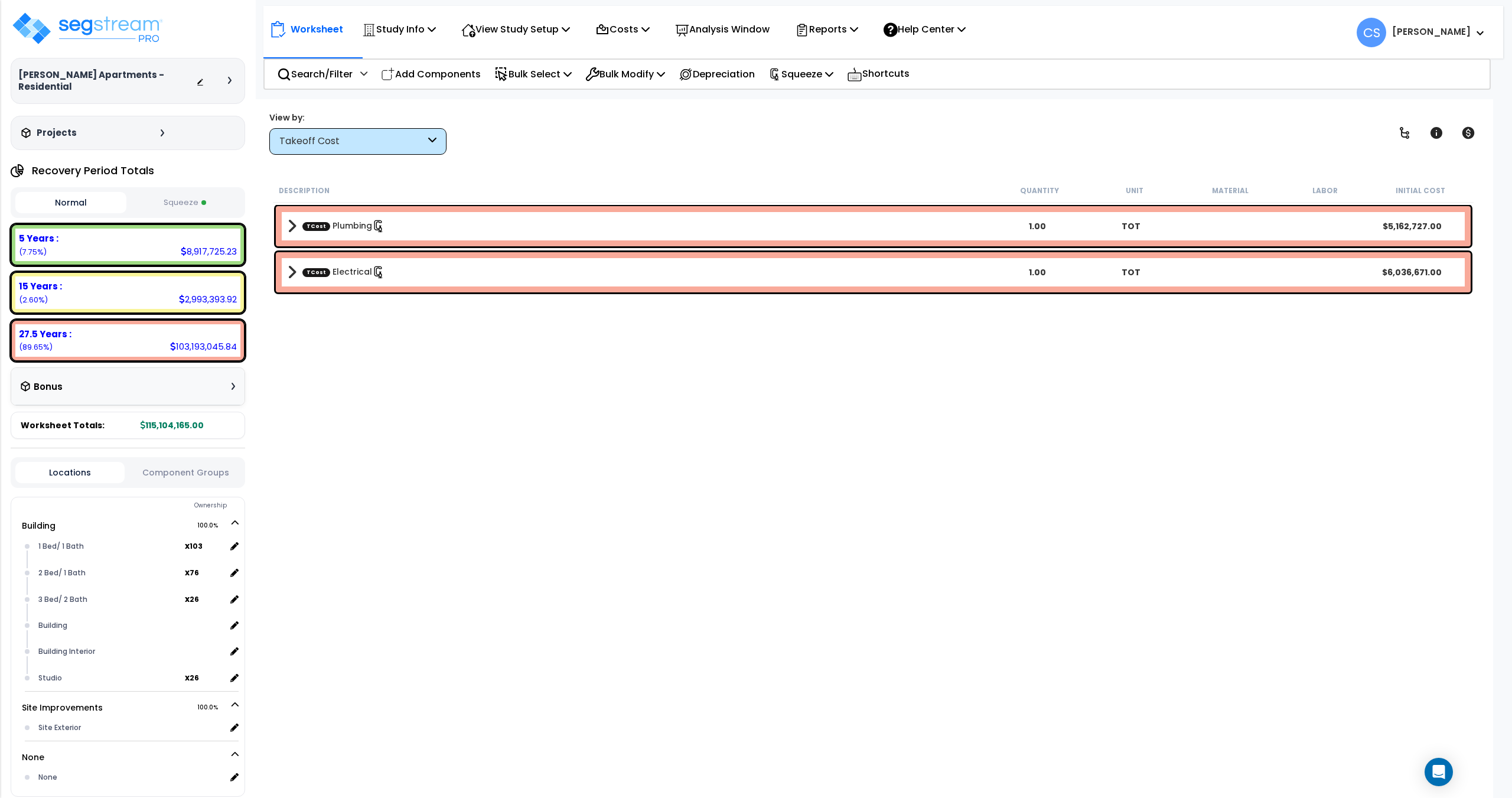
click at [169, 202] on button "Squeeze" at bounding box center [184, 203] width 111 height 20
click at [58, 214] on div "Normal Squeeze" at bounding box center [128, 203] width 234 height 31
click at [179, 206] on button "Squeeze" at bounding box center [184, 203] width 111 height 21
click at [60, 205] on button "Normal" at bounding box center [70, 203] width 111 height 20
click at [172, 206] on button "Squeeze" at bounding box center [184, 203] width 111 height 20
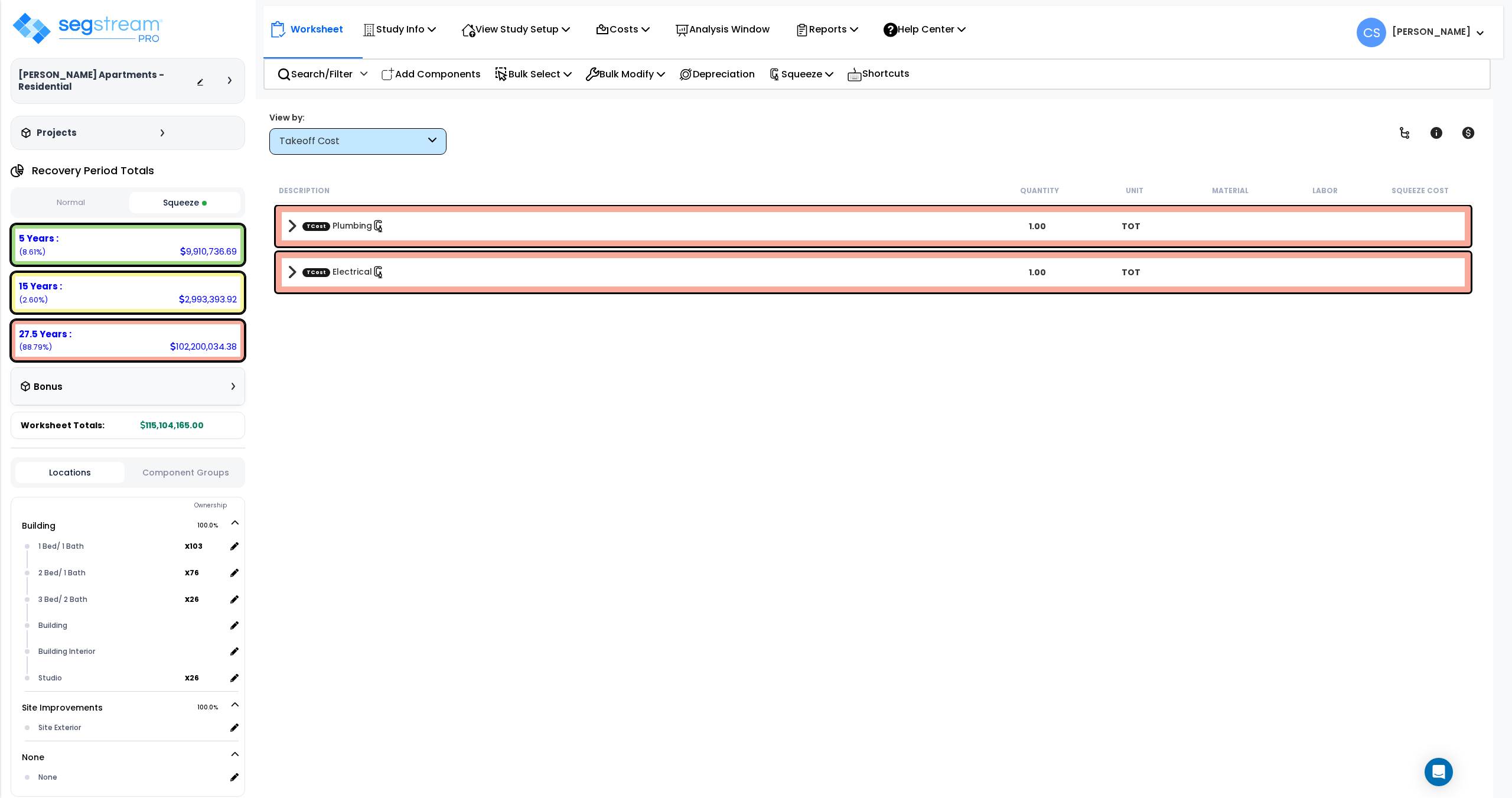
click at [59, 207] on button "Normal" at bounding box center [70, 203] width 111 height 20
click at [166, 200] on button "Squeeze" at bounding box center [184, 203] width 111 height 20
click at [74, 207] on button "Normal" at bounding box center [70, 203] width 111 height 20
click at [195, 196] on button "Squeeze" at bounding box center [184, 203] width 111 height 20
click at [45, 394] on div "Bonus" at bounding box center [41, 386] width 42 height 23
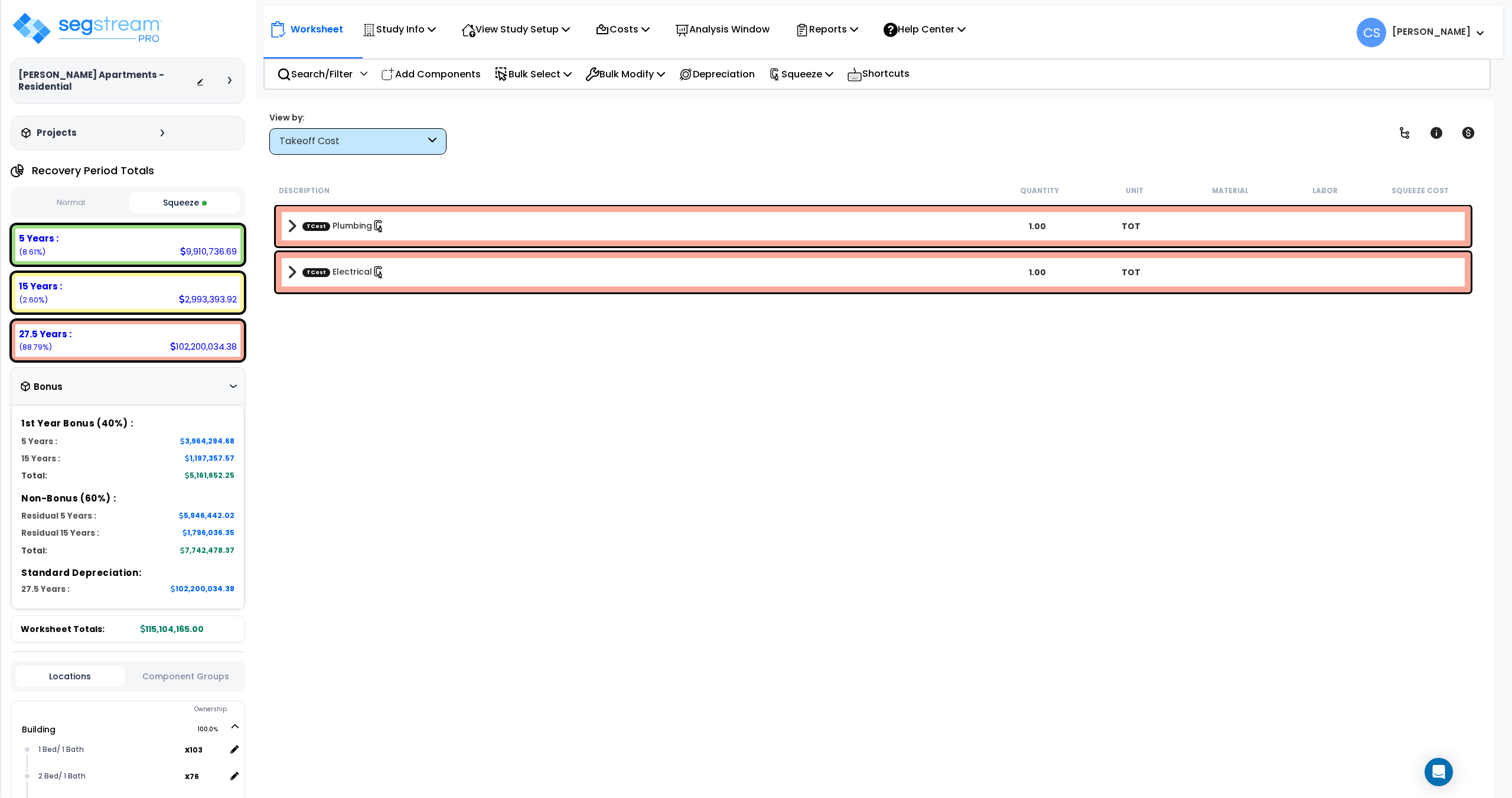
click at [215, 377] on div "Bonus" at bounding box center [128, 386] width 215 height 23
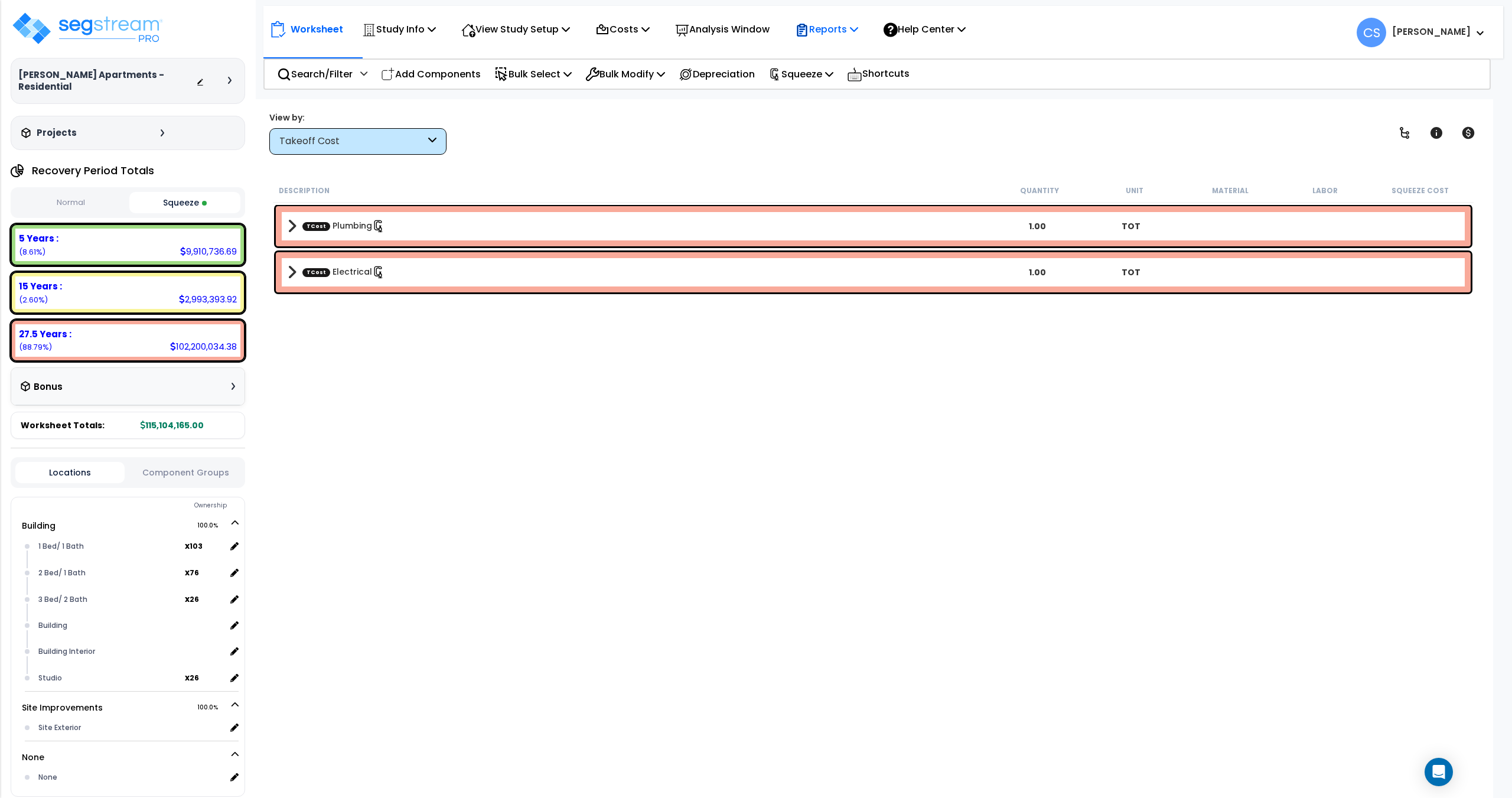
click at [858, 35] on p "Reports" at bounding box center [827, 29] width 63 height 16
click at [843, 58] on link "Get Report" at bounding box center [847, 56] width 117 height 23
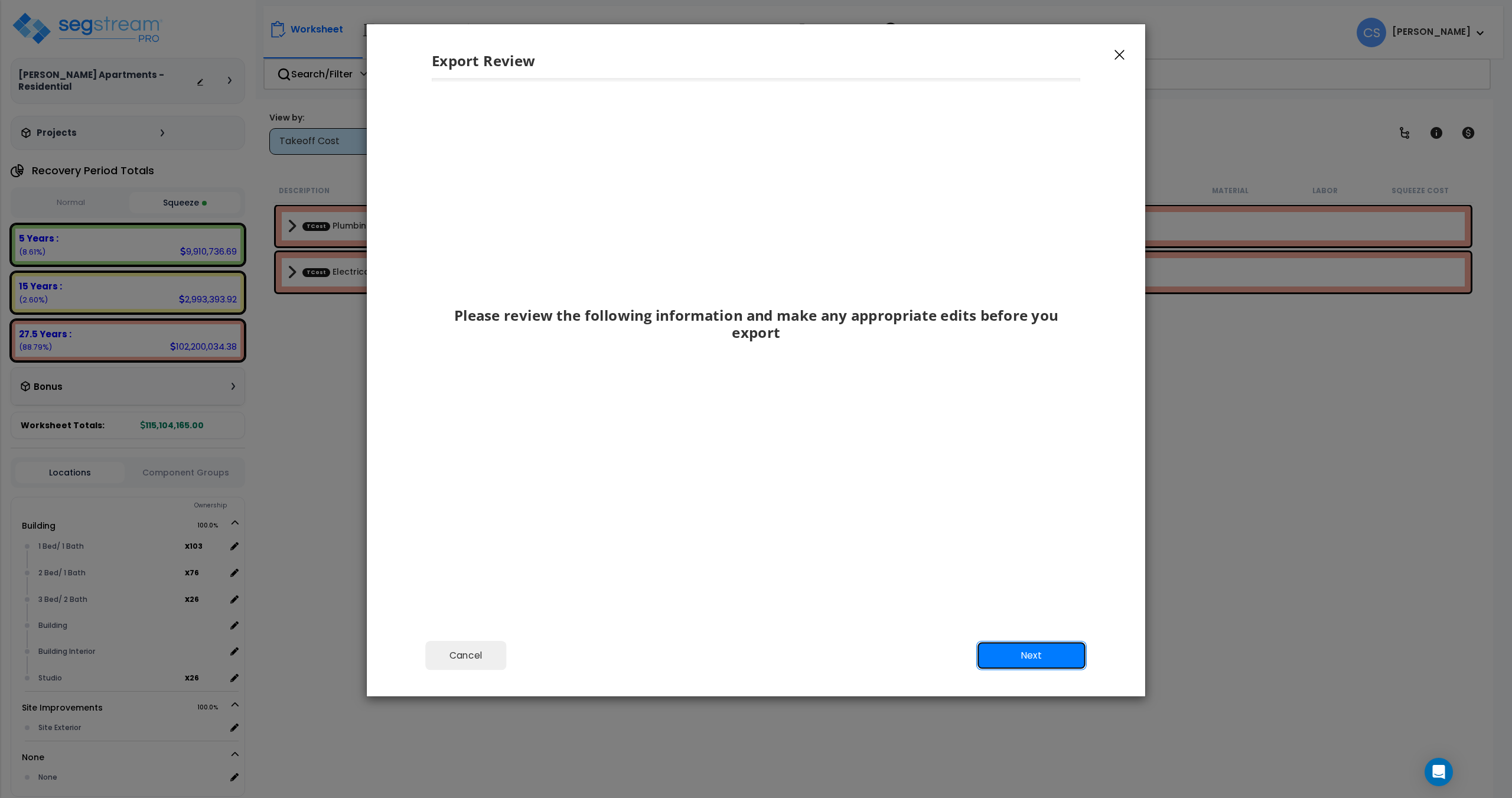
click at [1071, 664] on button "Next" at bounding box center [1031, 655] width 110 height 29
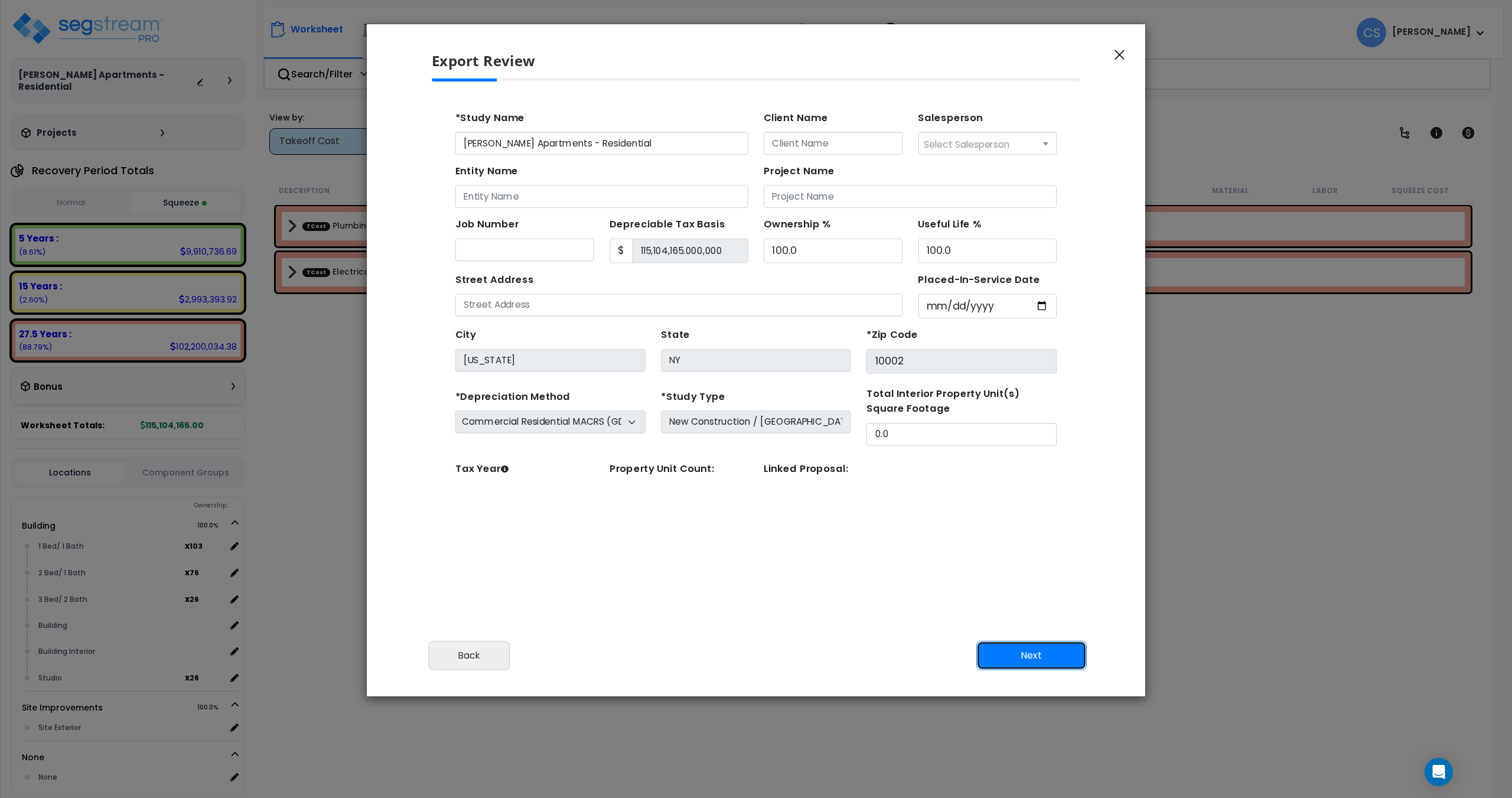
click at [1031, 657] on button "Next" at bounding box center [1031, 655] width 110 height 29
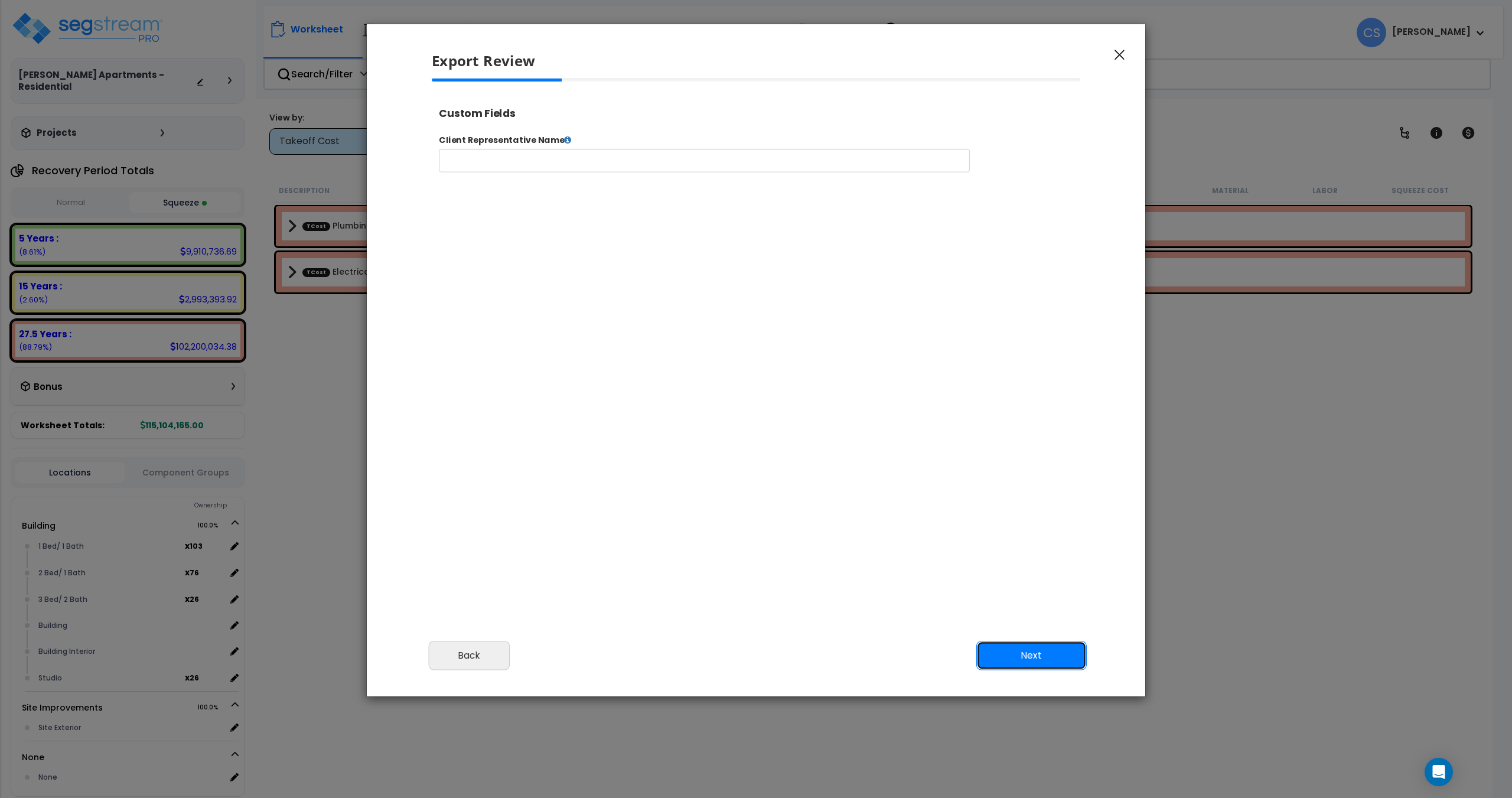
click at [1031, 657] on button "Next" at bounding box center [1031, 655] width 110 height 29
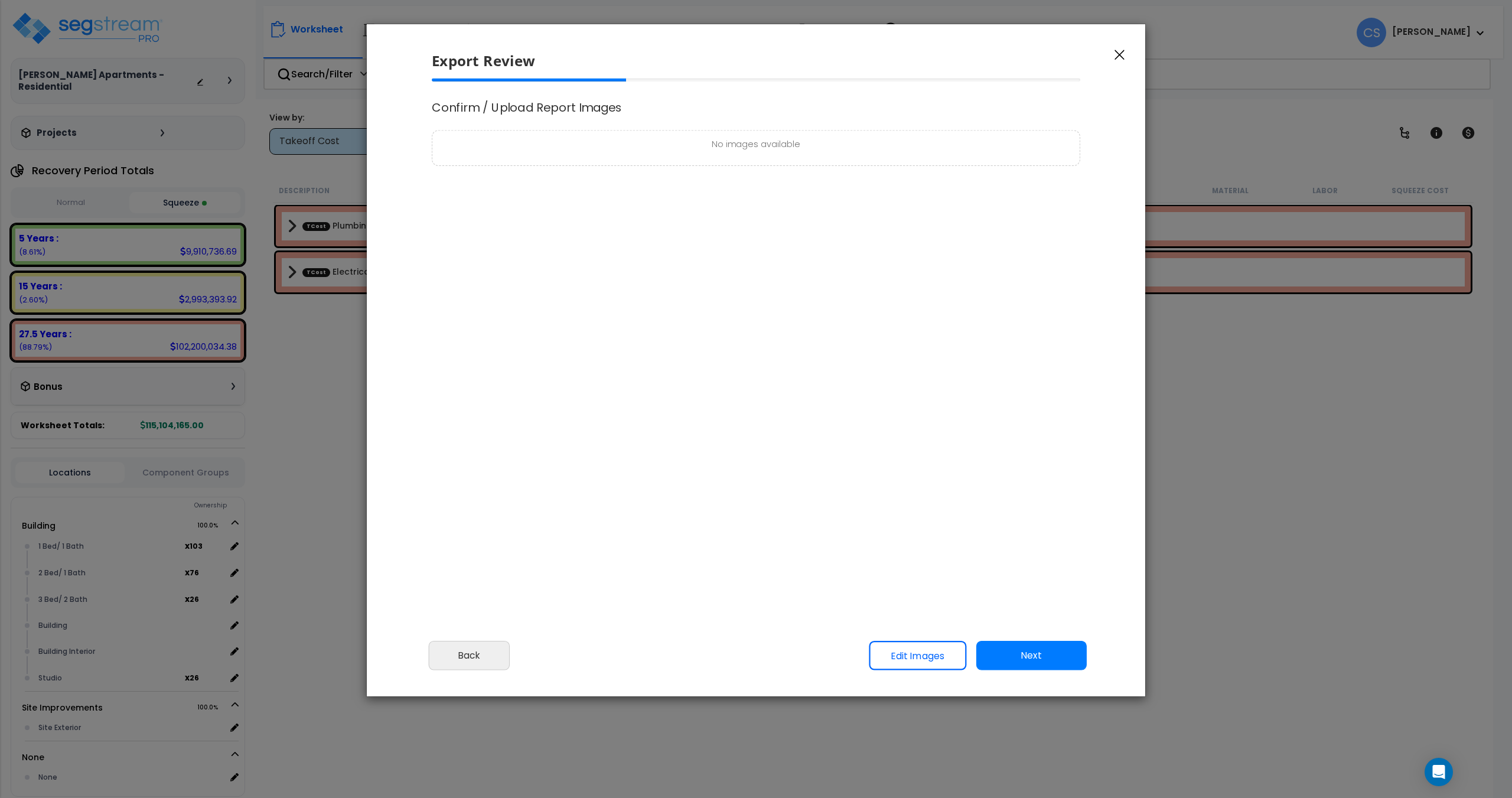
select select "2025"
click at [1031, 657] on button "Next" at bounding box center [1031, 655] width 110 height 29
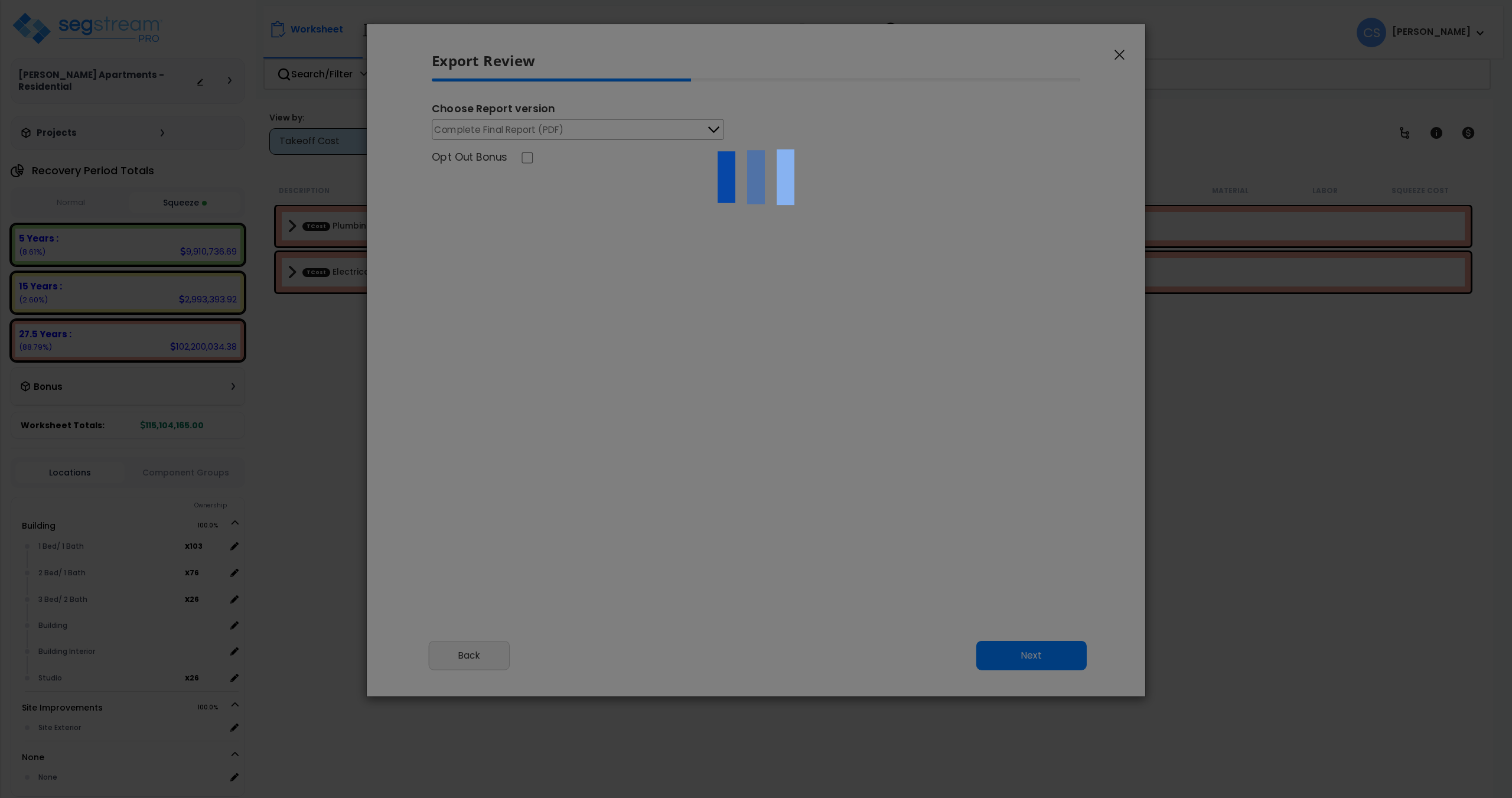
scroll to position [505, 29]
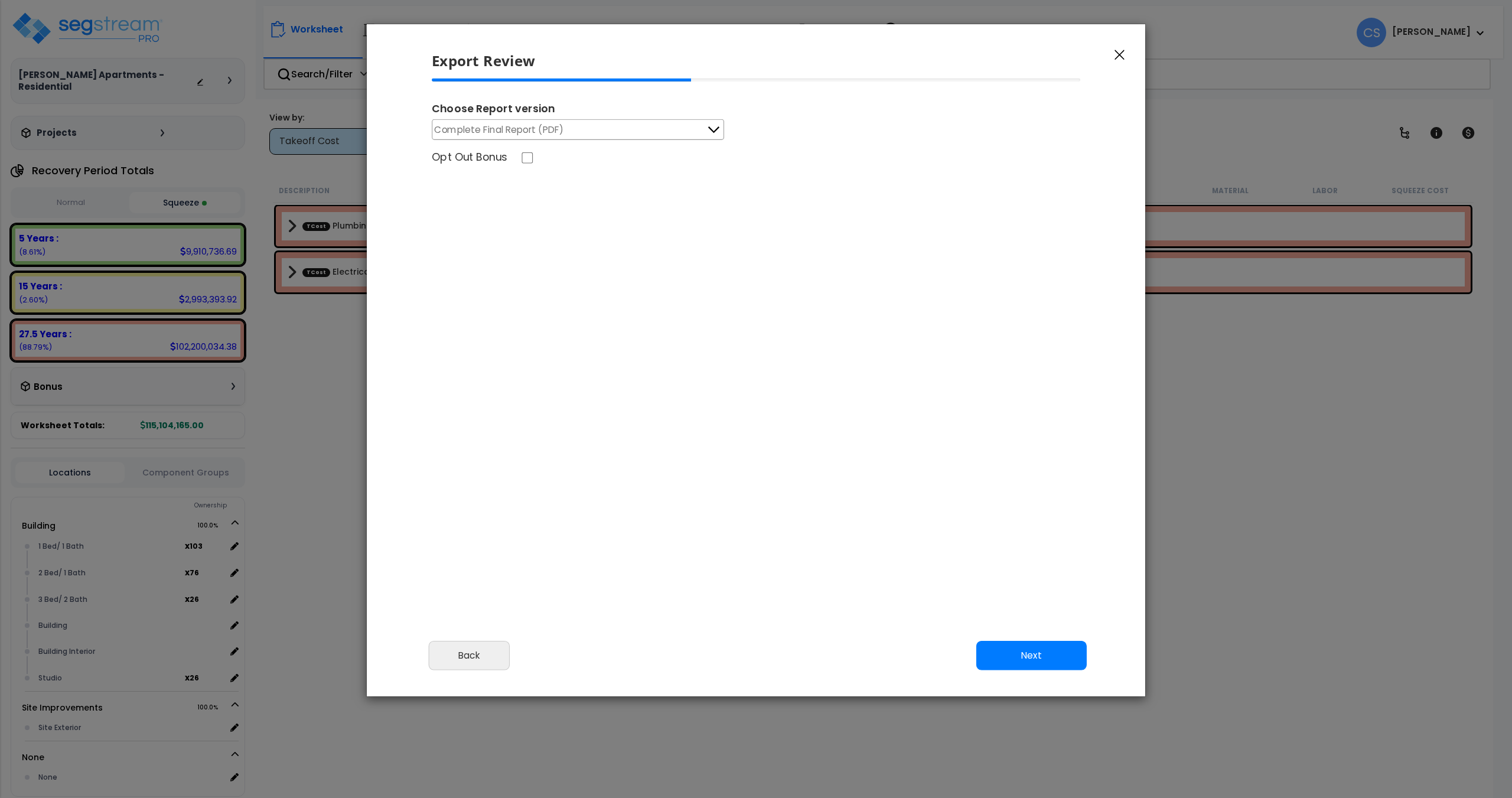
click at [574, 133] on button "Complete Final Report (PDF)" at bounding box center [577, 129] width 292 height 20
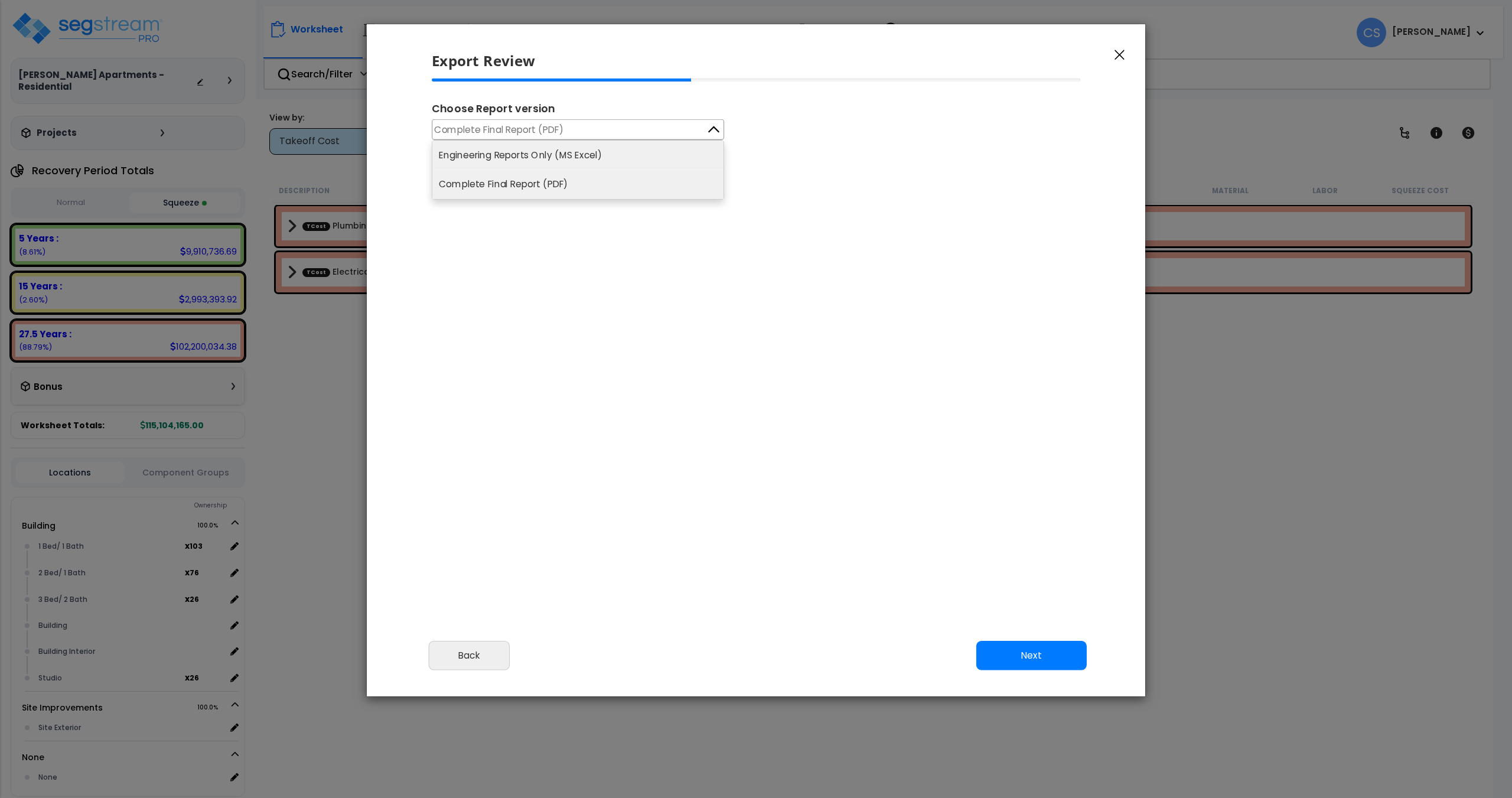
click at [549, 155] on li "Engineering Reports Only (MS Excel)" at bounding box center [577, 155] width 291 height 29
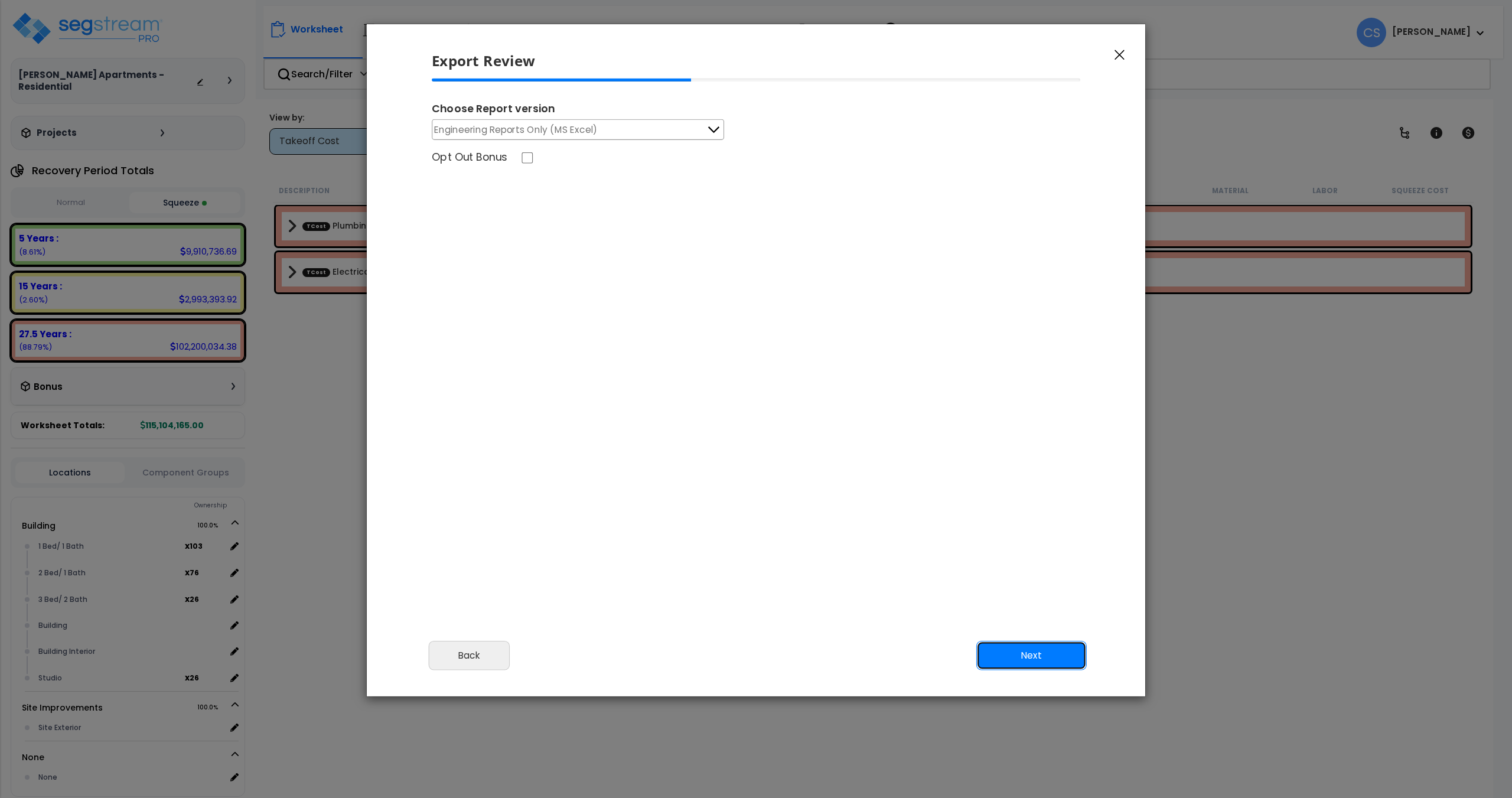
click at [1051, 663] on button "Next" at bounding box center [1031, 655] width 110 height 29
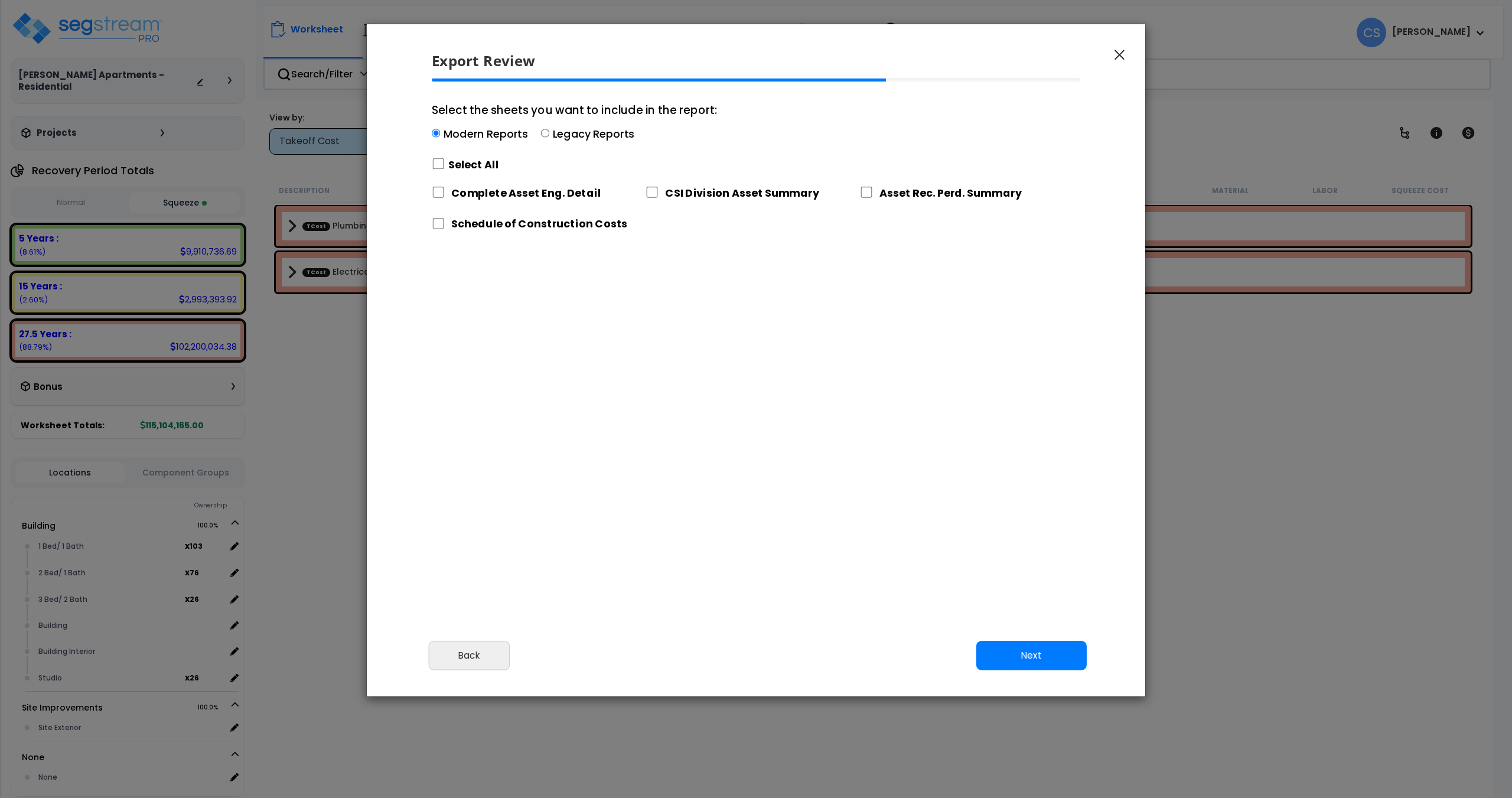
click at [446, 166] on div "Select All" at bounding box center [574, 164] width 286 height 20
click at [440, 138] on input "Select the sheets you want to include in the report: Modern Reports Legacy Repo…" at bounding box center [435, 133] width 8 height 8
click at [441, 163] on input "Select the sheets you want to include in the report: Modern Reports Legacy Repo…" at bounding box center [438, 163] width 13 height 11
checkbox input "true"
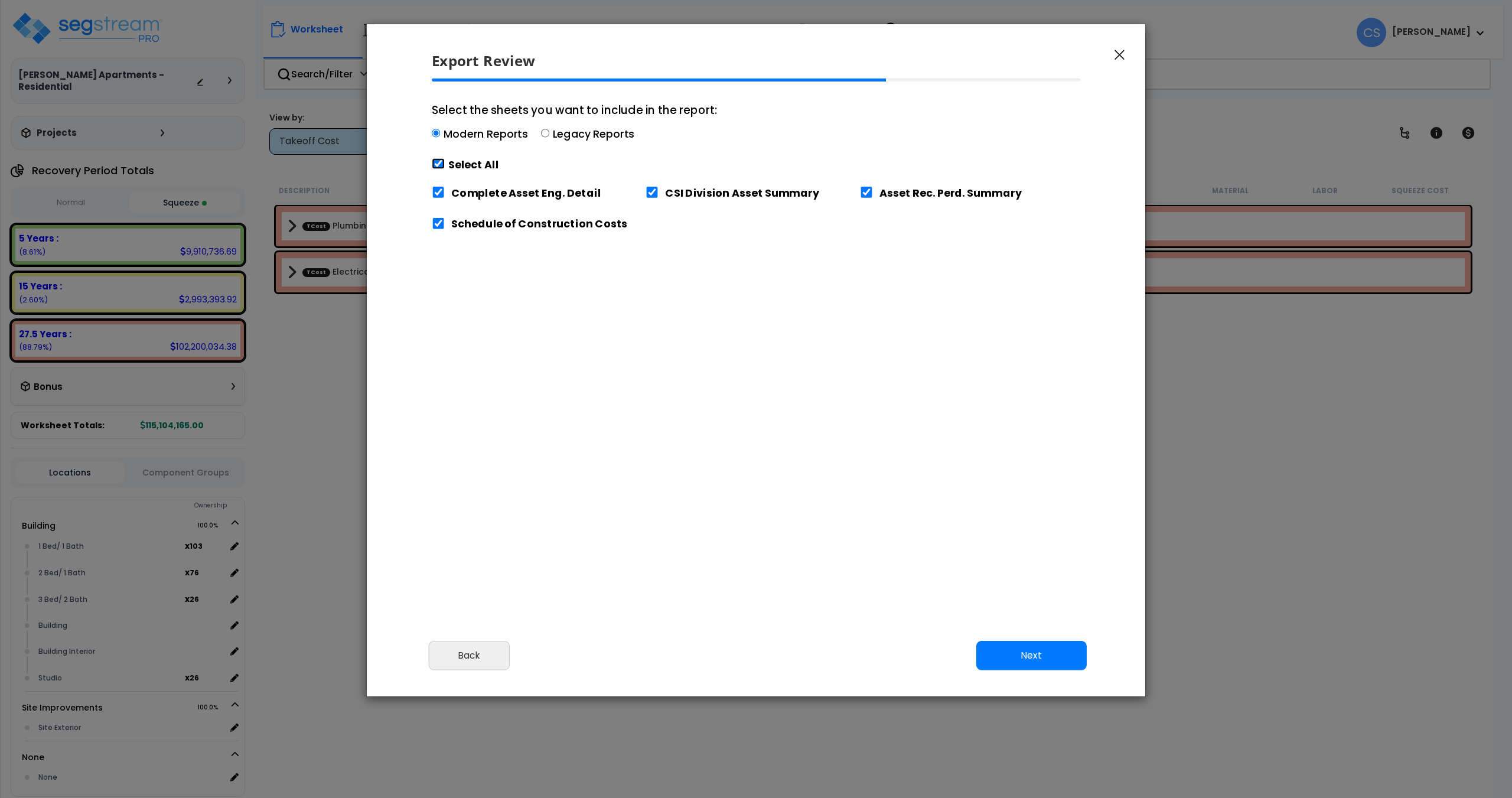
checkbox input "true"
click at [1068, 659] on button "Next" at bounding box center [1031, 655] width 110 height 29
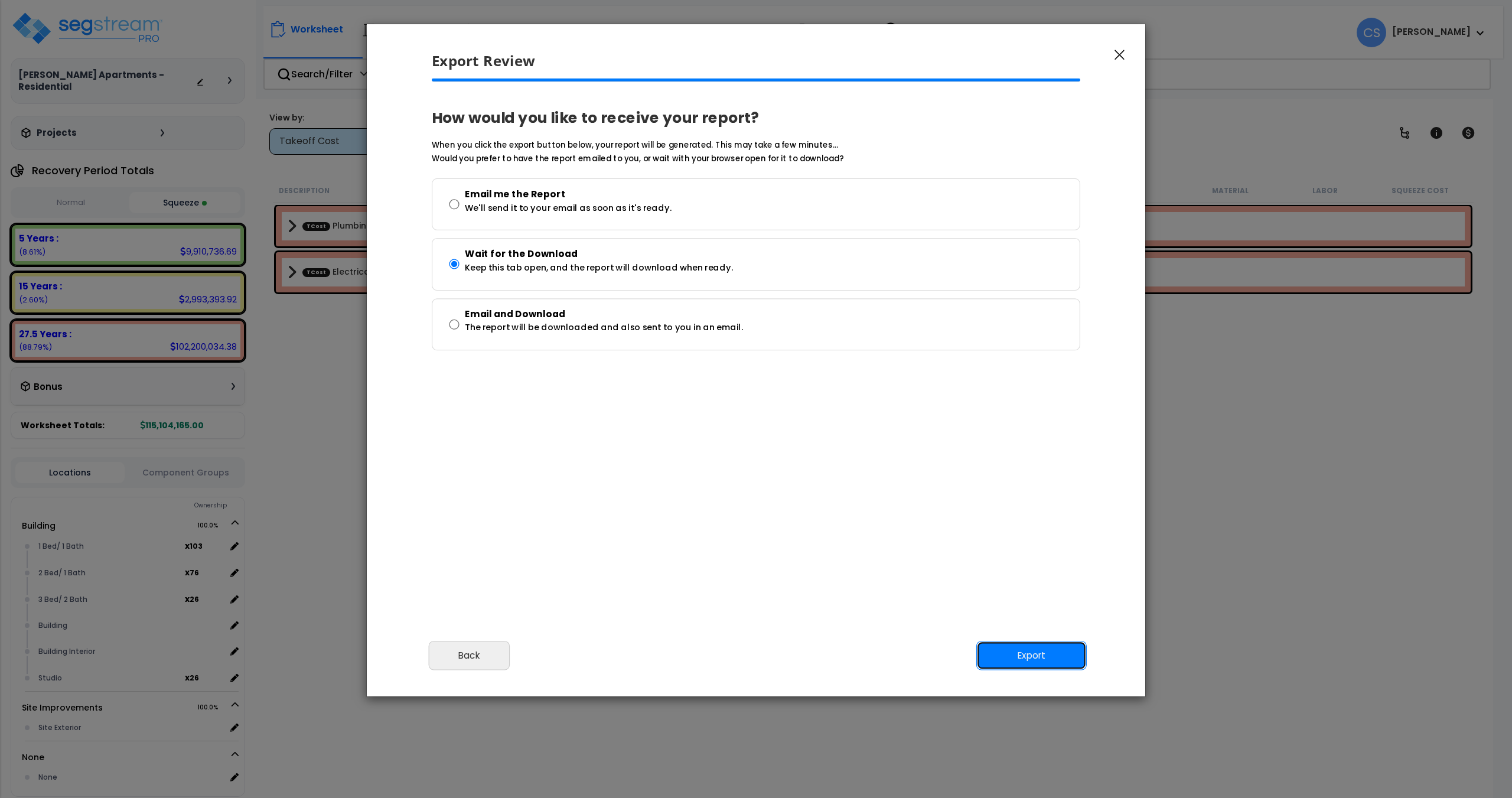
click at [1062, 670] on button "Export" at bounding box center [1031, 655] width 110 height 29
